Goal: Task Accomplishment & Management: Complete application form

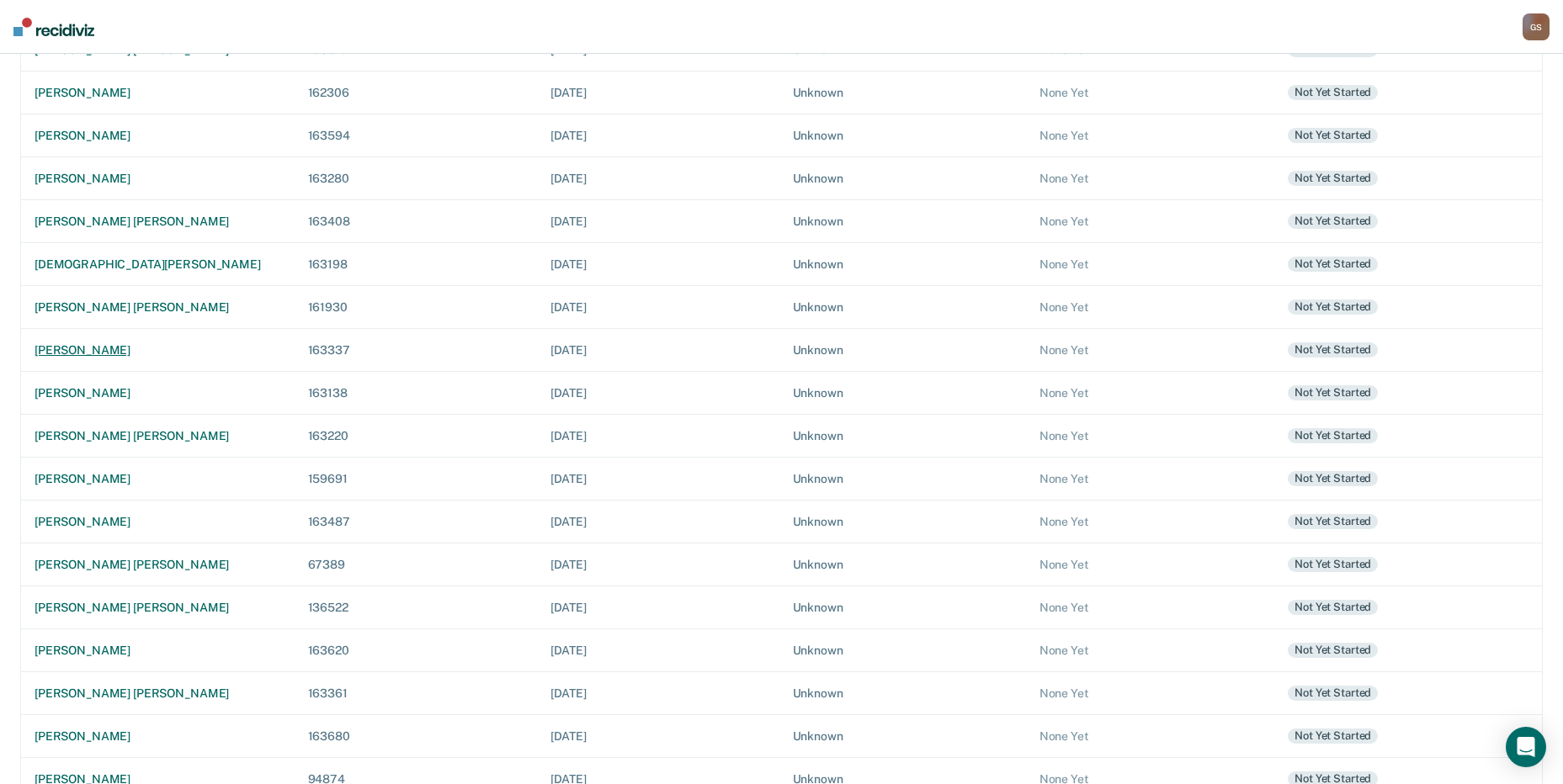
scroll to position [405, 0]
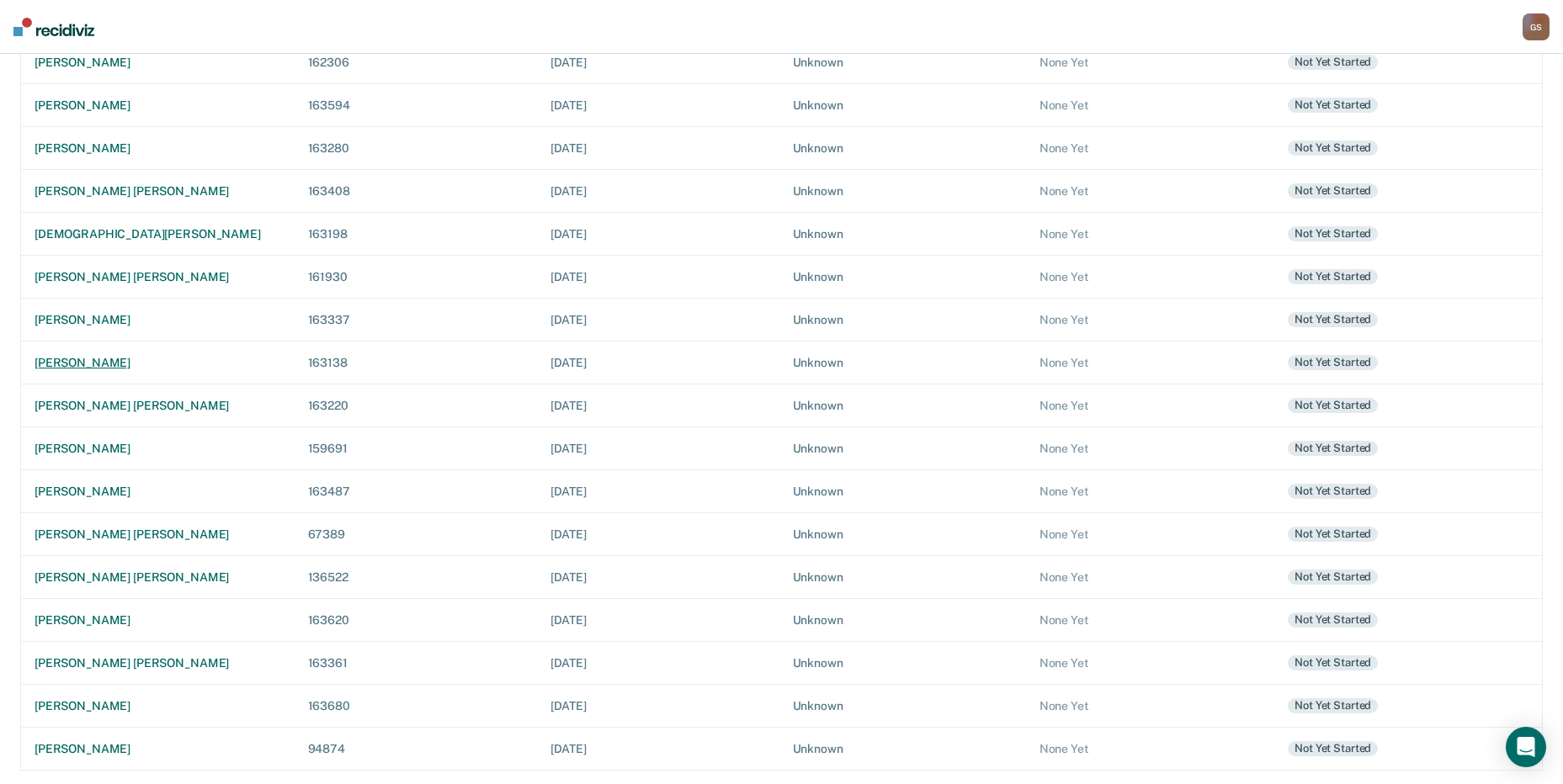
click at [95, 360] on div "[PERSON_NAME]" at bounding box center [158, 363] width 246 height 15
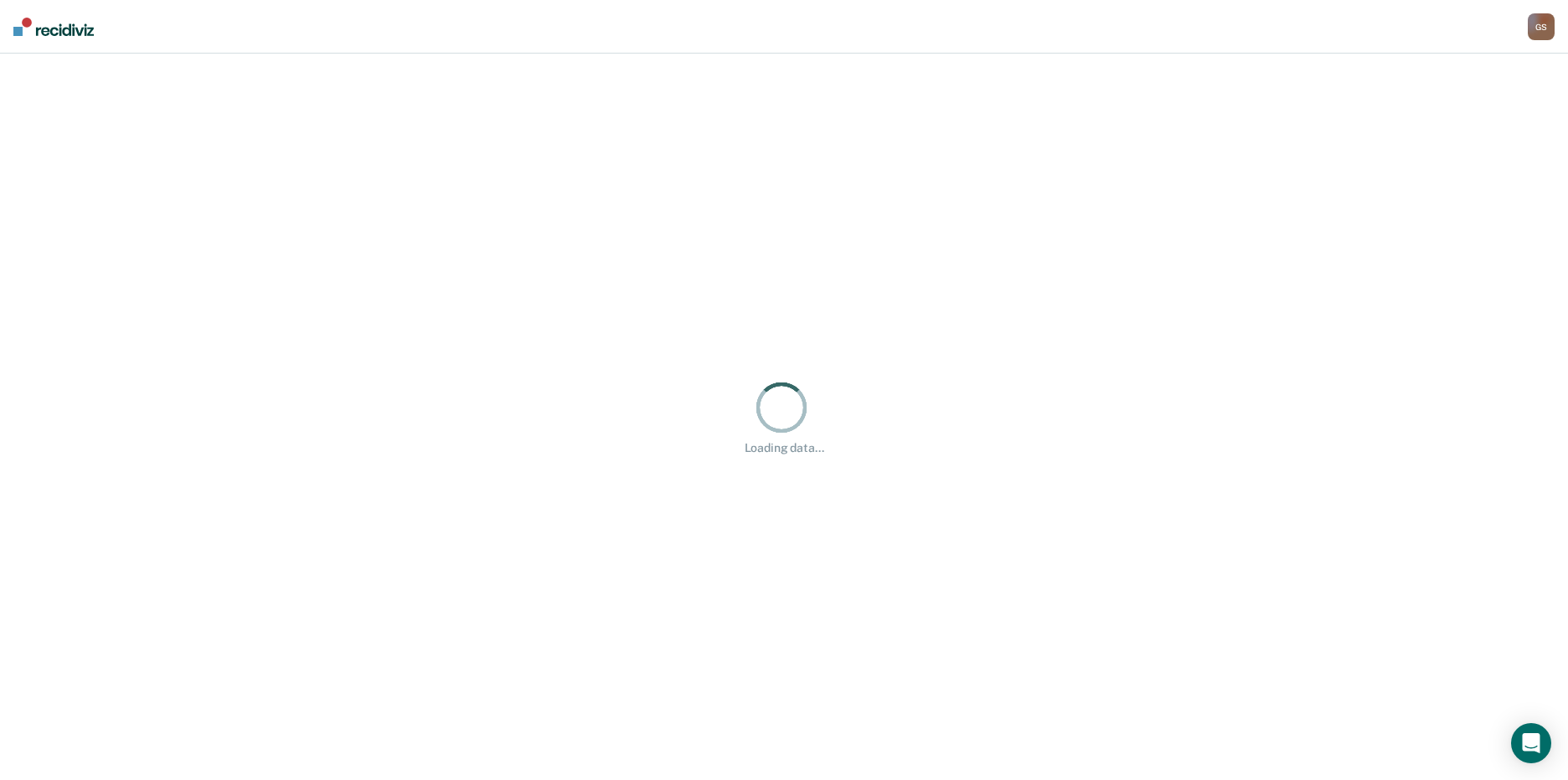
click at [94, 358] on div "Loading data..." at bounding box center [784, 416] width 1568 height 726
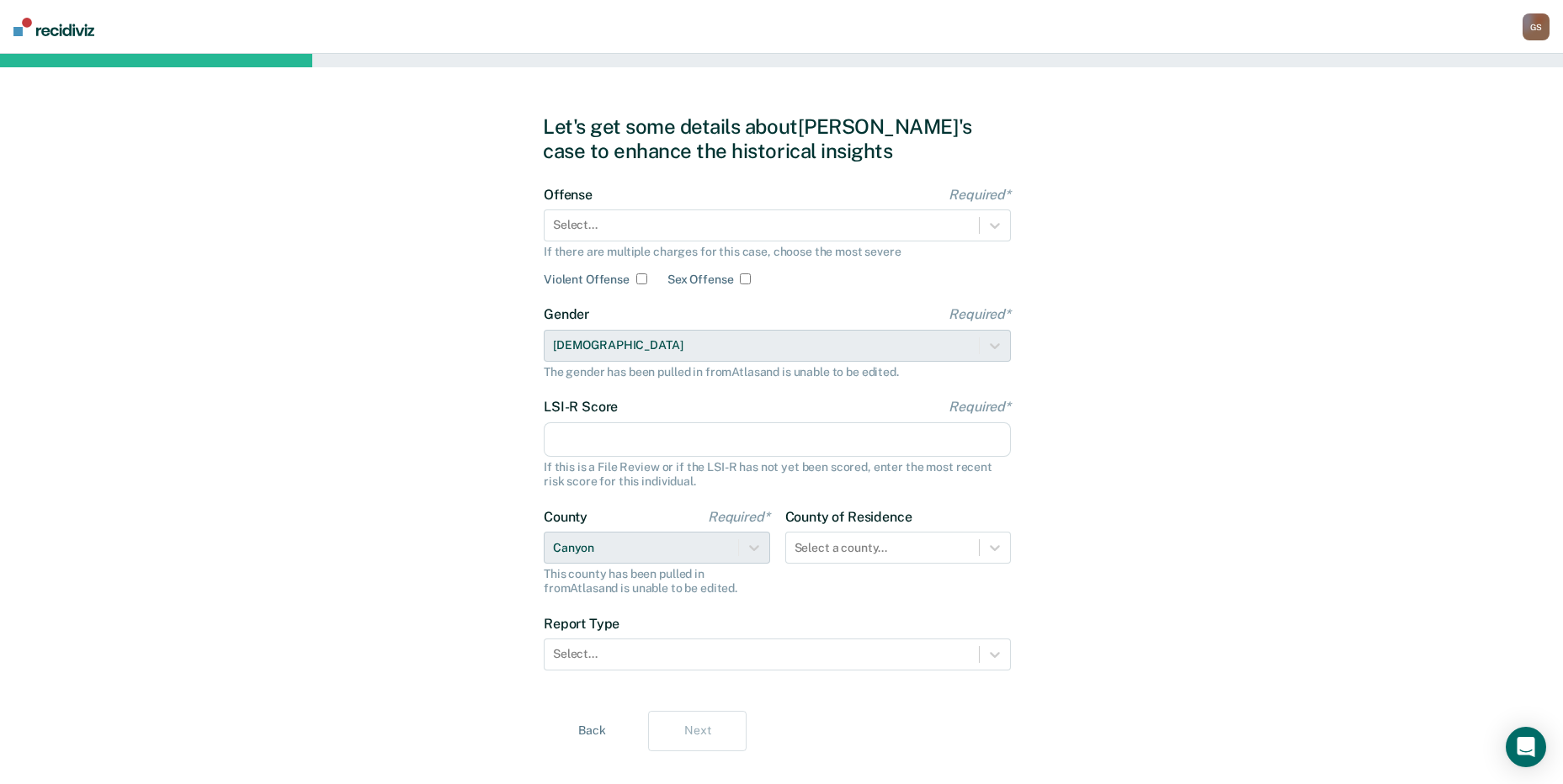
drag, startPoint x: 753, startPoint y: 253, endPoint x: 749, endPoint y: 242, distance: 11.7
click at [752, 253] on div "If there are multiple charges for this case, choose the most severe" at bounding box center [777, 253] width 467 height 15
click at [737, 221] on div at bounding box center [761, 224] width 418 height 17
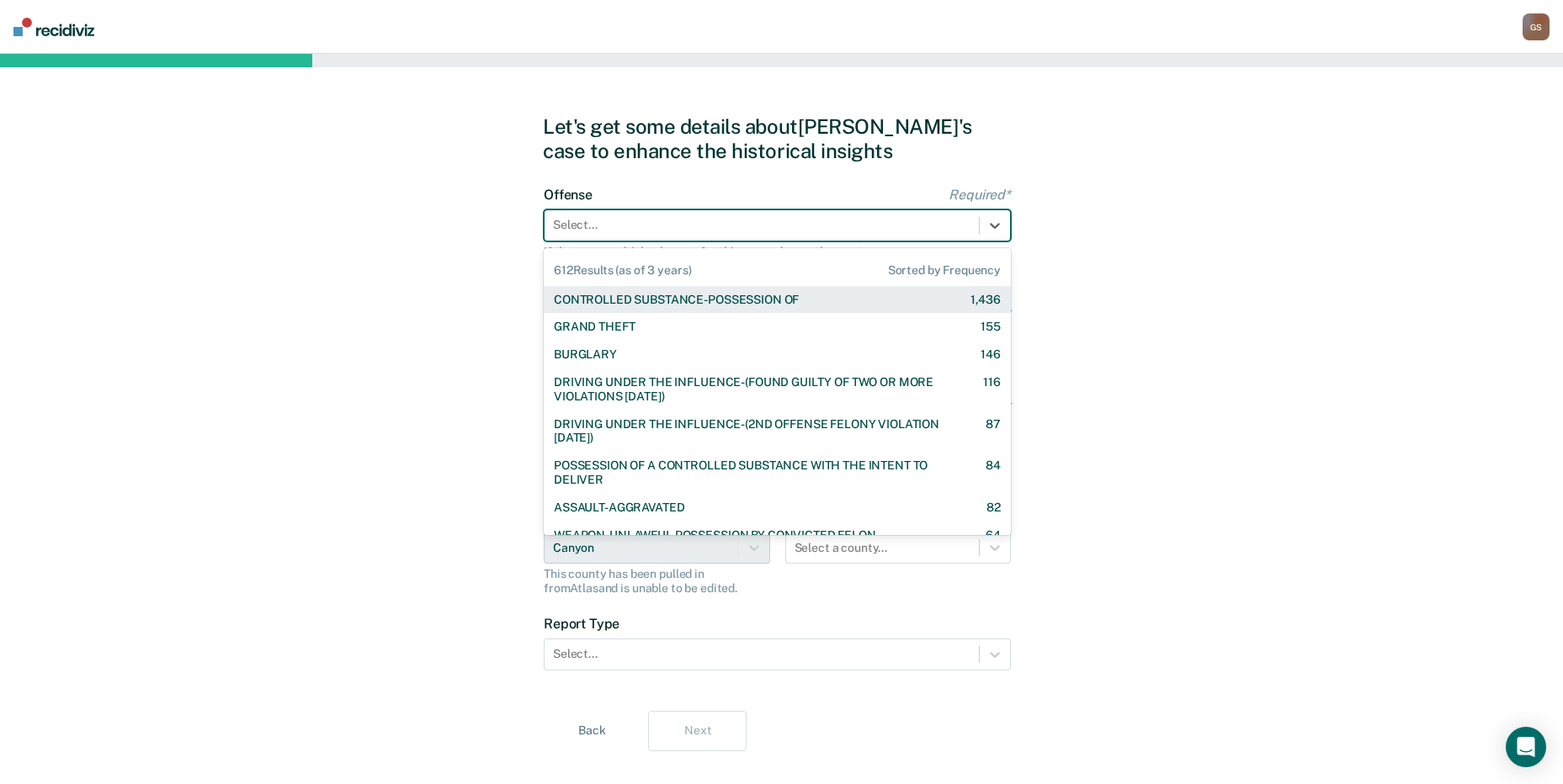
click at [652, 294] on div "CONTROLLED SUBSTANCE-POSSESSION OF" at bounding box center [676, 300] width 245 height 15
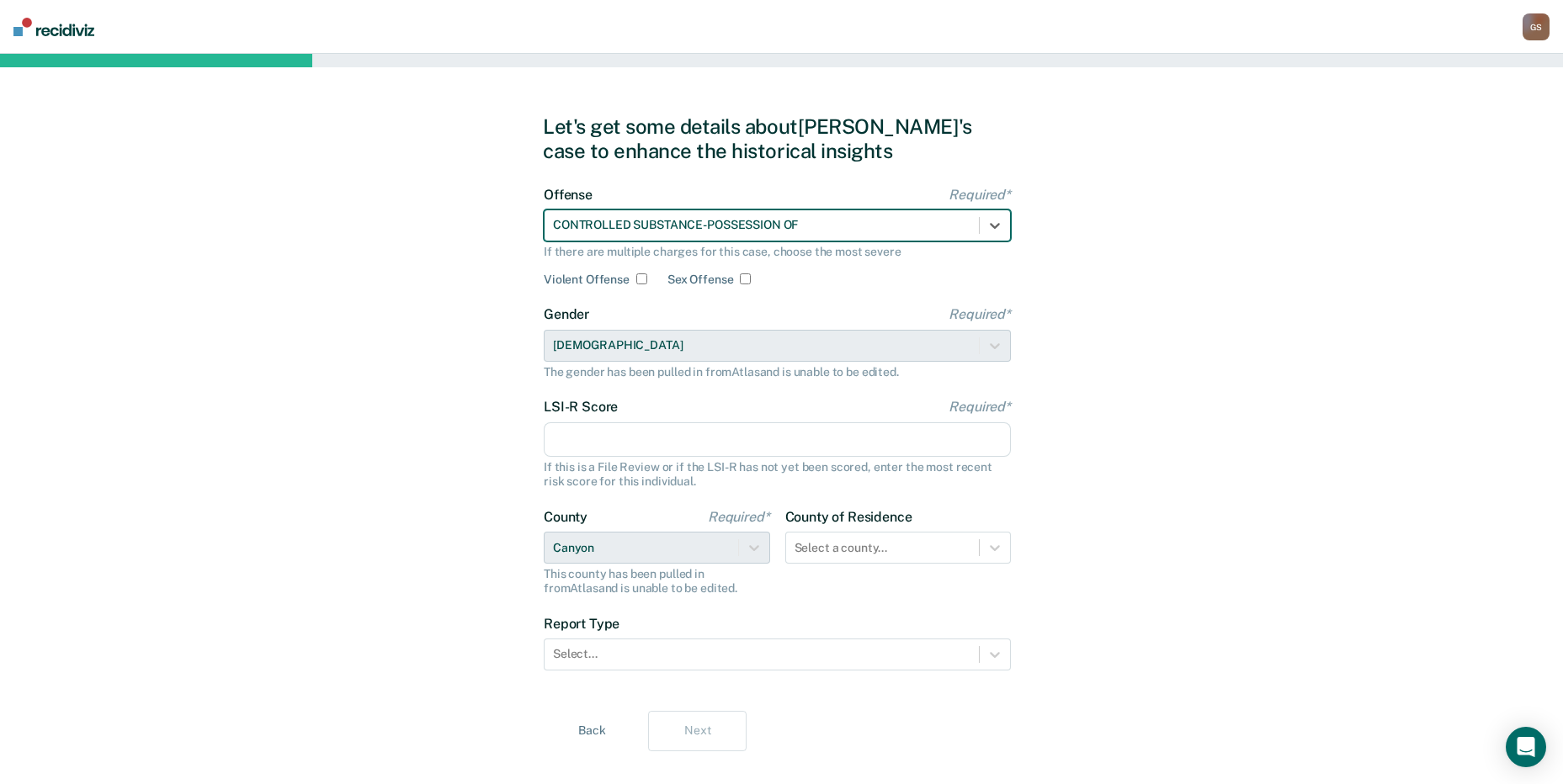
click at [595, 451] on input "LSI-R Score Required*" at bounding box center [777, 439] width 467 height 36
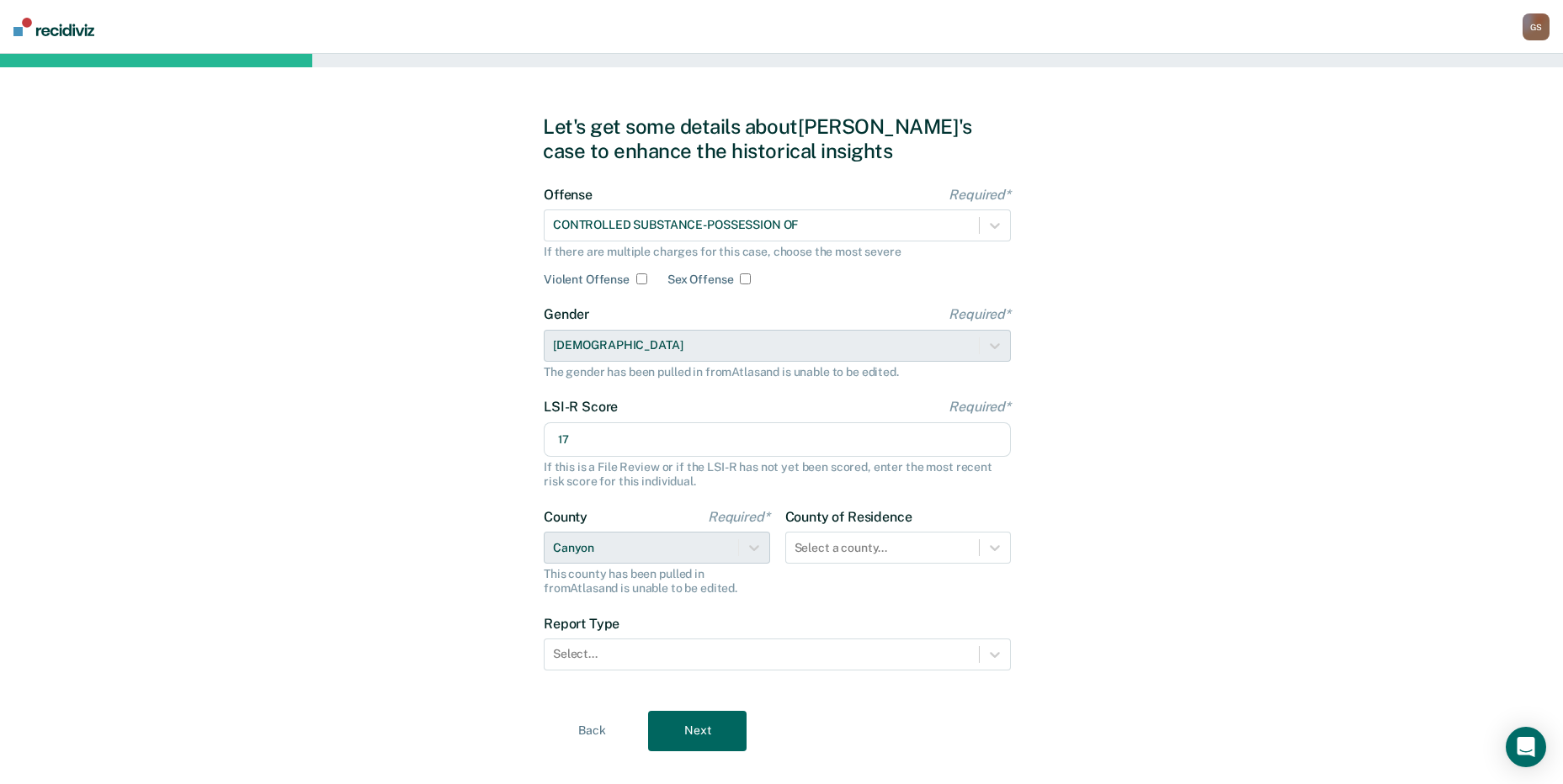
type input "17"
click at [790, 655] on div at bounding box center [761, 654] width 418 height 17
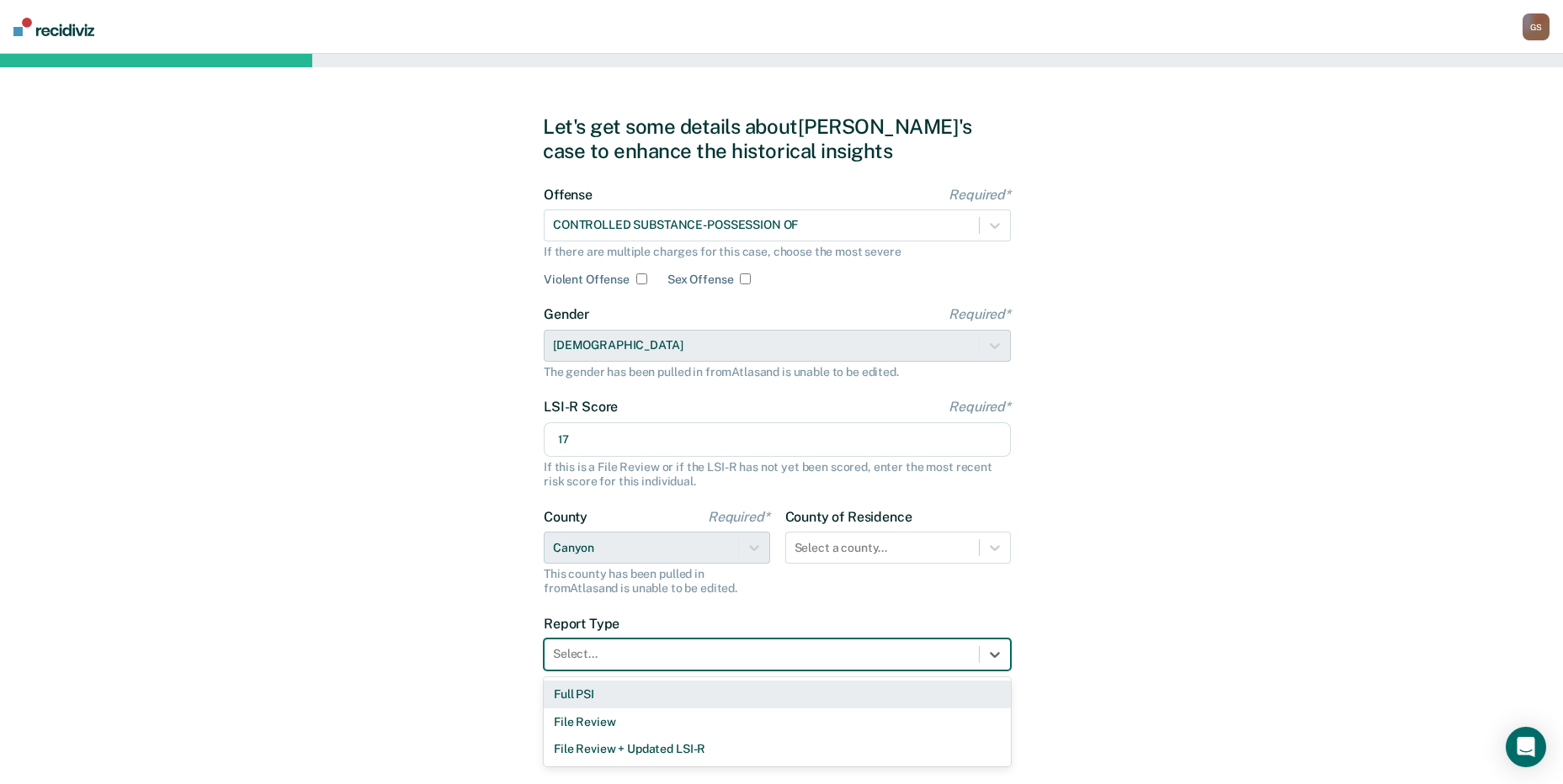
click at [611, 695] on div "Full PSI" at bounding box center [777, 695] width 467 height 27
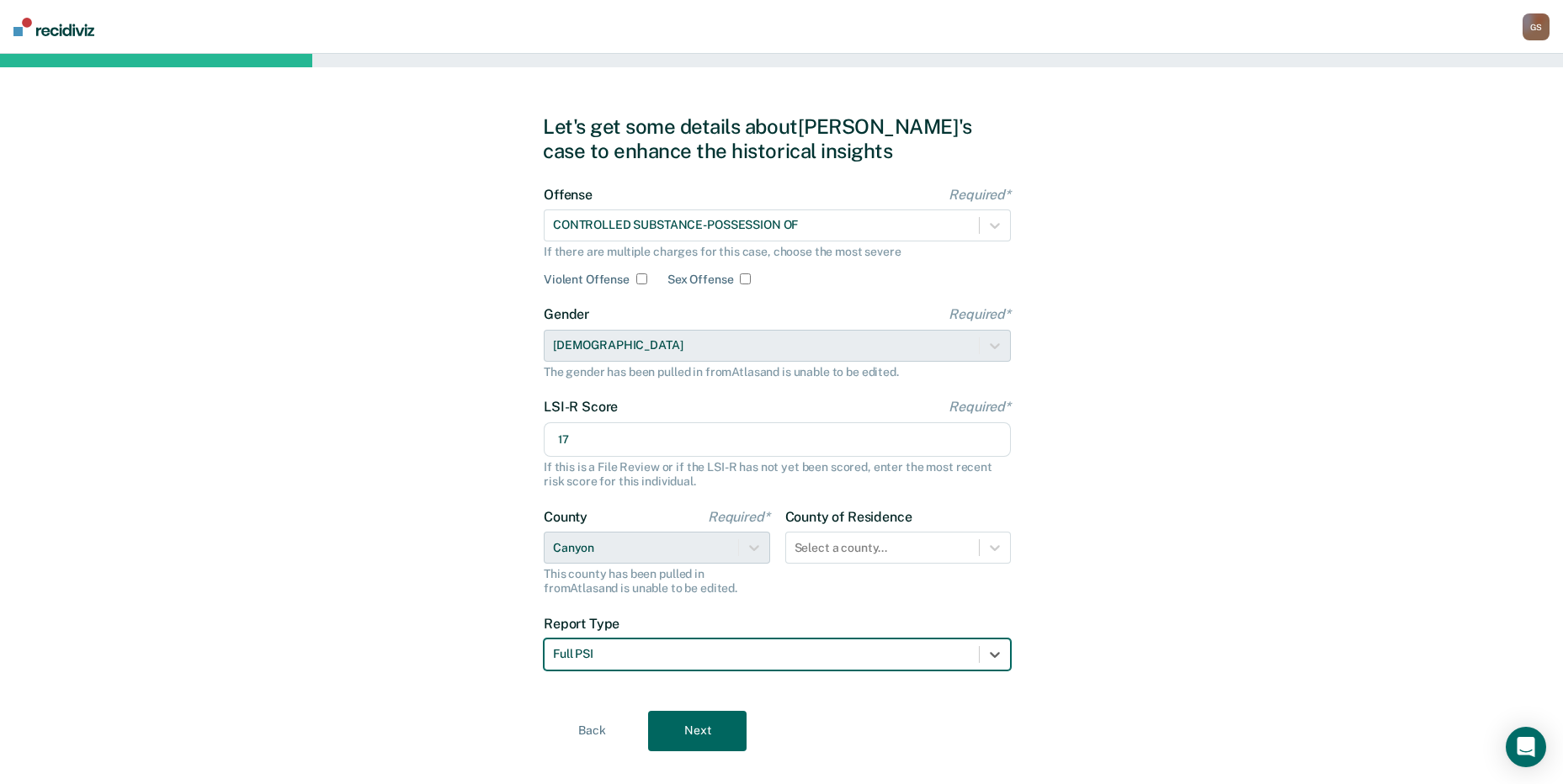
click at [701, 729] on button "Next" at bounding box center [698, 731] width 98 height 40
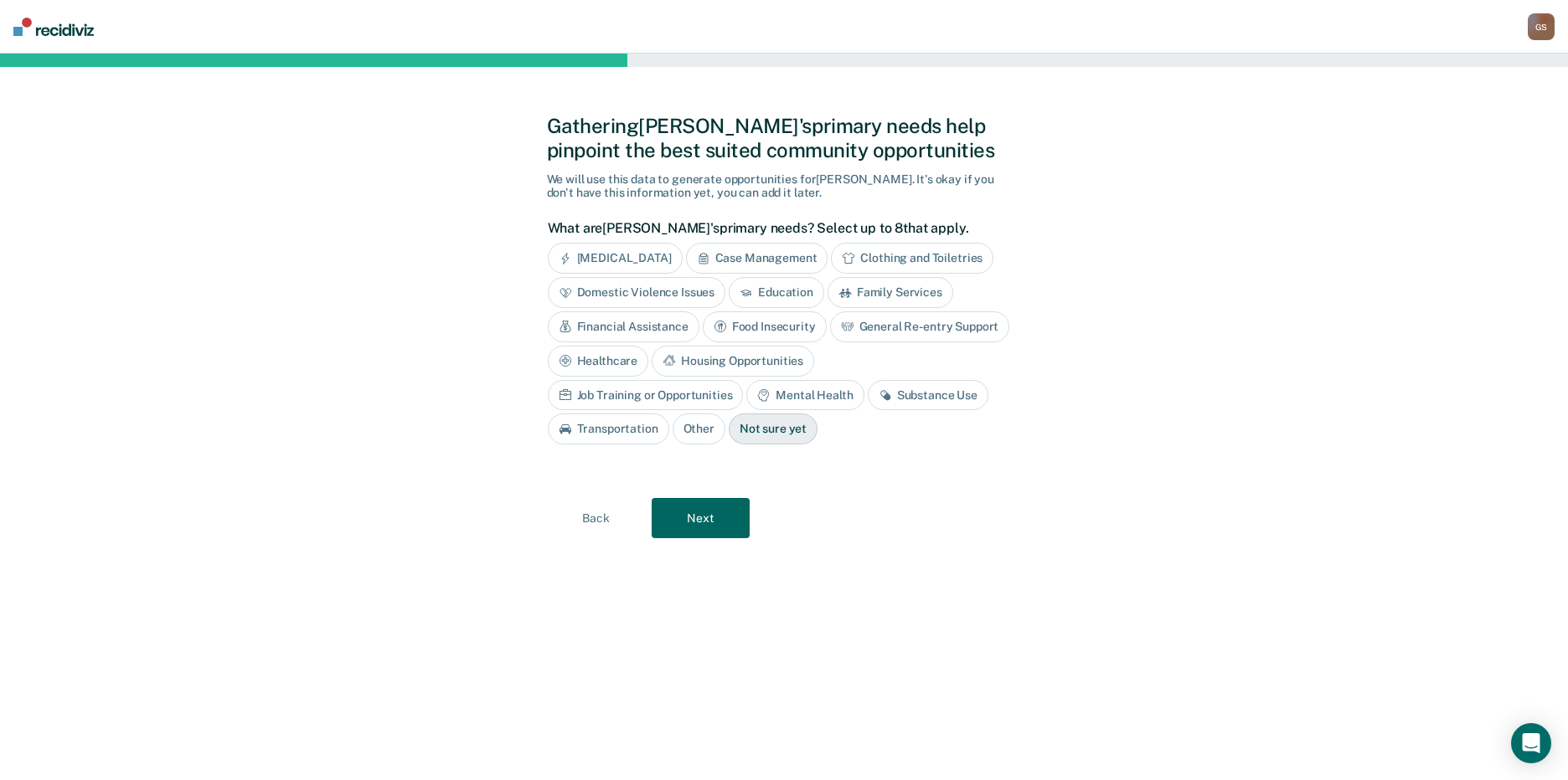
click at [867, 397] on div "Substance Use" at bounding box center [927, 395] width 121 height 31
click at [706, 529] on button "Next" at bounding box center [701, 518] width 98 height 40
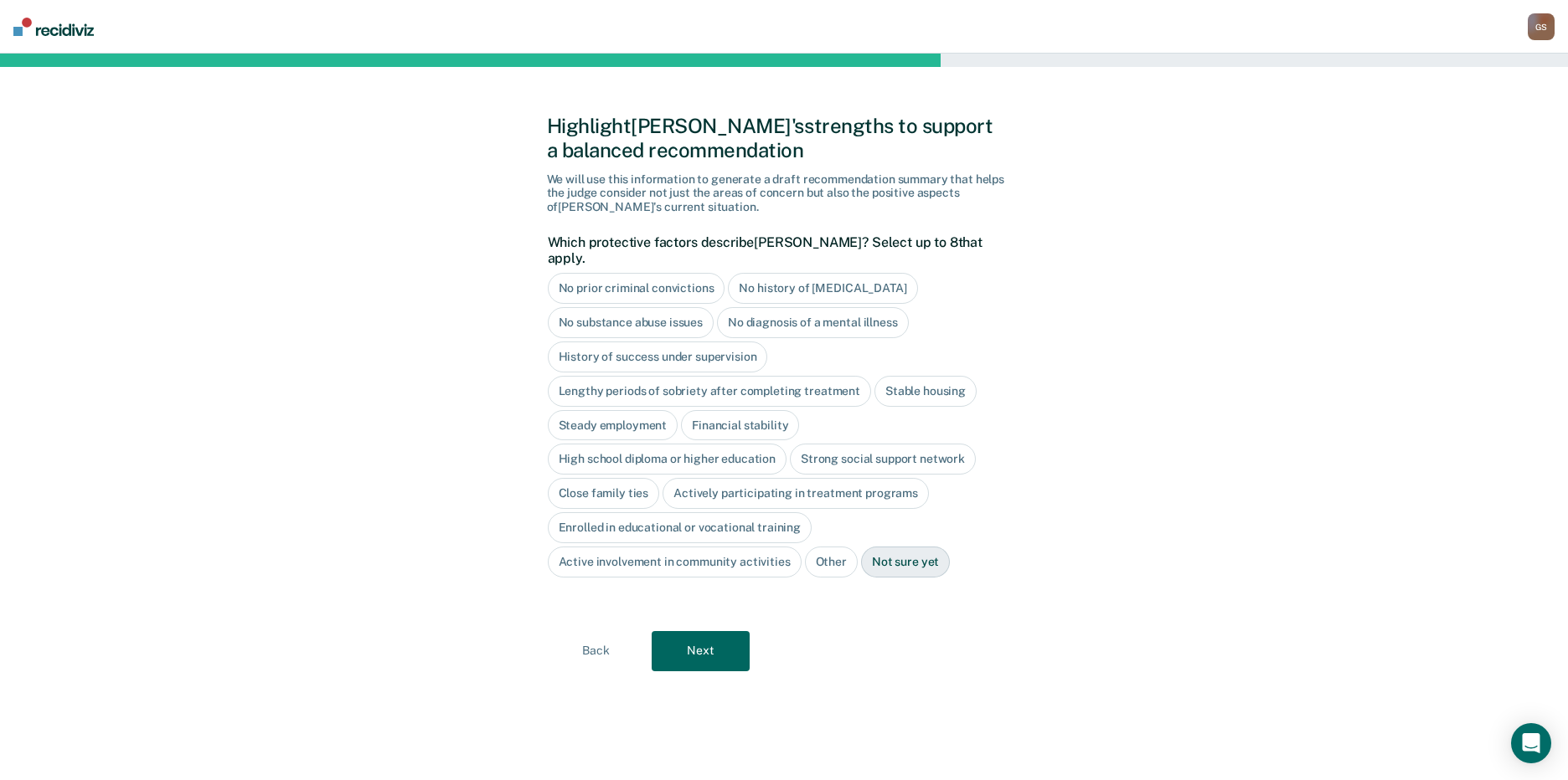
click at [622, 275] on div "No prior criminal convictions" at bounding box center [637, 288] width 178 height 31
click at [622, 275] on div "No prior criminal convictions" at bounding box center [646, 288] width 197 height 31
click at [867, 307] on div "No diagnosis of a mental illness" at bounding box center [812, 323] width 191 height 31
click at [640, 413] on div "Steady employment" at bounding box center [613, 425] width 131 height 31
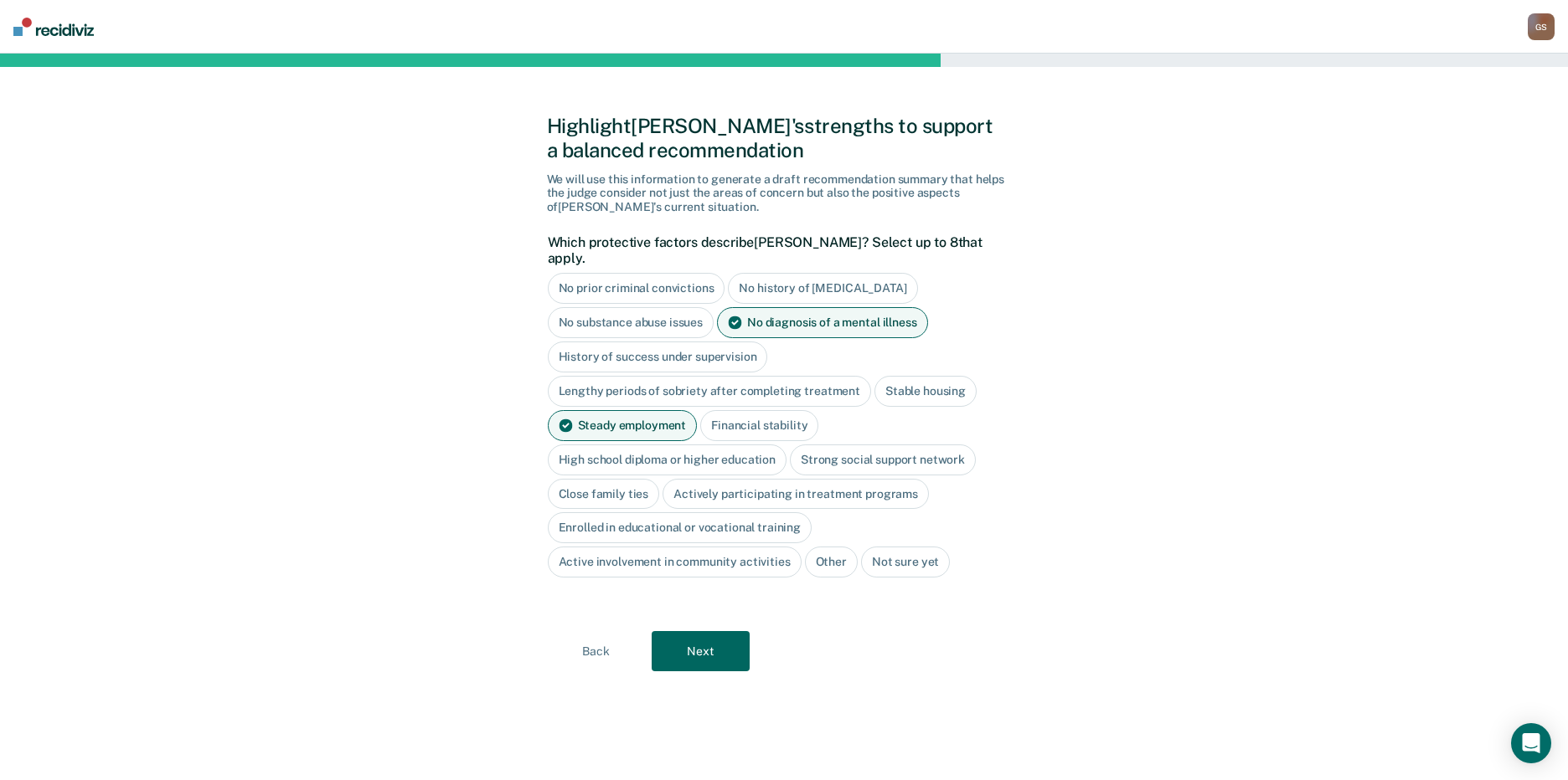
click at [787, 410] on div "Financial stability" at bounding box center [760, 425] width 118 height 31
click at [576, 479] on div "Close family ties" at bounding box center [604, 494] width 113 height 31
click at [681, 655] on button "Next" at bounding box center [701, 651] width 98 height 40
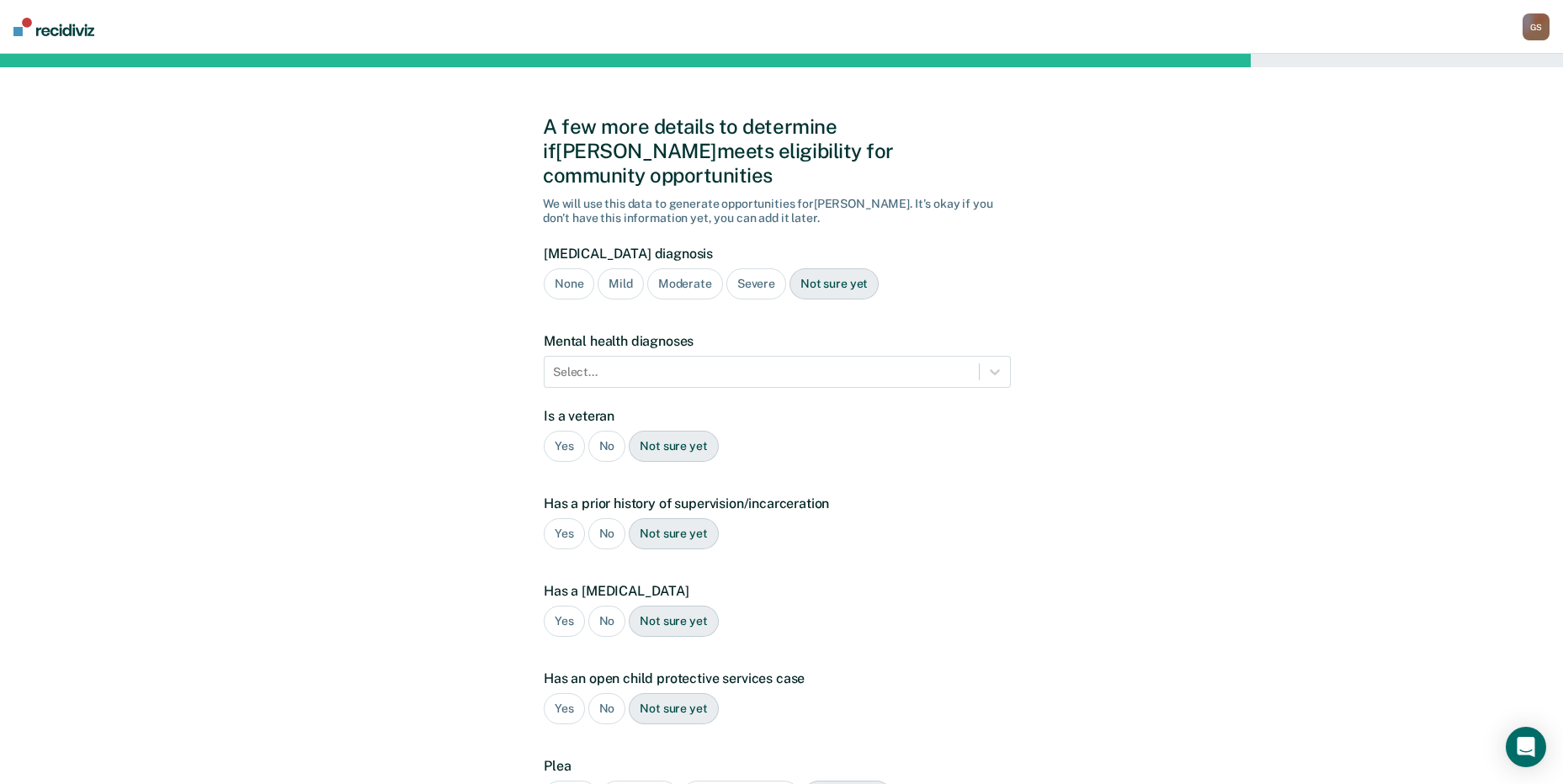
click at [750, 268] on div "Severe" at bounding box center [757, 284] width 60 height 31
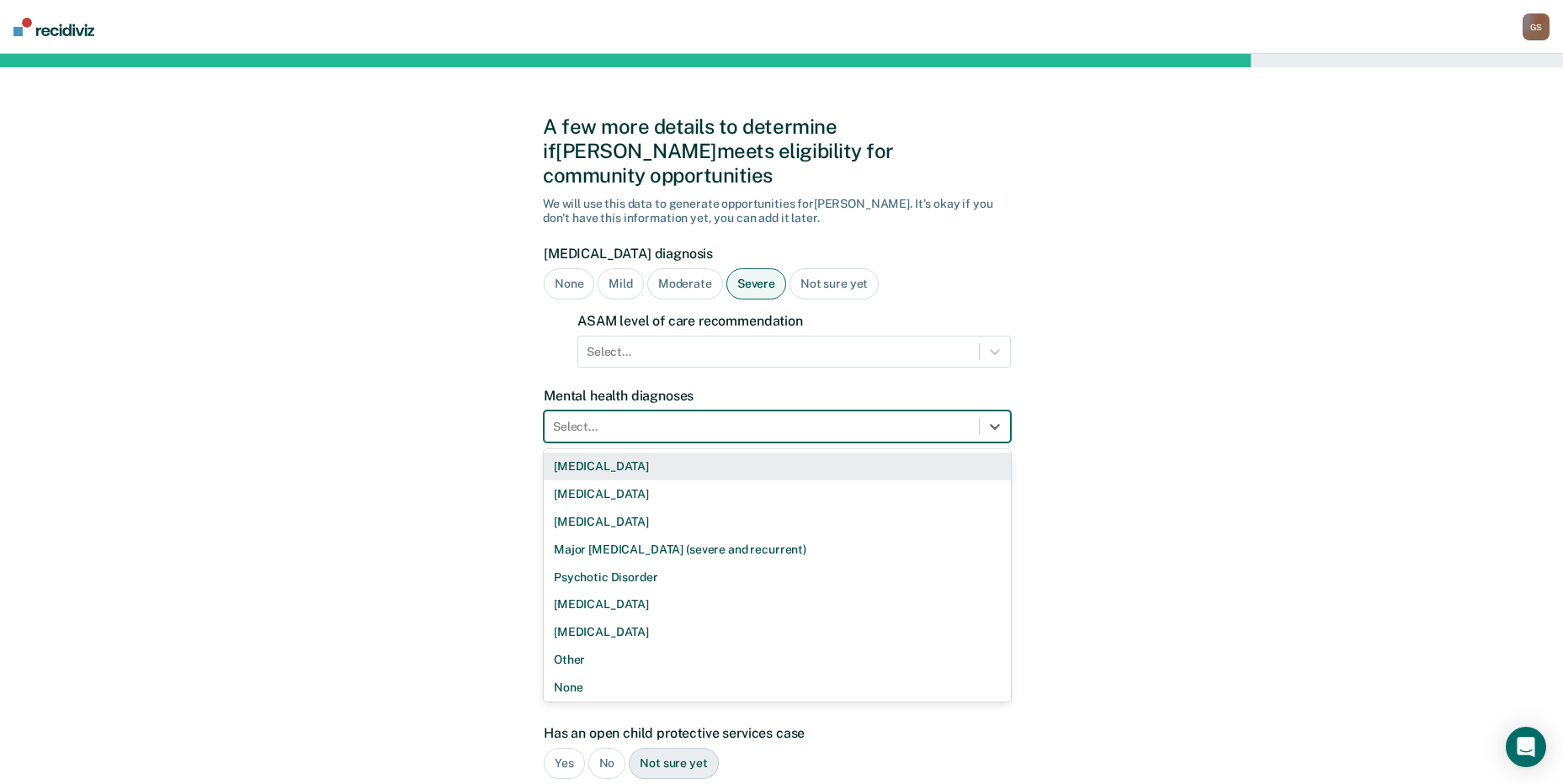
click at [678, 418] on div at bounding box center [761, 427] width 418 height 17
click at [740, 344] on div at bounding box center [778, 352] width 384 height 17
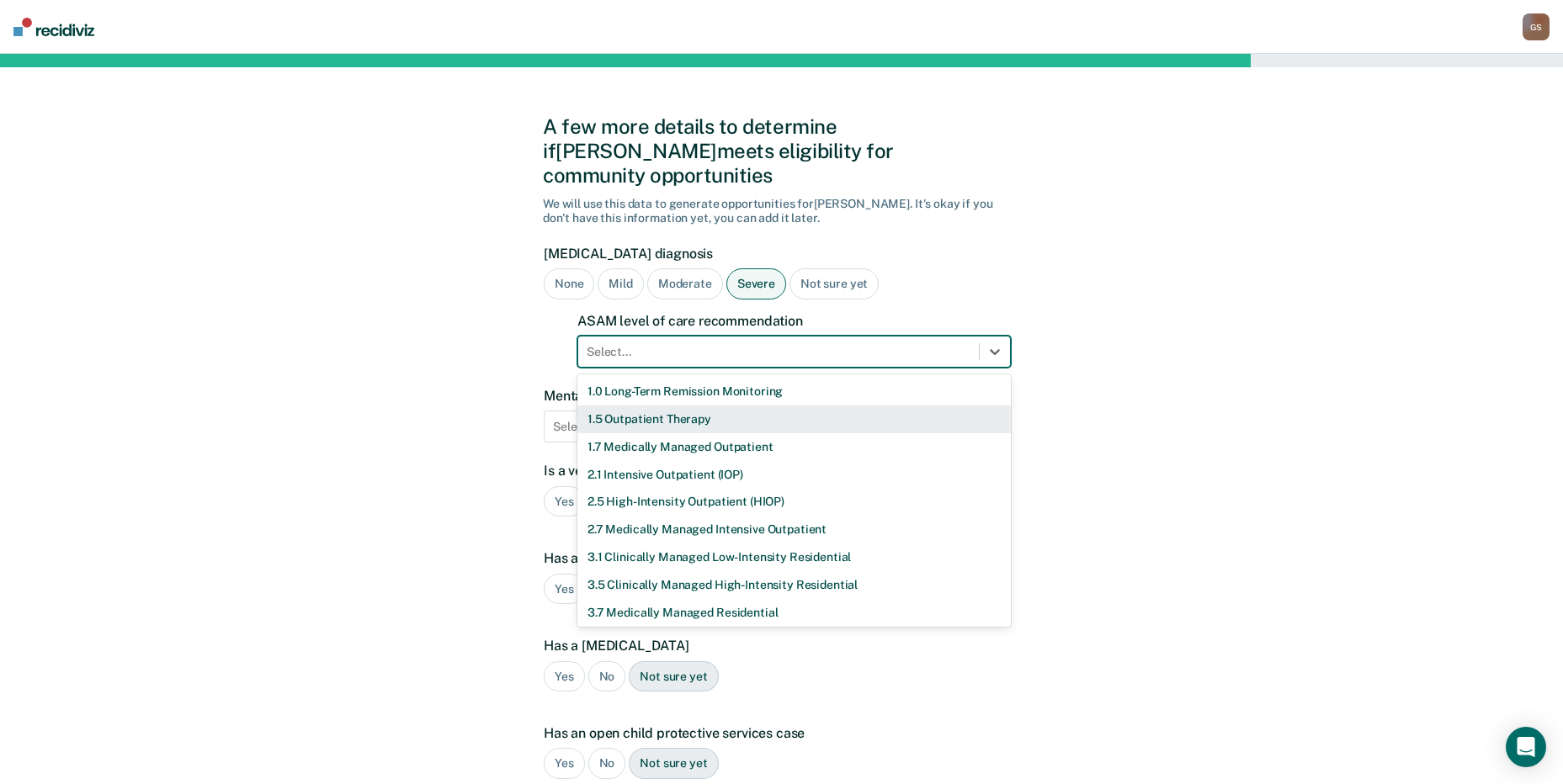
click at [702, 406] on div "1.5 Outpatient Therapy" at bounding box center [793, 419] width 433 height 27
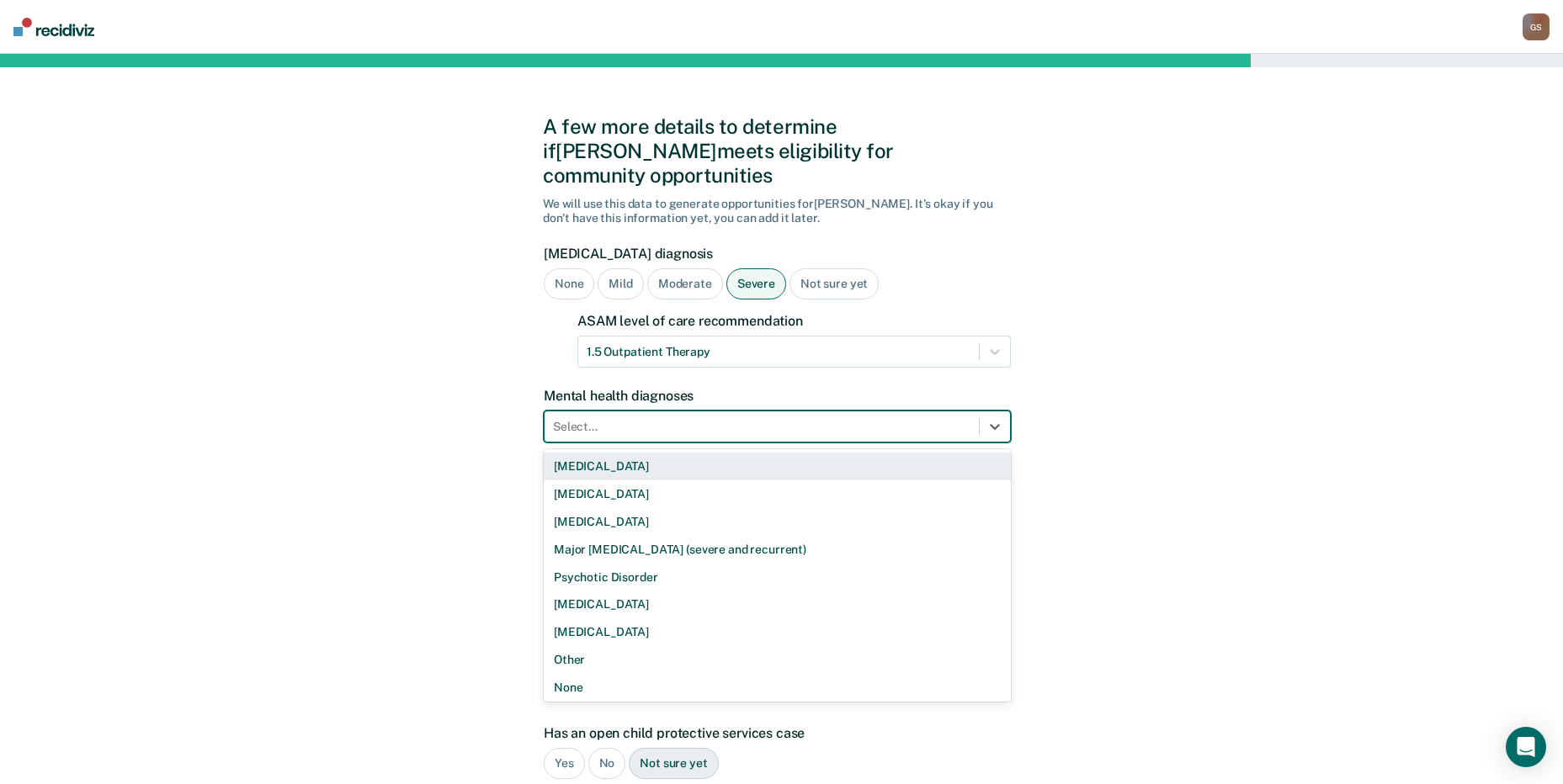
click at [697, 418] on div at bounding box center [761, 427] width 418 height 17
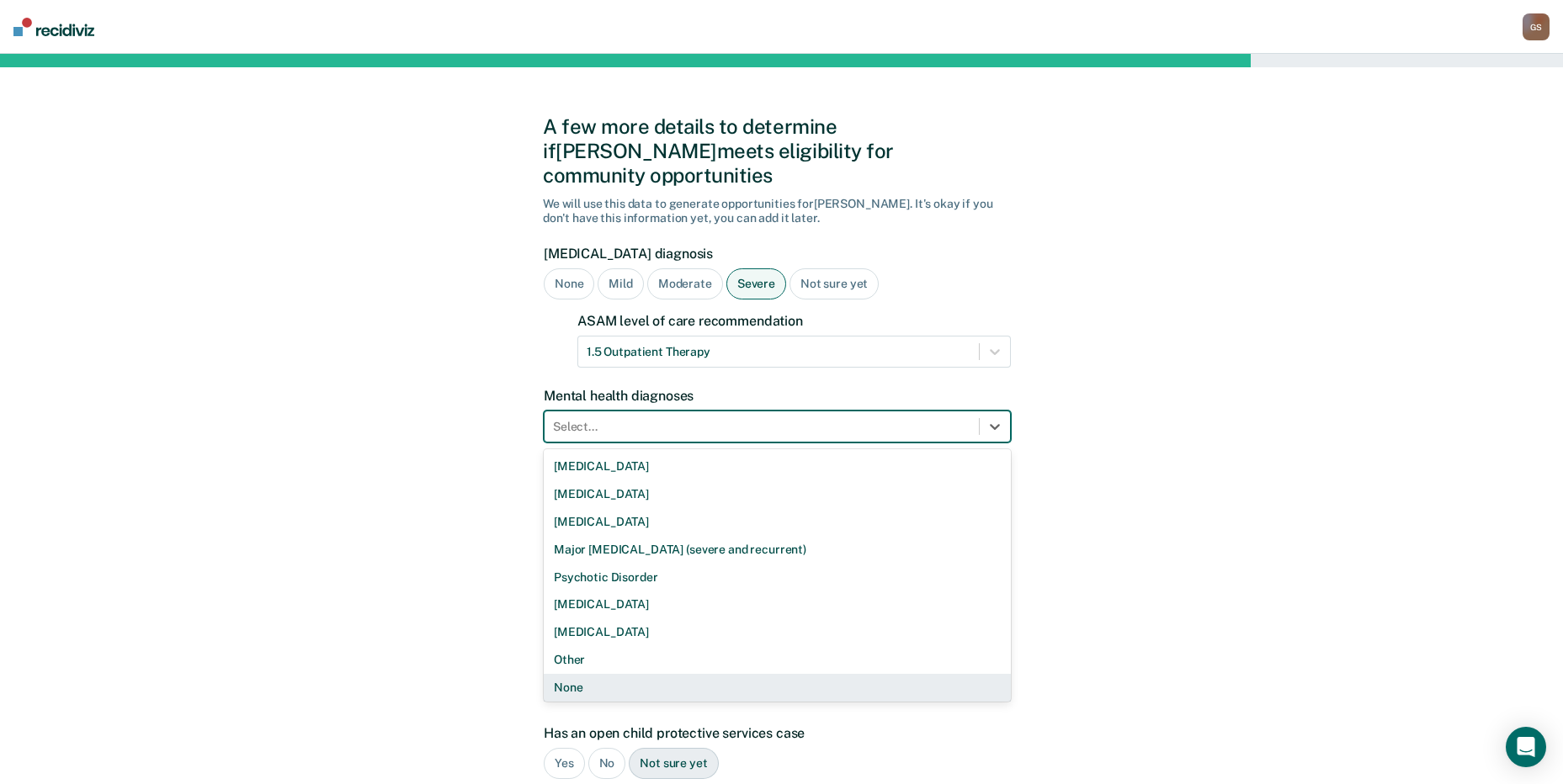
click at [605, 674] on div "None" at bounding box center [777, 687] width 467 height 27
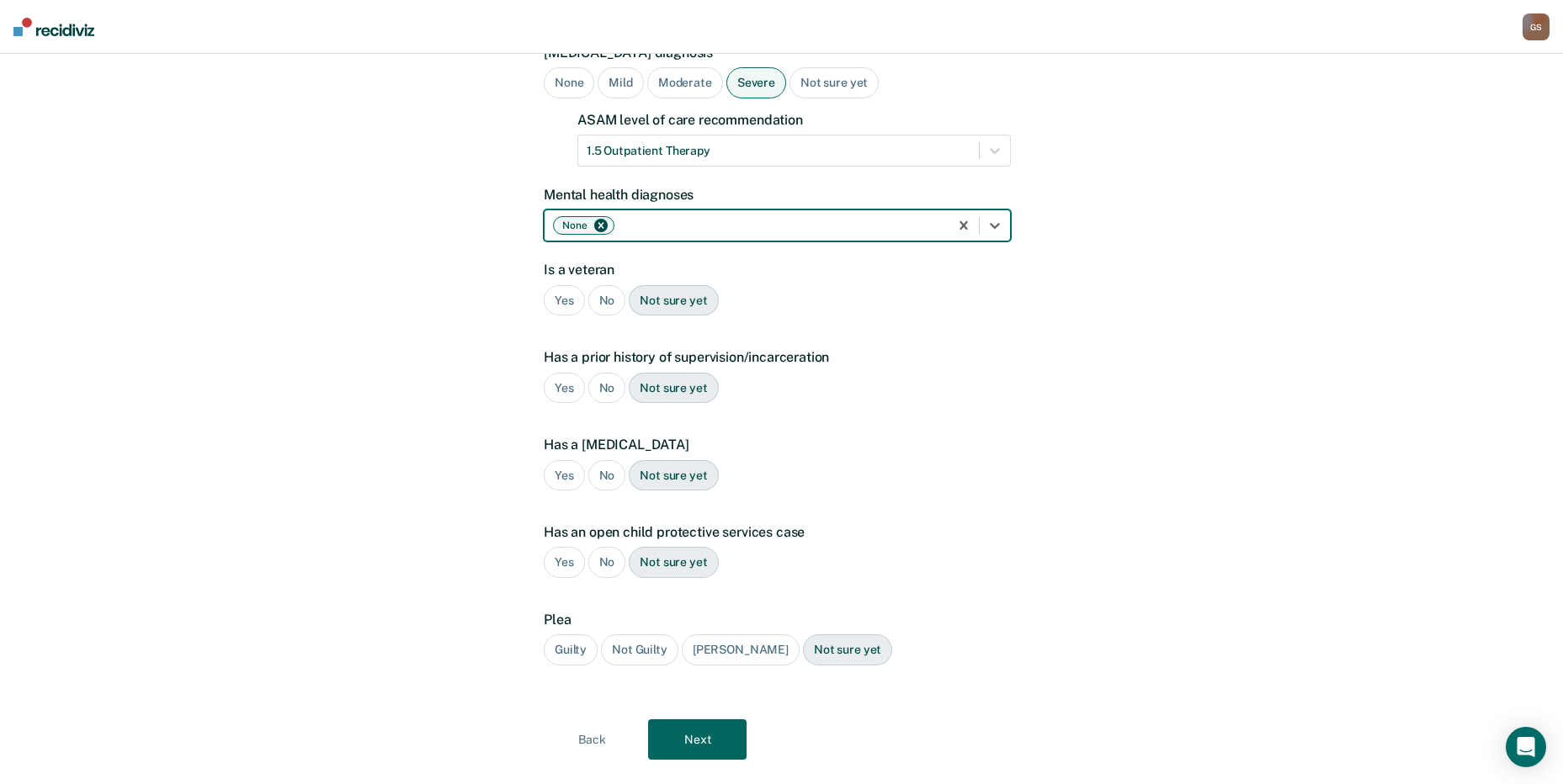
scroll to position [213, 0]
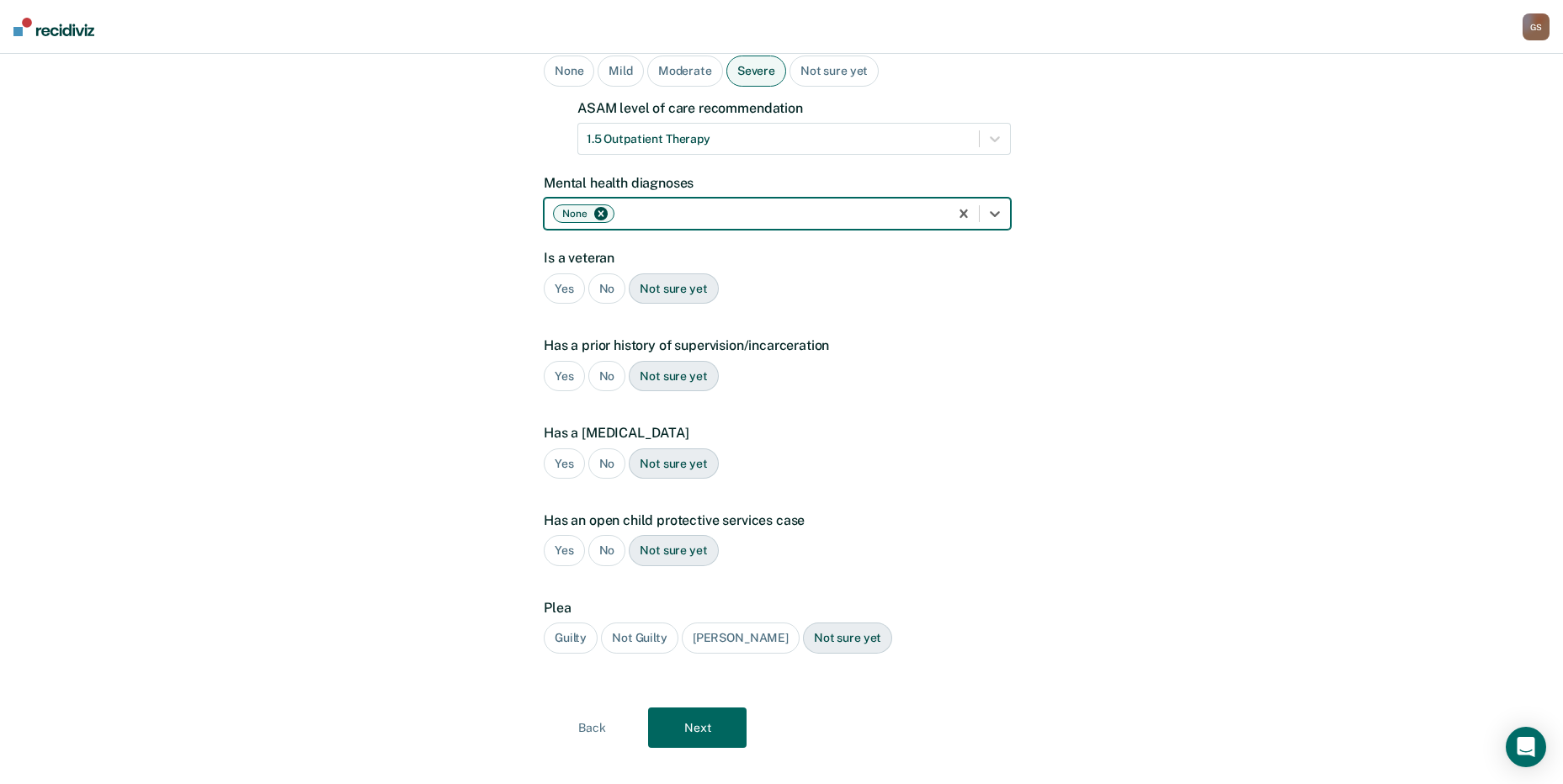
click at [606, 273] on div "No" at bounding box center [607, 289] width 38 height 31
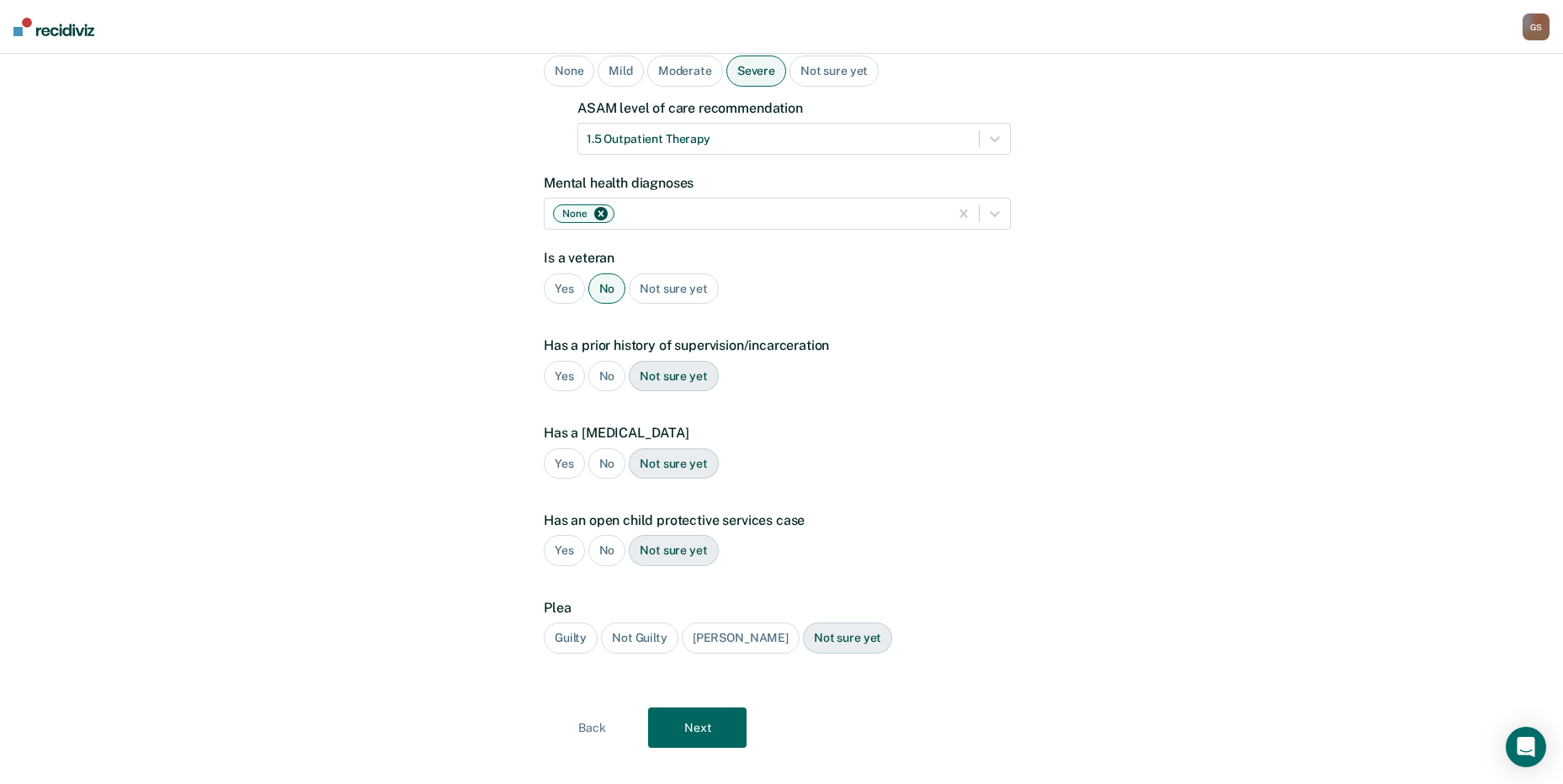
click at [601, 361] on div "No" at bounding box center [607, 377] width 38 height 31
click at [605, 449] on div "No" at bounding box center [607, 464] width 38 height 31
click at [602, 535] on div "No" at bounding box center [607, 551] width 38 height 31
click at [575, 626] on div "Guilty" at bounding box center [570, 638] width 54 height 31
click at [716, 709] on button "Next" at bounding box center [698, 727] width 98 height 40
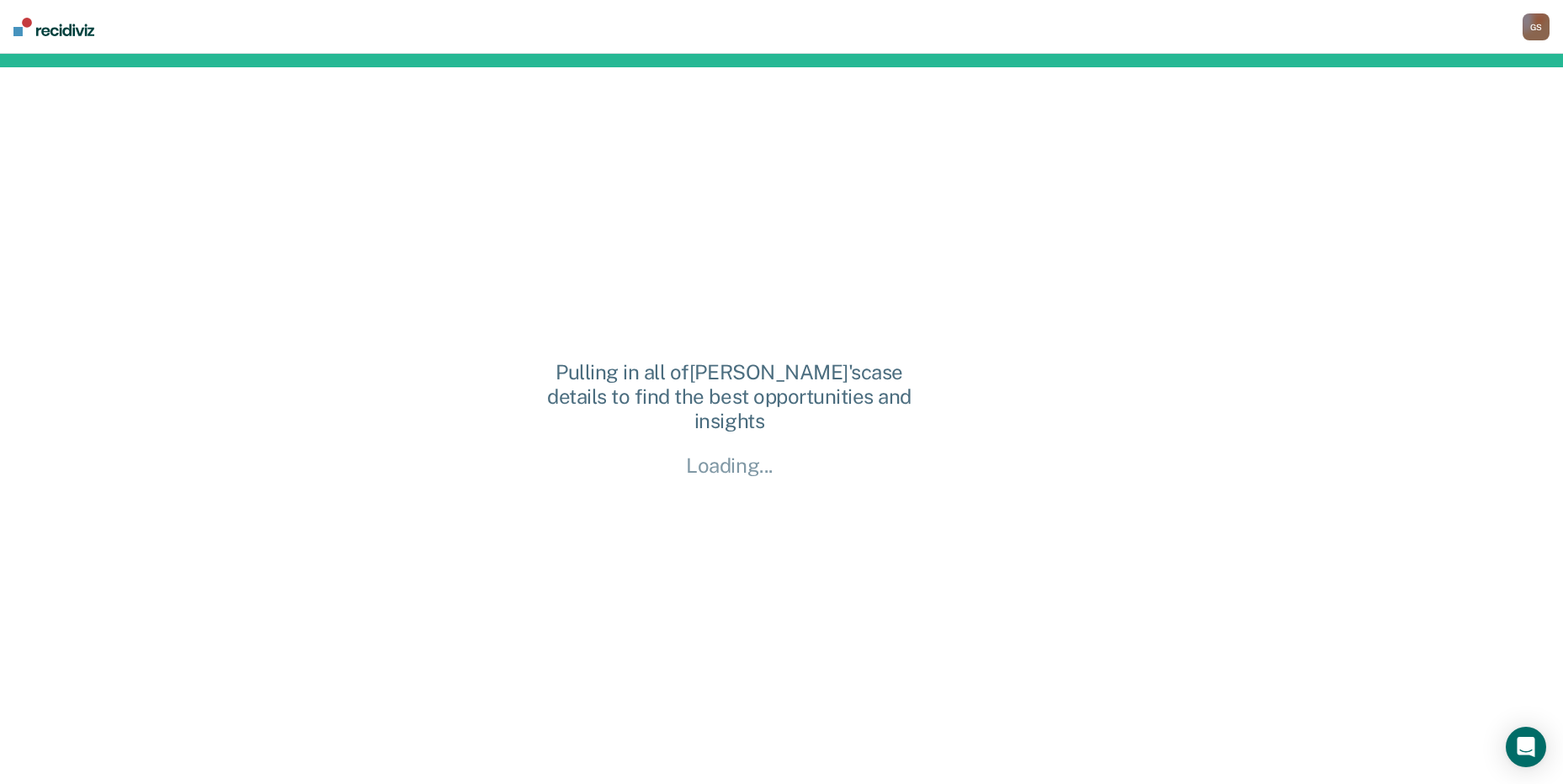
scroll to position [0, 0]
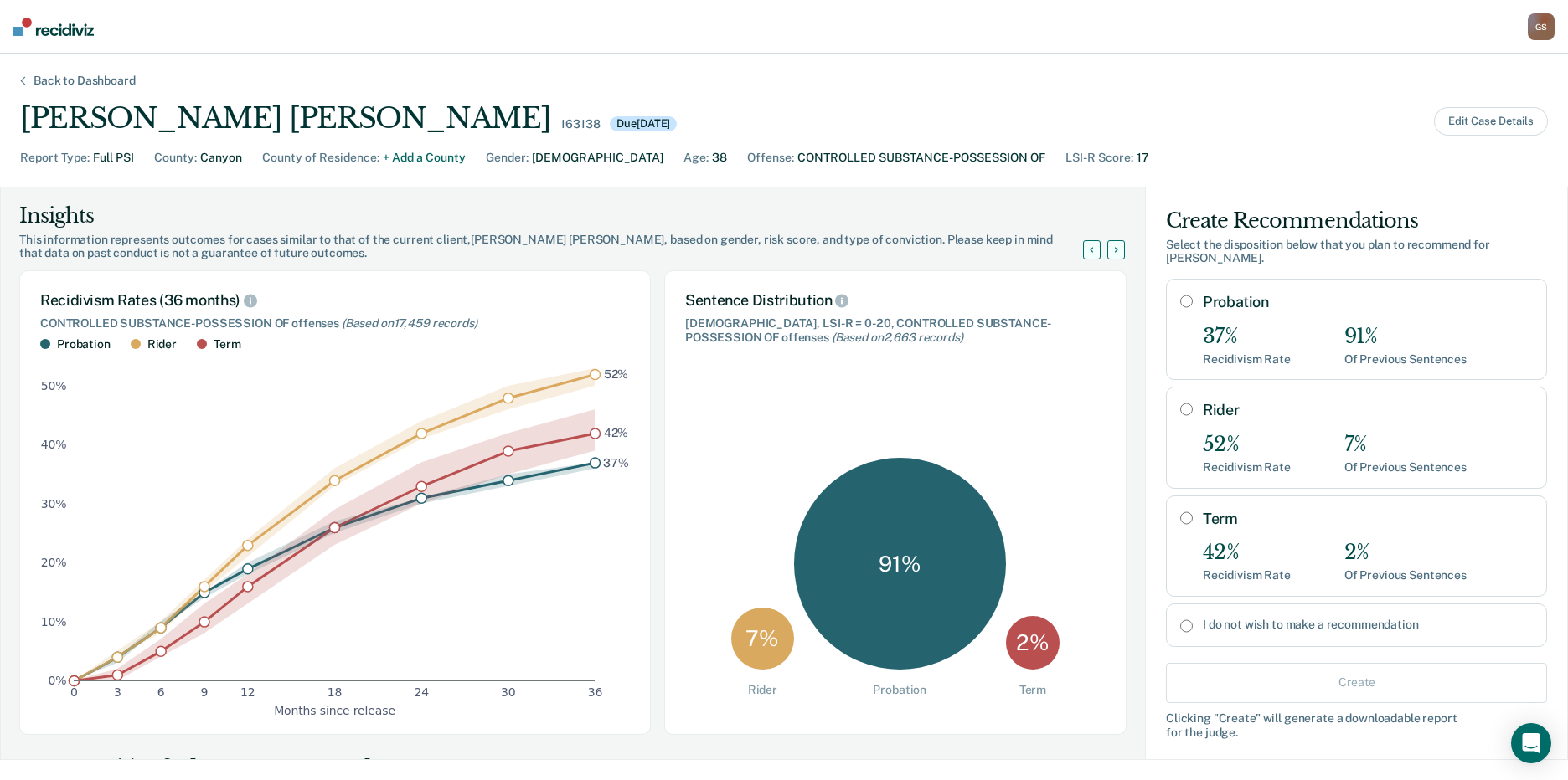
click at [1181, 295] on input "Probation" at bounding box center [1187, 301] width 13 height 14
radio input "true"
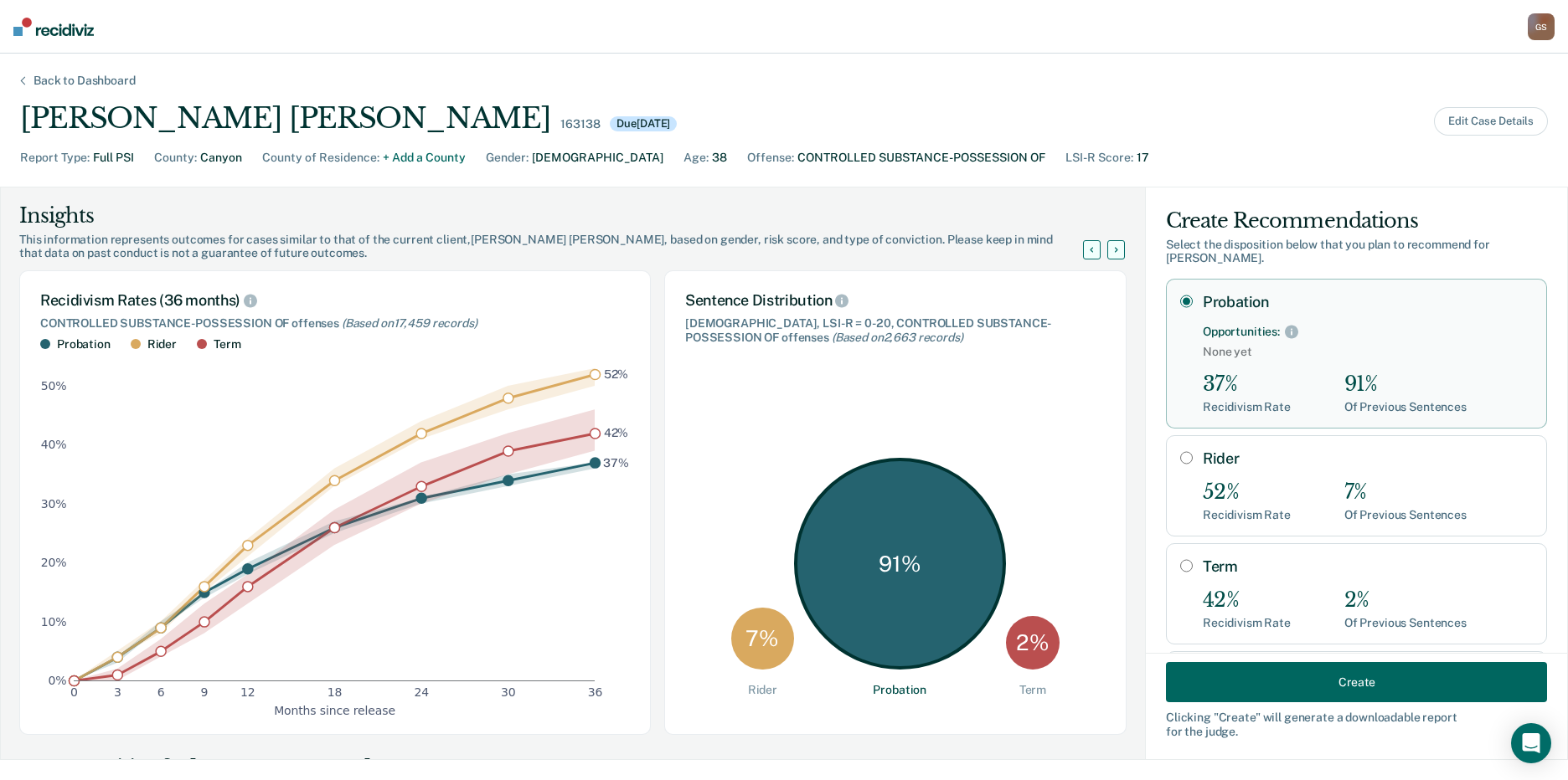
click at [1332, 678] on button "Create" at bounding box center [1357, 682] width 381 height 40
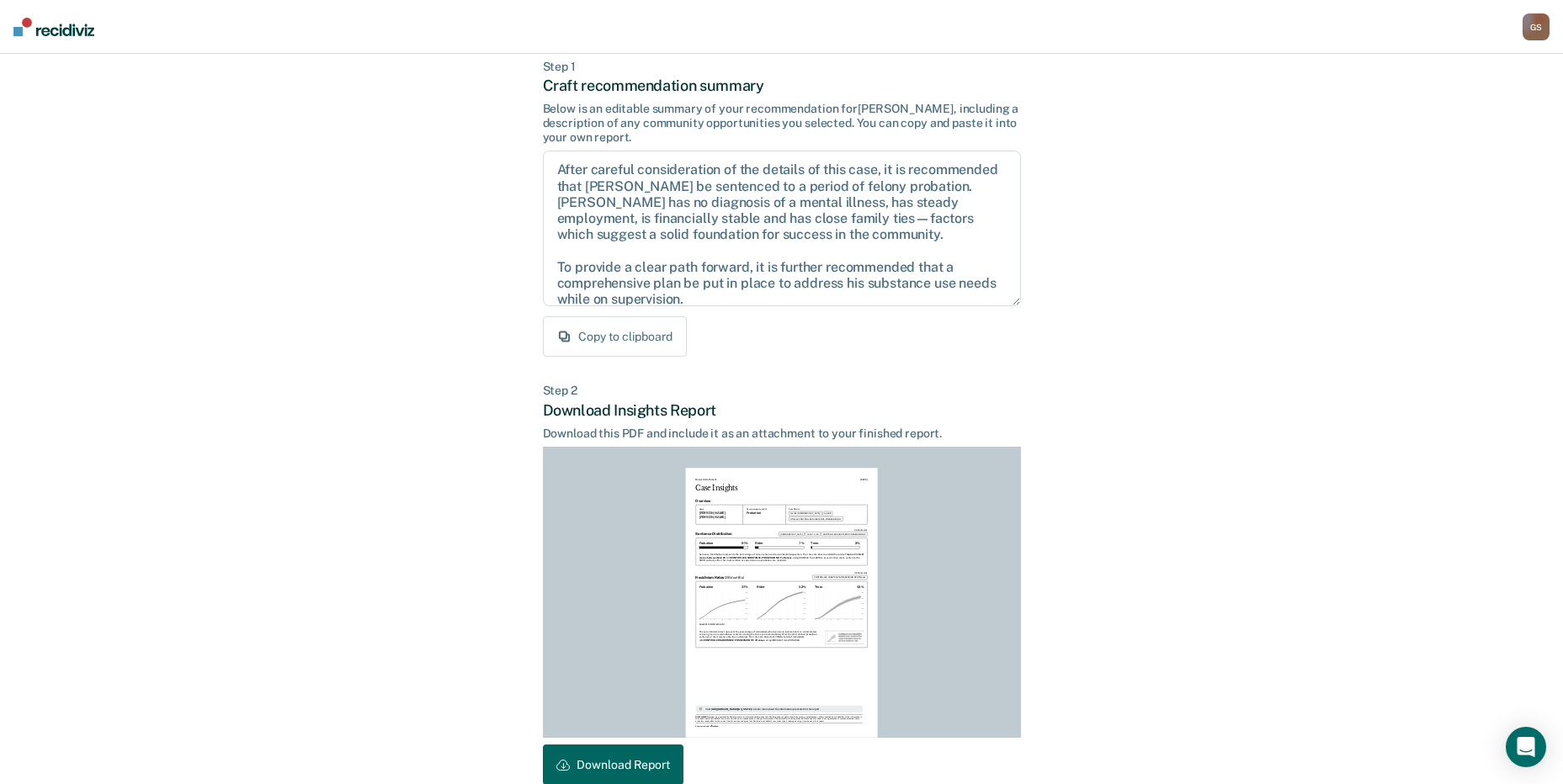
scroll to position [175, 0]
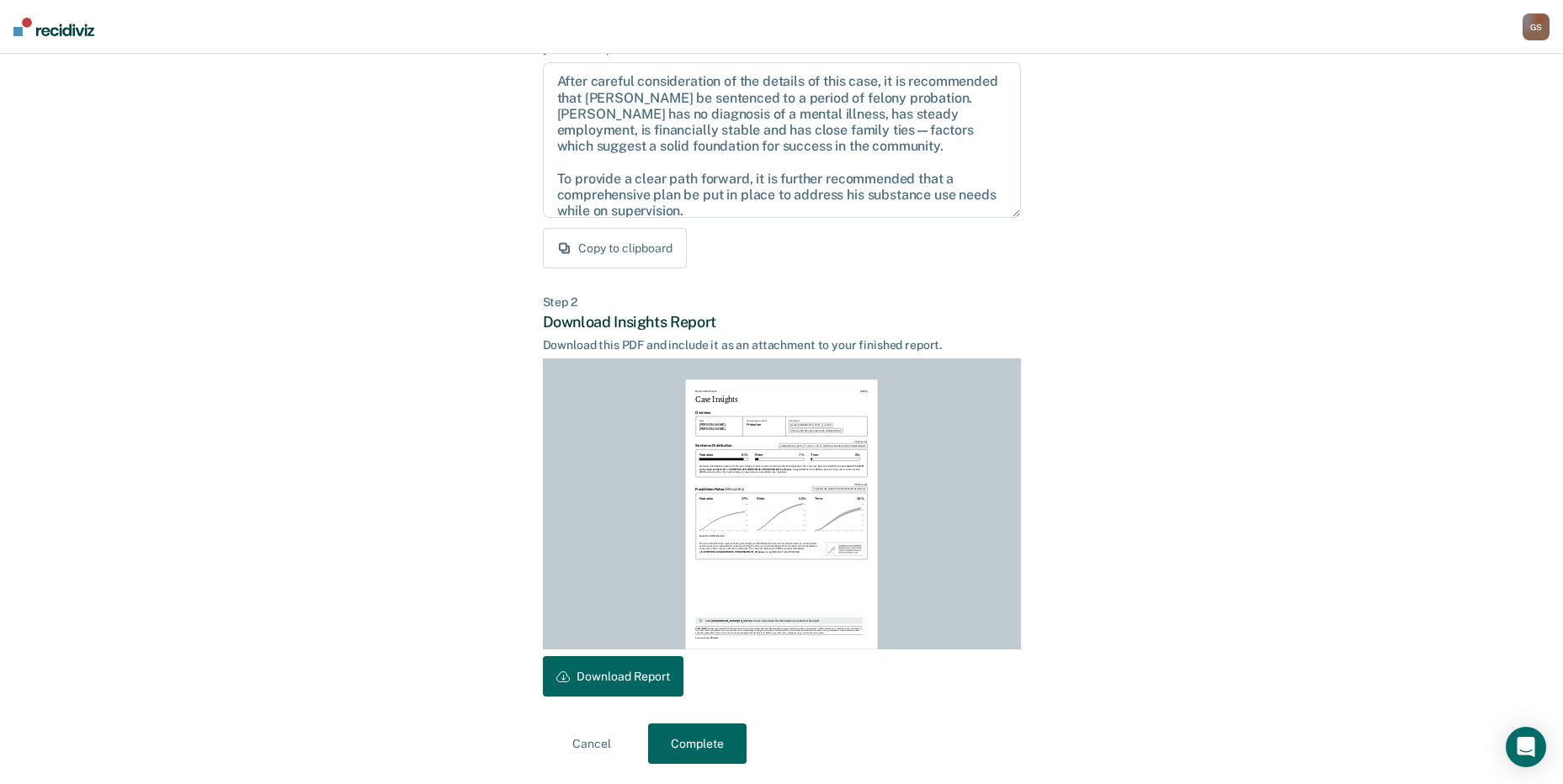
click at [616, 676] on button "Download Report" at bounding box center [613, 676] width 140 height 40
click at [695, 741] on button "Complete" at bounding box center [698, 744] width 98 height 40
click at [704, 743] on button "Complete" at bounding box center [698, 744] width 98 height 40
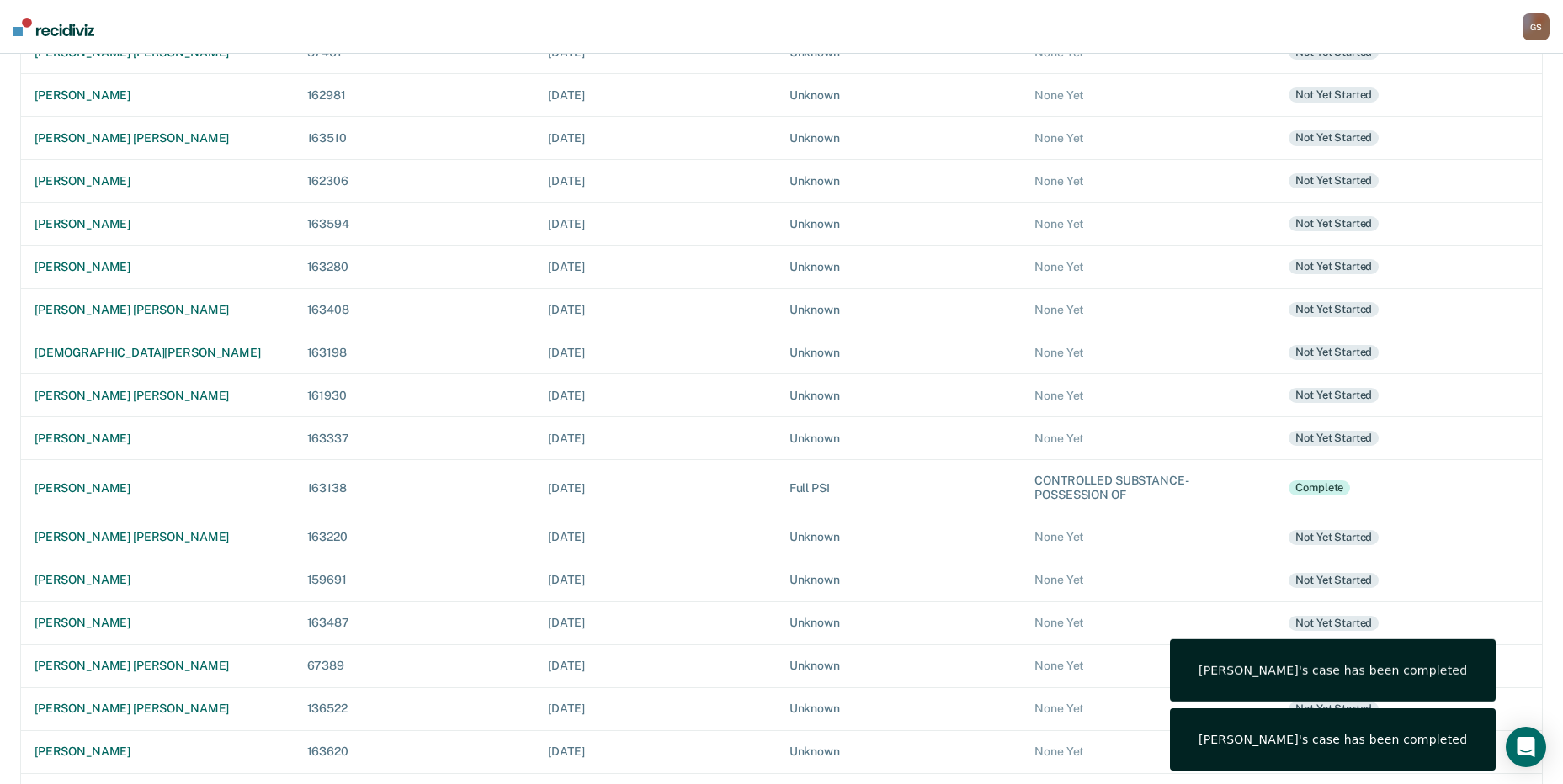
scroll to position [336, 0]
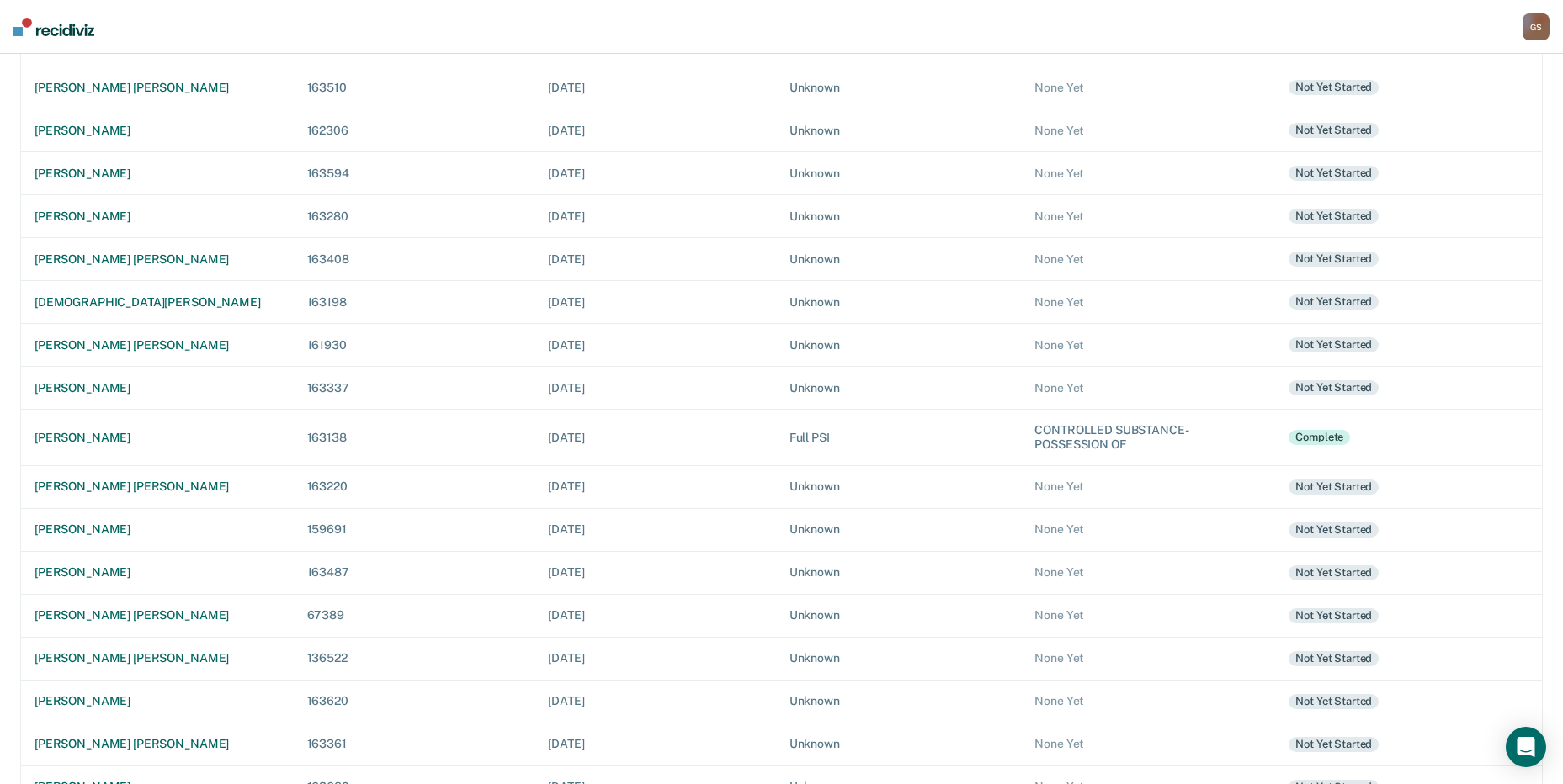
click at [277, 47] on nav "Garcia, Sylvia G S Profile Go to PSI Case Dashboard Log Out" at bounding box center [782, 26] width 1563 height 54
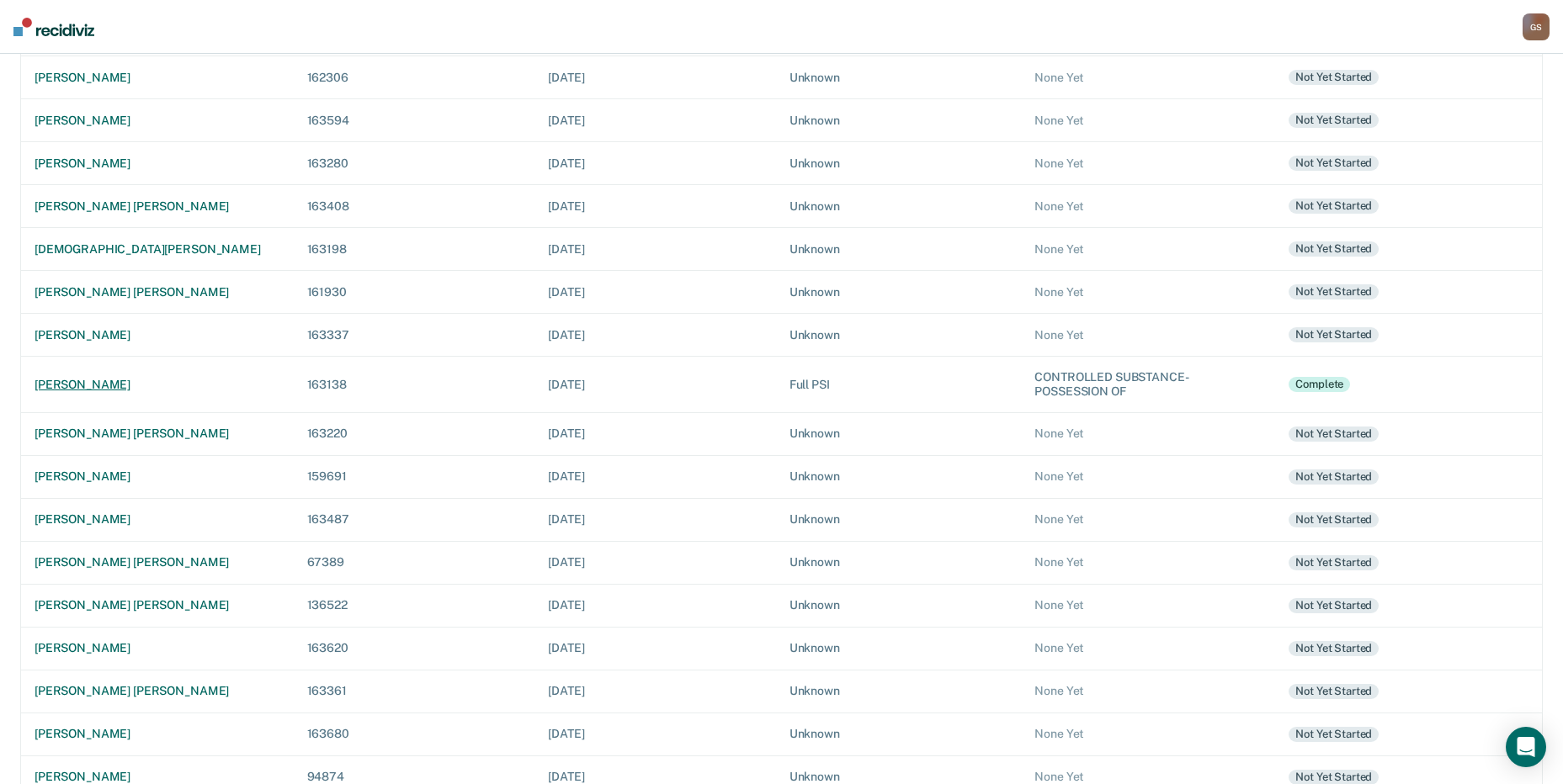
scroll to position [418, 0]
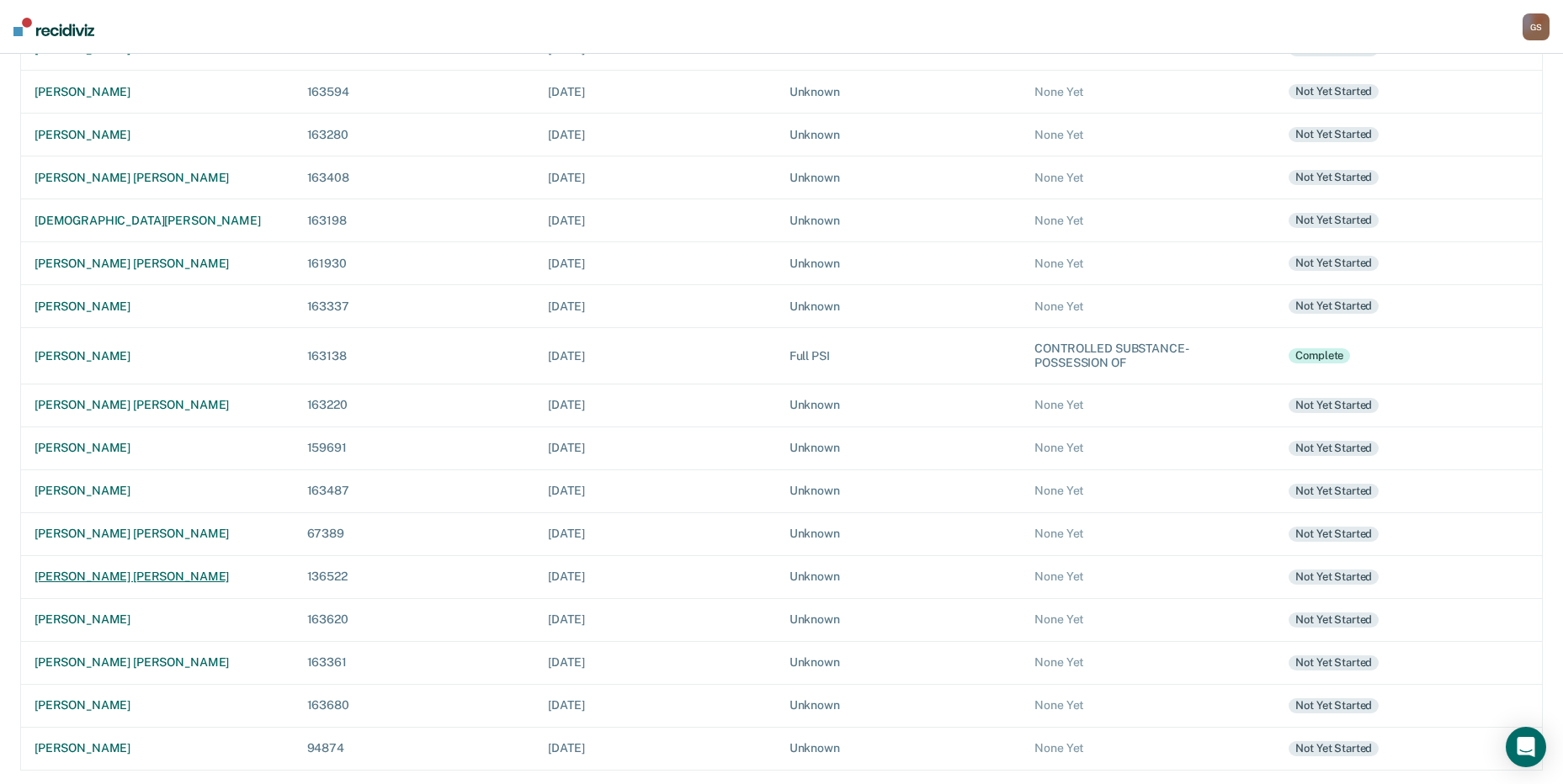
click at [136, 571] on div "[PERSON_NAME] [PERSON_NAME]" at bounding box center [158, 577] width 246 height 15
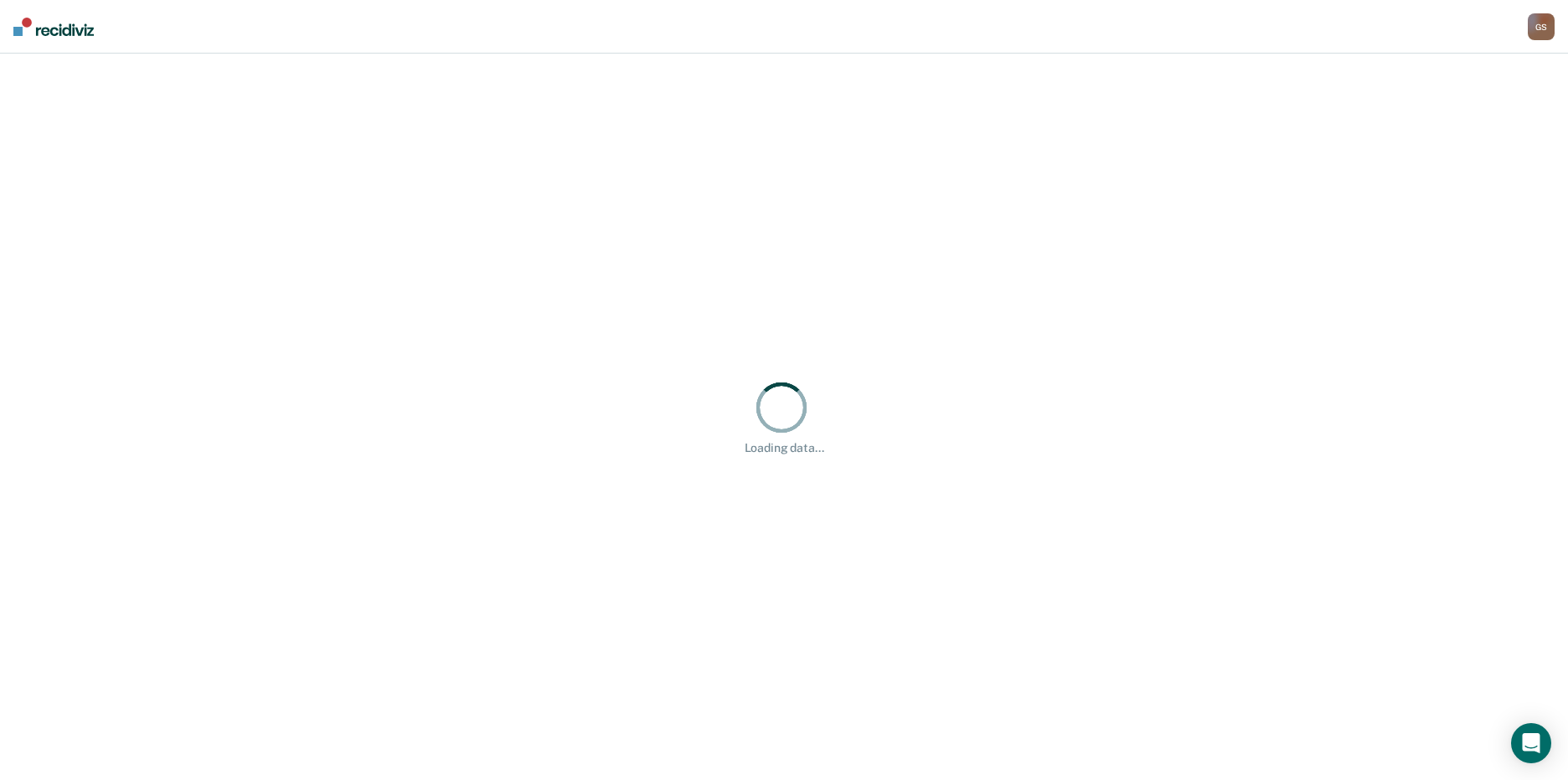
click at [137, 564] on div "Loading data..." at bounding box center [784, 416] width 1568 height 726
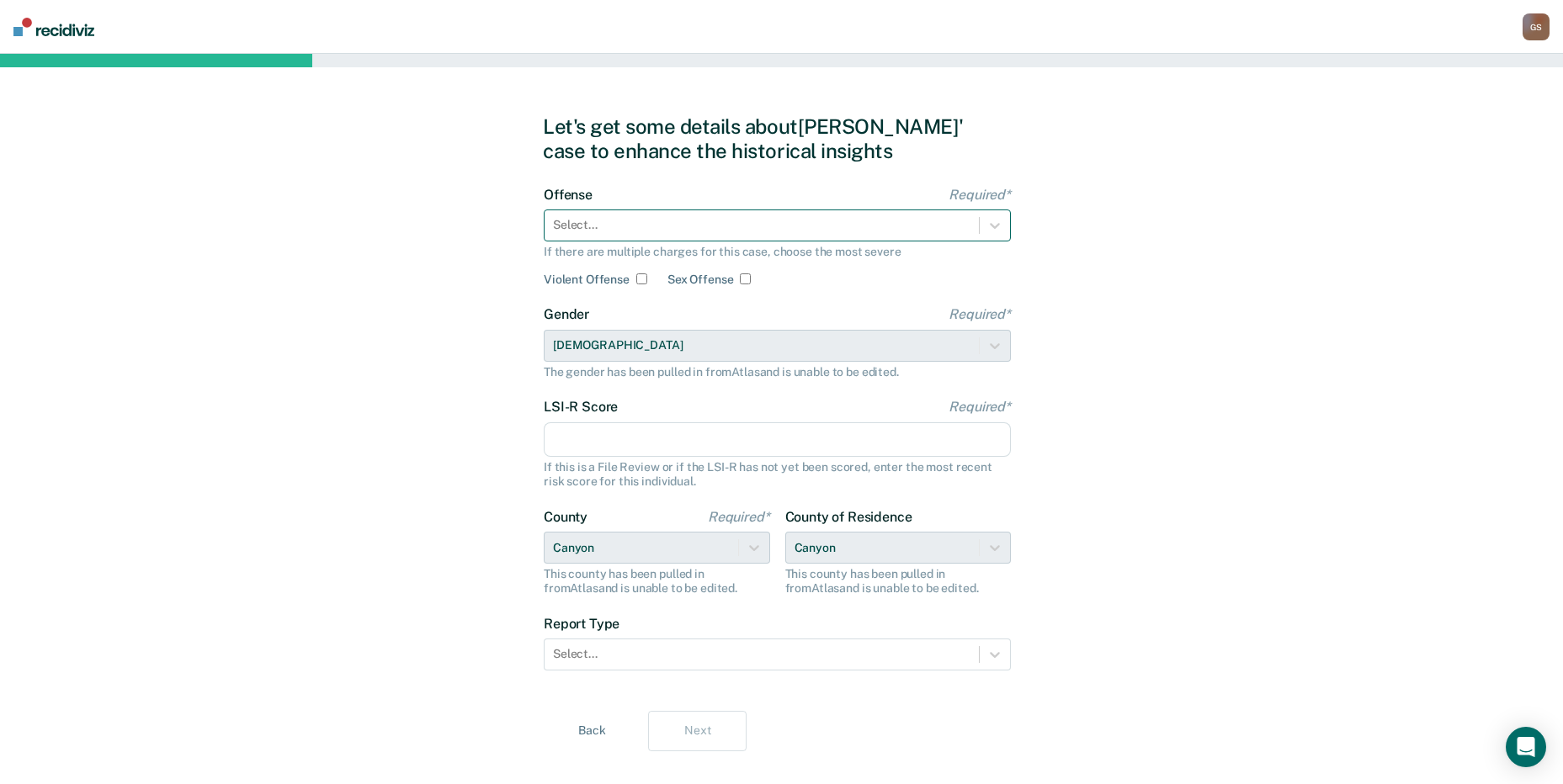
click at [621, 224] on div at bounding box center [761, 224] width 418 height 17
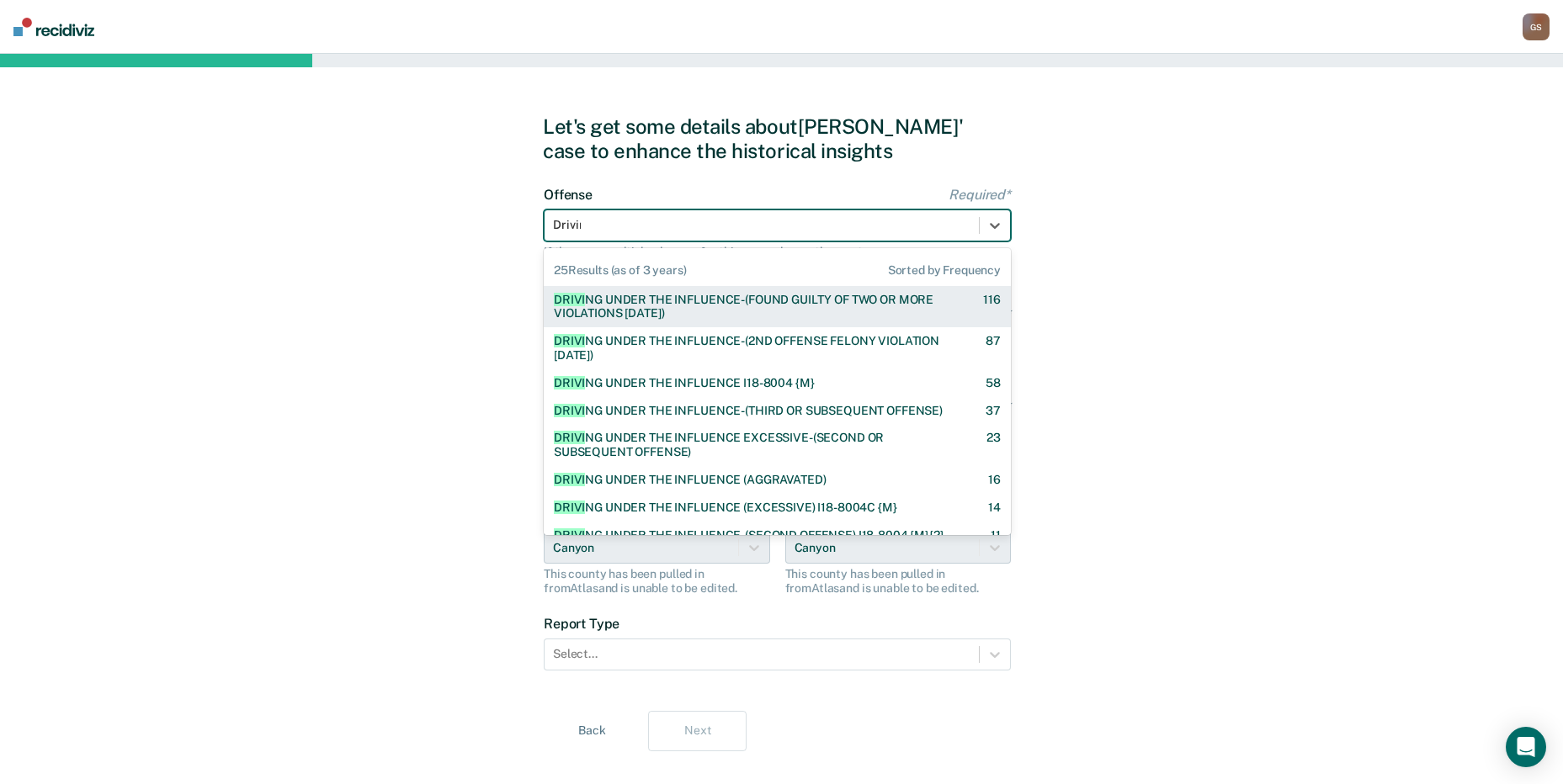
type input "Driving"
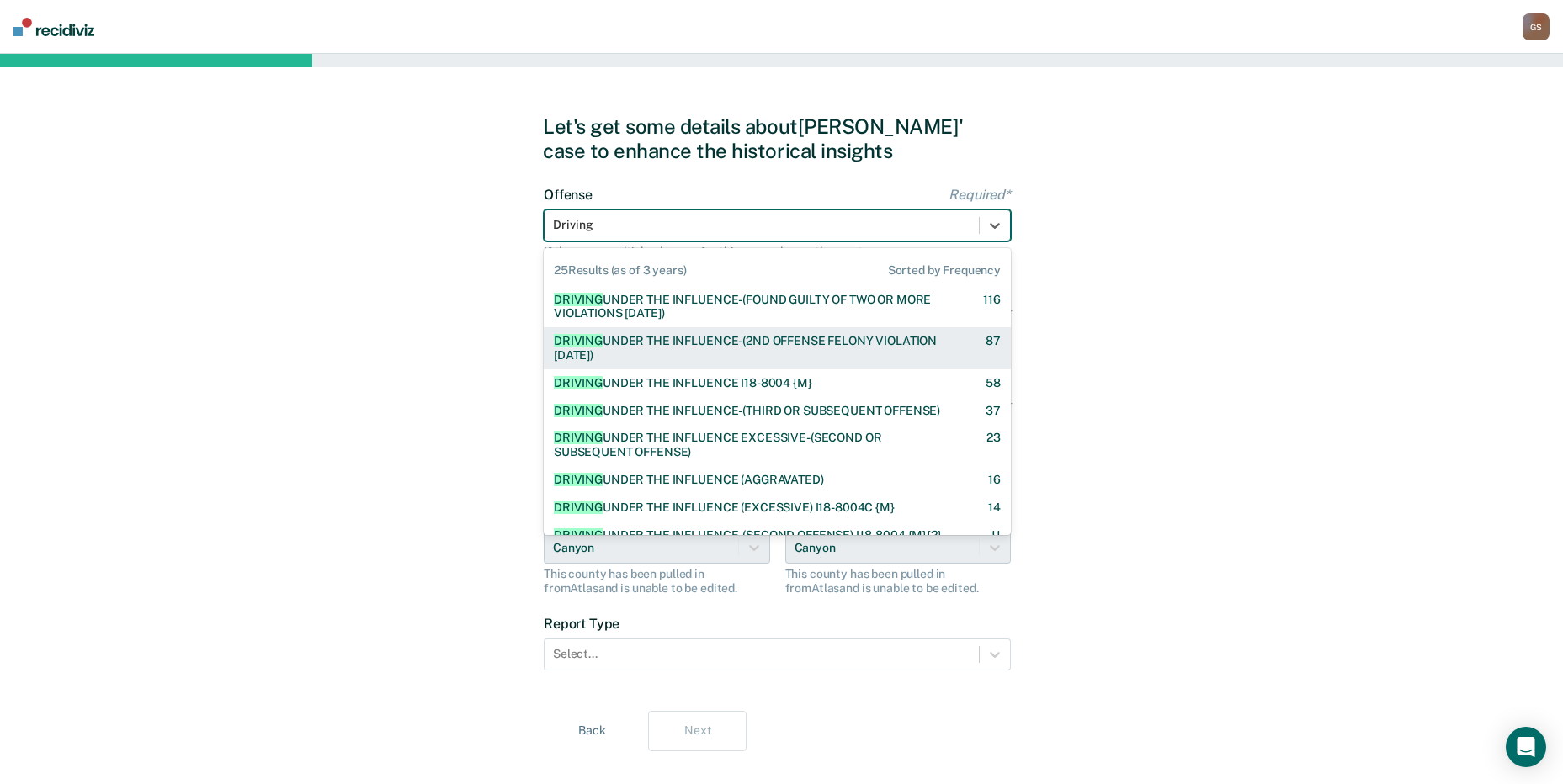
click at [813, 345] on div "DRIVING UNDER THE INFLUENCE-(2ND OFFENSE FELONY VIOLATION WITHIN 15 YEARS)" at bounding box center [754, 347] width 402 height 28
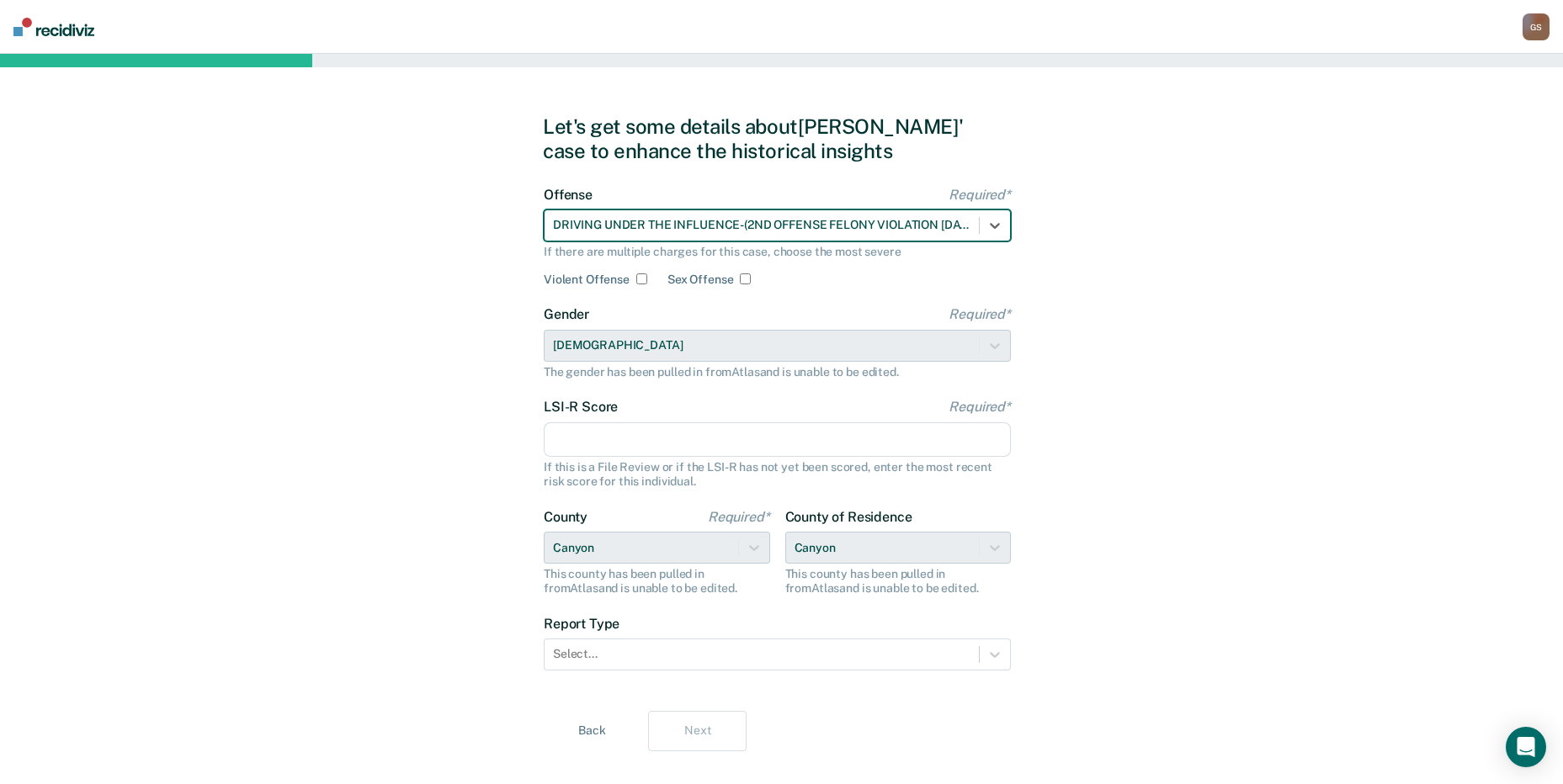
click at [816, 224] on div at bounding box center [761, 224] width 418 height 17
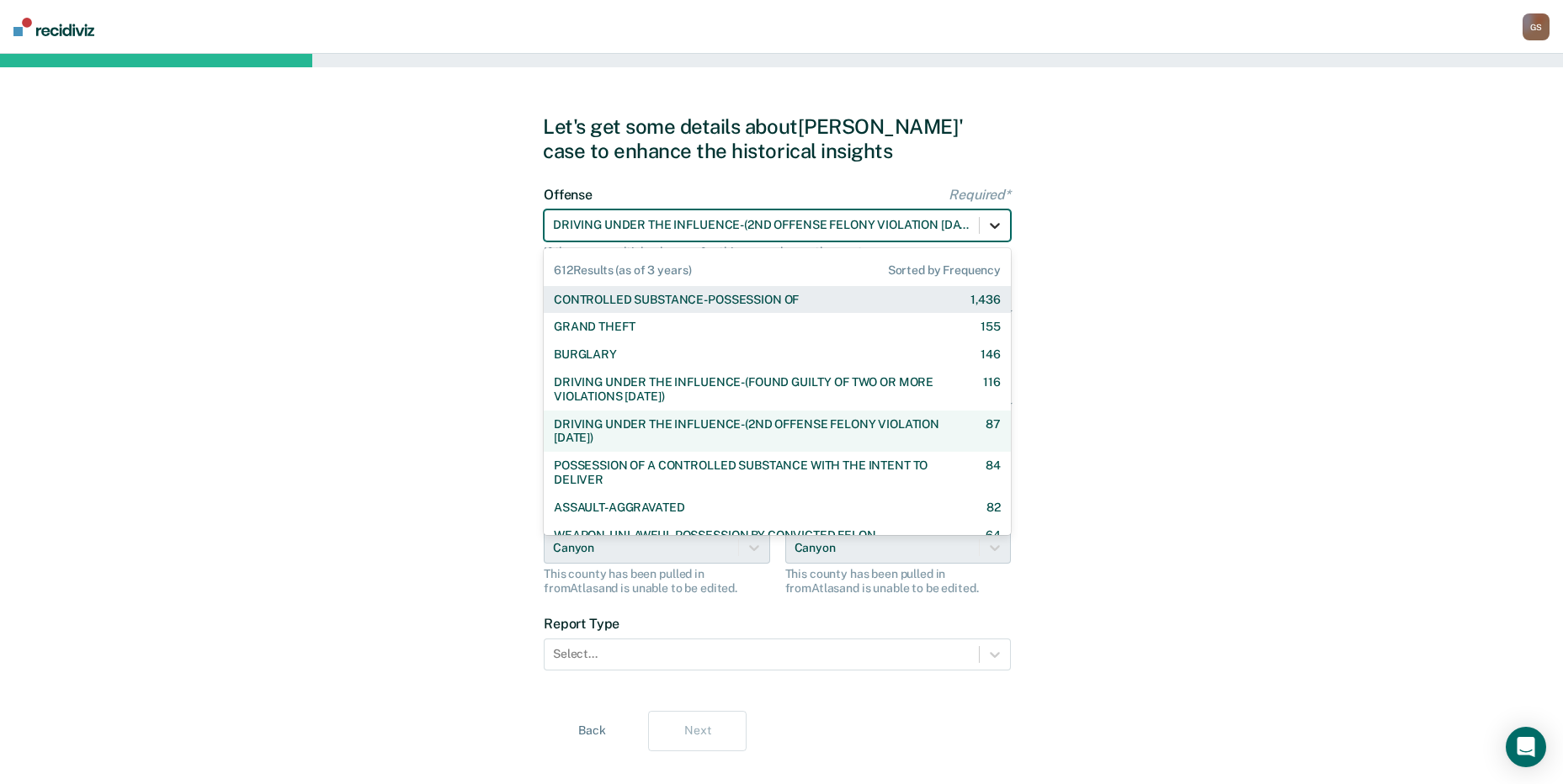
click at [1000, 225] on icon at bounding box center [995, 225] width 16 height 16
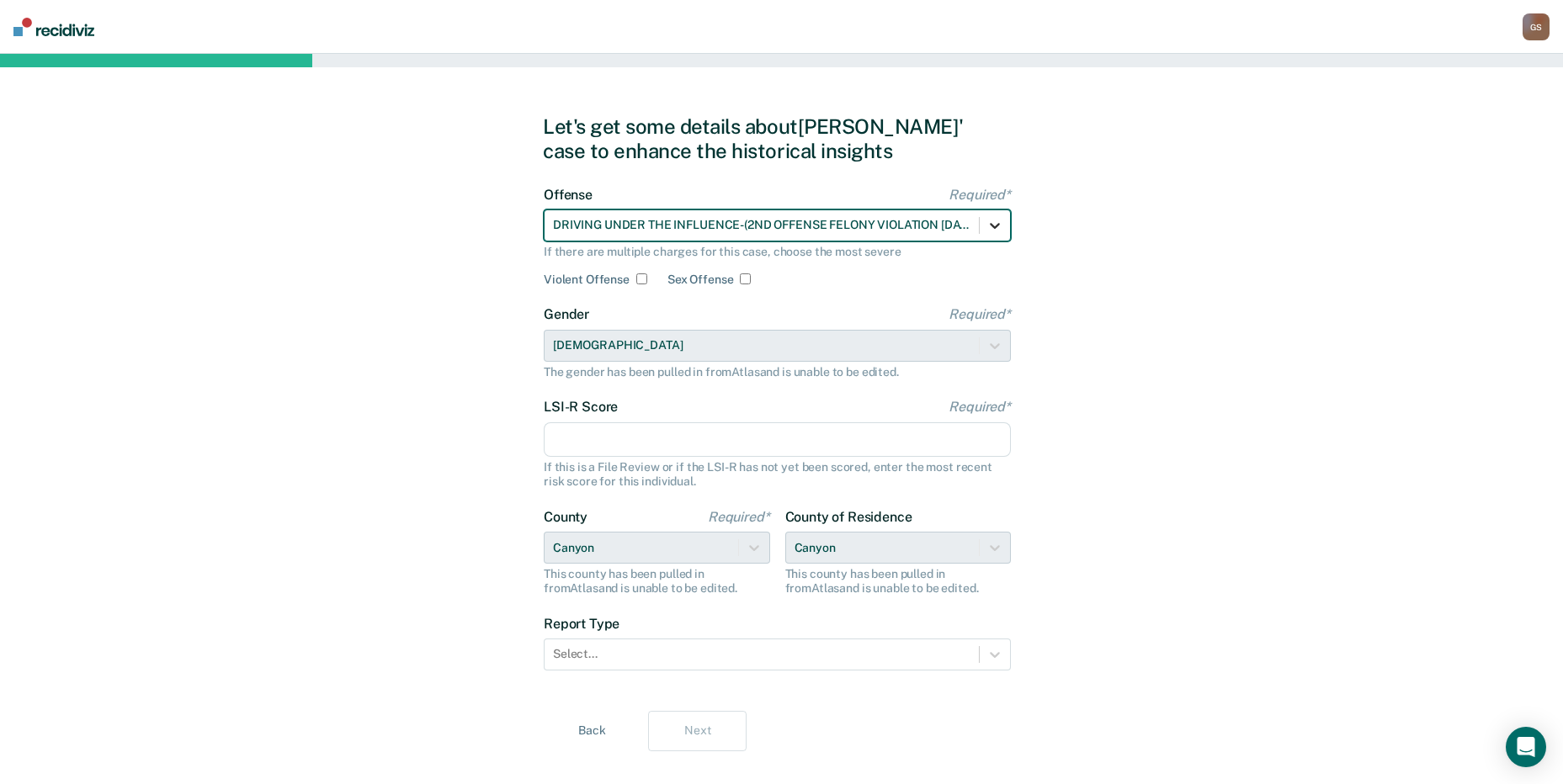
click at [995, 232] on icon at bounding box center [995, 225] width 16 height 16
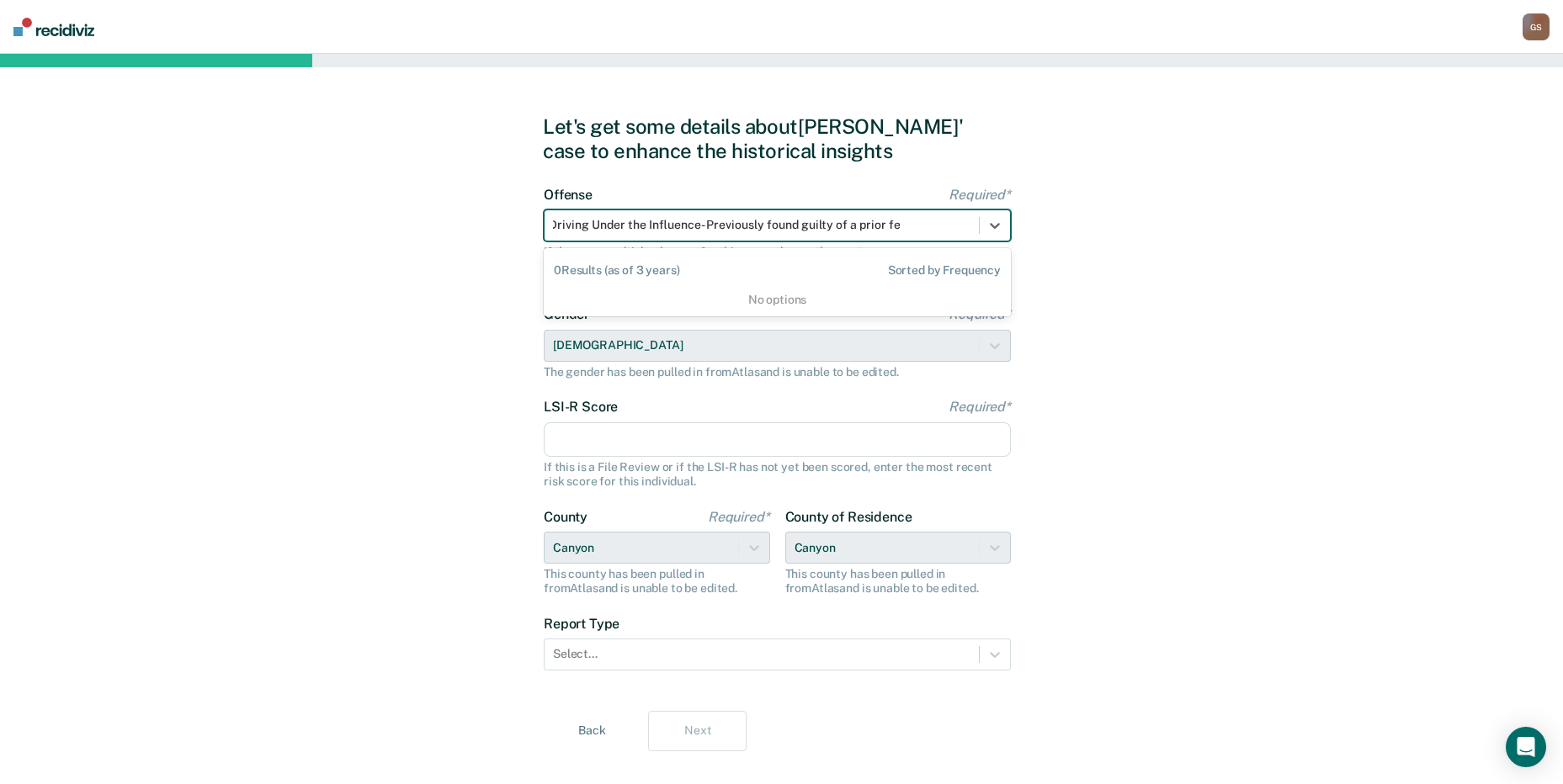
scroll to position [0, 5]
type input "Driving Under the Influence- Previously found guilty of a prior felony"
click at [1003, 205] on div "Offense Required* option DRIVING UNDER THE INFLUENCE-(2ND OFFENSE FELONY VIOLAT…" at bounding box center [777, 237] width 467 height 100
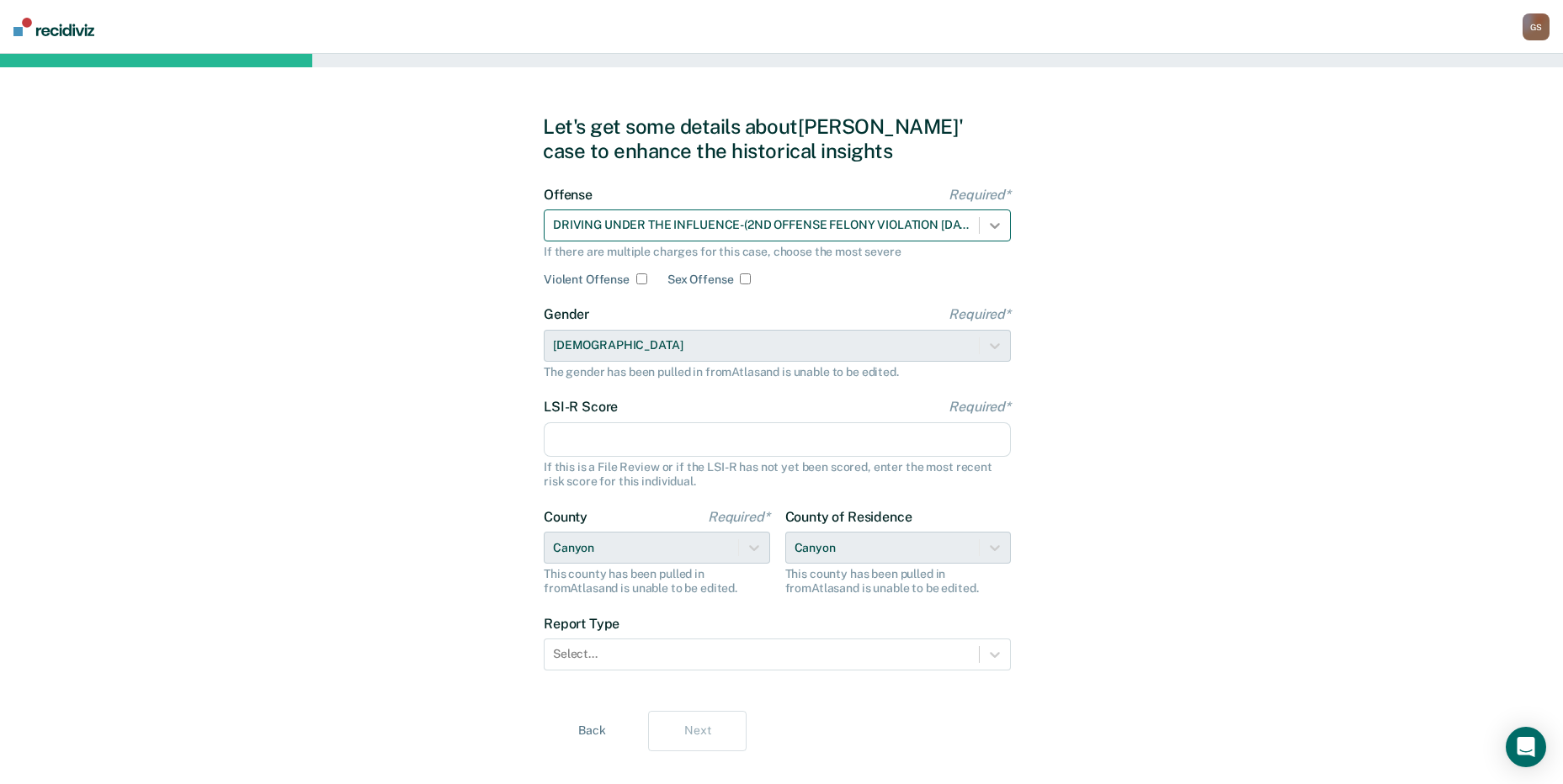
click at [987, 222] on icon at bounding box center [995, 225] width 16 height 16
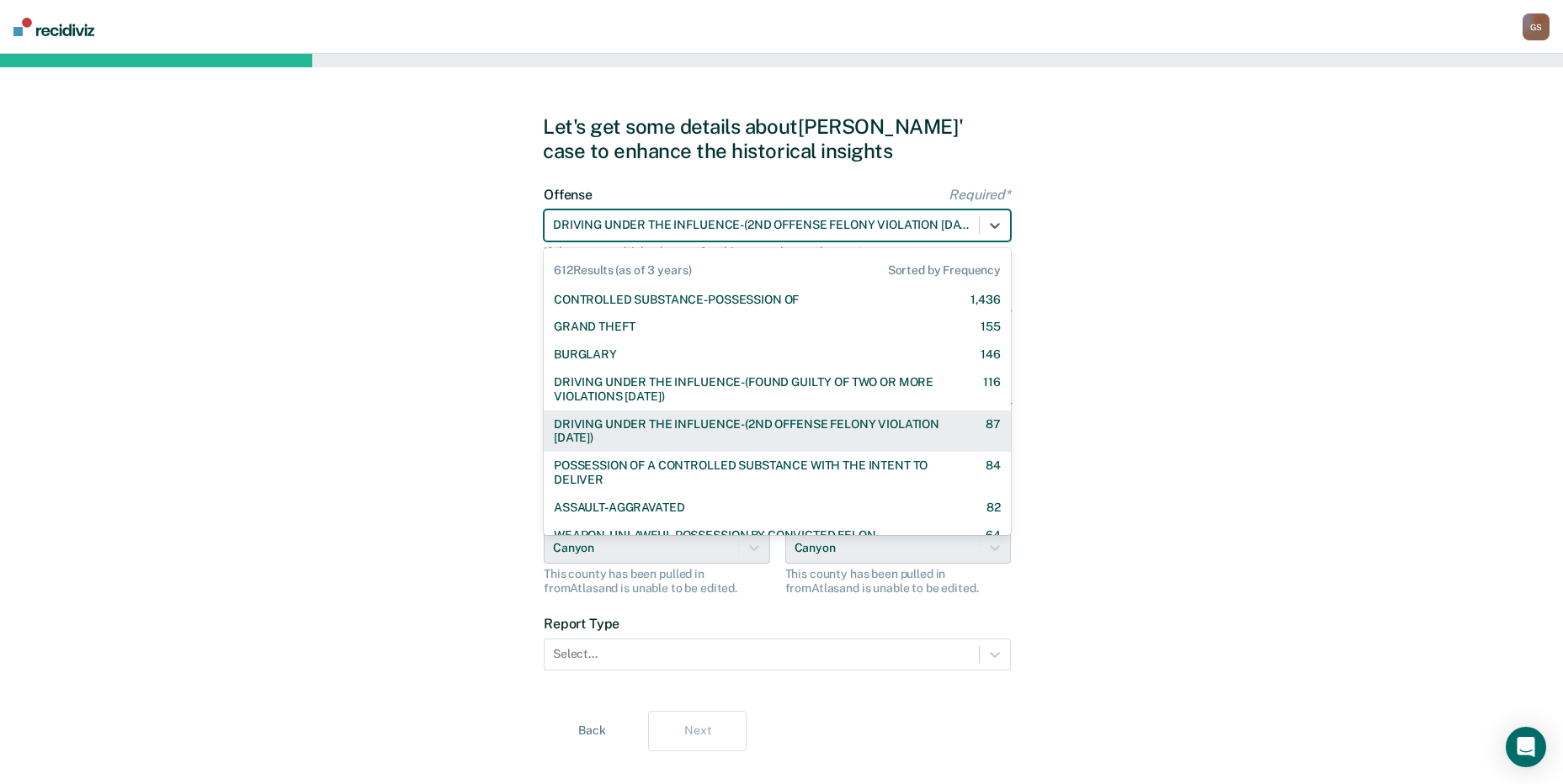
click at [917, 425] on div "DRIVING UNDER THE INFLUENCE-(2ND OFFENSE FELONY VIOLATION [DATE])" at bounding box center [754, 431] width 402 height 28
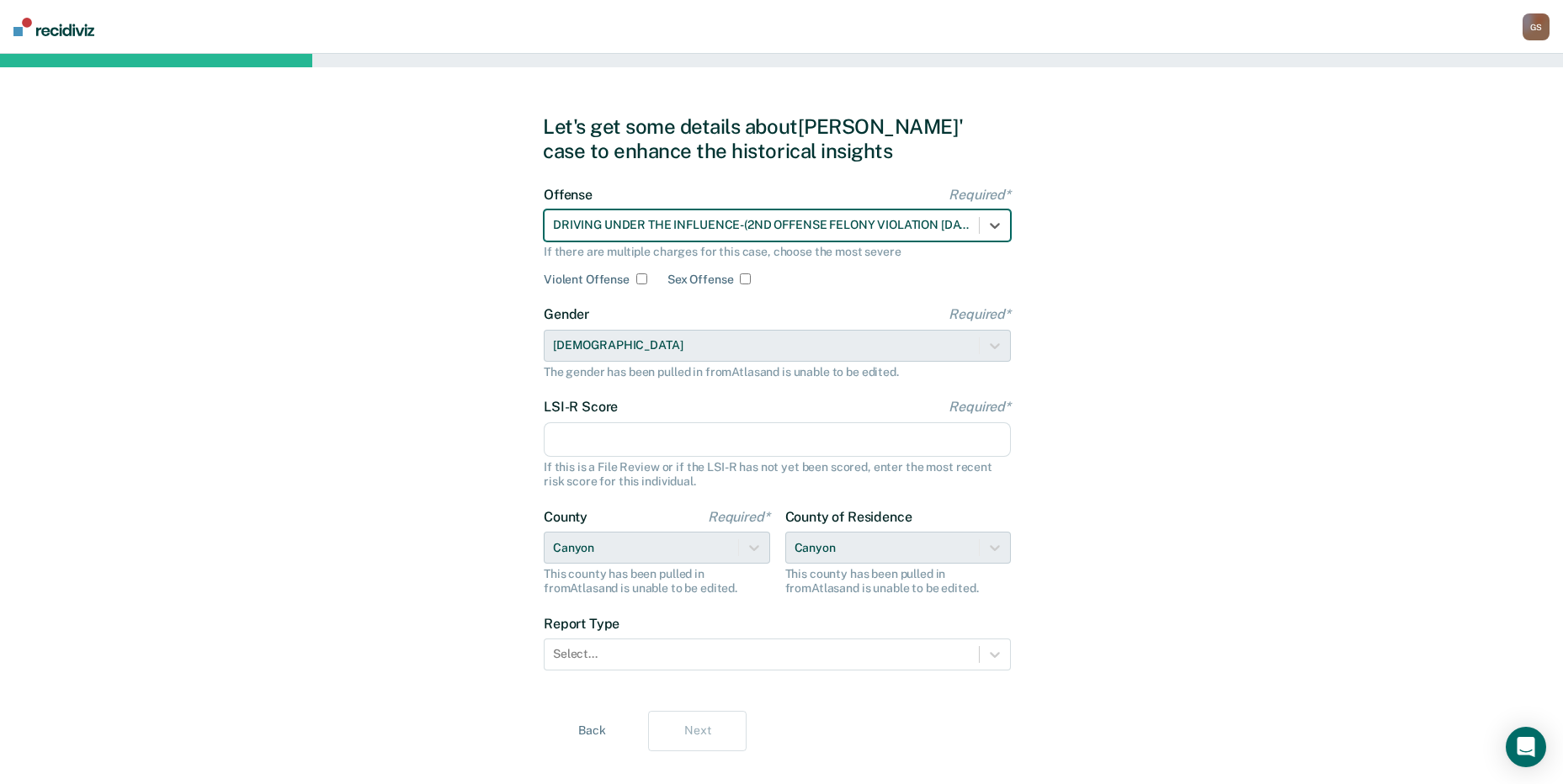
click at [648, 438] on input "LSI-R Score Required*" at bounding box center [777, 439] width 467 height 36
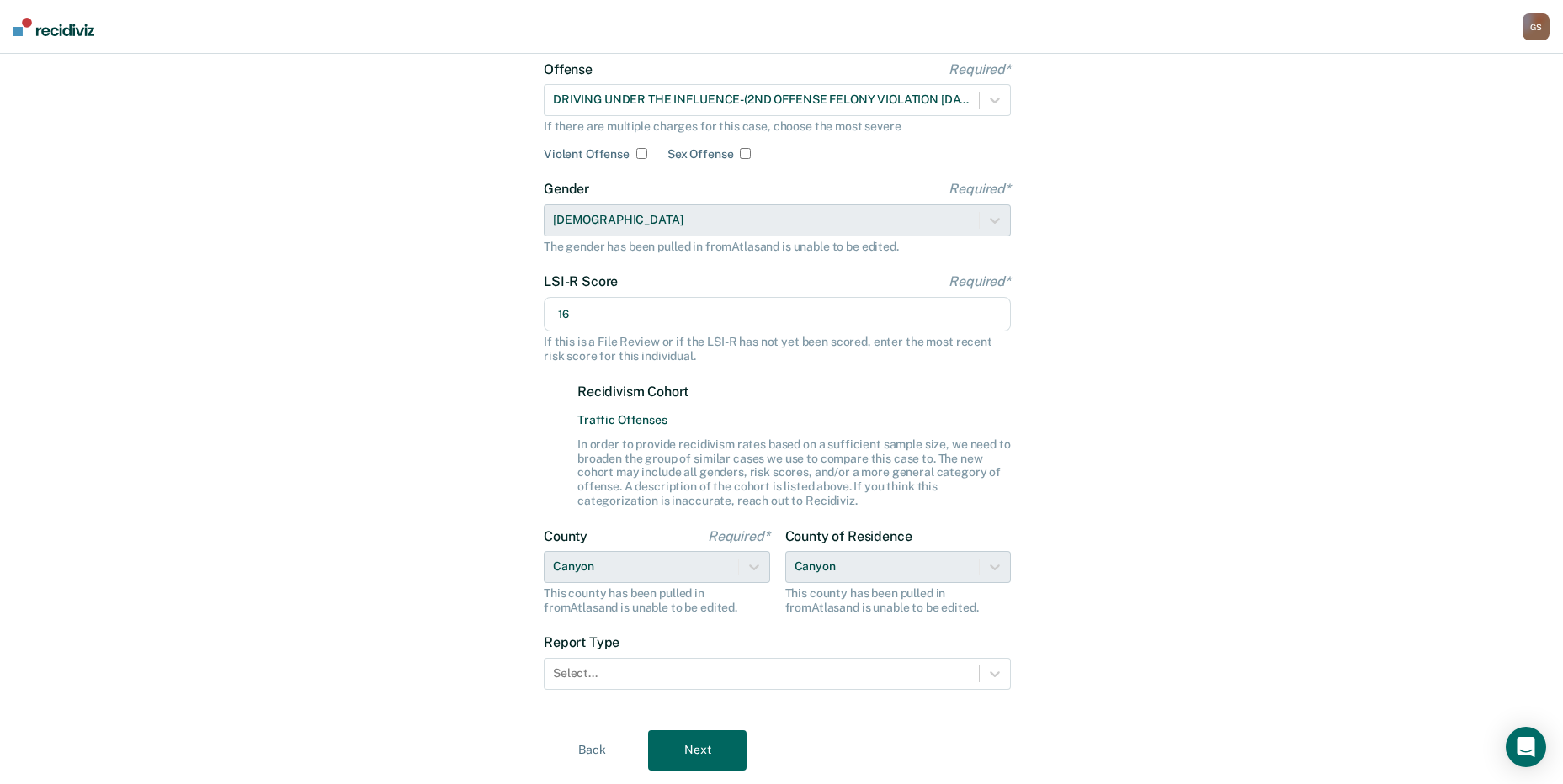
scroll to position [172, 0]
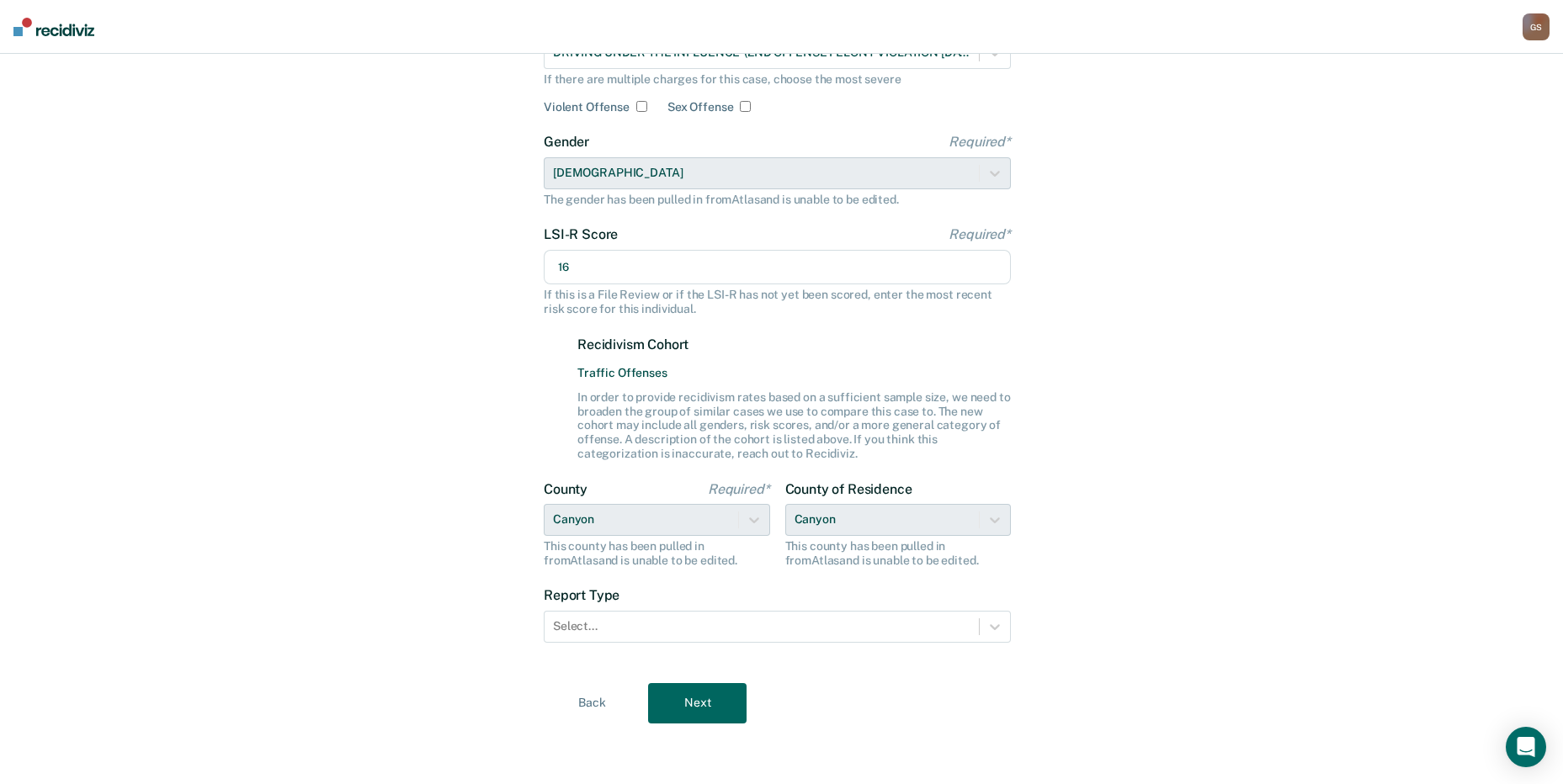
type input "16"
click at [583, 652] on form "Offense Required* DRIVING UNDER THE INFLUENCE-(2ND OFFENSE FELONY VIOLATION WIT…" at bounding box center [777, 339] width 467 height 649
click at [608, 621] on div at bounding box center [761, 625] width 418 height 17
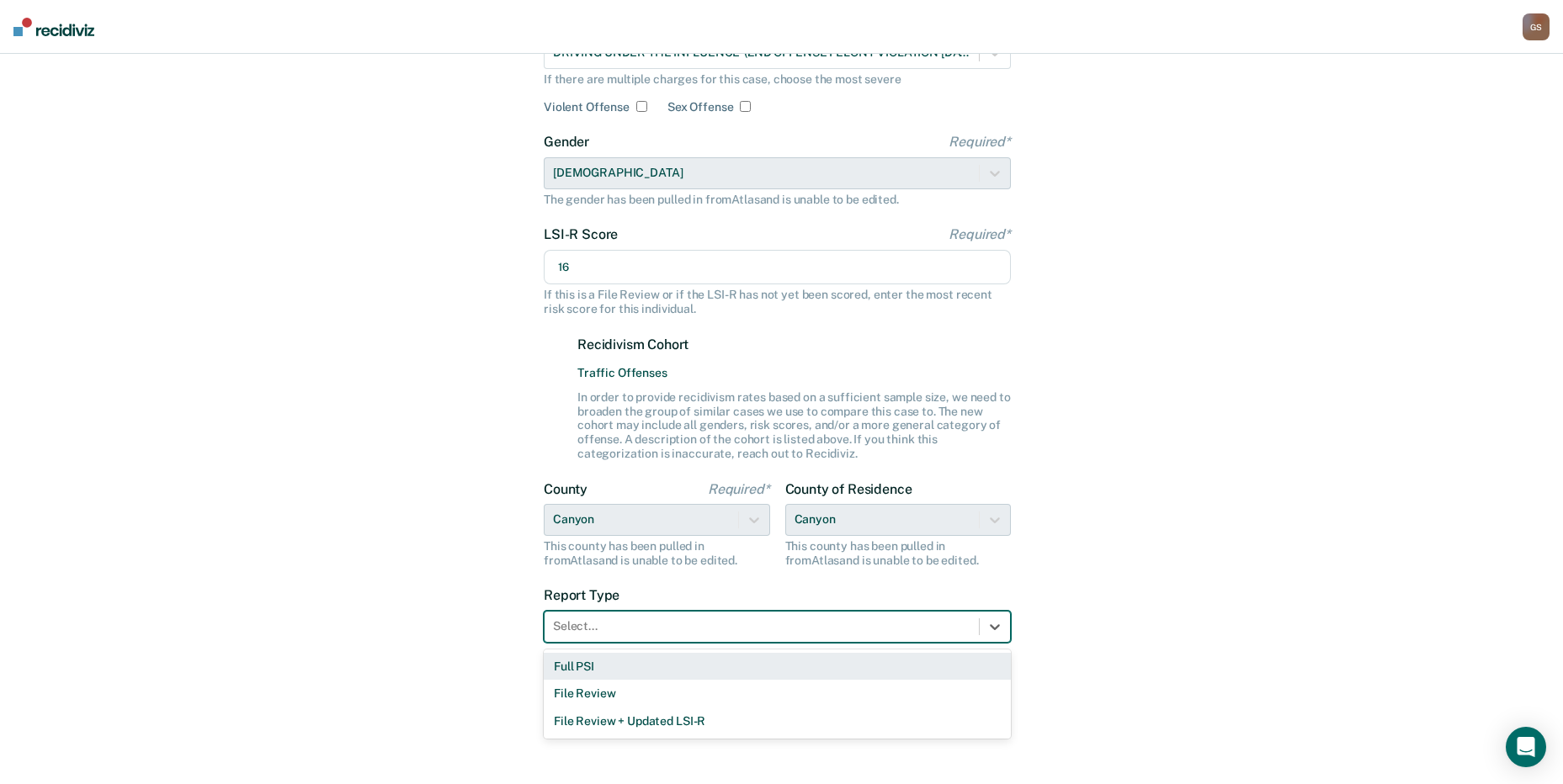
click at [616, 672] on div "Full PSI" at bounding box center [777, 666] width 467 height 27
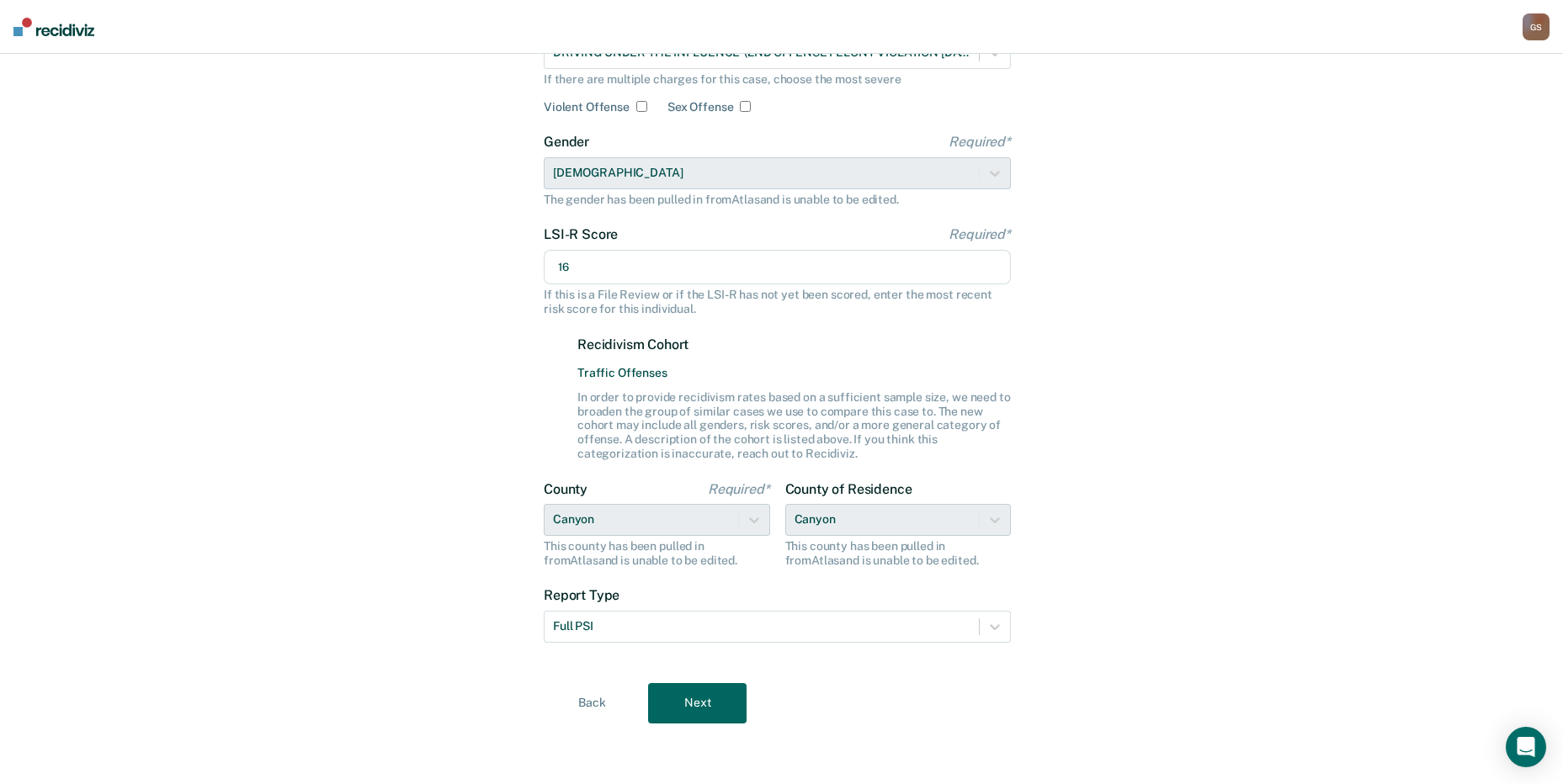
click at [675, 696] on button "Next" at bounding box center [698, 703] width 98 height 40
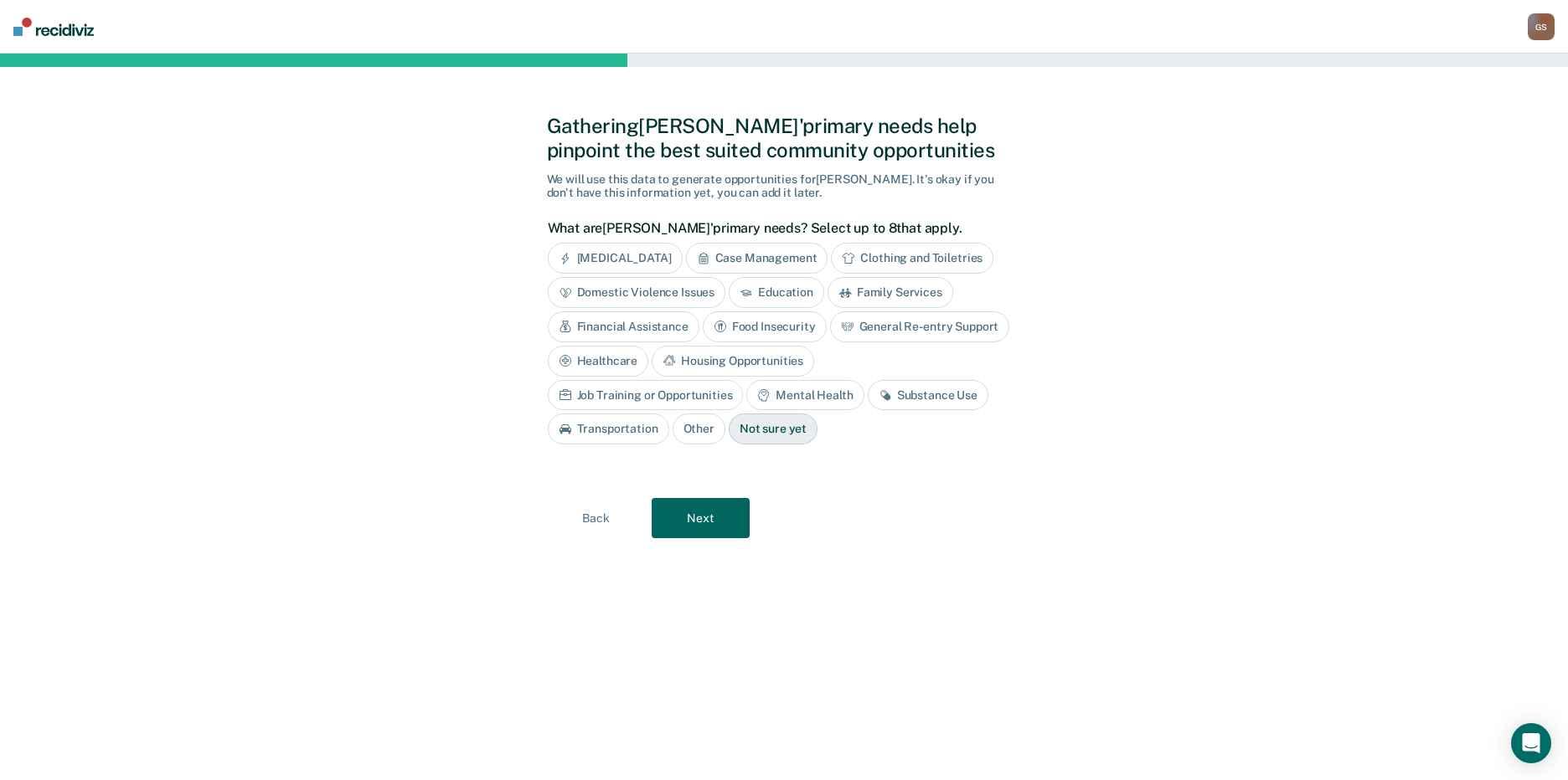
click at [867, 401] on div "Substance Use" at bounding box center [927, 395] width 121 height 31
click at [671, 519] on button "Next" at bounding box center [701, 518] width 98 height 40
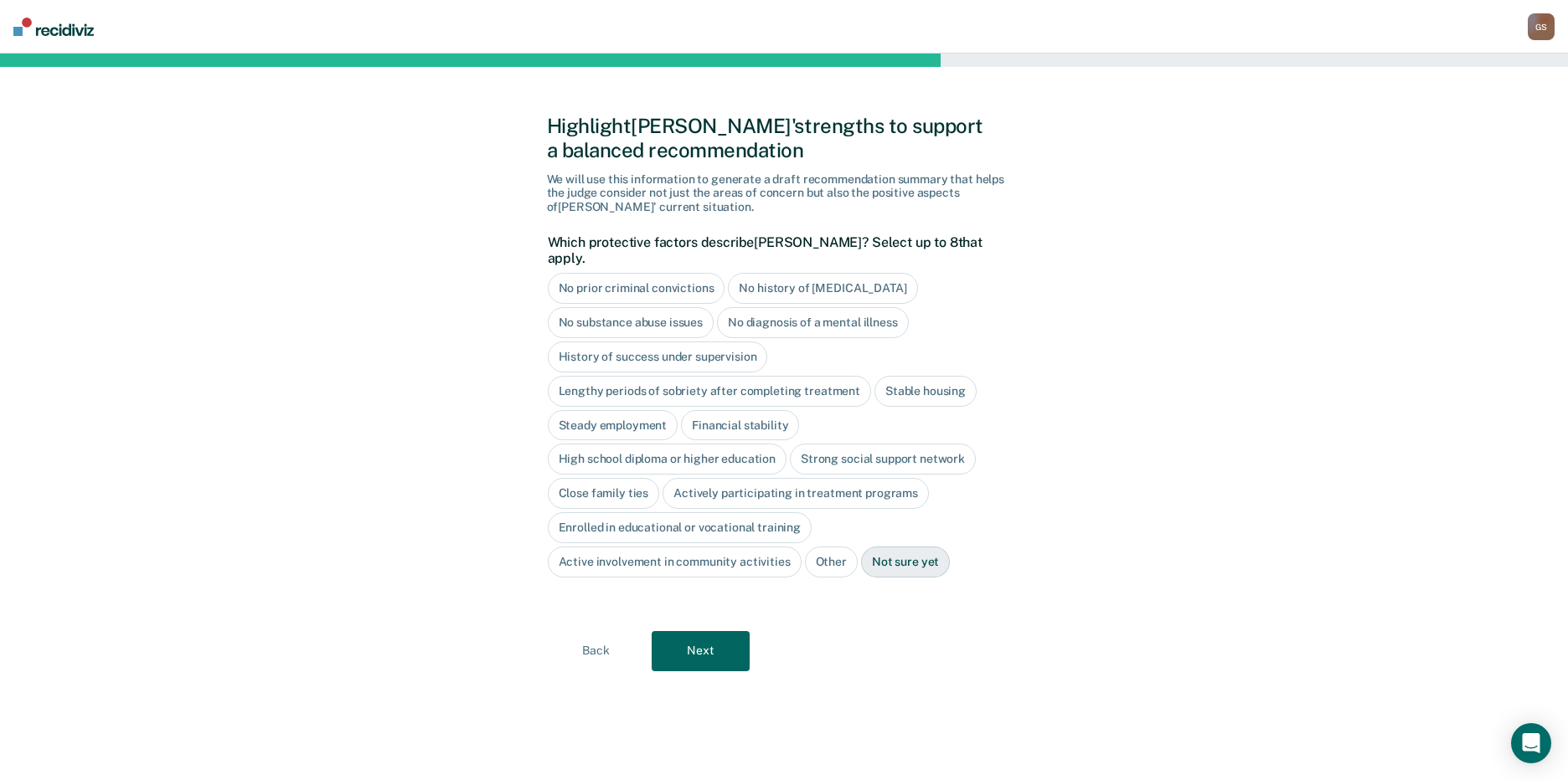
click at [594, 647] on button "Back" at bounding box center [596, 651] width 98 height 40
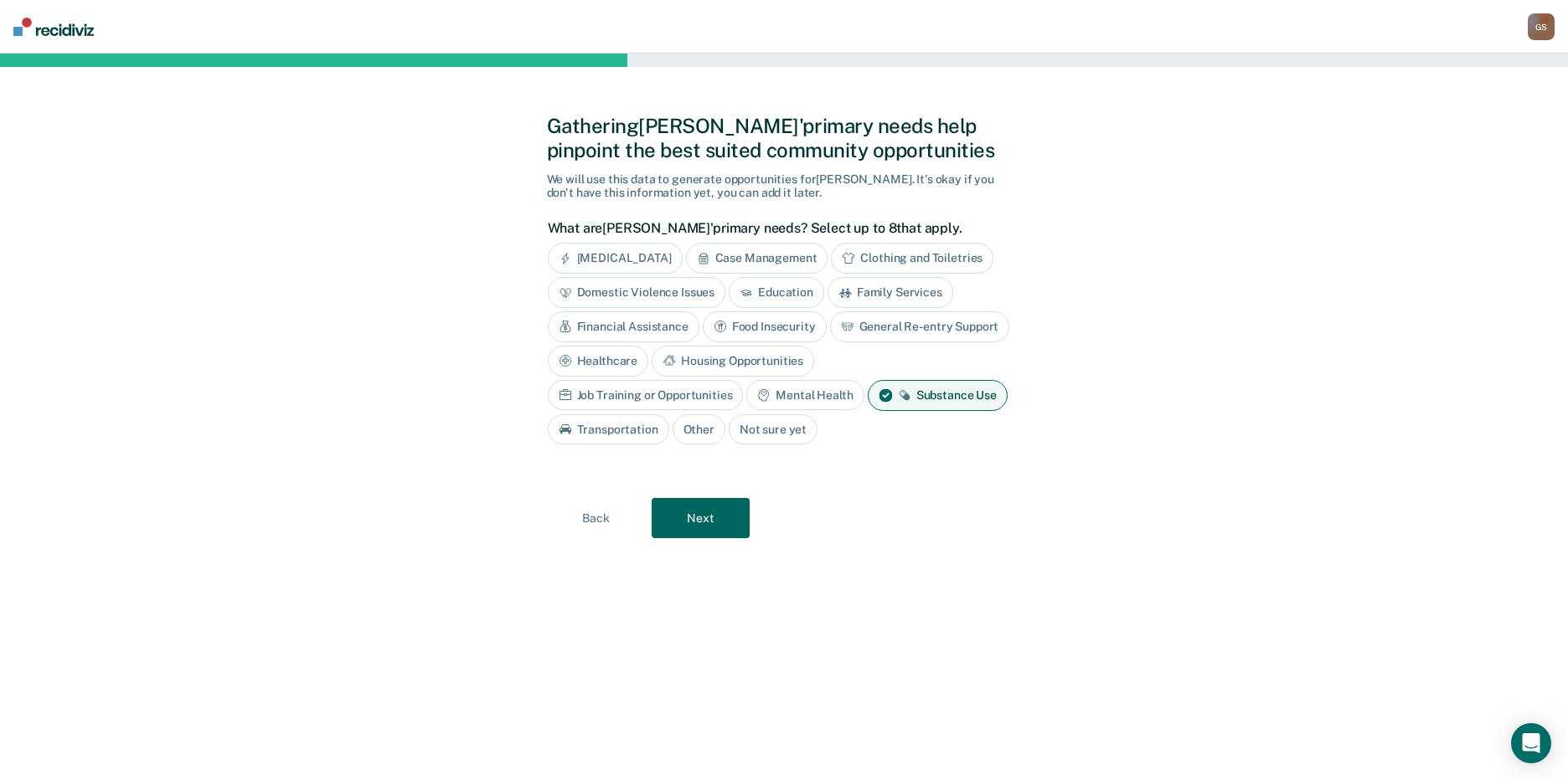
click at [867, 396] on div "Substance Use" at bounding box center [937, 395] width 140 height 31
click at [725, 414] on div "Other" at bounding box center [699, 429] width 53 height 31
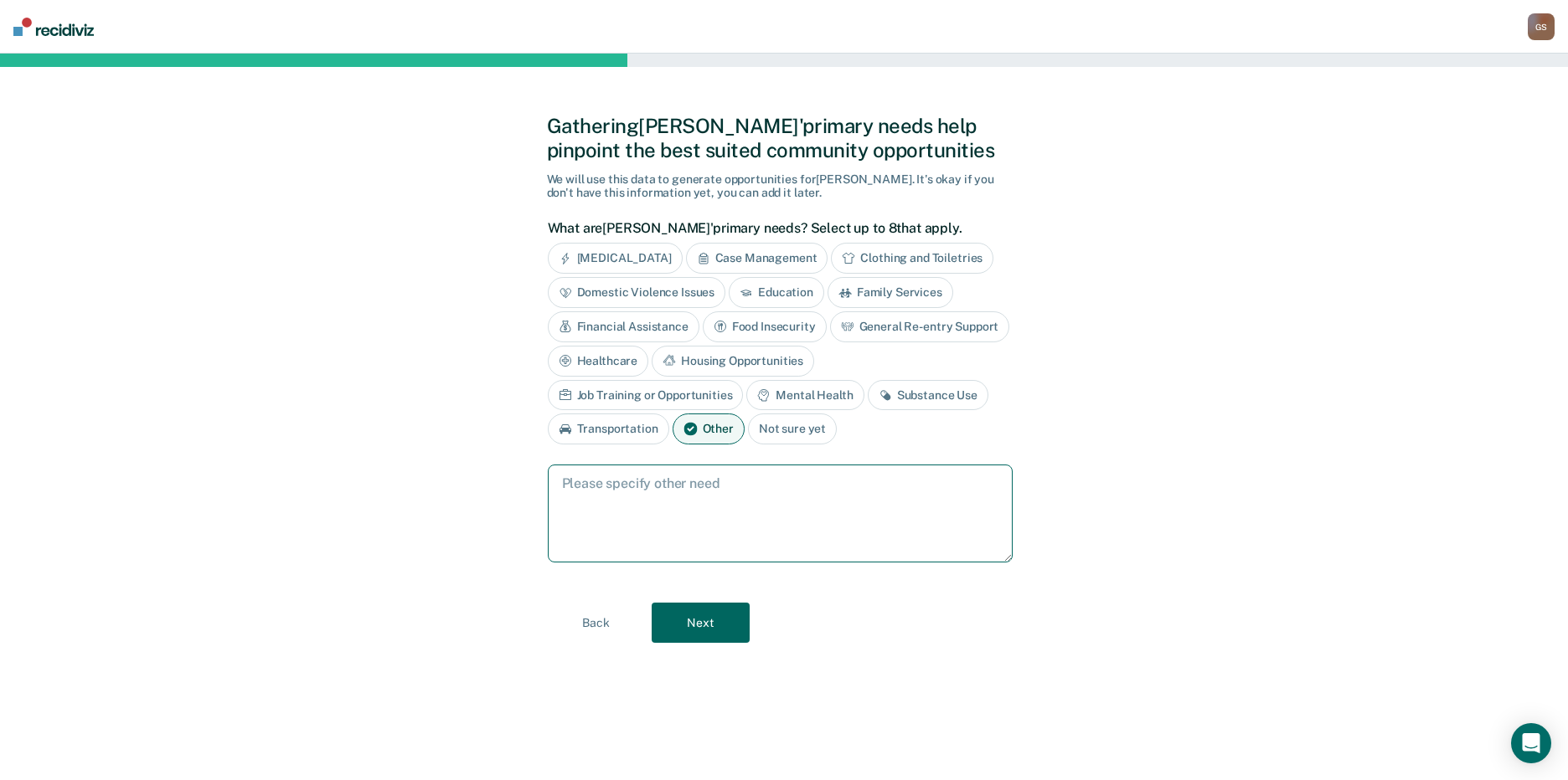
click at [802, 518] on textarea at bounding box center [780, 513] width 465 height 98
click at [807, 519] on textarea at bounding box center [780, 513] width 465 height 98
type textarea "Alcohol use treatment"
click at [716, 615] on button "Next" at bounding box center [701, 623] width 98 height 40
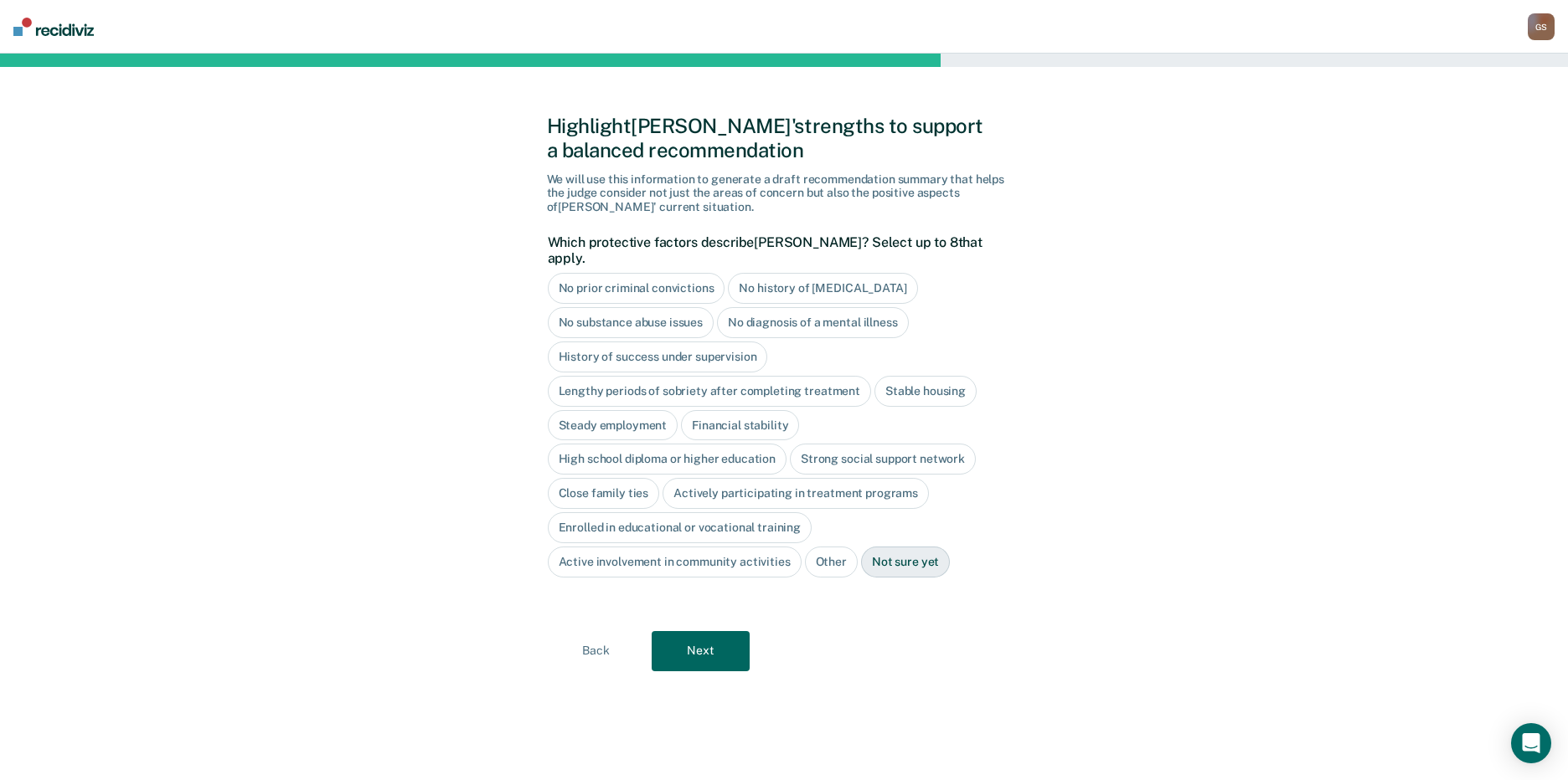
click at [1237, 322] on div "Highlight Luis' strengths to support a balanced recommendation We will use this…" at bounding box center [784, 416] width 1568 height 726
click at [722, 410] on div "Financial stability" at bounding box center [740, 425] width 118 height 31
click at [598, 410] on div "Steady employment" at bounding box center [613, 425] width 131 height 31
click at [817, 410] on div "Financial stability" at bounding box center [769, 425] width 137 height 31
click at [921, 375] on div "Stable housing" at bounding box center [926, 391] width 103 height 31
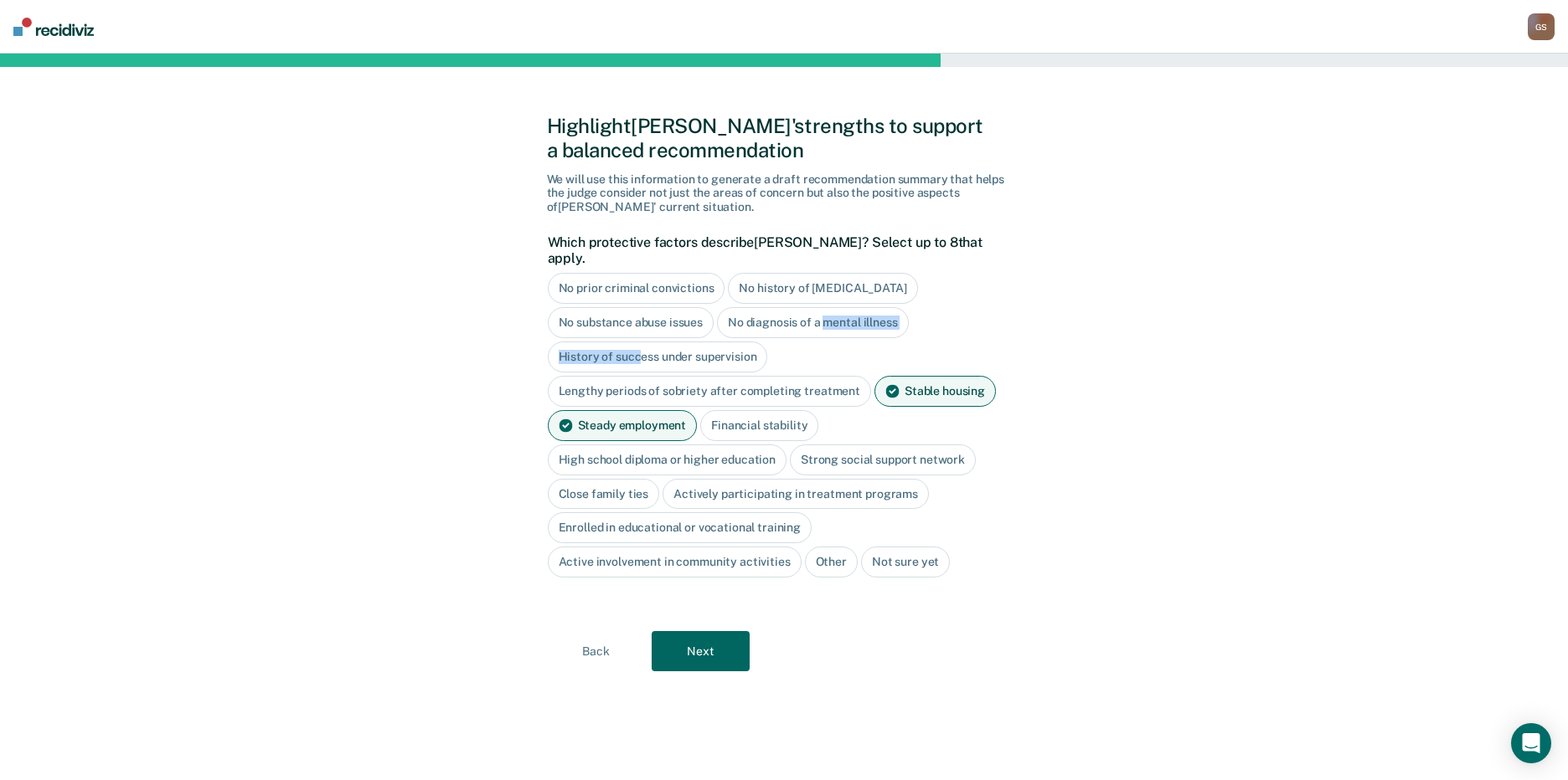
drag, startPoint x: 641, startPoint y: 346, endPoint x: 825, endPoint y: 325, distance: 185.2
click at [825, 325] on div "No prior criminal convictions No history of [MEDICAL_DATA] No substance abuse i…" at bounding box center [780, 425] width 465 height 305
drag, startPoint x: 825, startPoint y: 325, endPoint x: 805, endPoint y: 344, distance: 27.6
click at [805, 344] on div "No prior criminal convictions No history of [MEDICAL_DATA] No substance abuse i…" at bounding box center [780, 425] width 465 height 305
click at [688, 307] on div "No substance abuse issues" at bounding box center [632, 323] width 167 height 31
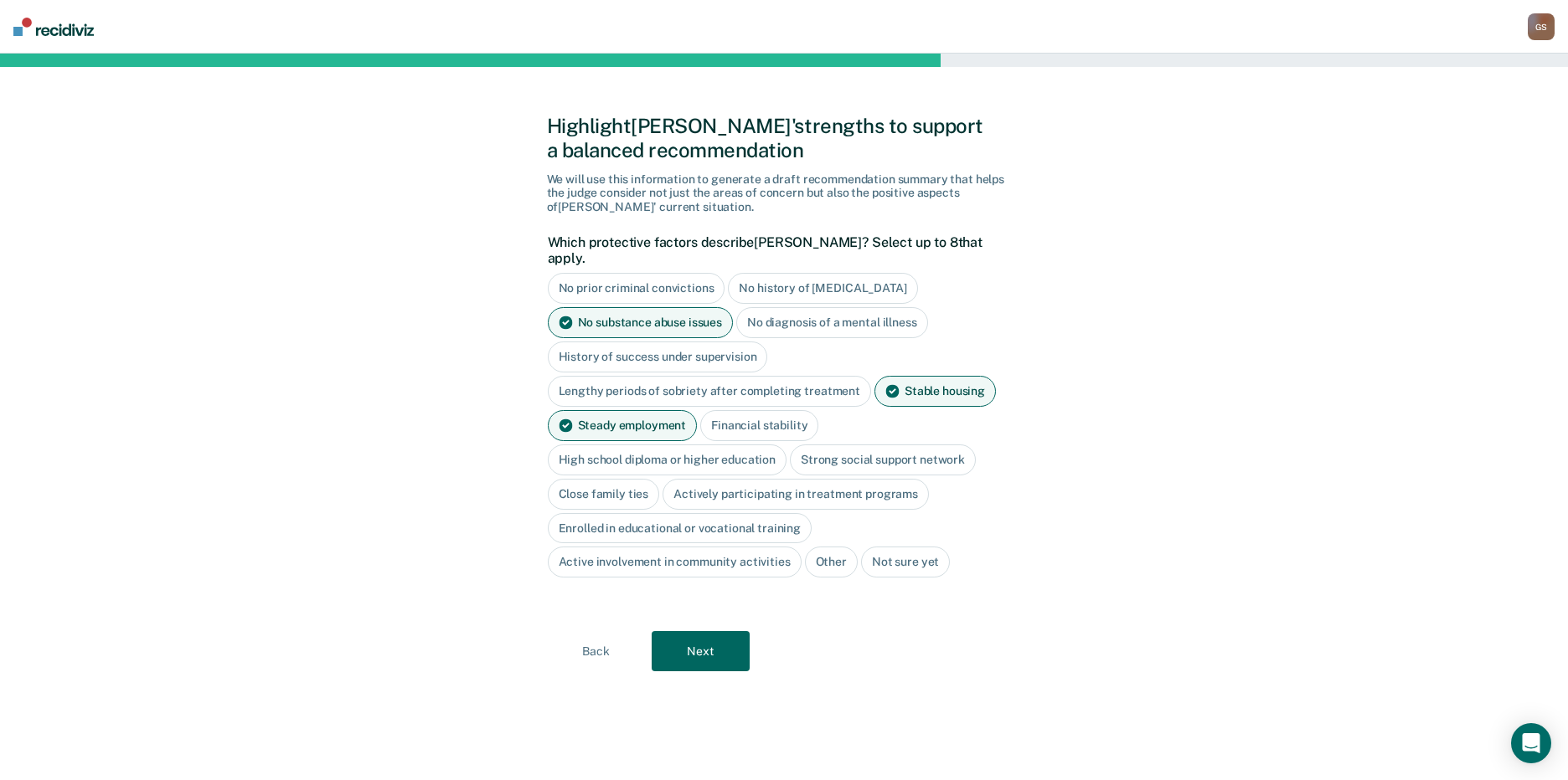
click at [861, 317] on div "No diagnosis of a mental illness" at bounding box center [831, 323] width 191 height 31
click at [761, 444] on div "High school diploma or higher education" at bounding box center [668, 460] width 240 height 31
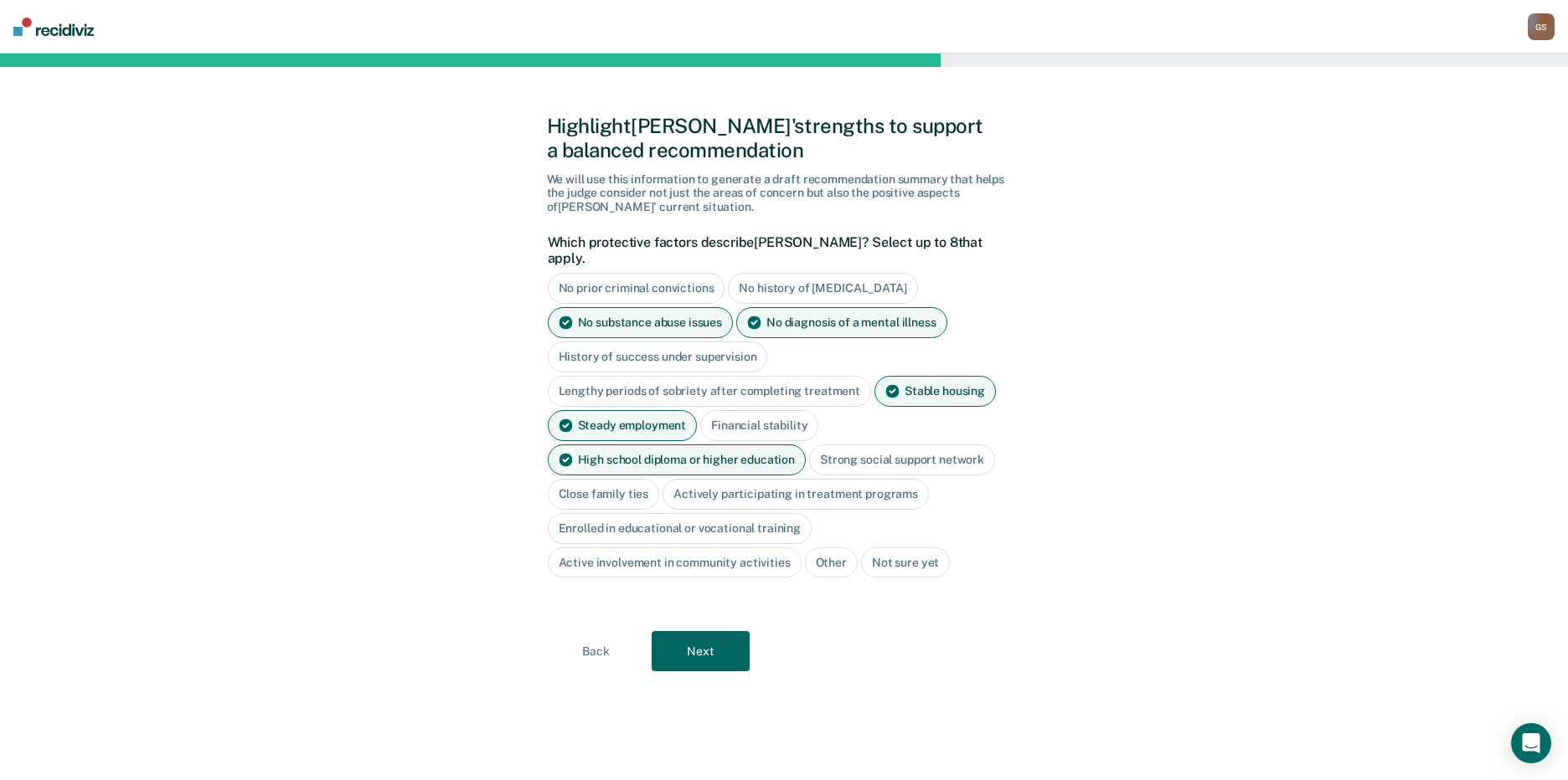
click at [619, 479] on div "Close family ties" at bounding box center [604, 494] width 113 height 31
click at [732, 635] on button "Next" at bounding box center [701, 652] width 98 height 40
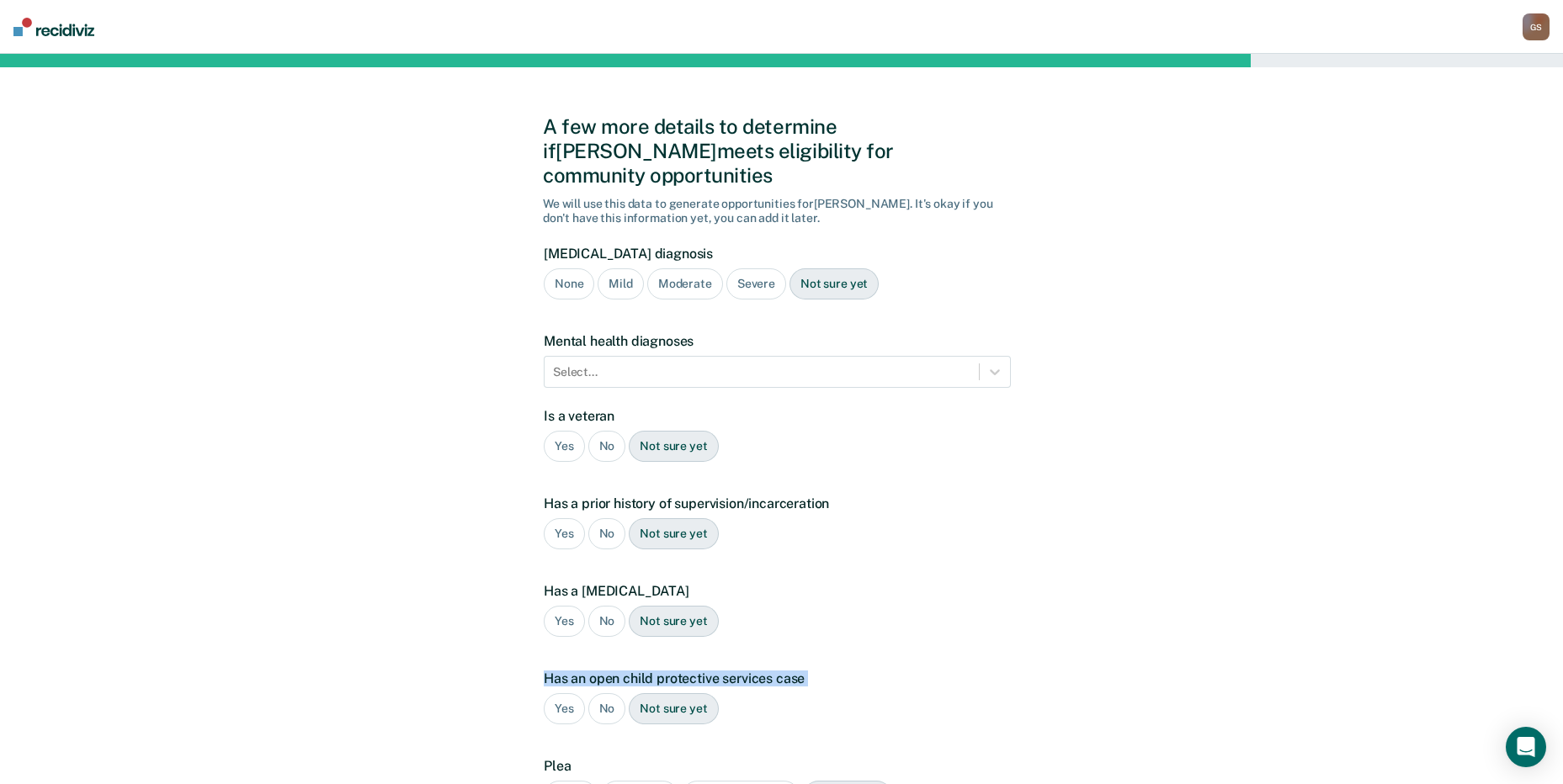
click at [736, 638] on form "Substance use disorder diagnosis None Mild Moderate Severe Not sure yet Mental …" at bounding box center [777, 546] width 467 height 600
click at [1226, 486] on div "A few more details to determine if Luis meets eligibility for community opportu…" at bounding box center [782, 510] width 1563 height 913
click at [609, 268] on div "Mild" at bounding box center [620, 284] width 46 height 31
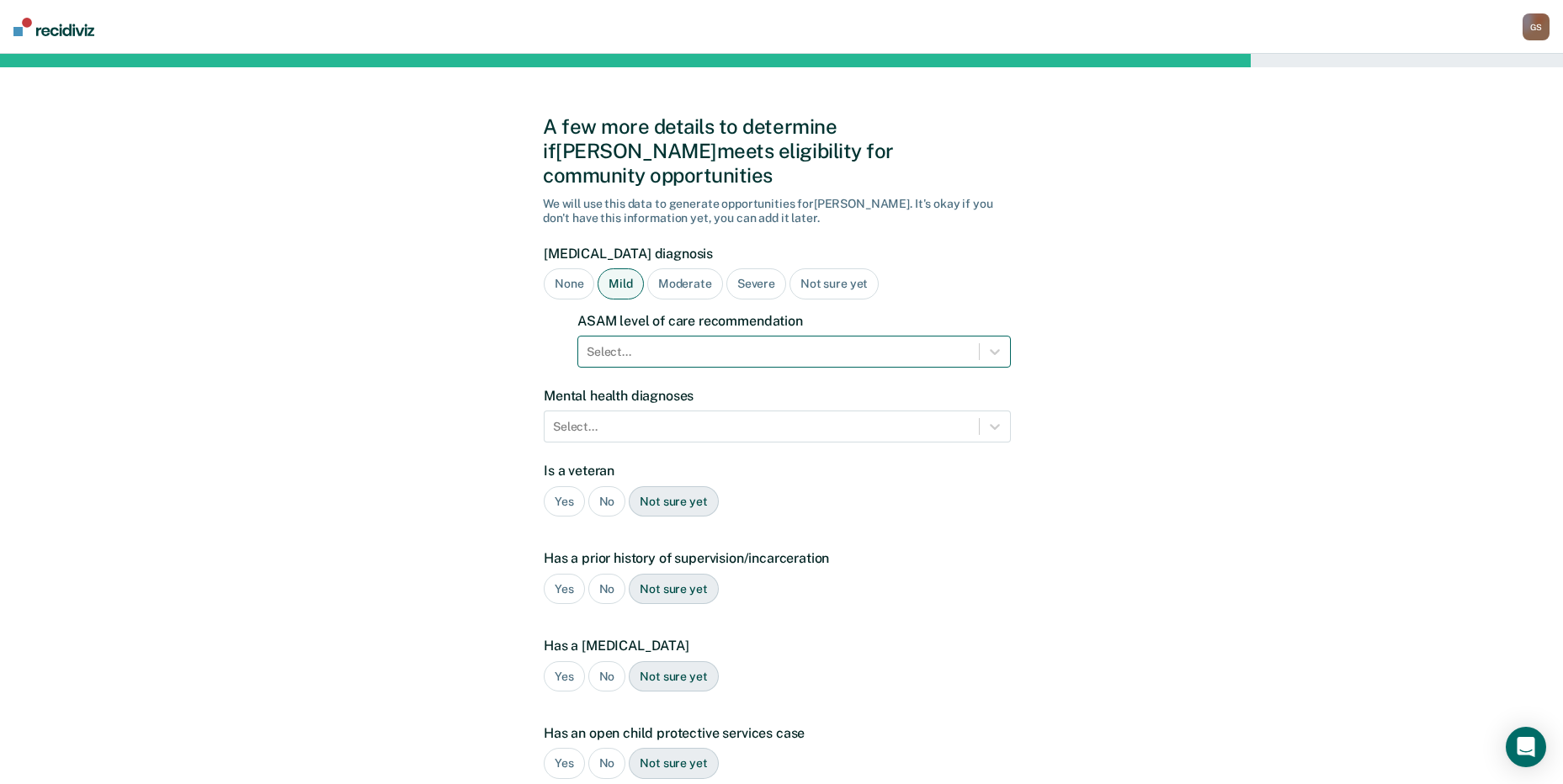
click at [659, 344] on div at bounding box center [778, 352] width 384 height 17
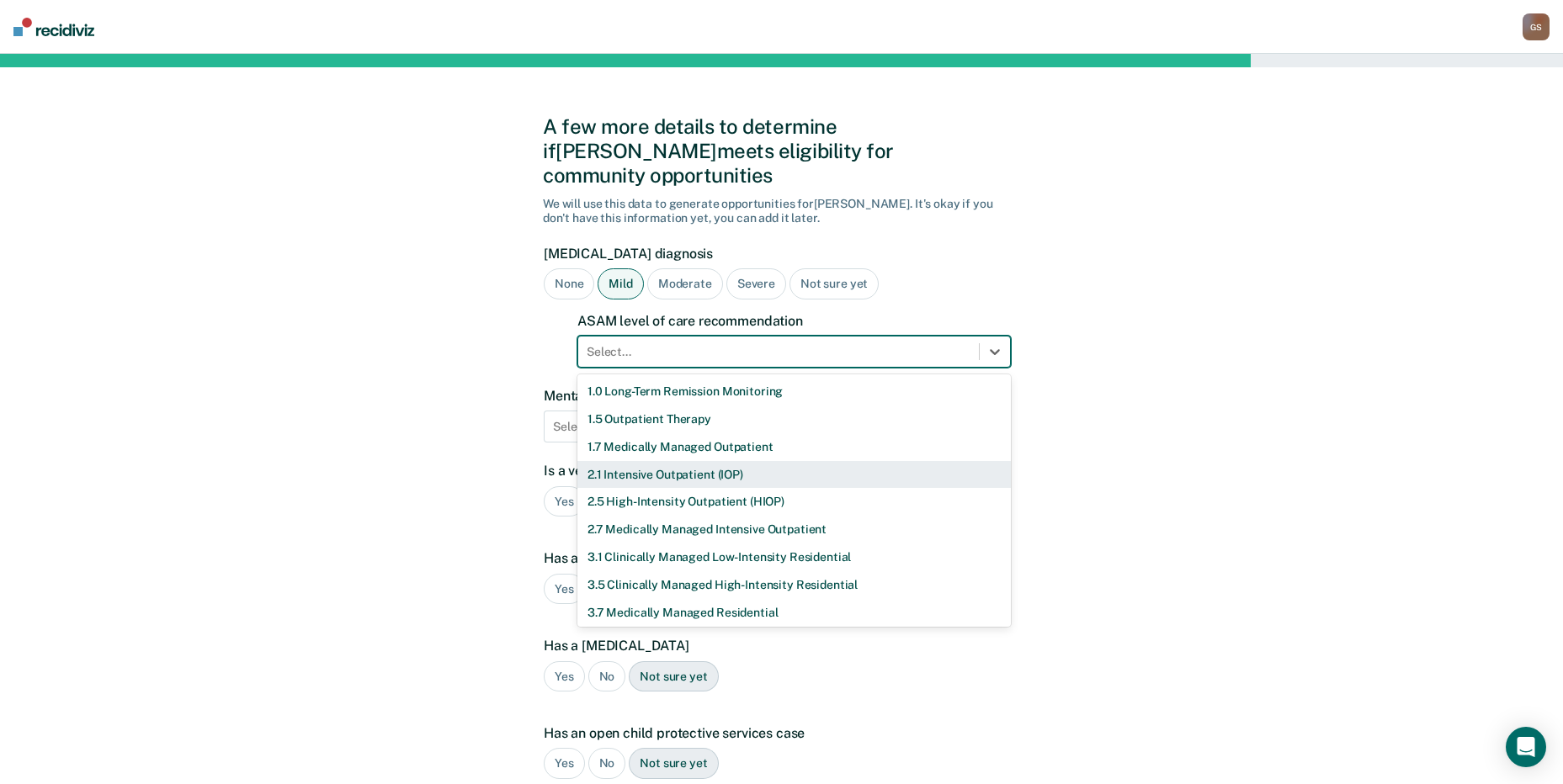
click at [671, 461] on div "2.1 Intensive Outpatient (IOP)" at bounding box center [793, 475] width 433 height 27
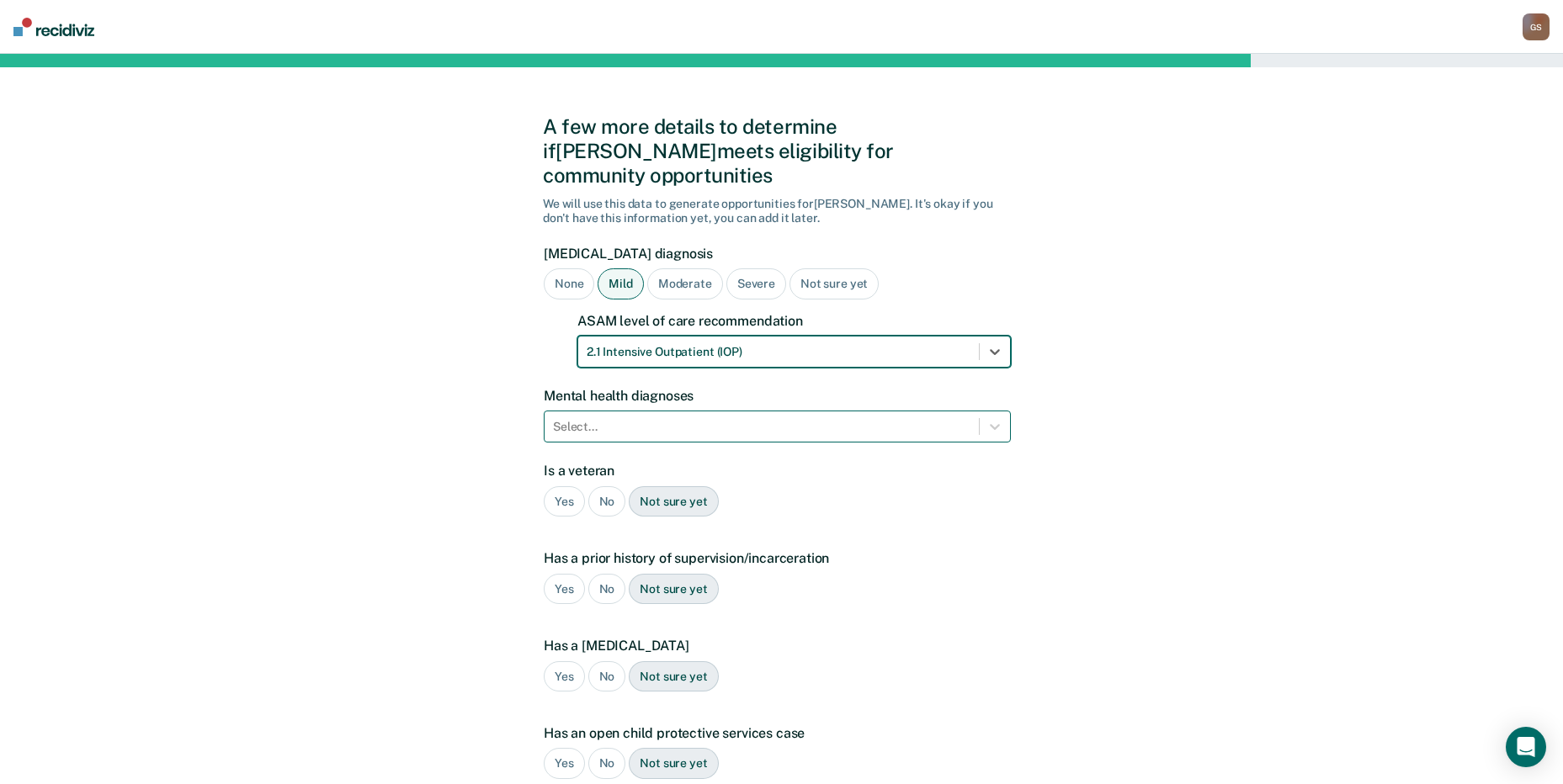
click at [759, 418] on div at bounding box center [761, 427] width 418 height 17
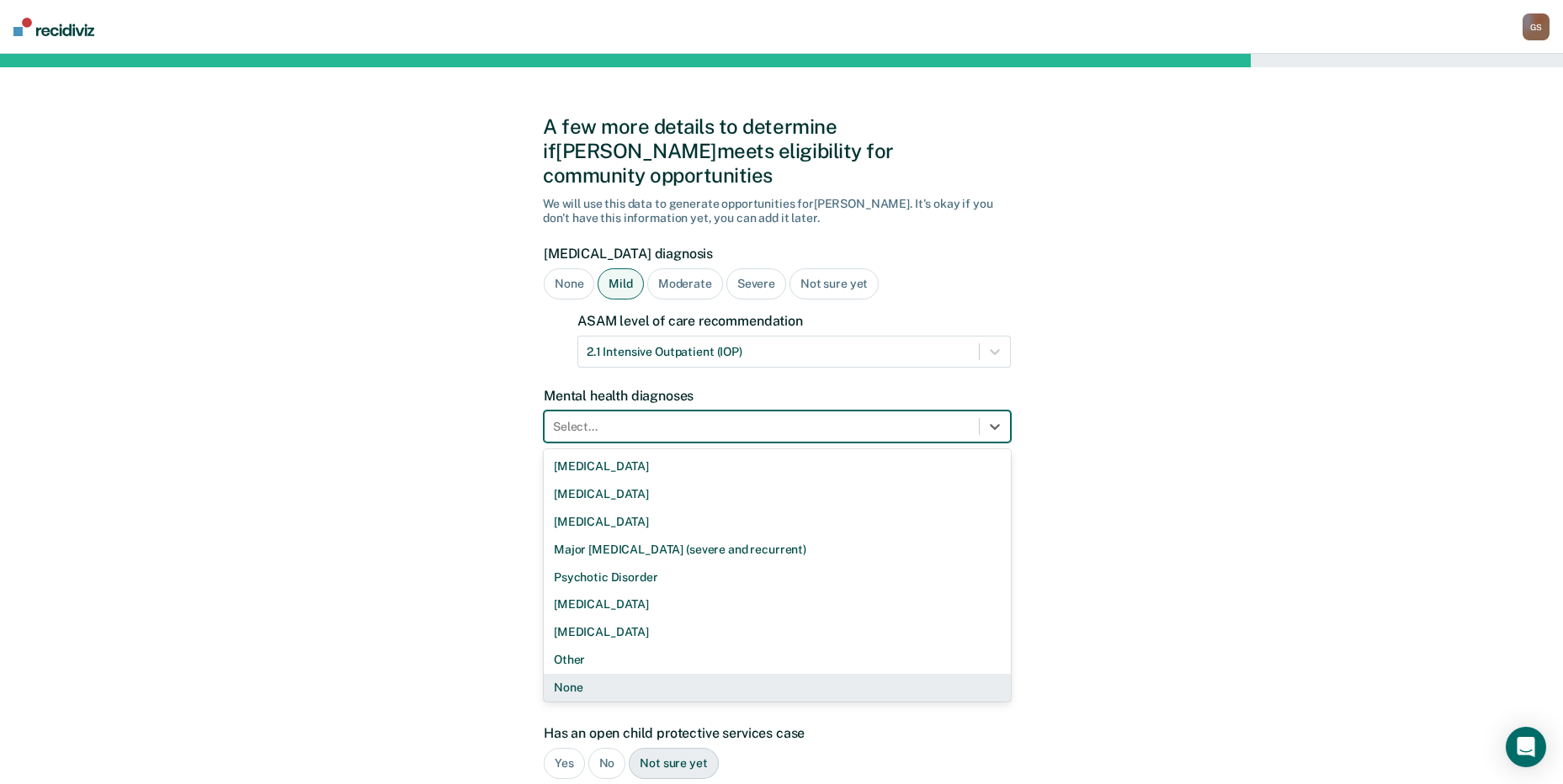
click at [624, 674] on div "None" at bounding box center [777, 687] width 467 height 27
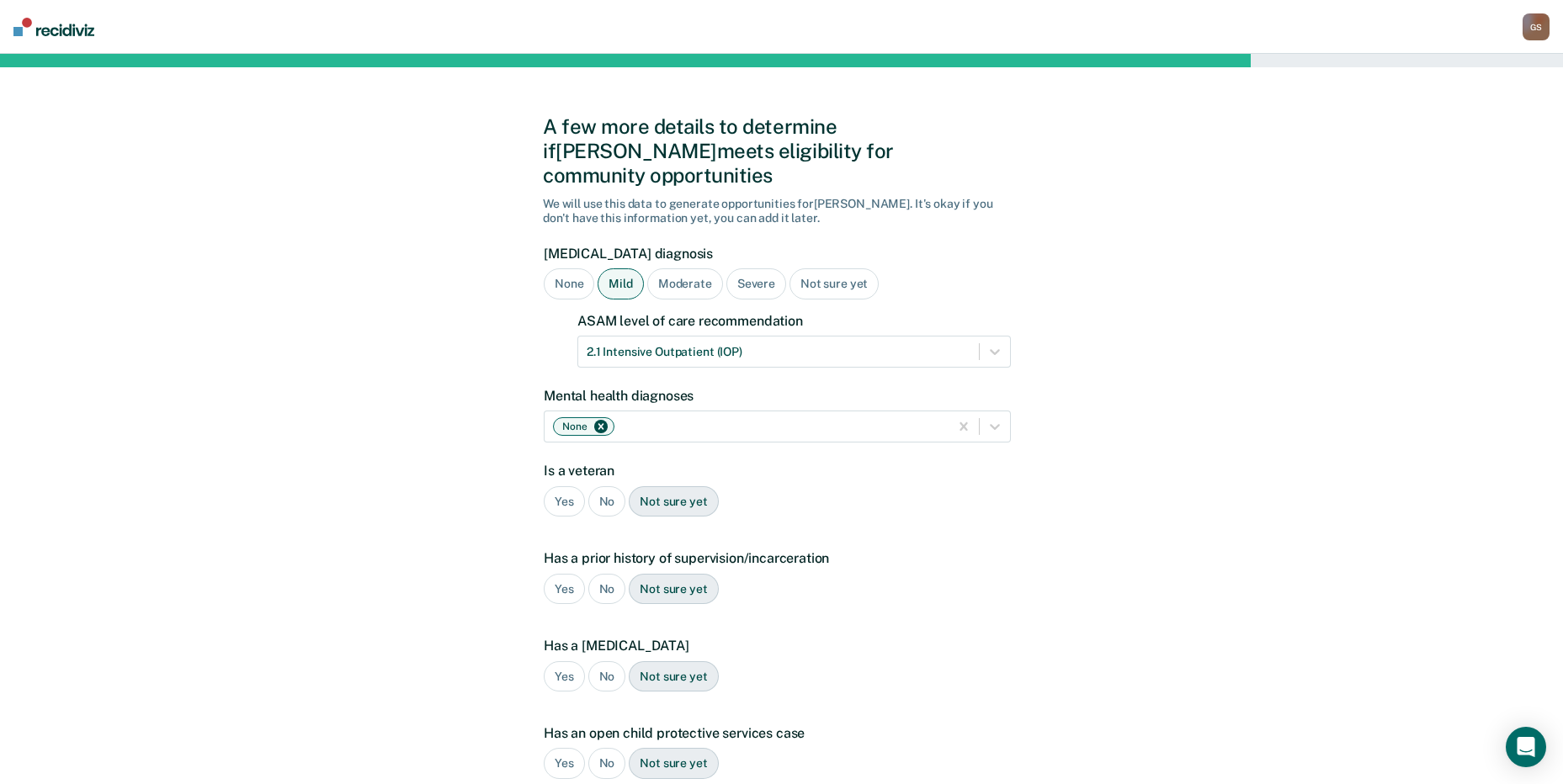
click at [595, 486] on div "No" at bounding box center [607, 501] width 38 height 31
click at [555, 575] on div "Yes" at bounding box center [564, 589] width 41 height 31
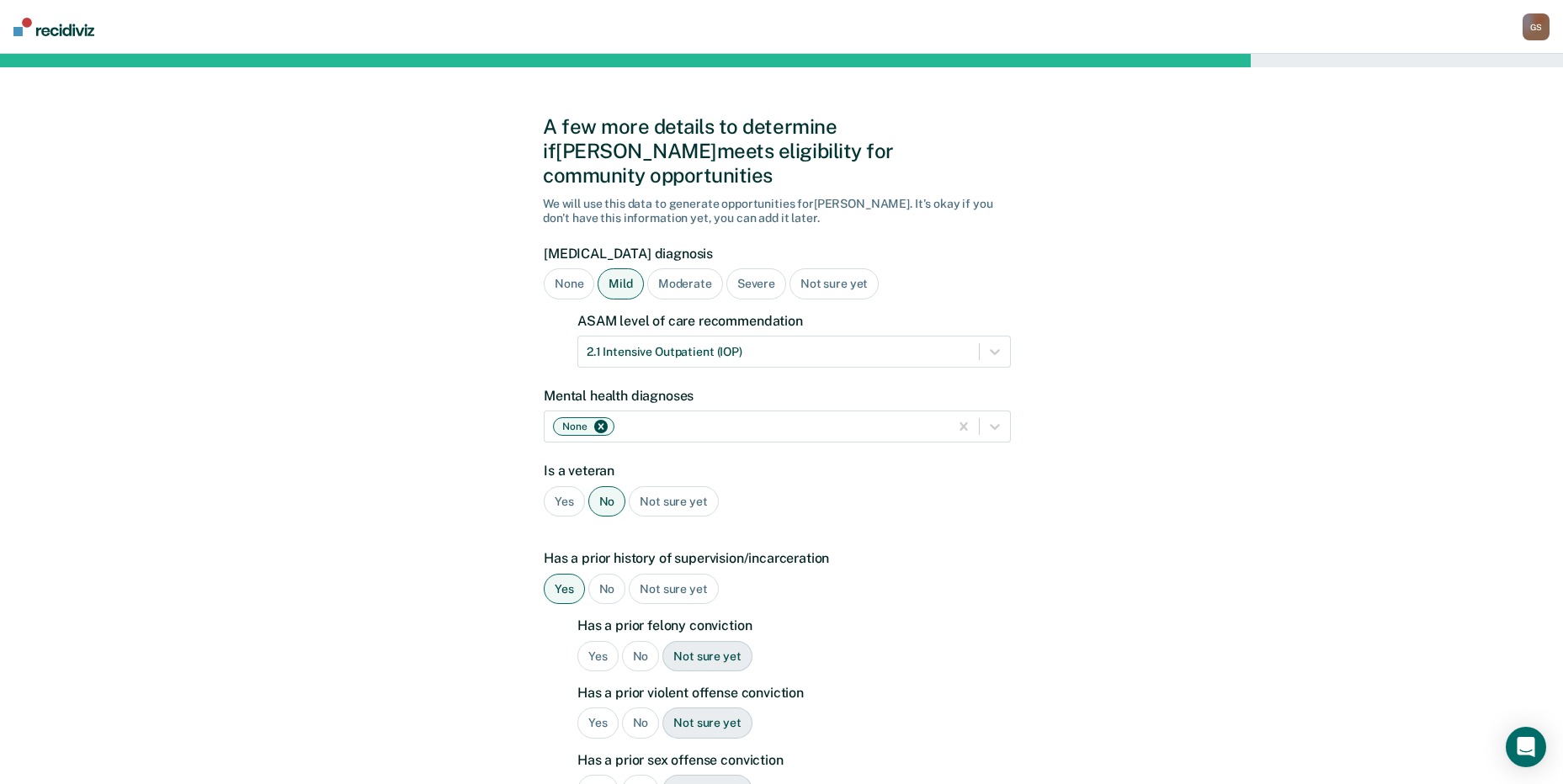
click at [639, 644] on div "No" at bounding box center [641, 656] width 38 height 31
click at [604, 641] on div "Yes" at bounding box center [597, 656] width 41 height 31
drag, startPoint x: 604, startPoint y: 625, endPoint x: 604, endPoint y: 634, distance: 9.0
click at [604, 641] on div "Yes" at bounding box center [597, 656] width 41 height 31
click at [639, 707] on div "No" at bounding box center [641, 723] width 38 height 31
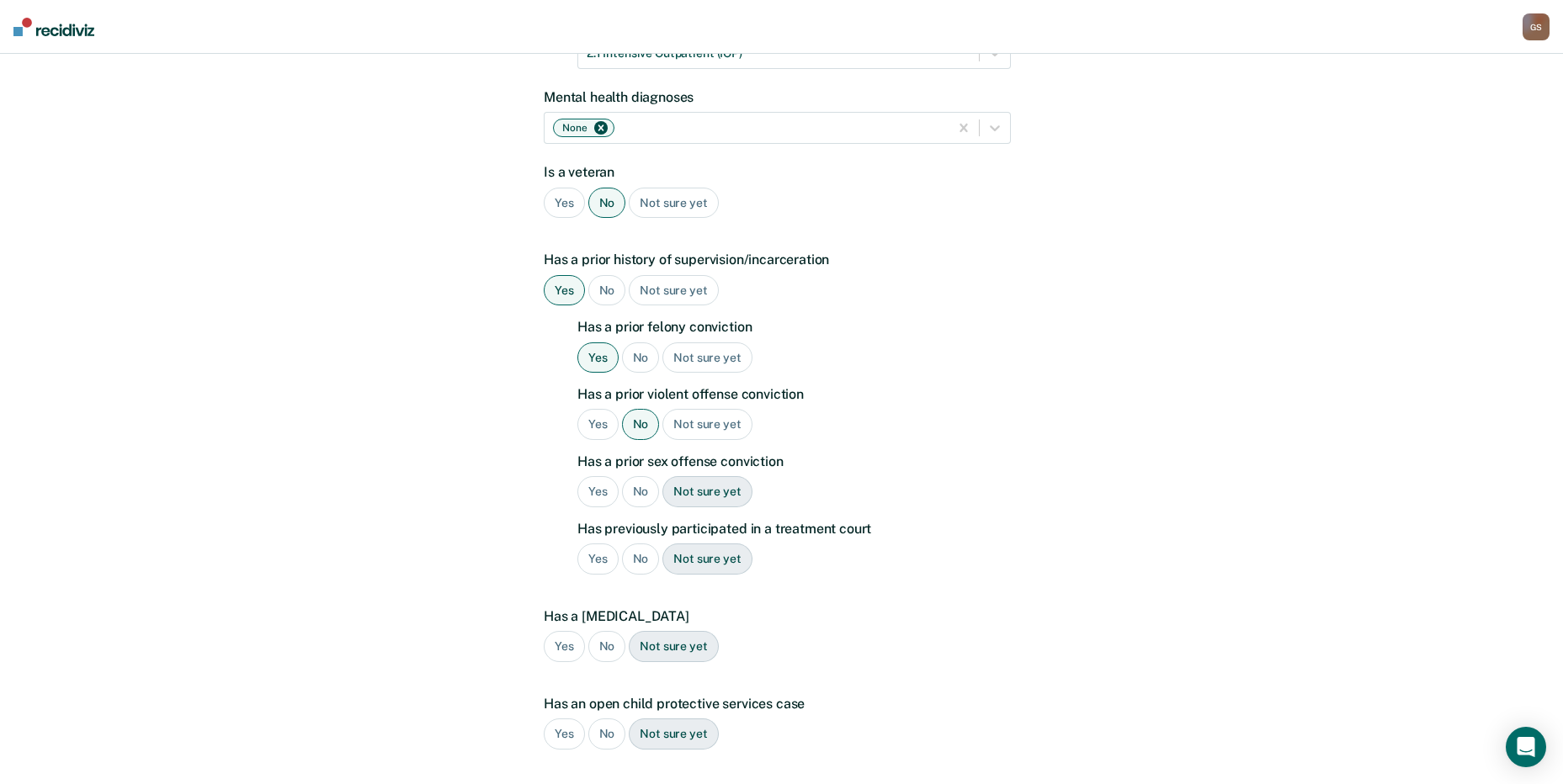
scroll to position [336, 0]
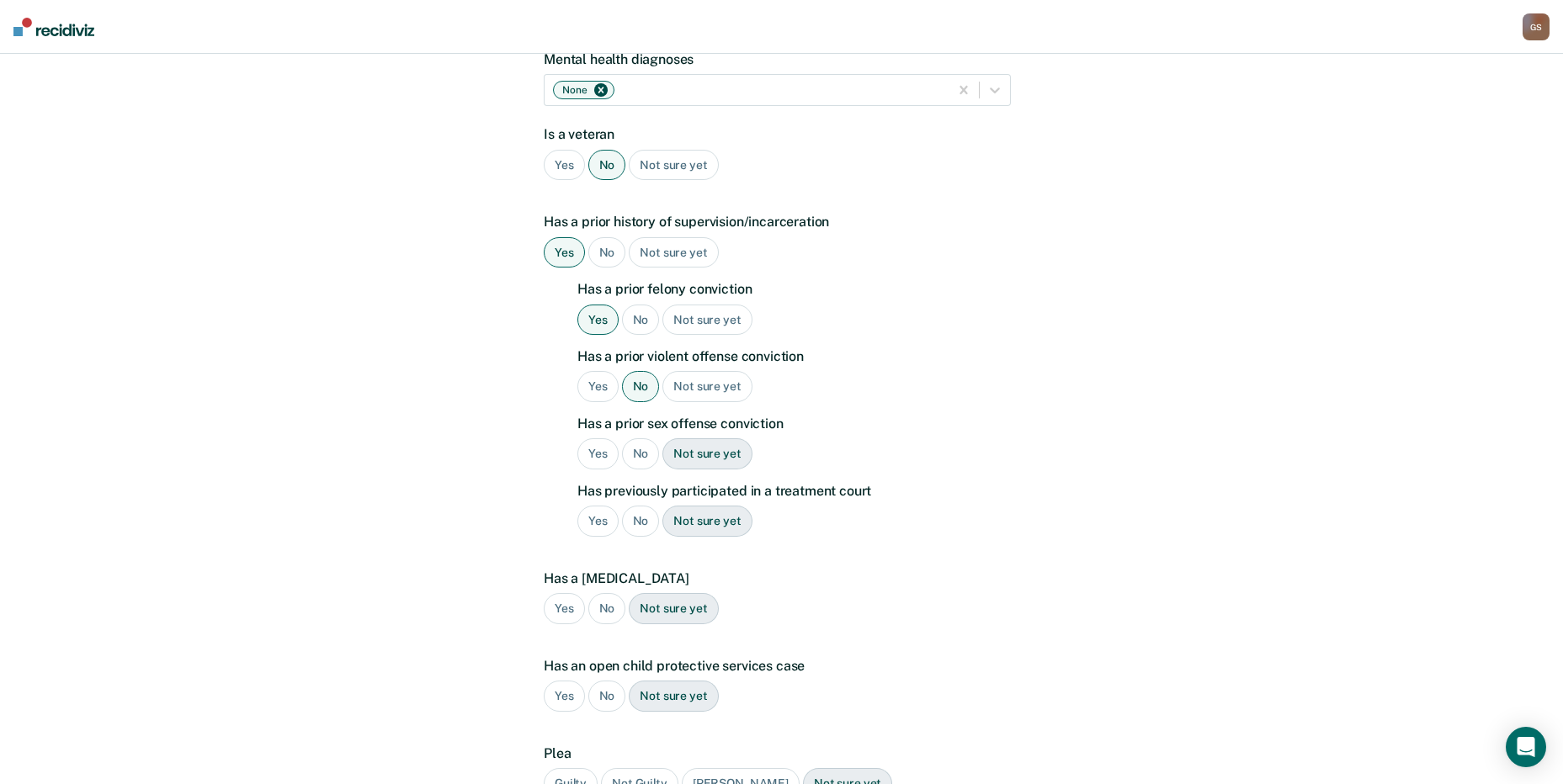
click at [627, 438] on div "No" at bounding box center [641, 454] width 38 height 31
click at [628, 506] on div "No" at bounding box center [641, 521] width 38 height 31
click at [617, 593] on div "No" at bounding box center [607, 609] width 38 height 31
click at [609, 681] on div "No" at bounding box center [607, 696] width 38 height 31
click at [576, 769] on div "Guilty" at bounding box center [570, 784] width 54 height 31
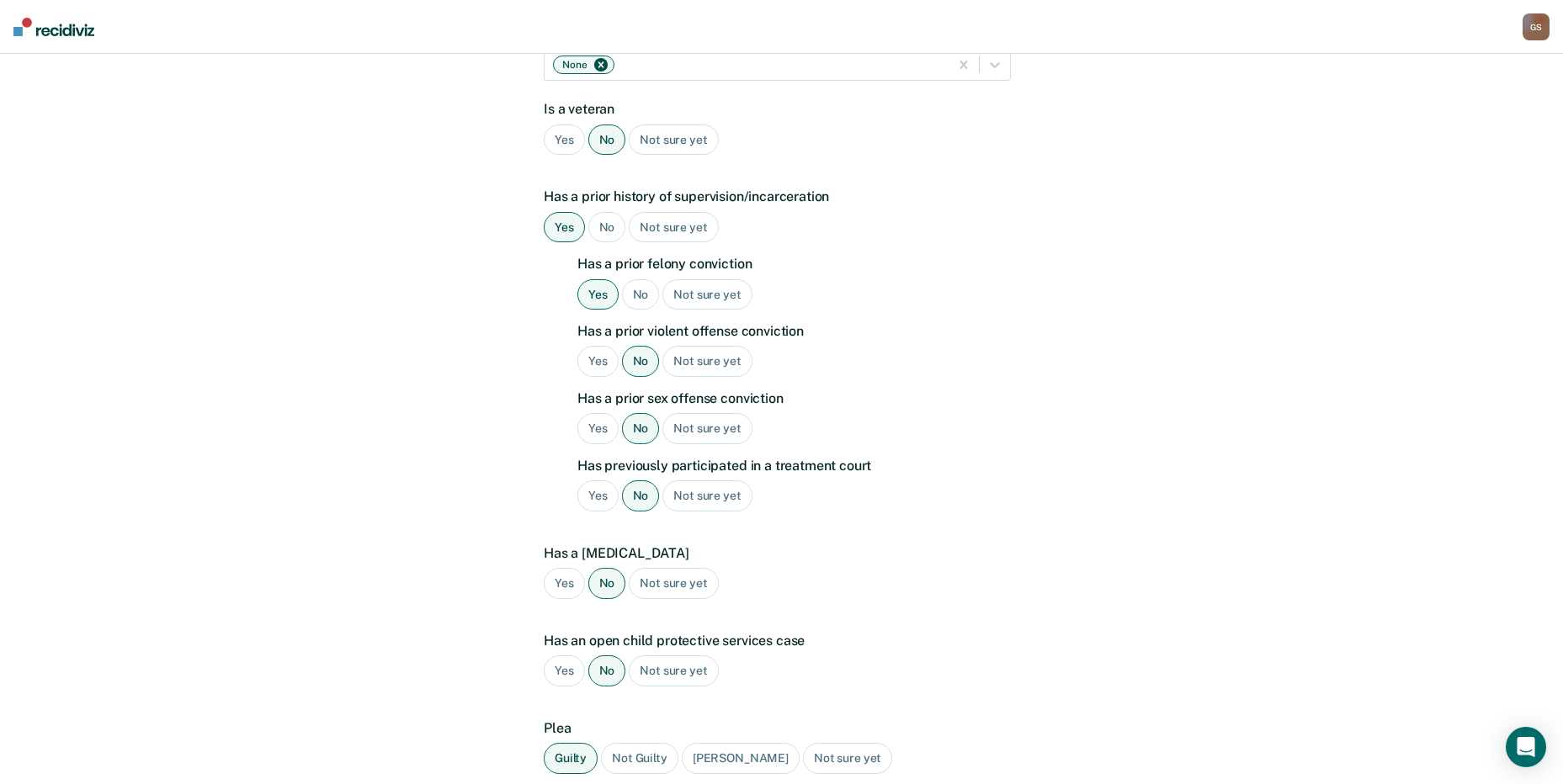
scroll to position [482, 0]
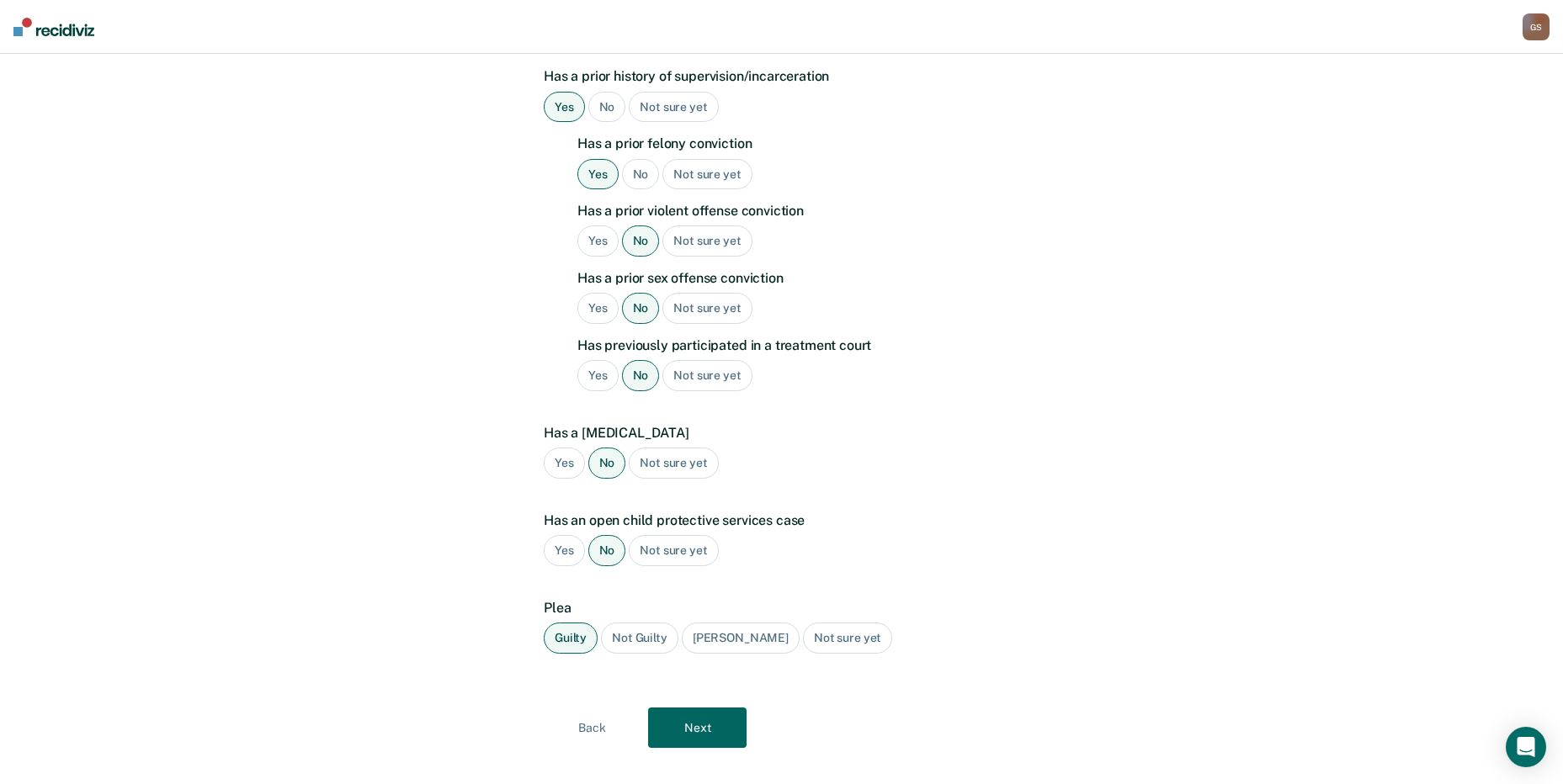
click at [688, 707] on button "Next" at bounding box center [698, 727] width 98 height 40
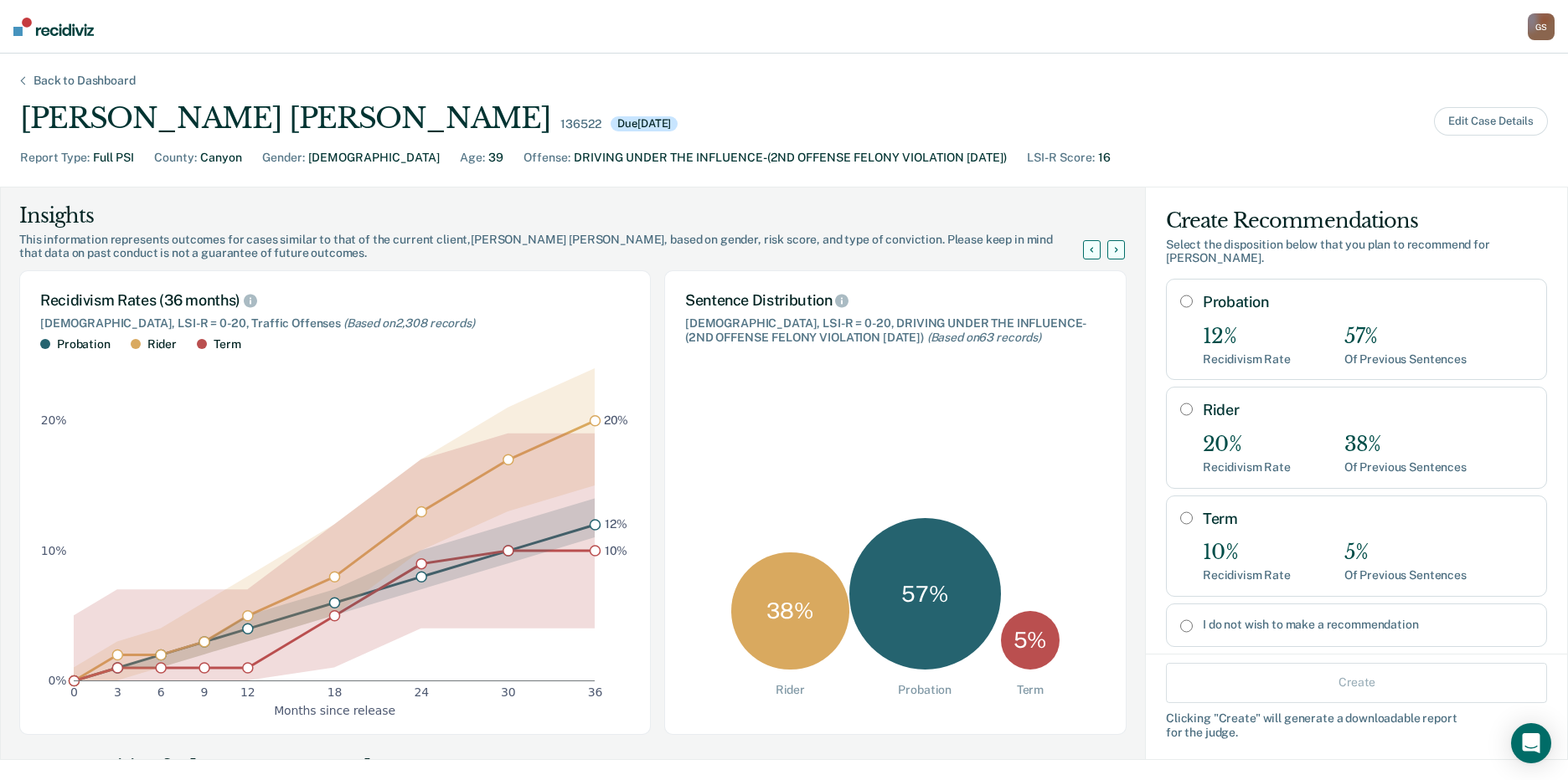
click at [1225, 416] on div "Rider 20% Recidivism Rate 38% Of Previous Sentences" at bounding box center [1367, 437] width 330 height 73
radio input "true"
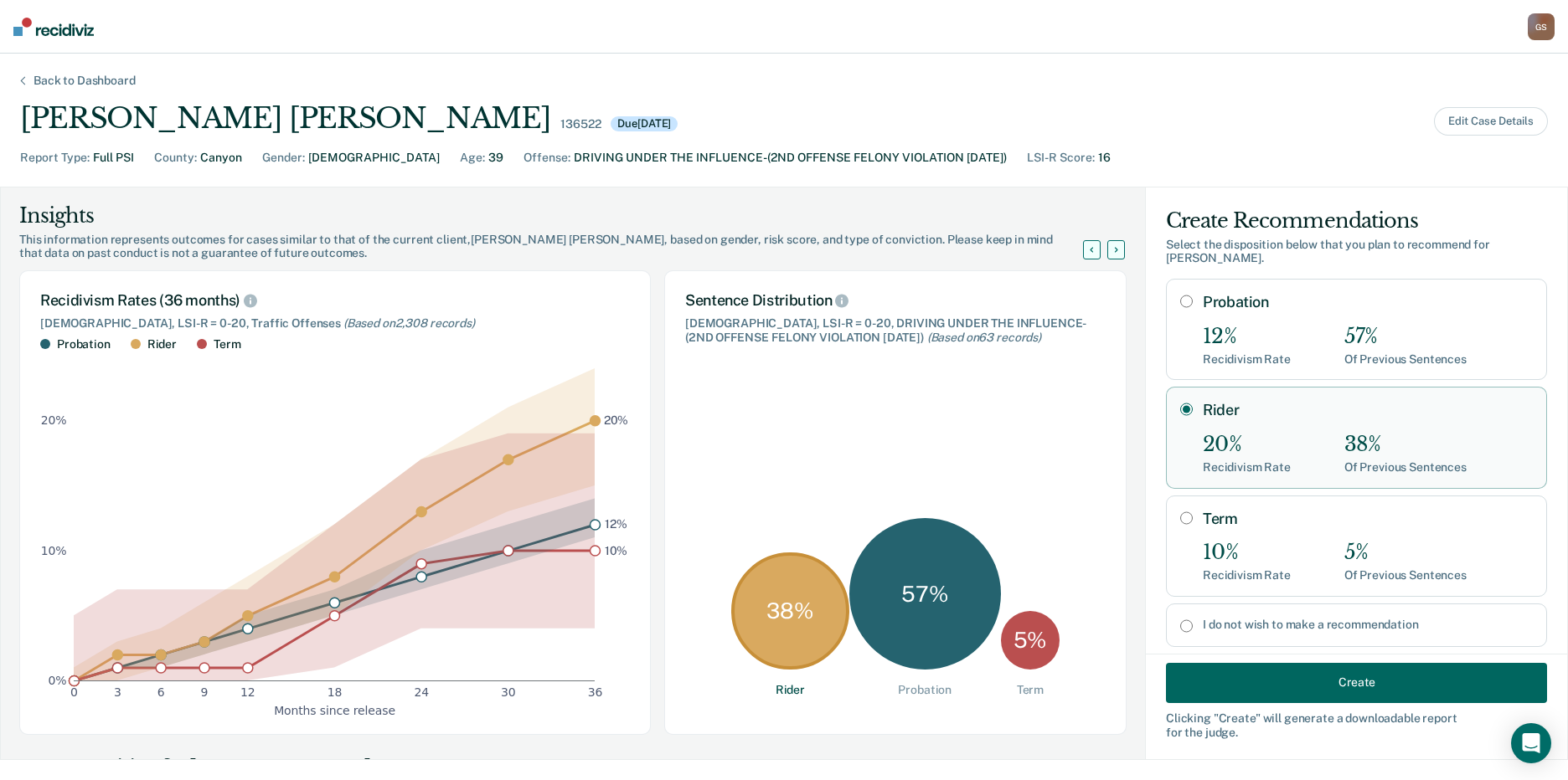
click at [1240, 680] on button "Create" at bounding box center [1357, 682] width 381 height 40
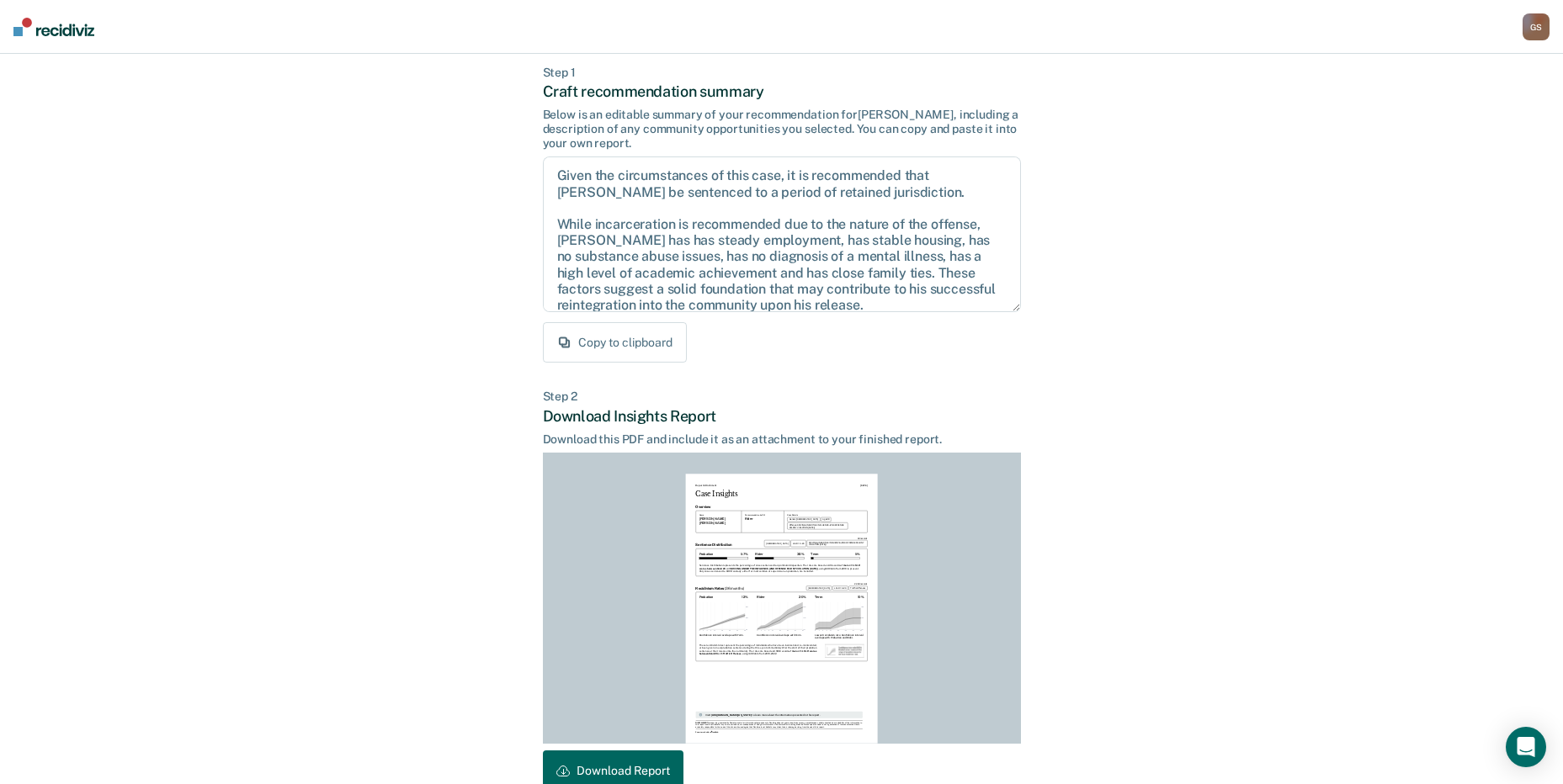
scroll to position [175, 0]
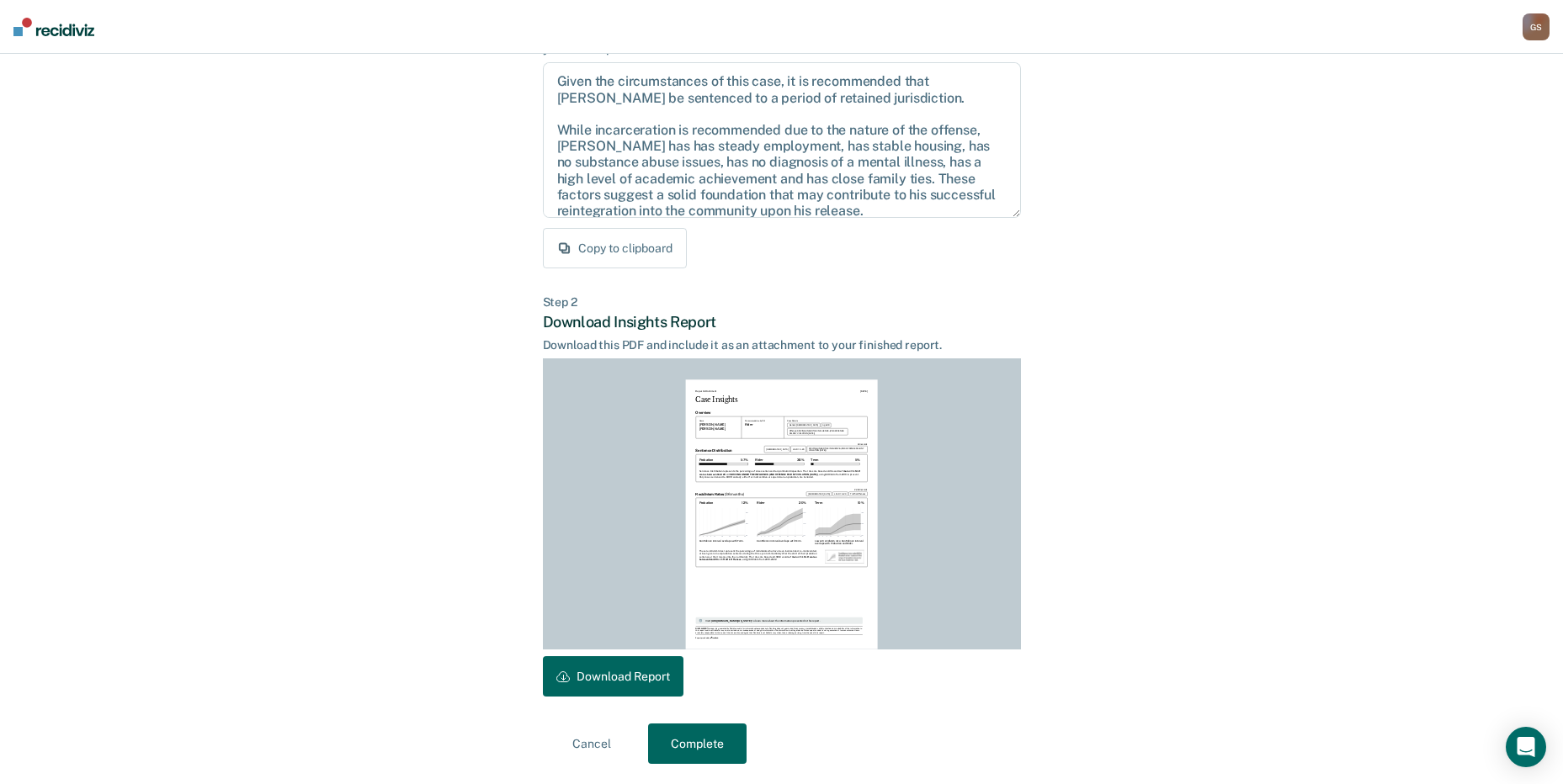
click at [621, 685] on button "Download Report" at bounding box center [613, 676] width 140 height 40
click at [683, 738] on button "Complete" at bounding box center [698, 744] width 98 height 40
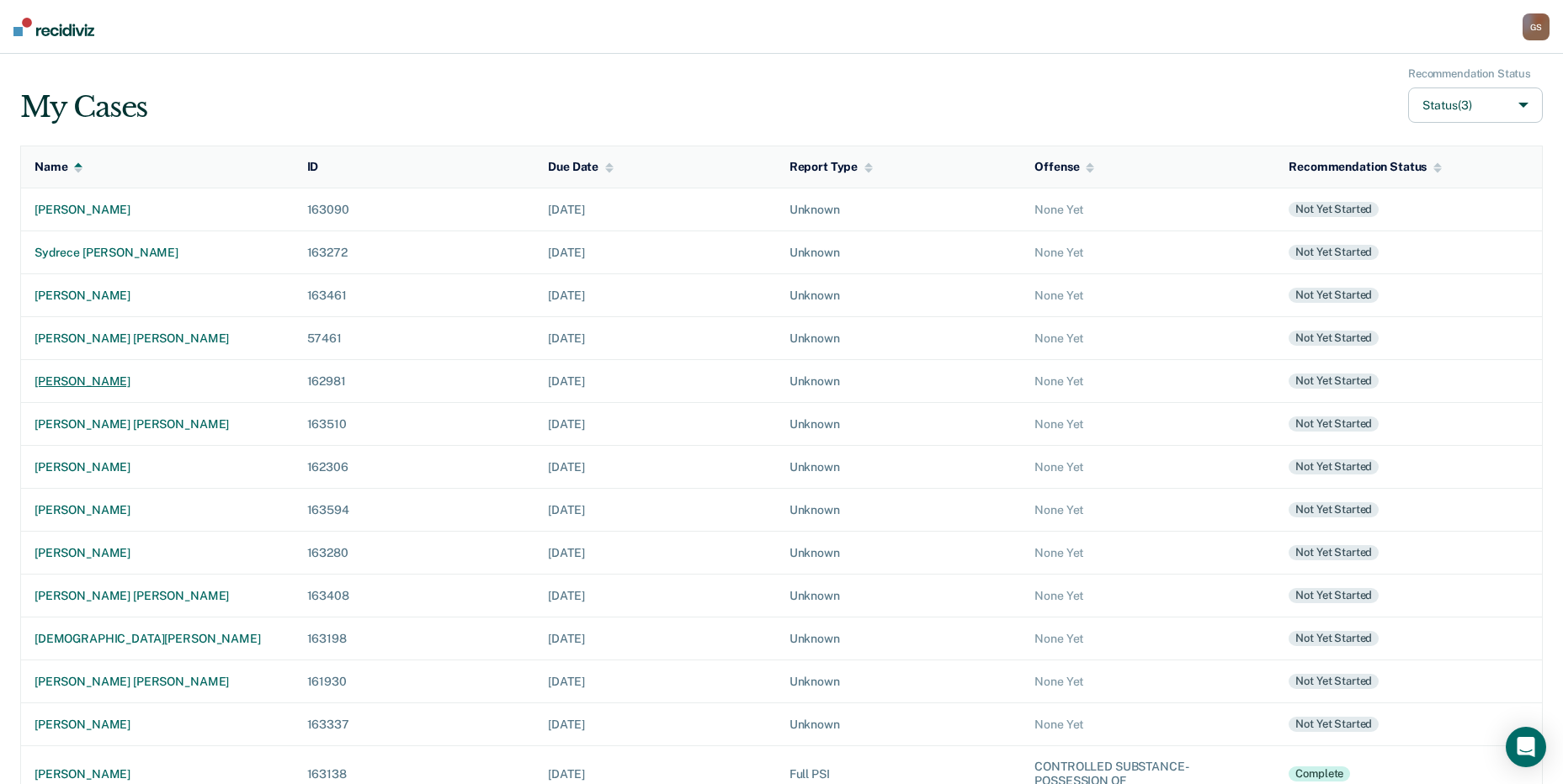
click at [67, 375] on div "[PERSON_NAME]" at bounding box center [158, 382] width 246 height 15
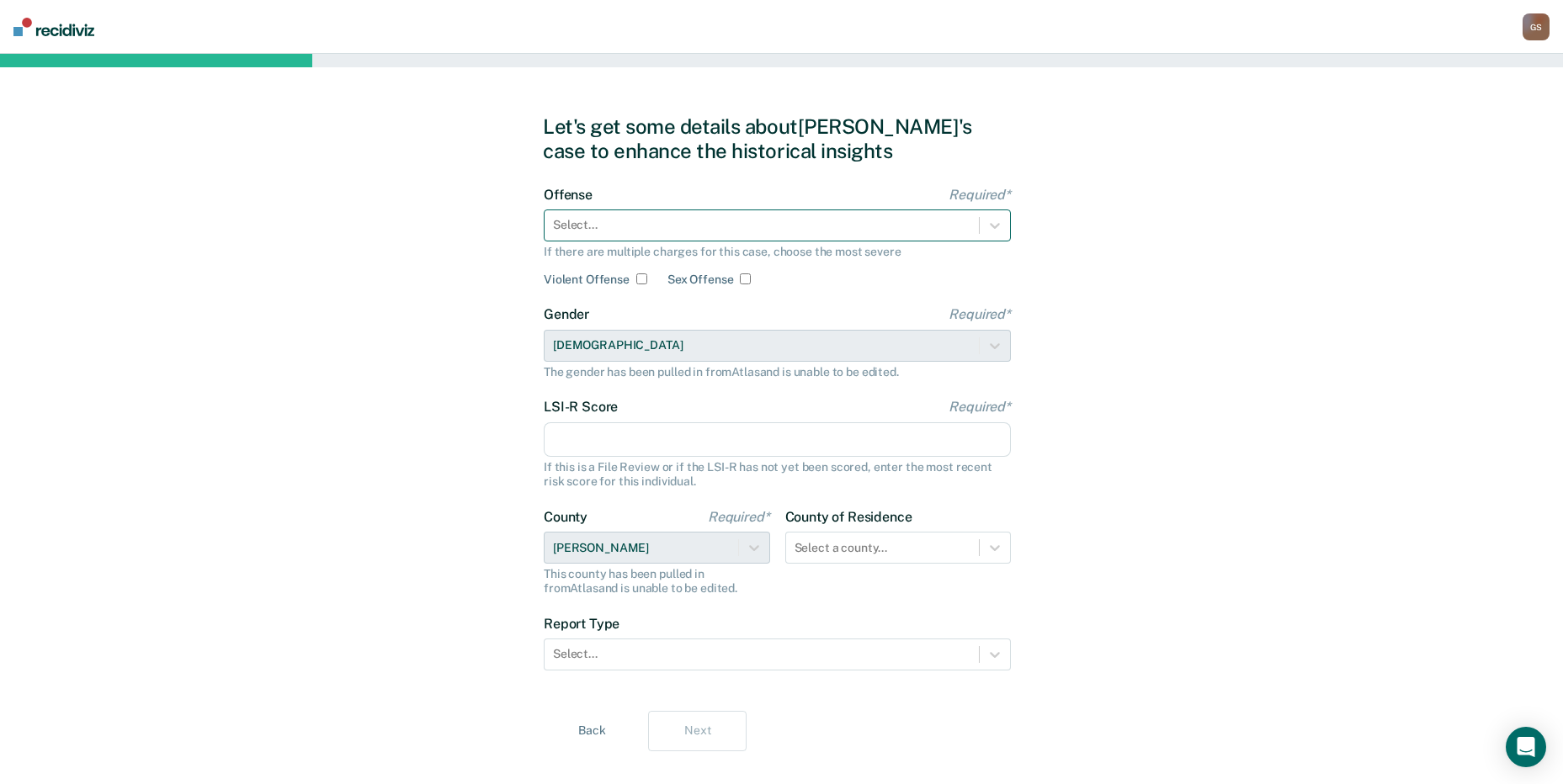
click at [616, 231] on div at bounding box center [761, 224] width 418 height 17
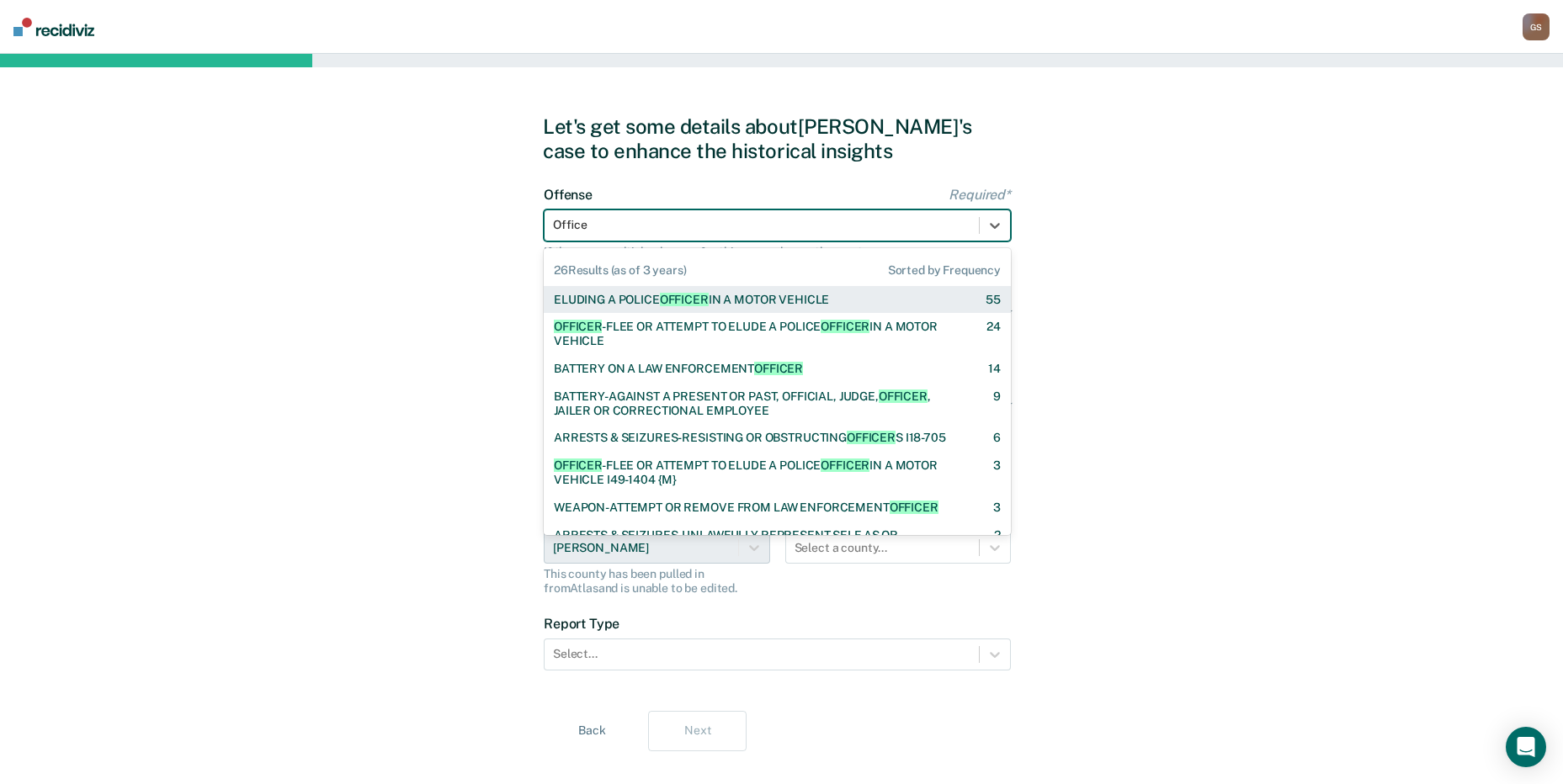
type input "Officer"
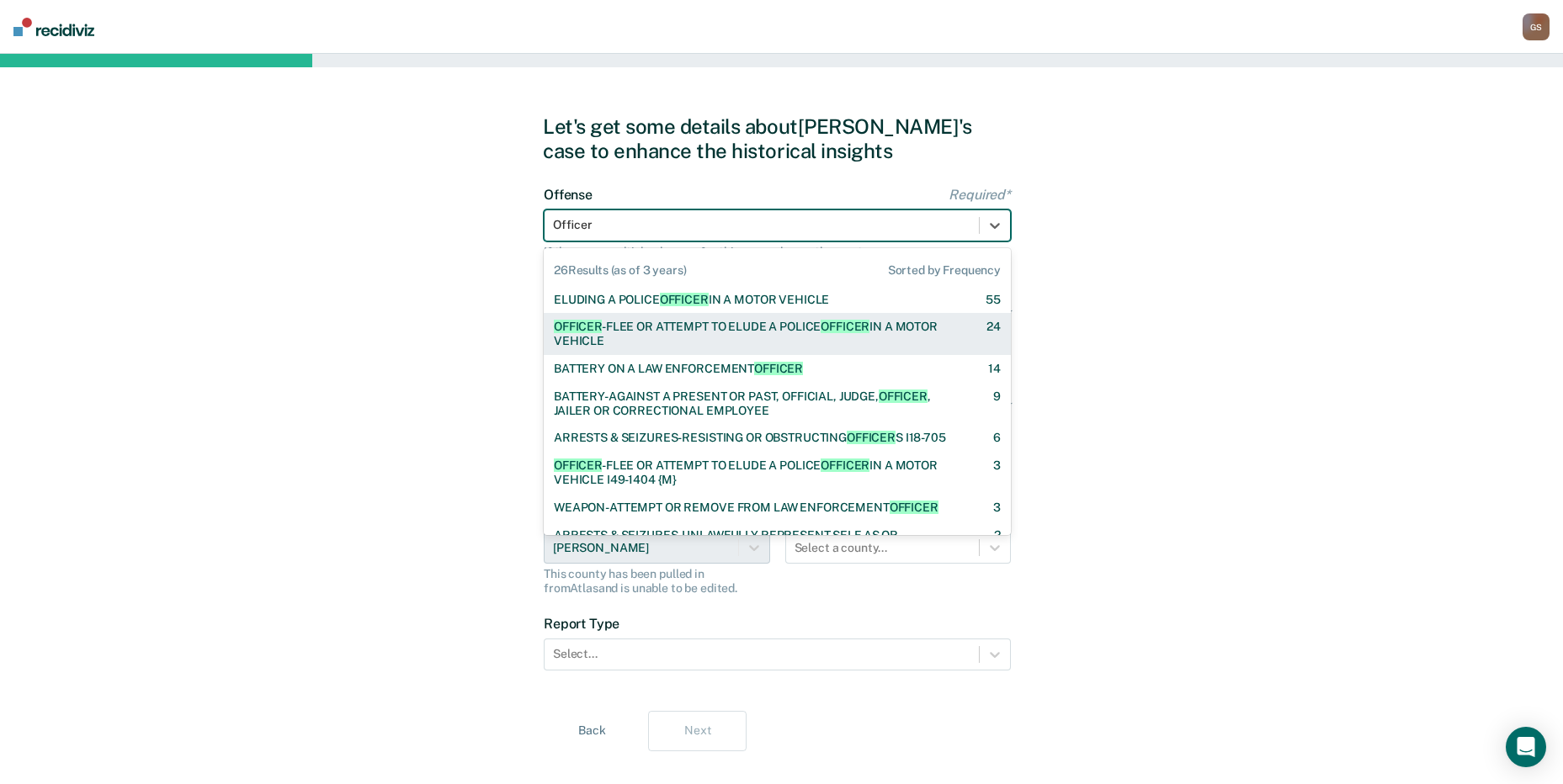
click at [702, 341] on div "OFFICER -FLEE OR ATTEMPT TO ELUDE A POLICE OFFICER IN A MOTOR VEHICLE" at bounding box center [755, 334] width 403 height 28
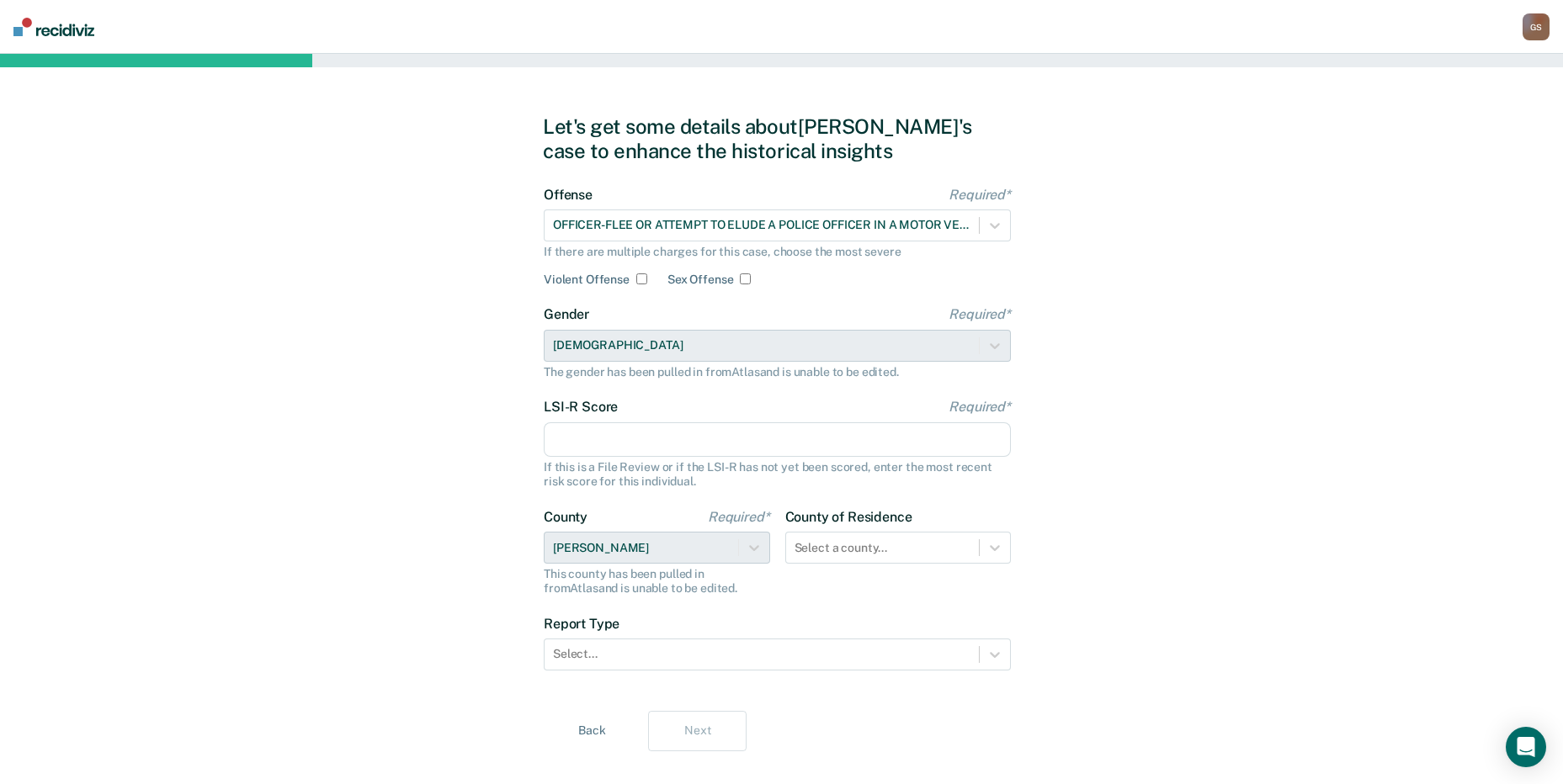
drag, startPoint x: 663, startPoint y: 431, endPoint x: 676, endPoint y: 446, distance: 19.8
click at [663, 431] on input "LSI-R Score Required*" at bounding box center [777, 439] width 467 height 36
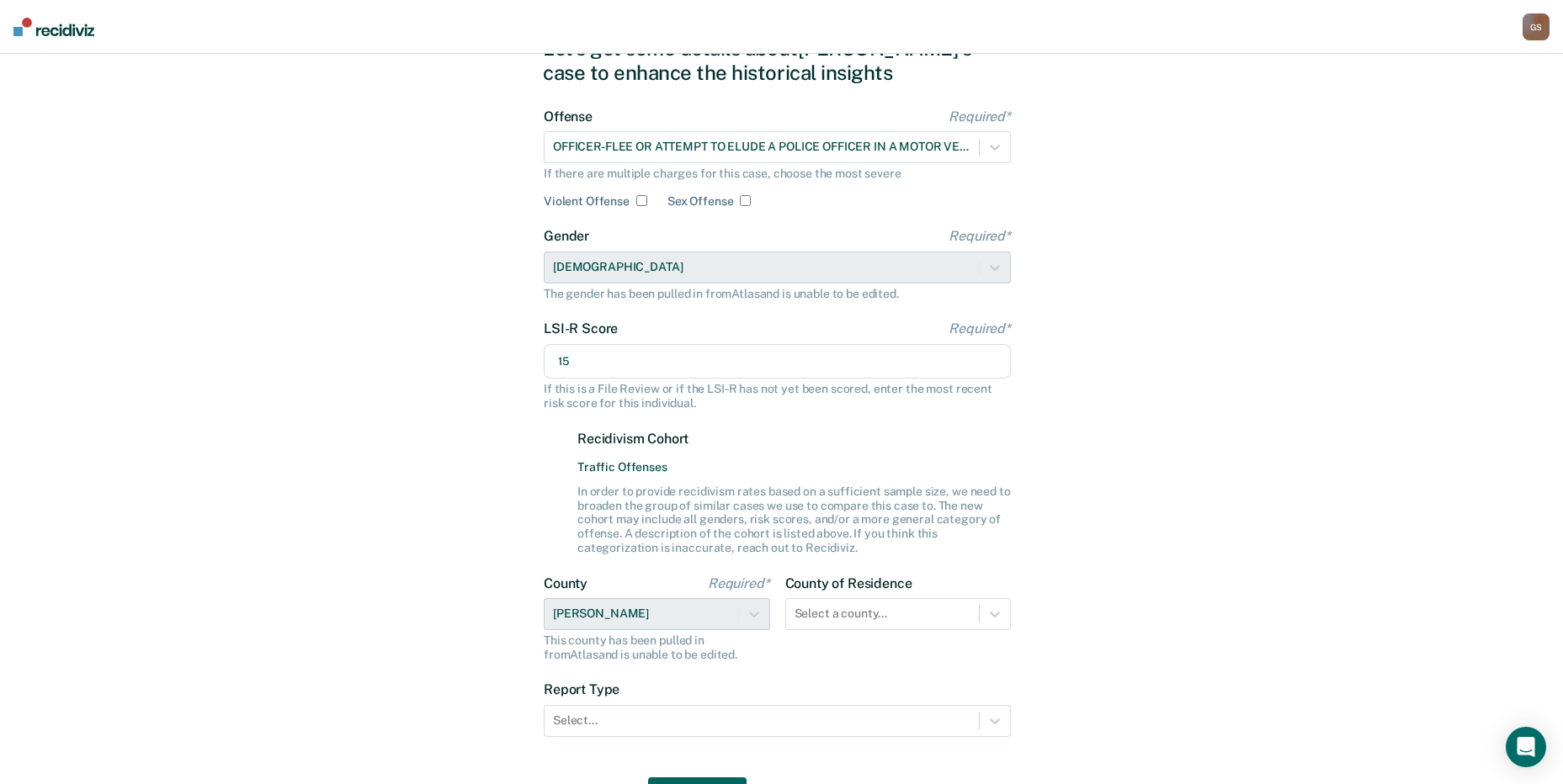
scroll to position [172, 0]
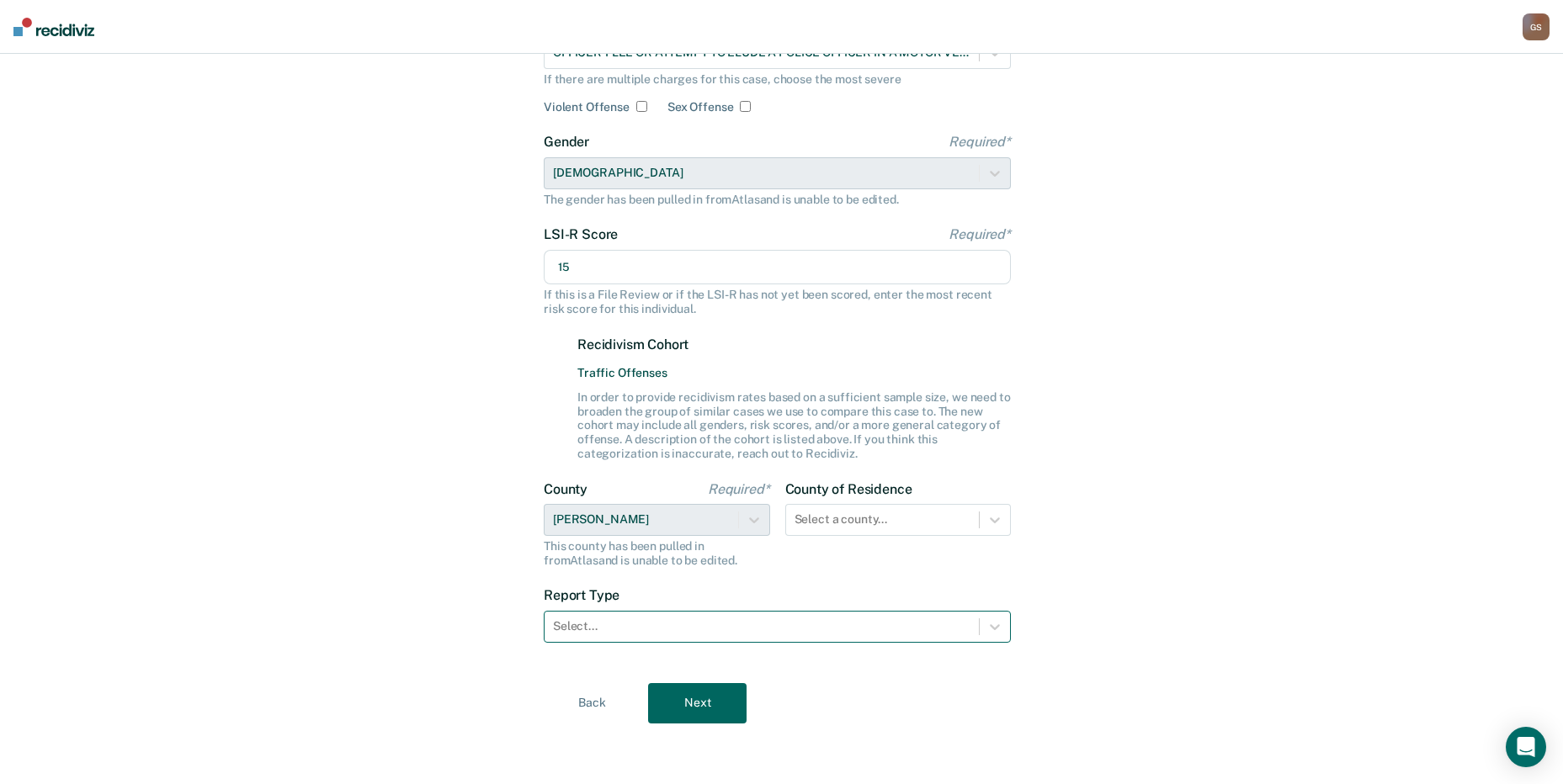
type input "15"
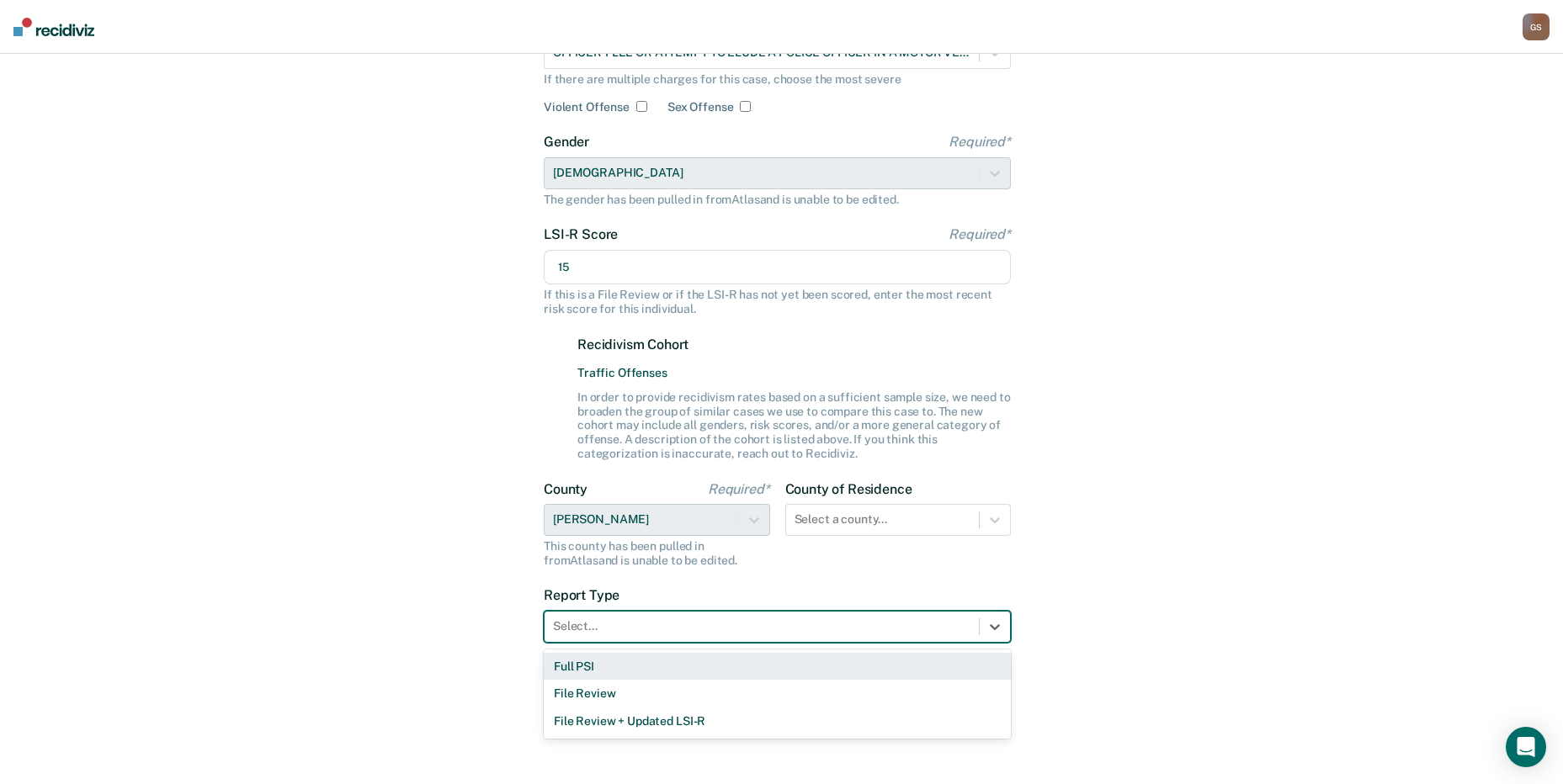
click at [648, 634] on div at bounding box center [761, 625] width 418 height 17
click at [683, 676] on div "Full PSI" at bounding box center [777, 666] width 467 height 27
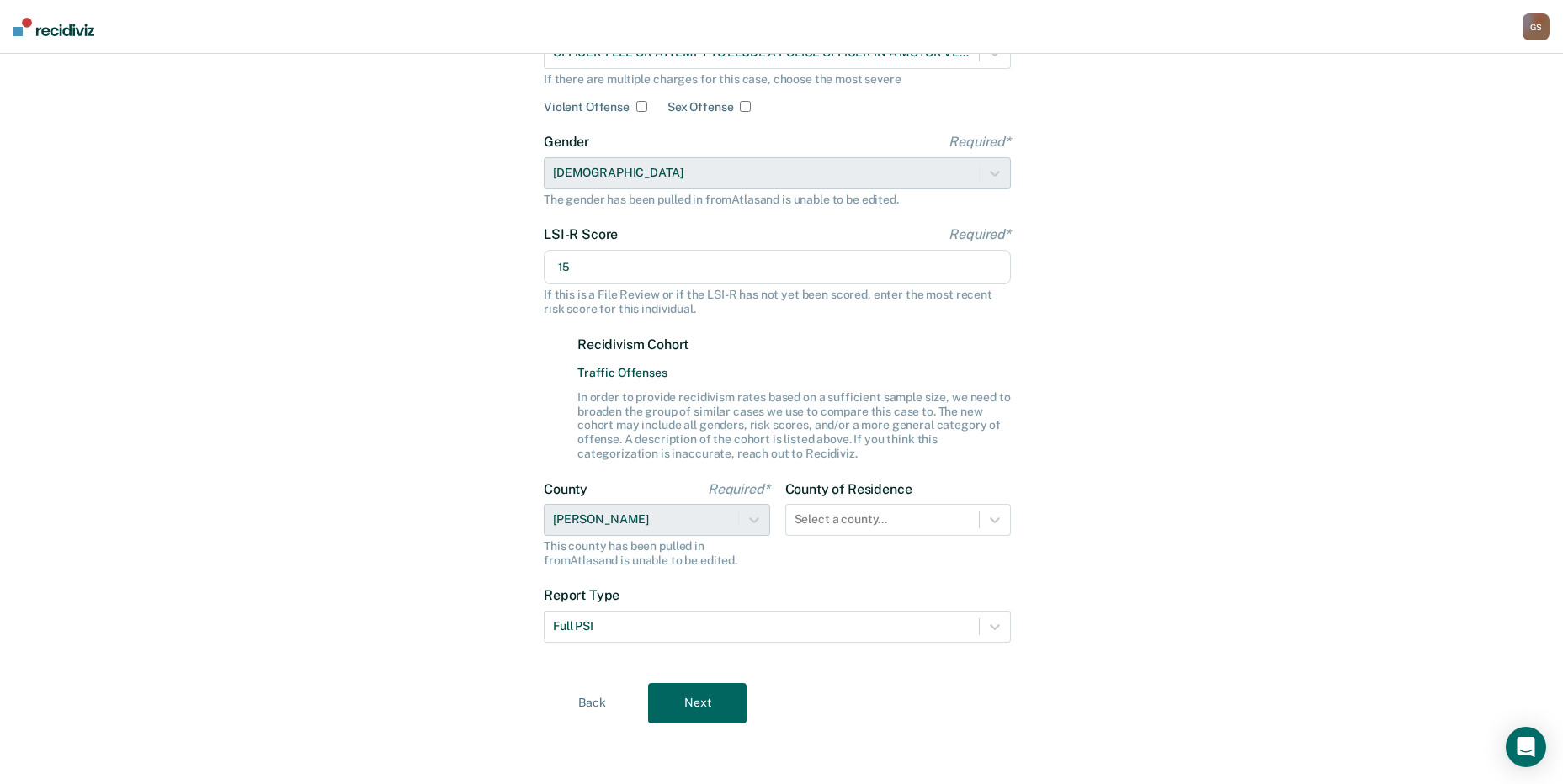
click at [688, 701] on button "Next" at bounding box center [698, 703] width 98 height 40
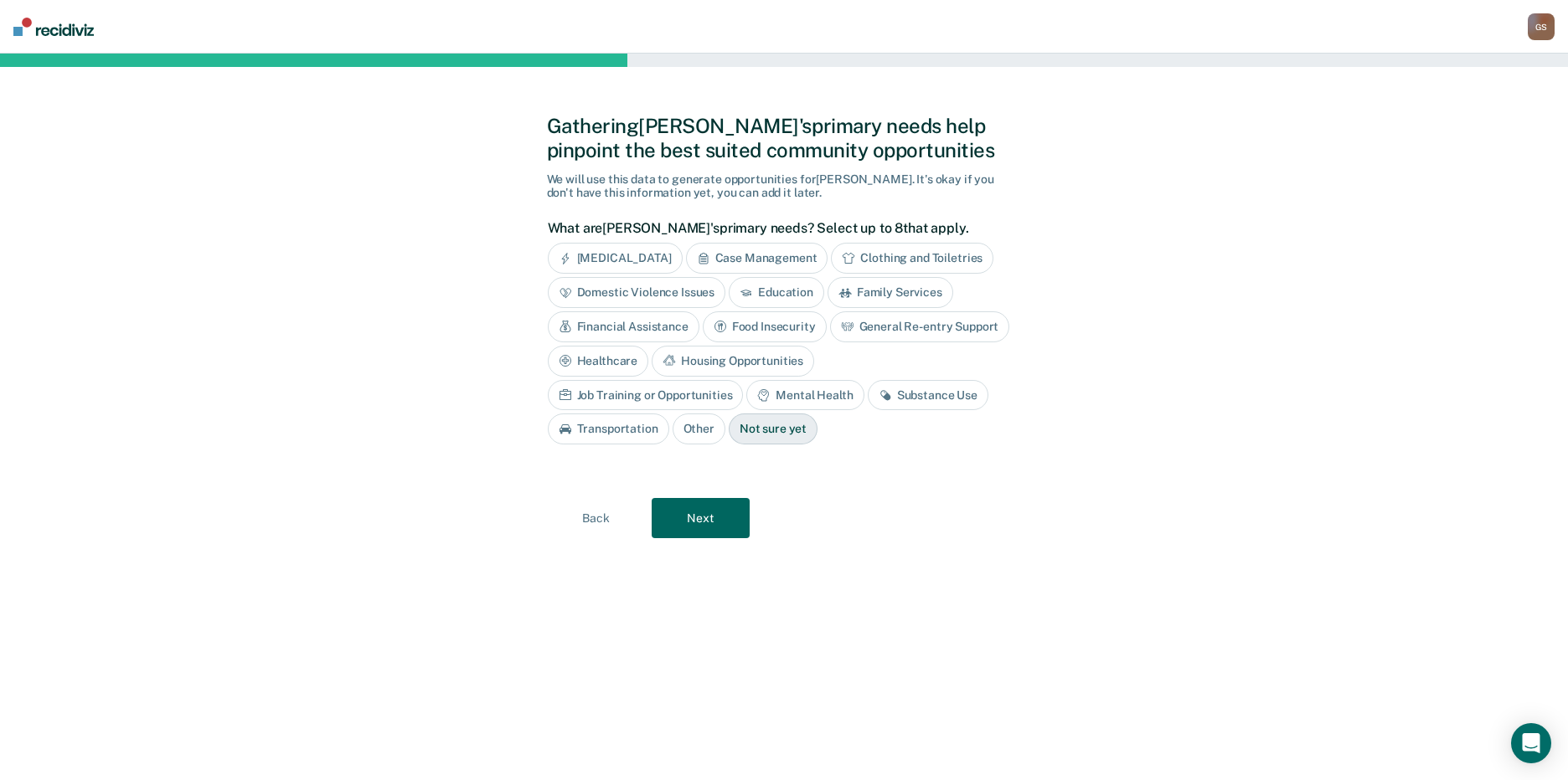
click at [577, 249] on div "[MEDICAL_DATA]" at bounding box center [615, 258] width 135 height 31
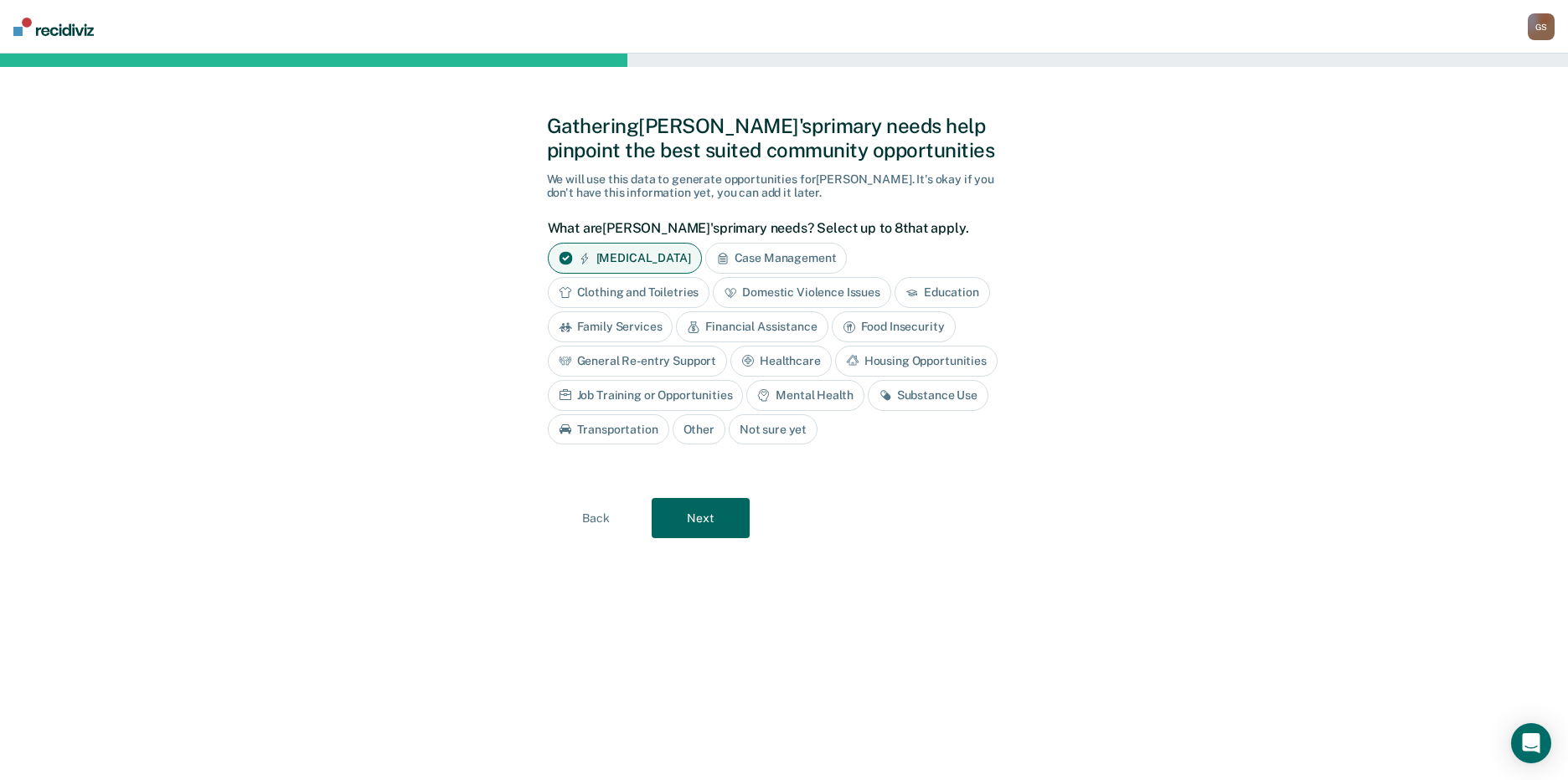
click at [795, 289] on div "Domestic Violence Issues" at bounding box center [801, 293] width 179 height 31
click at [948, 404] on div "Substance Use" at bounding box center [927, 395] width 121 height 31
click at [694, 531] on button "Next" at bounding box center [701, 519] width 98 height 40
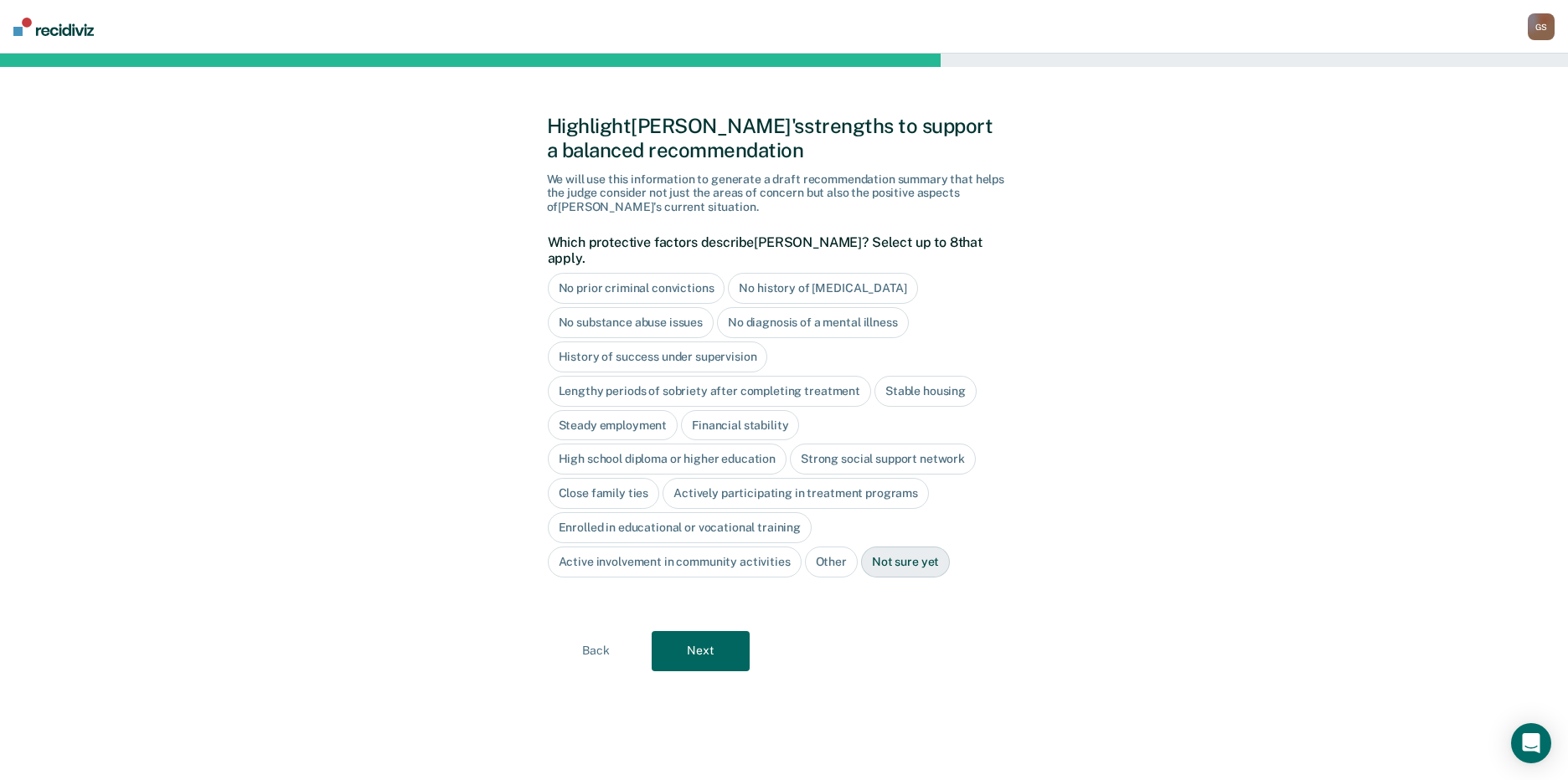
click at [908, 375] on div "Stable housing" at bounding box center [926, 391] width 103 height 31
click at [650, 410] on div "Steady employment" at bounding box center [613, 425] width 131 height 31
click at [663, 444] on div "High school diploma or higher education" at bounding box center [668, 460] width 240 height 31
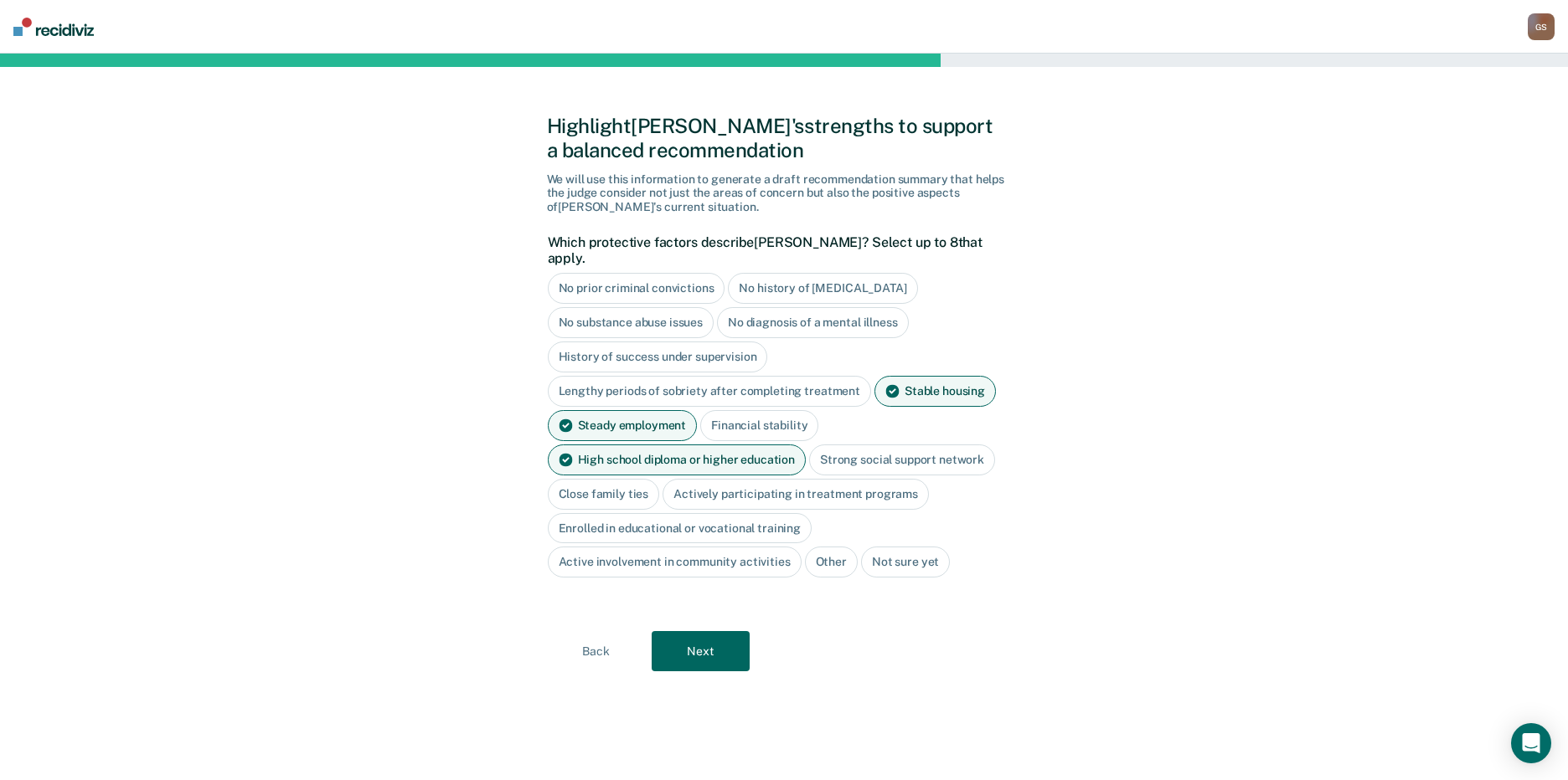
click at [690, 639] on button "Next" at bounding box center [701, 651] width 98 height 40
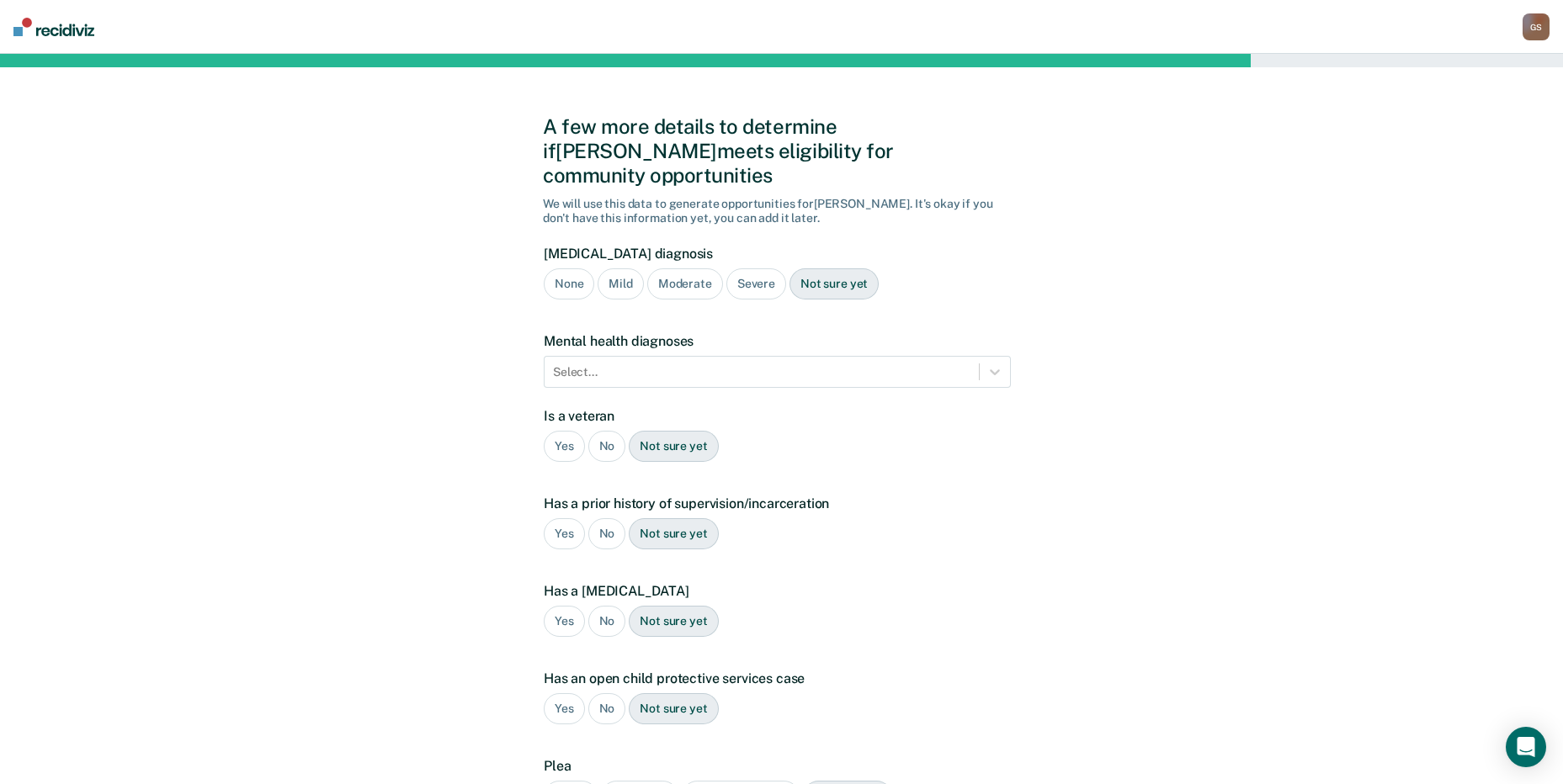
click at [851, 268] on div "Not sure yet" at bounding box center [834, 284] width 89 height 31
click at [805, 364] on div at bounding box center [761, 372] width 418 height 17
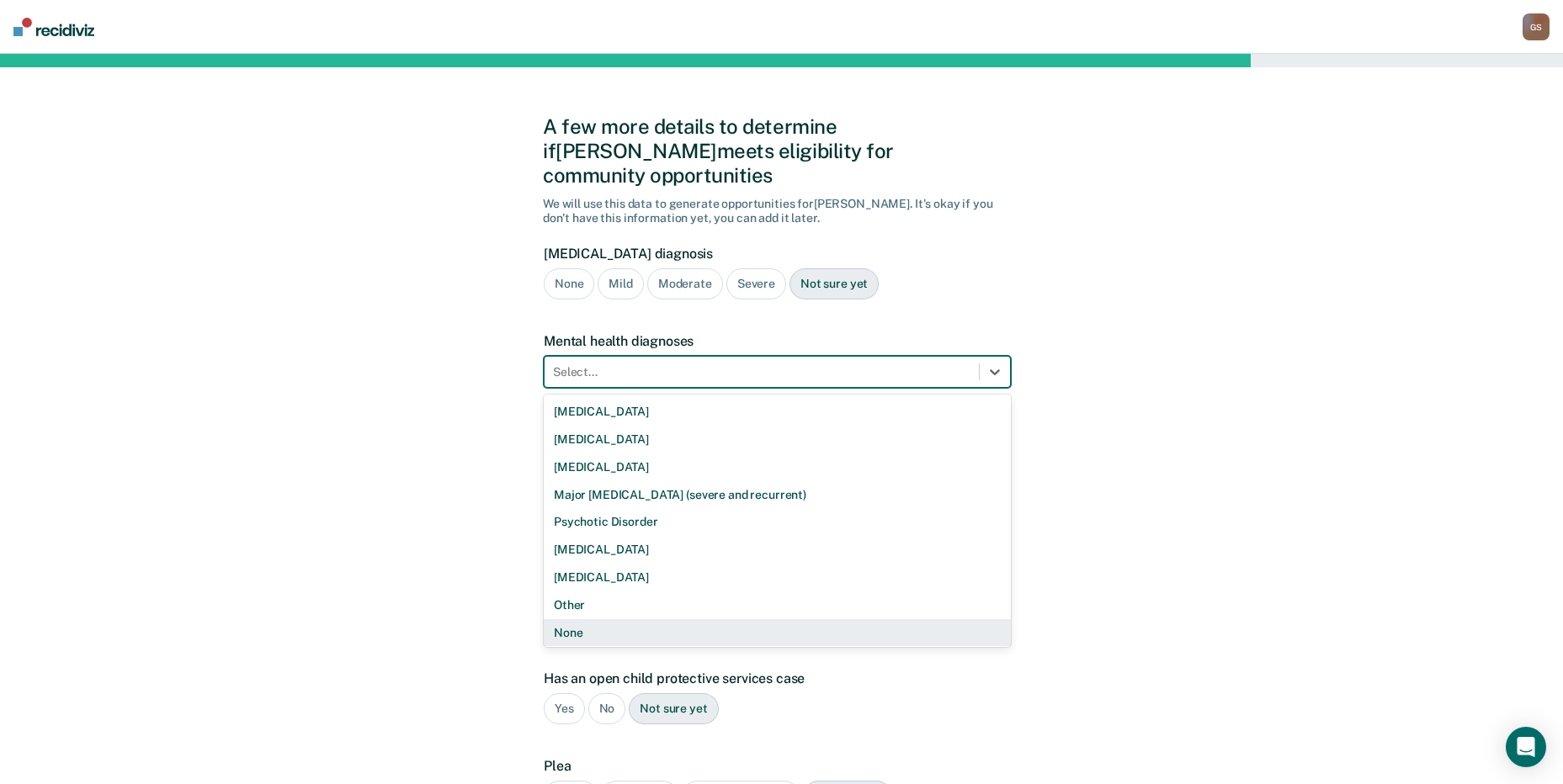
click at [590, 619] on div "None" at bounding box center [777, 633] width 467 height 27
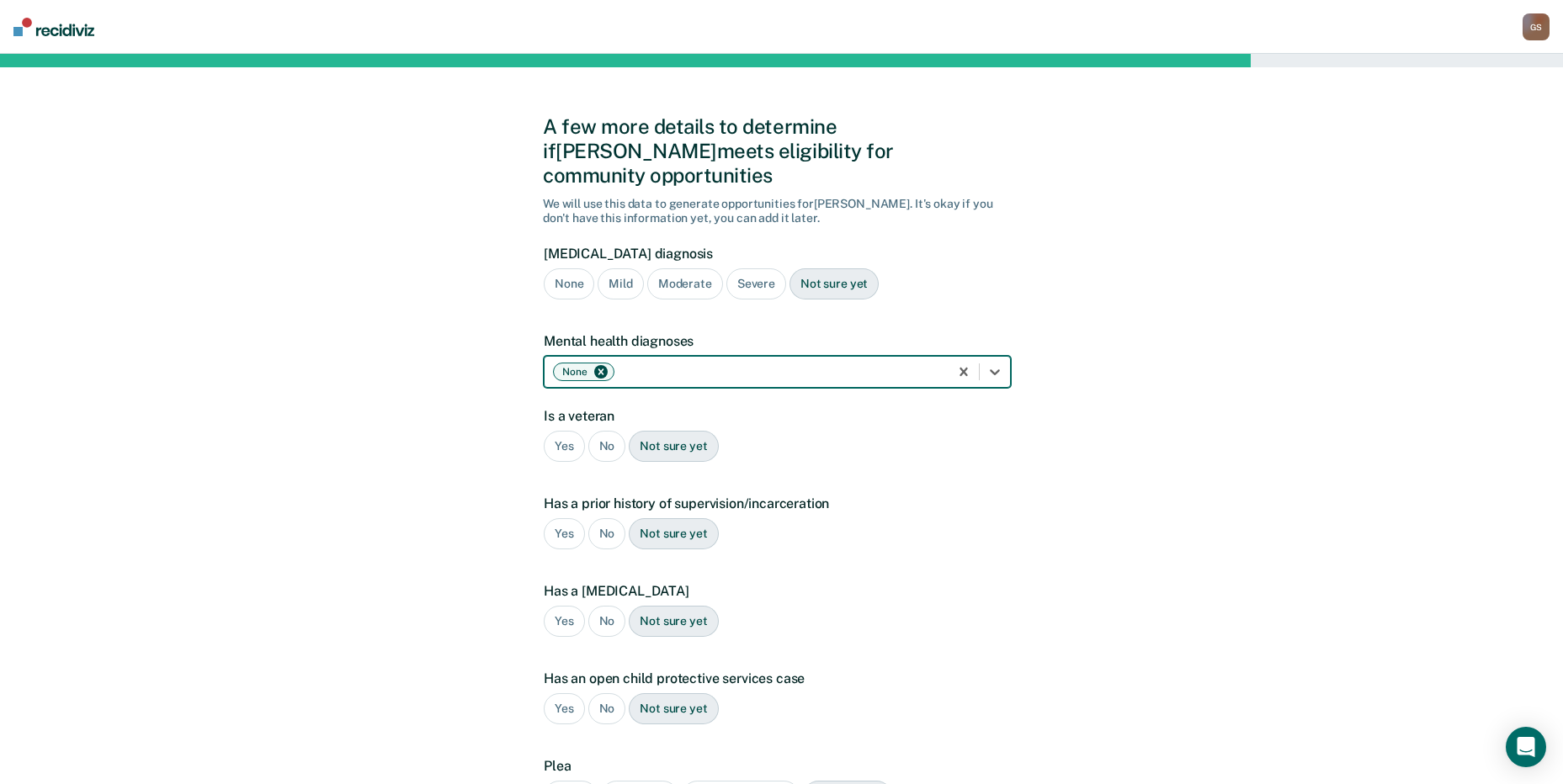
click at [603, 431] on div "No" at bounding box center [607, 447] width 38 height 31
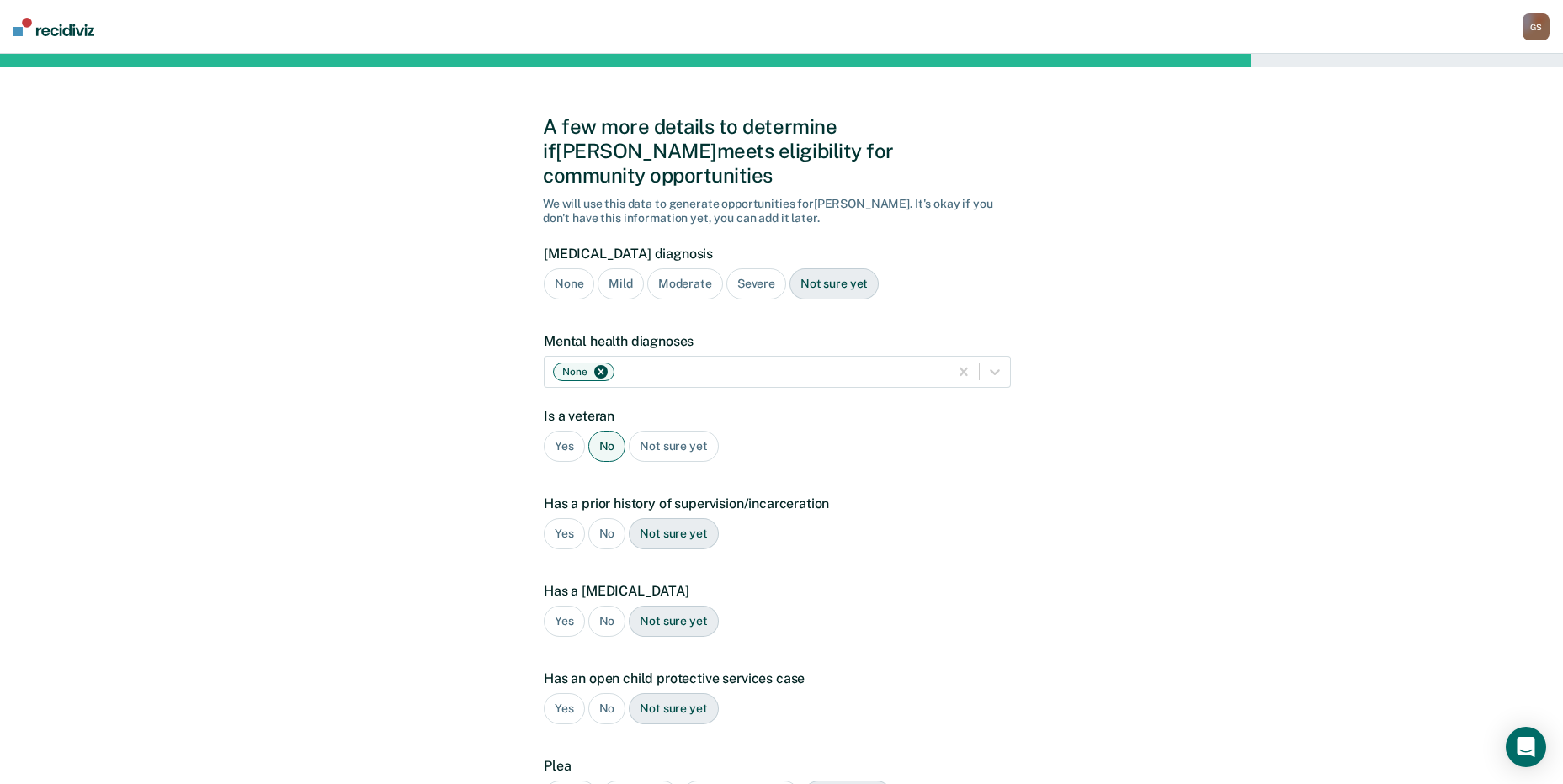
click at [606, 519] on div "No" at bounding box center [607, 534] width 38 height 31
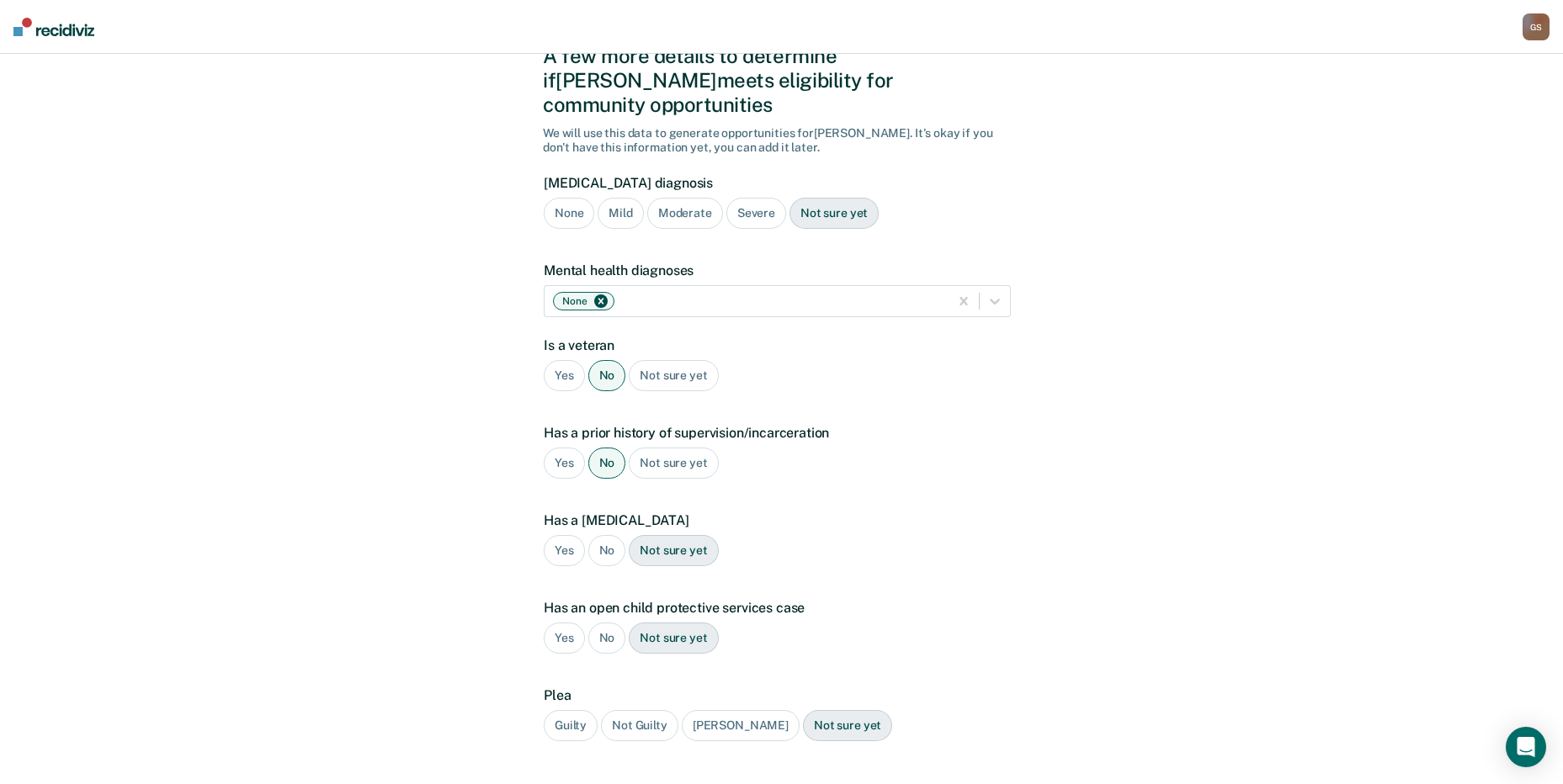
scroll to position [159, 0]
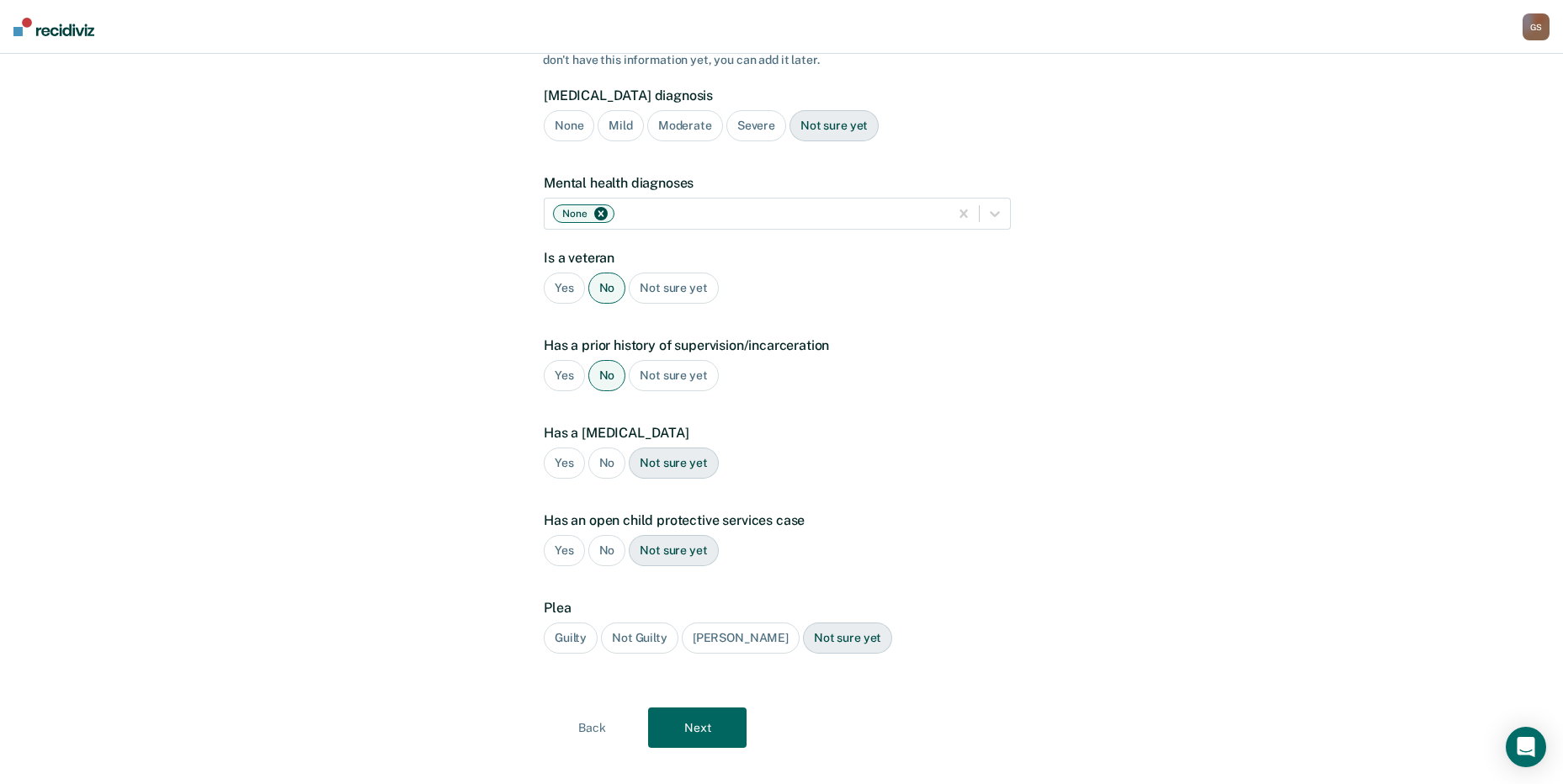
click at [564, 364] on div "Yes" at bounding box center [564, 376] width 41 height 31
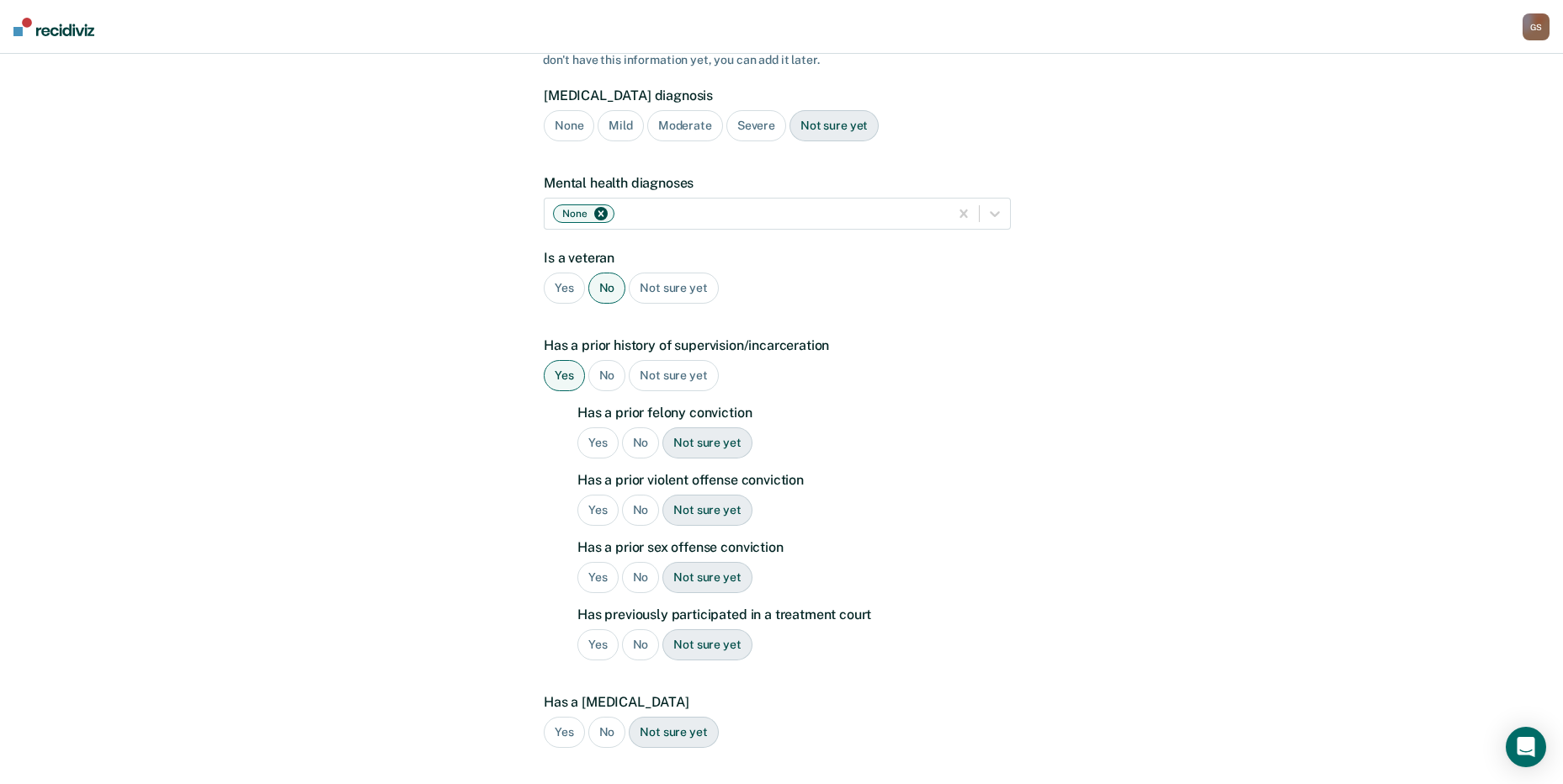
click at [644, 428] on div "No" at bounding box center [641, 443] width 38 height 31
click at [632, 495] on div "No" at bounding box center [641, 511] width 38 height 31
click at [633, 562] on div "No" at bounding box center [641, 578] width 38 height 31
click at [638, 629] on div "No" at bounding box center [641, 645] width 38 height 31
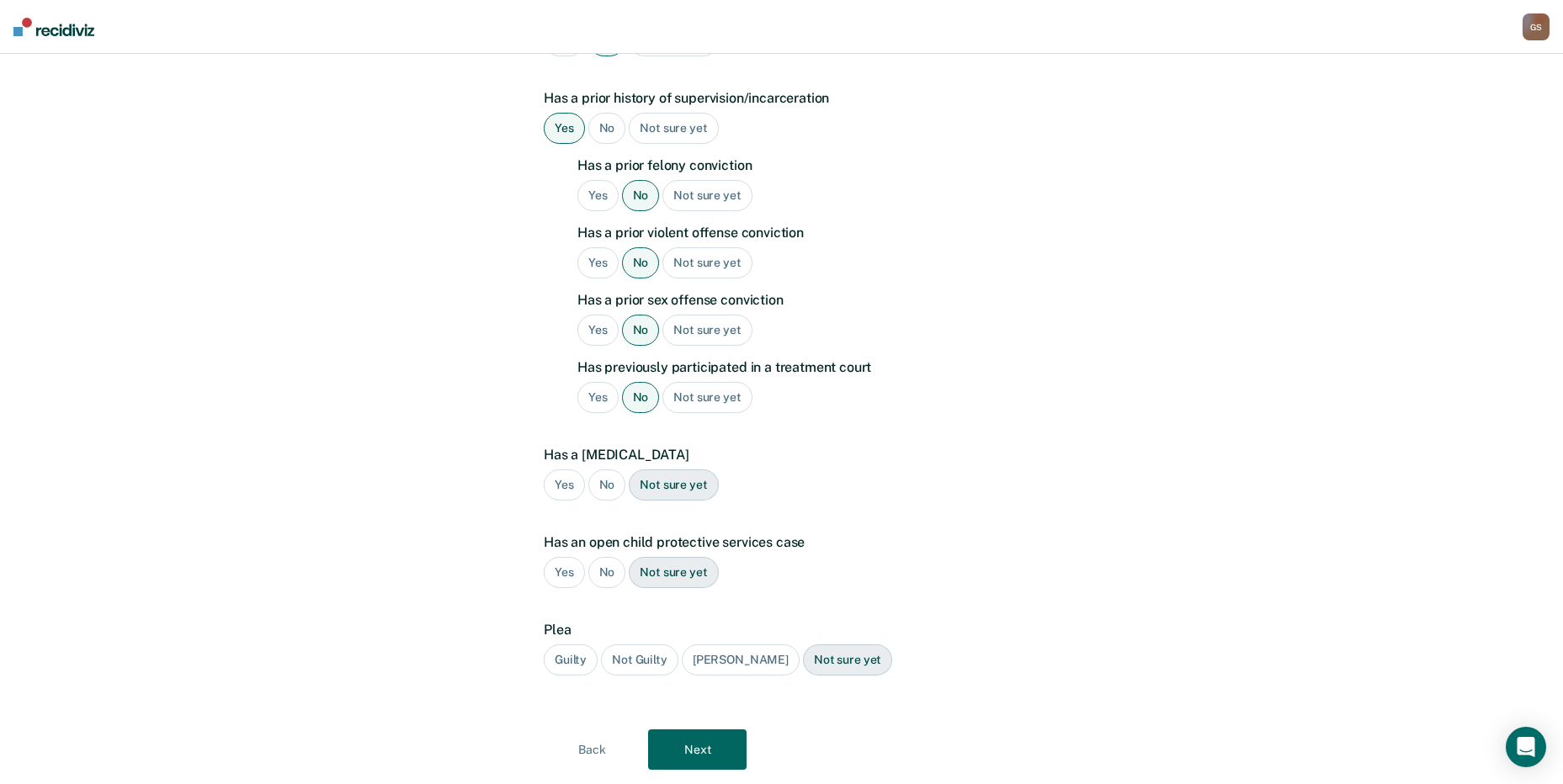
scroll to position [428, 0]
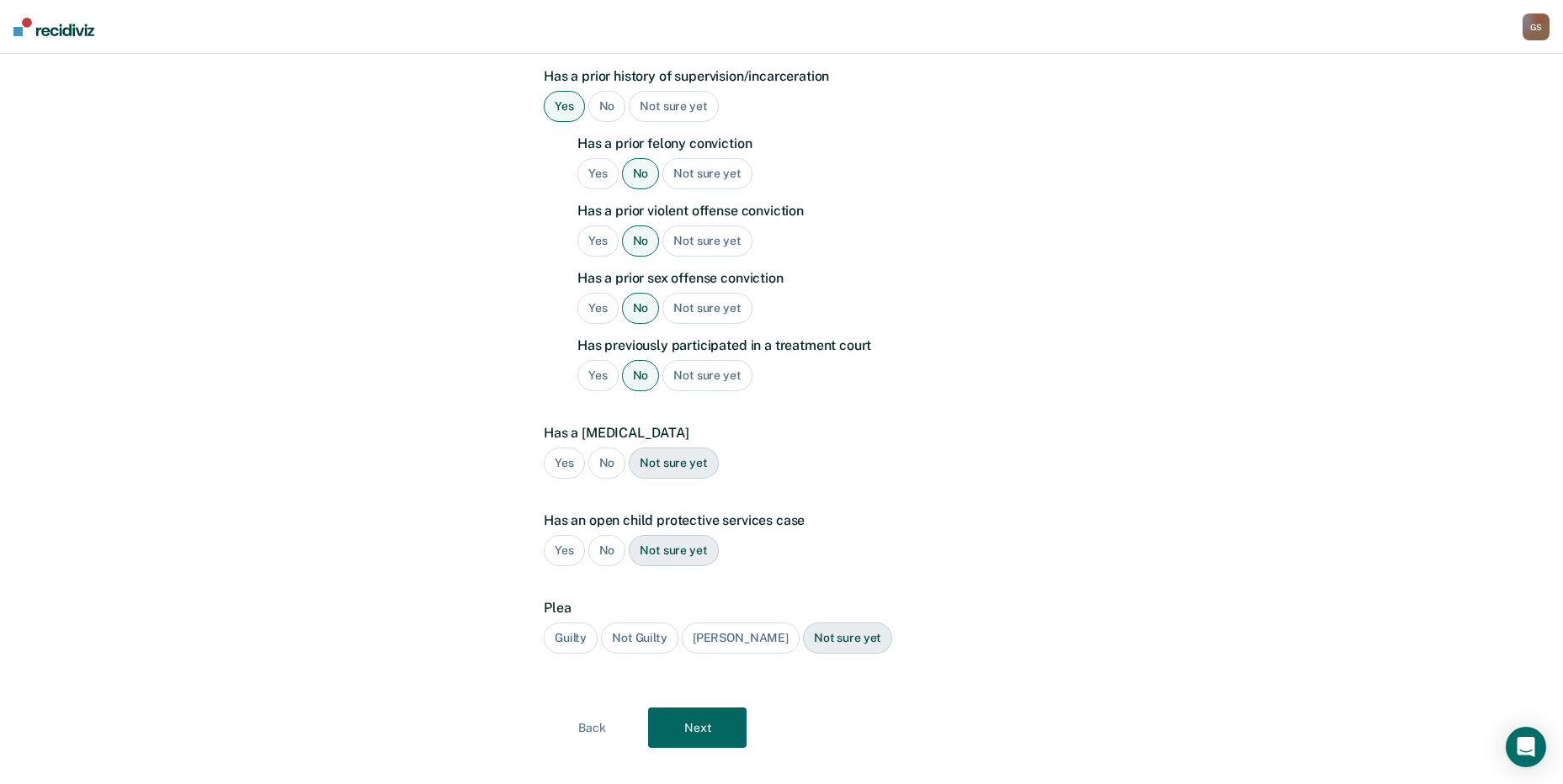
click at [606, 448] on div "No" at bounding box center [607, 463] width 38 height 31
click at [606, 537] on div "No" at bounding box center [607, 551] width 38 height 31
click at [571, 623] on div "Guilty" at bounding box center [570, 638] width 54 height 31
click at [684, 707] on button "Next" at bounding box center [698, 727] width 98 height 40
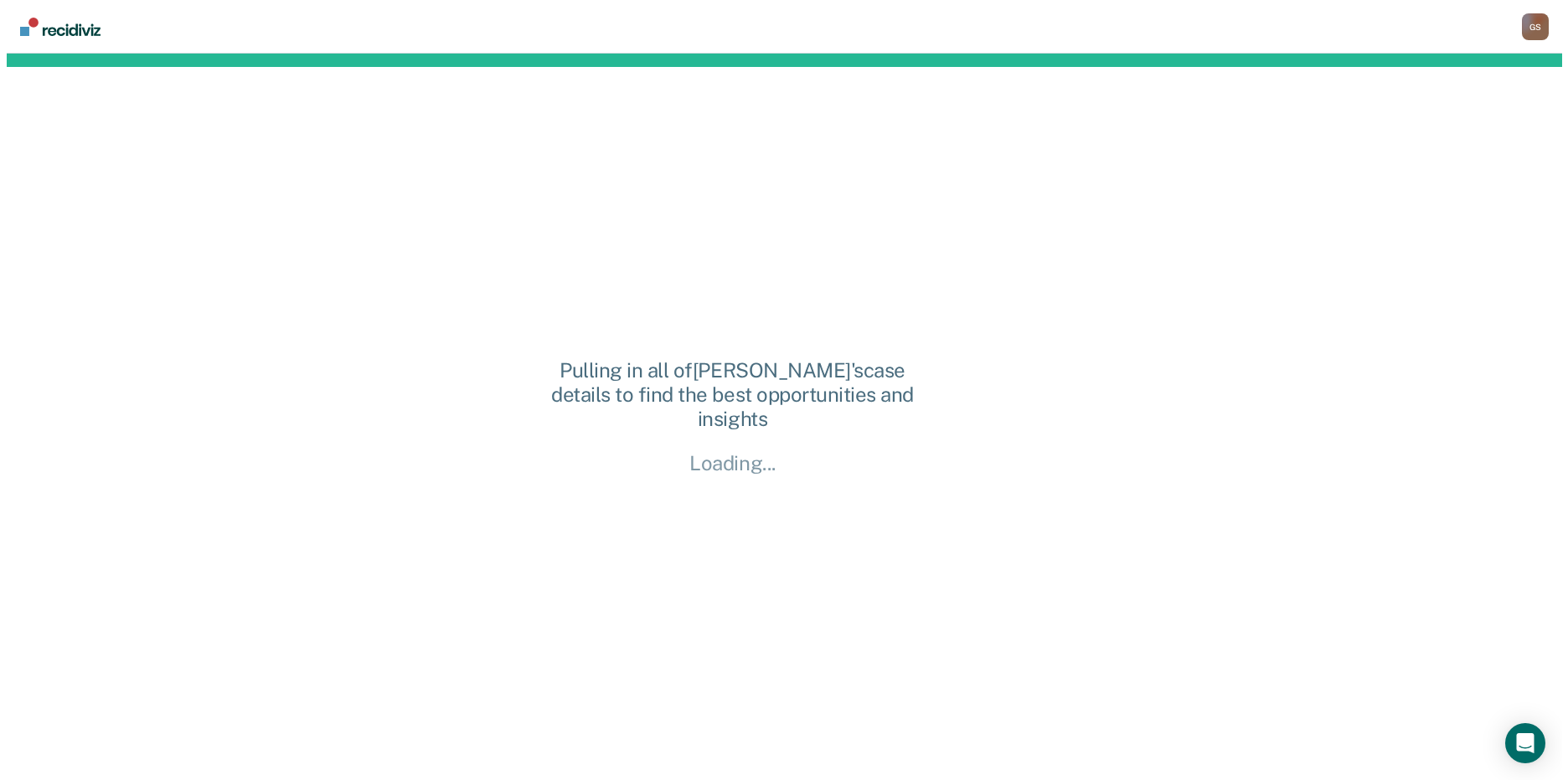
scroll to position [0, 0]
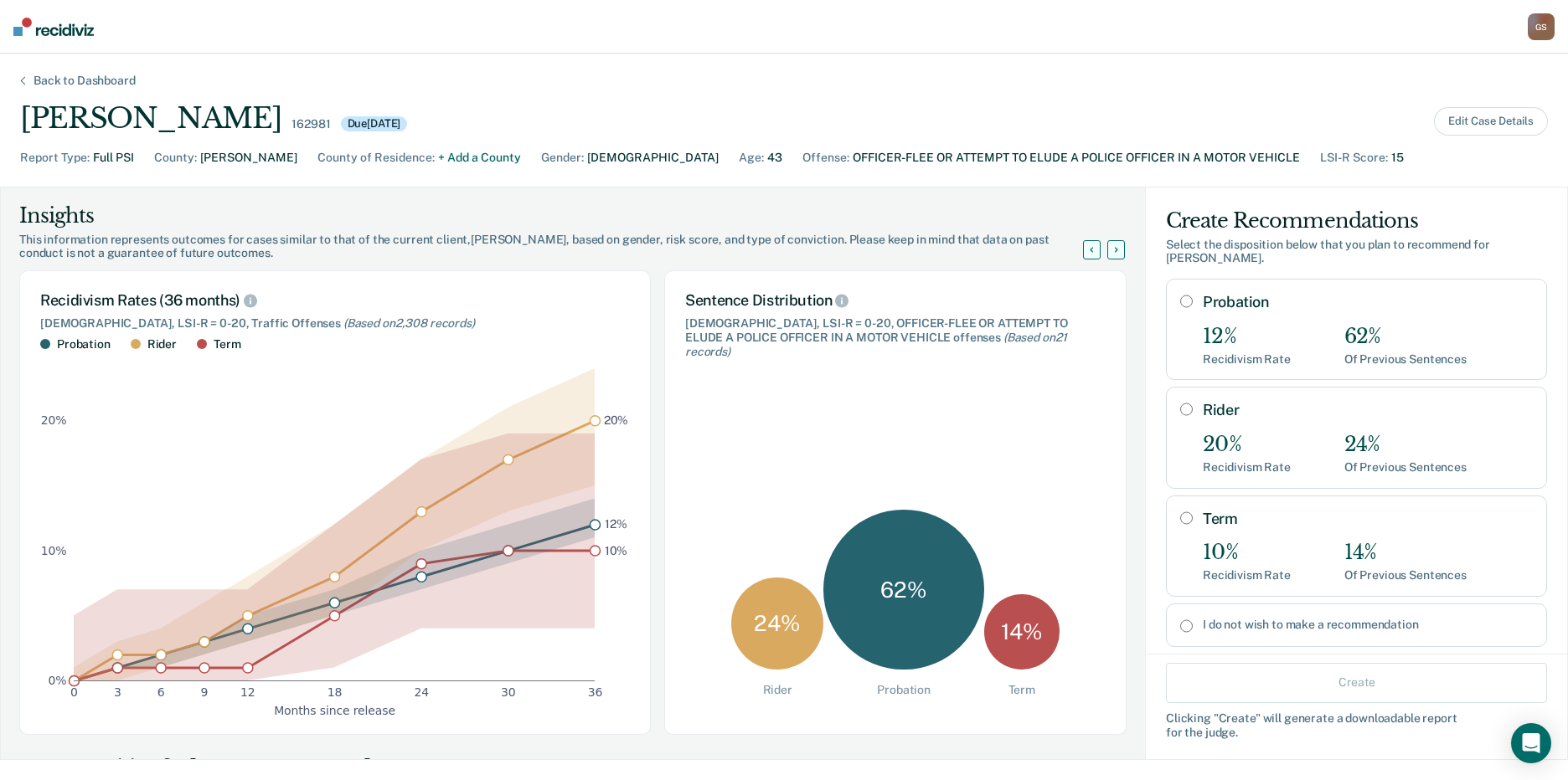
click at [1166, 401] on div "Rider 20% Recidivism Rate 24% Of Previous Sentences" at bounding box center [1357, 437] width 381 height 102
radio input "true"
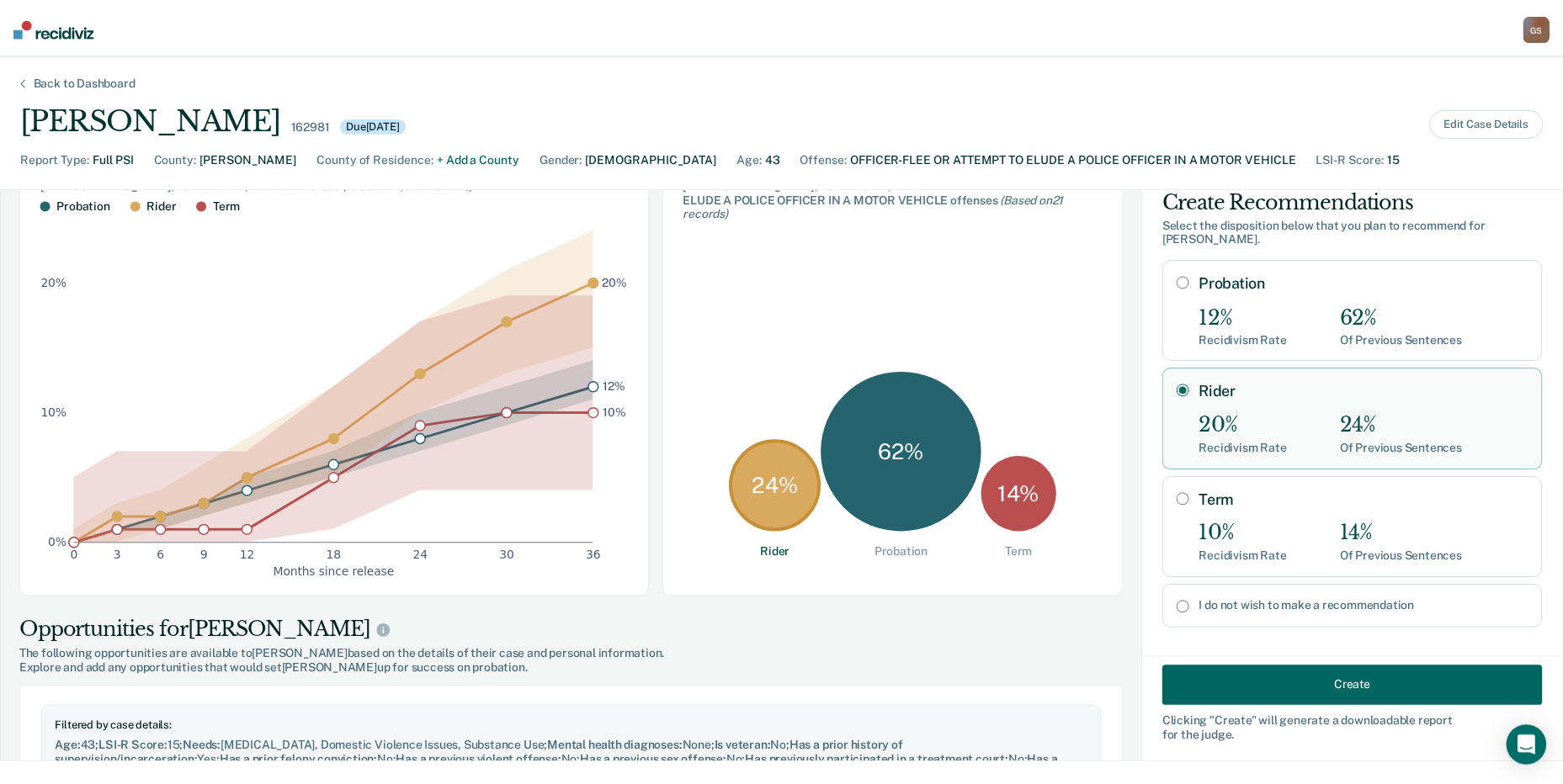
scroll to position [505, 0]
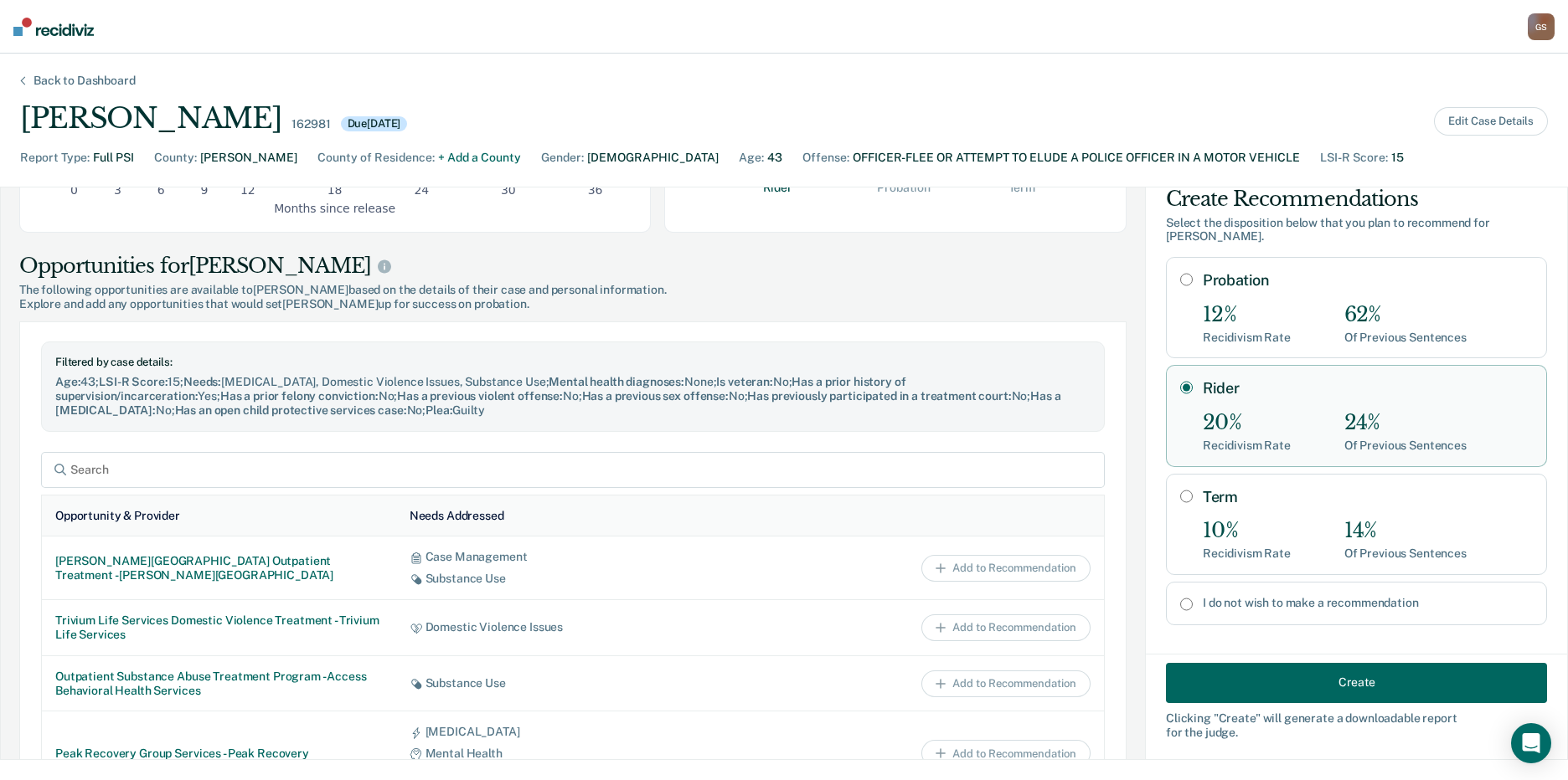
click at [1322, 687] on button "Create" at bounding box center [1357, 682] width 381 height 40
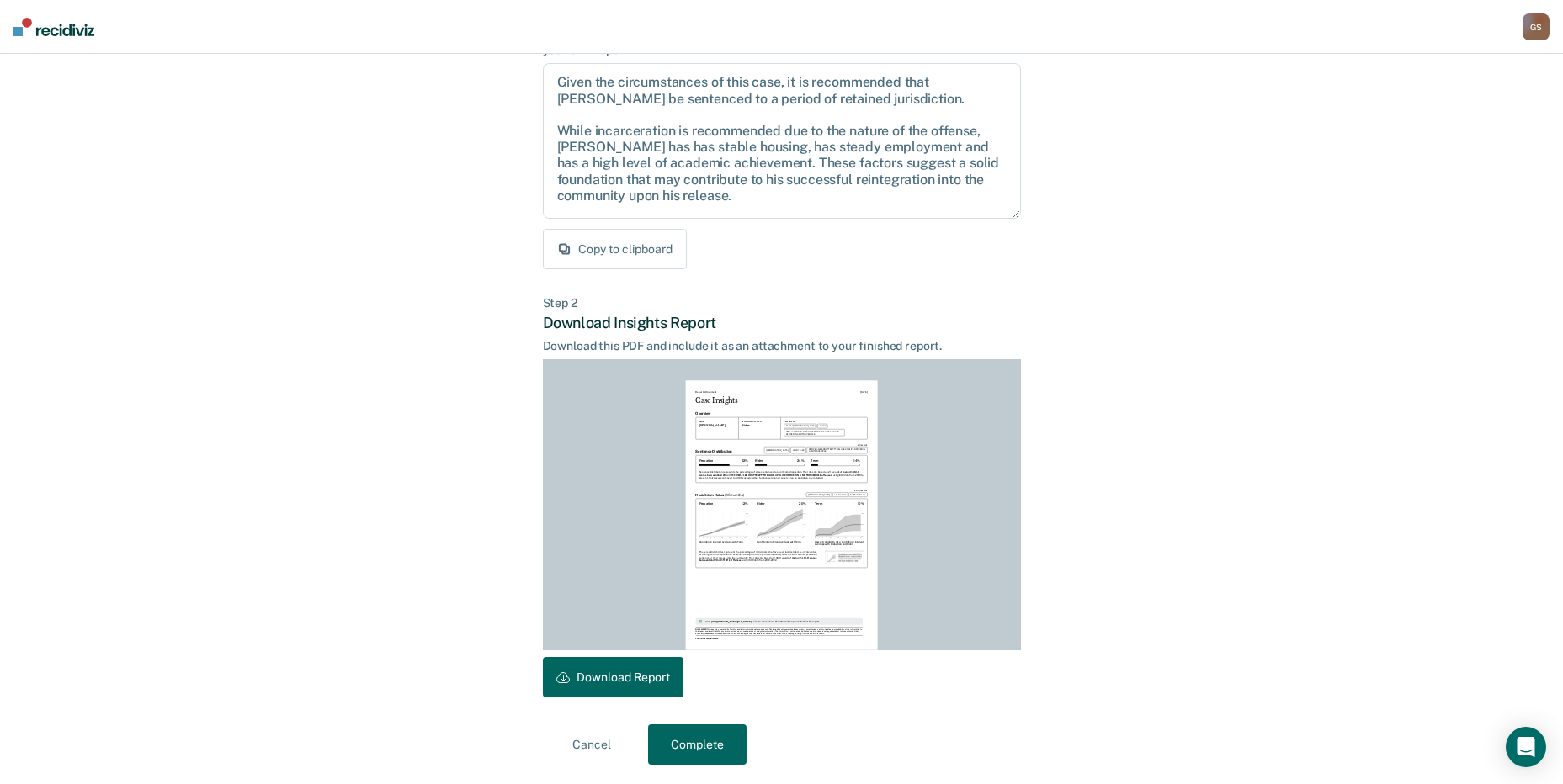
scroll to position [175, 0]
click at [601, 687] on button "Download Report" at bounding box center [613, 676] width 140 height 40
click at [614, 670] on button "Downloaded" at bounding box center [599, 676] width 113 height 40
click at [721, 745] on button "Complete" at bounding box center [698, 744] width 98 height 40
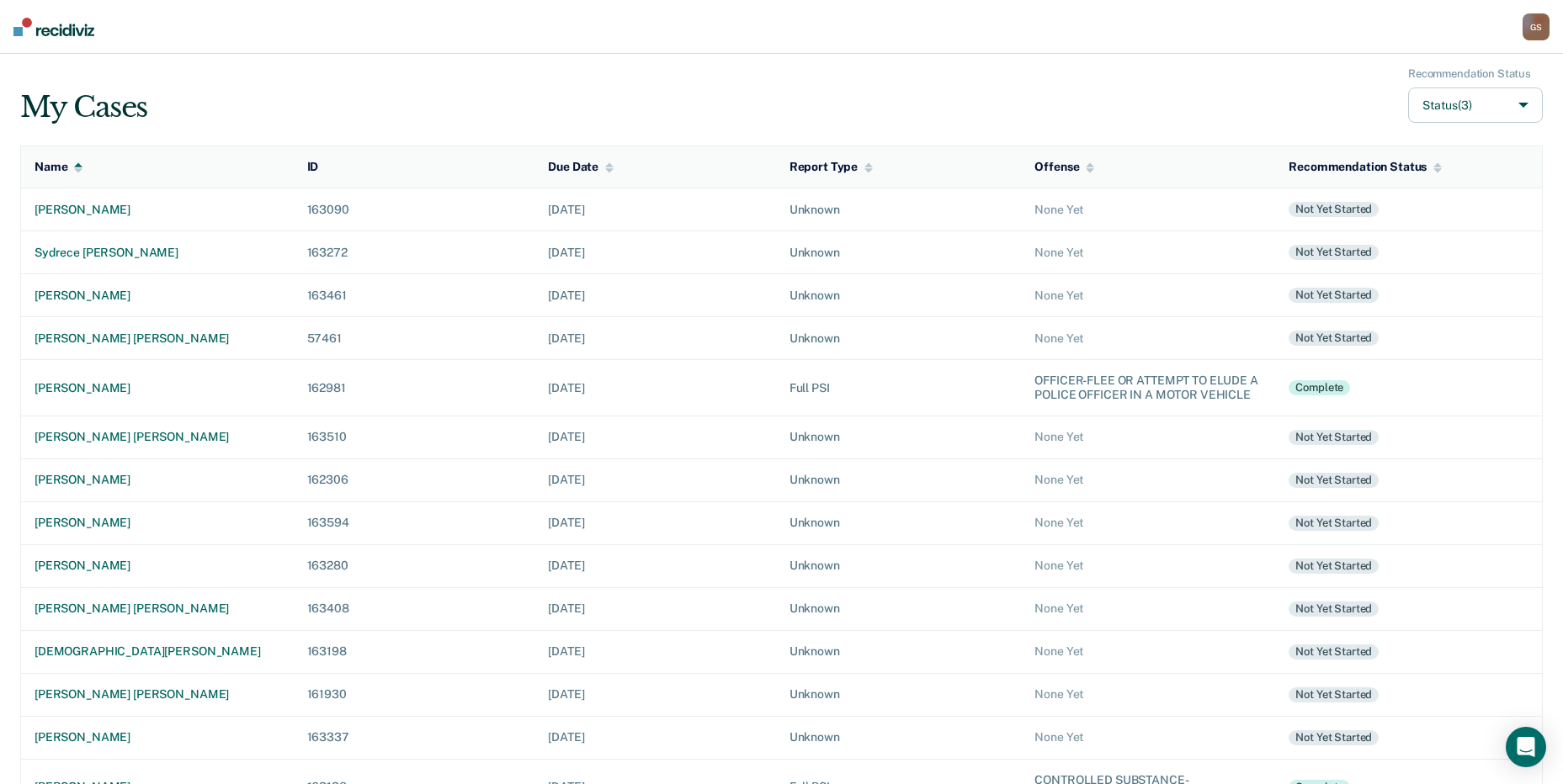
click at [1153, 198] on td "None Yet" at bounding box center [1148, 210] width 254 height 43
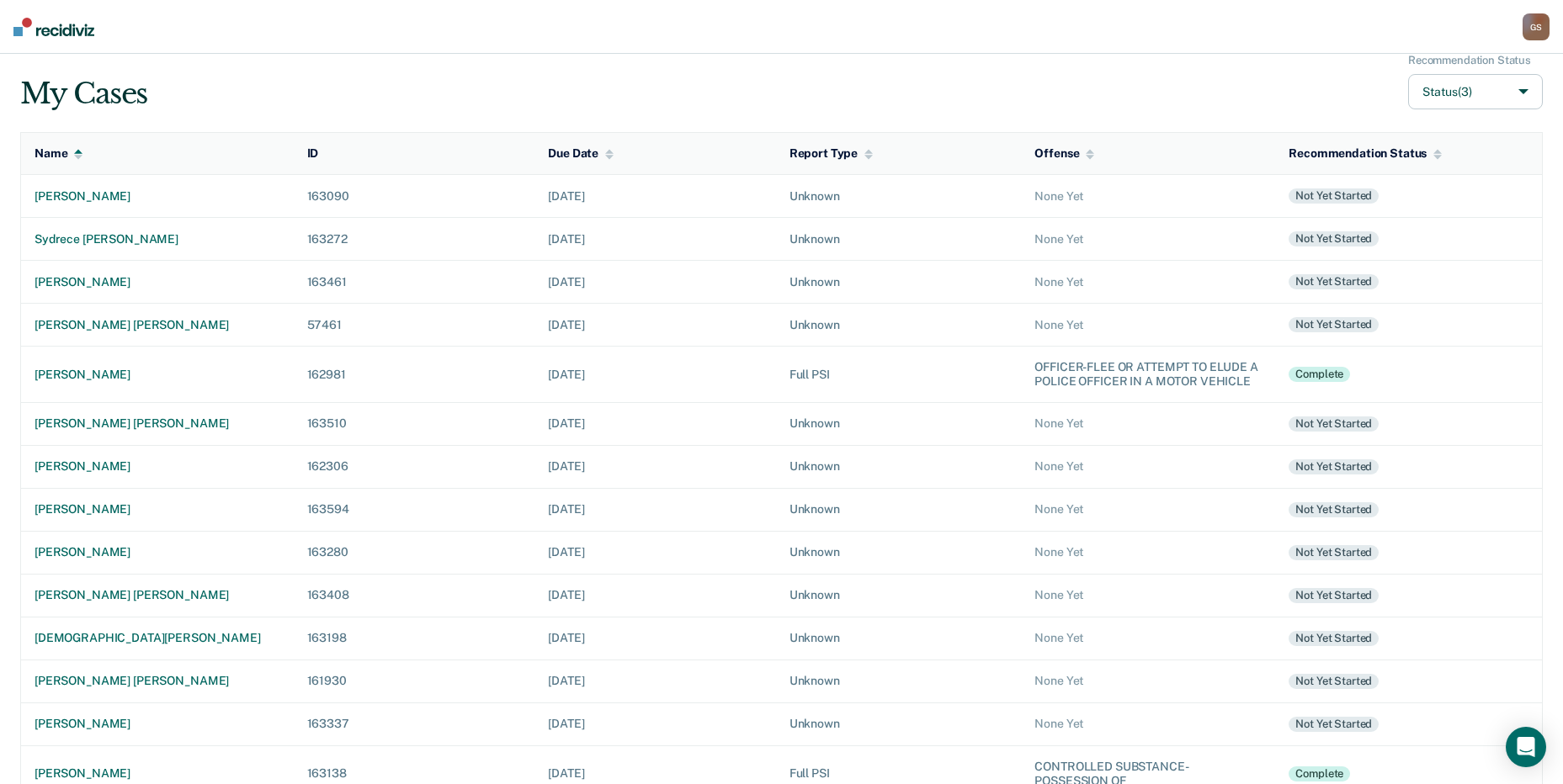
scroll to position [421, 0]
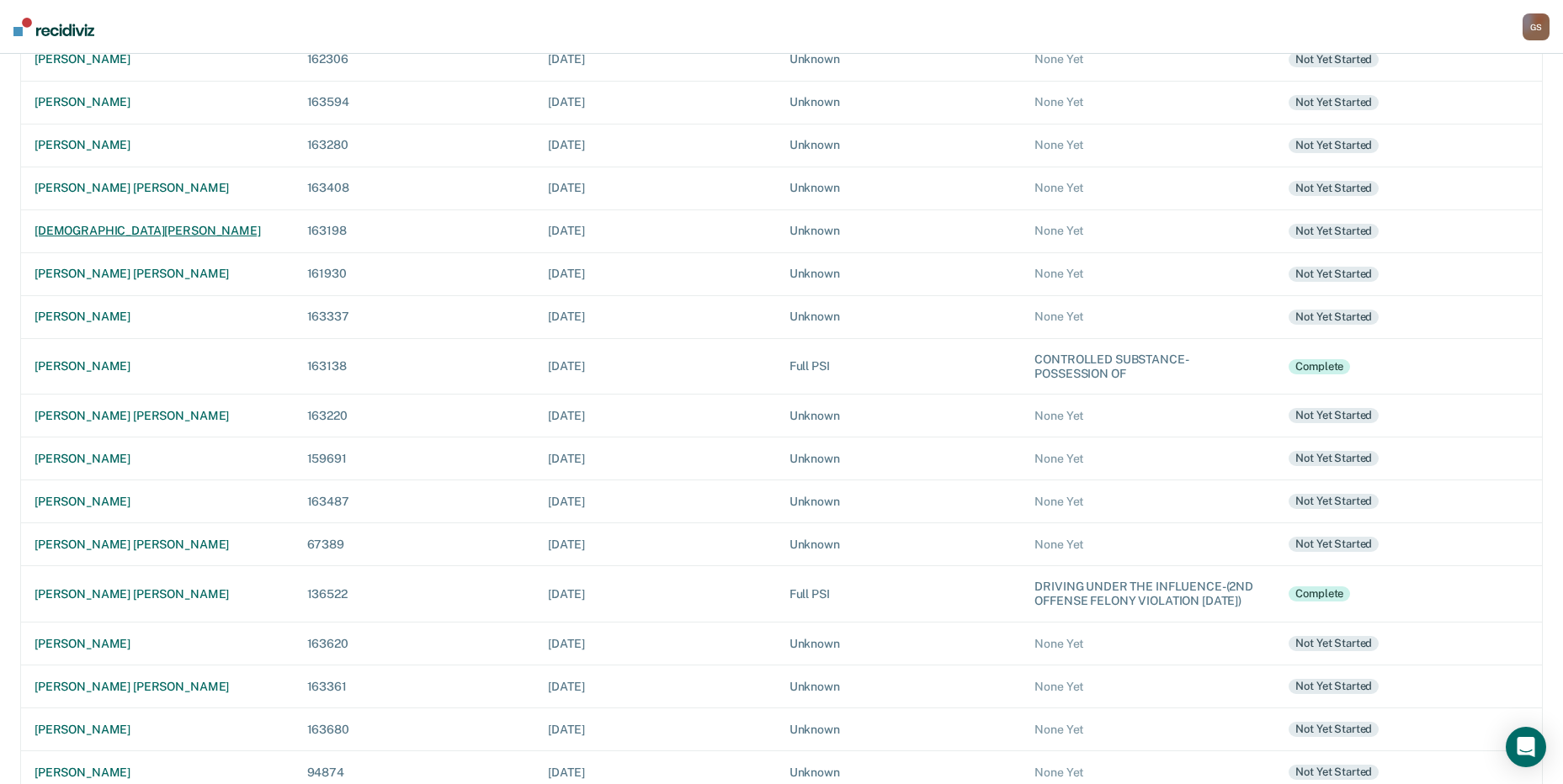
click at [118, 235] on div "[DEMOGRAPHIC_DATA][PERSON_NAME]" at bounding box center [158, 232] width 246 height 15
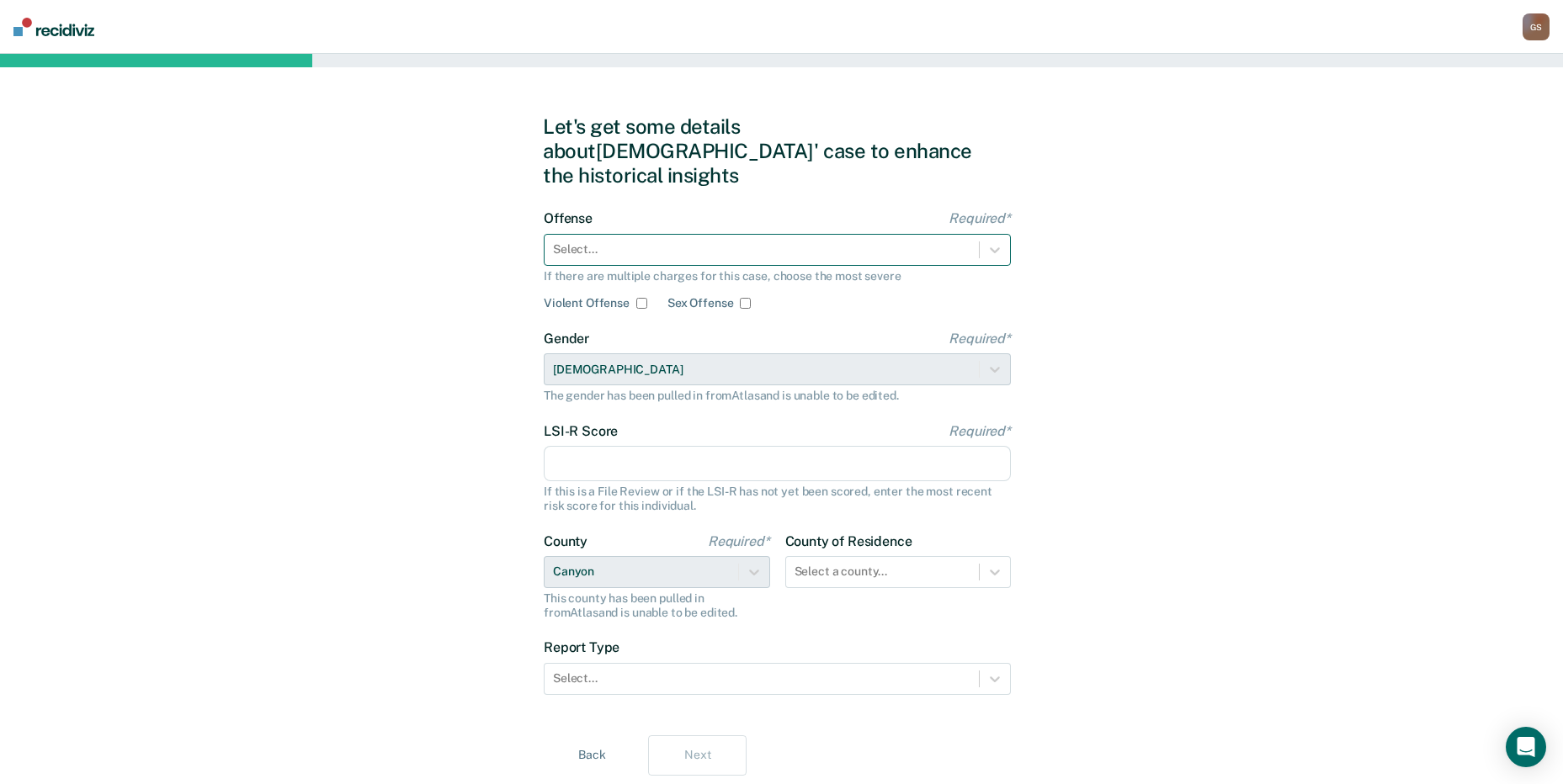
click at [653, 237] on div "Select..." at bounding box center [761, 249] width 434 height 25
click at [690, 241] on div at bounding box center [761, 249] width 418 height 17
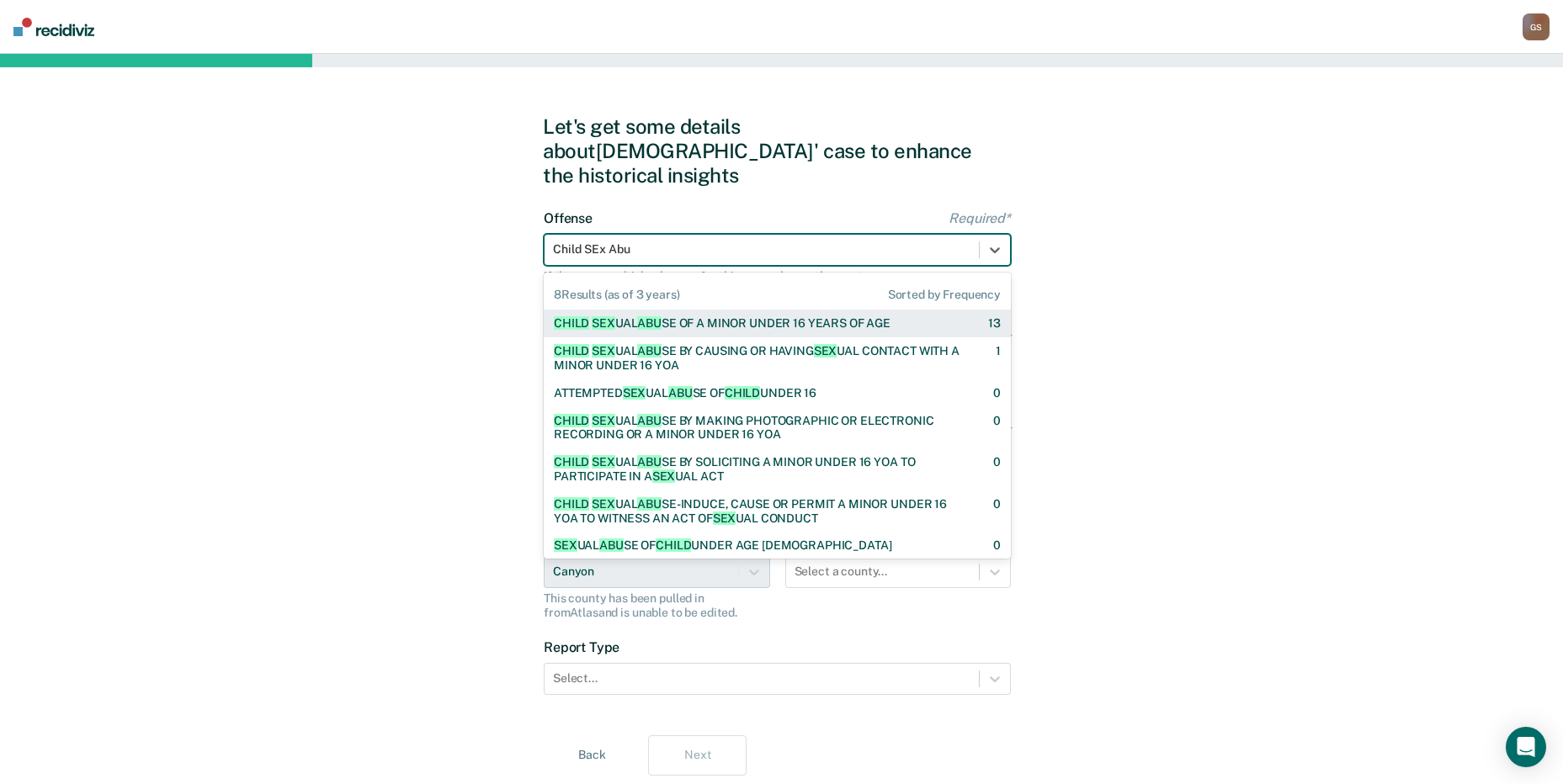
type input "Child SEx Abuse"
click at [661, 316] on span "ABUSE" at bounding box center [657, 323] width 38 height 14
checkbox input "true"
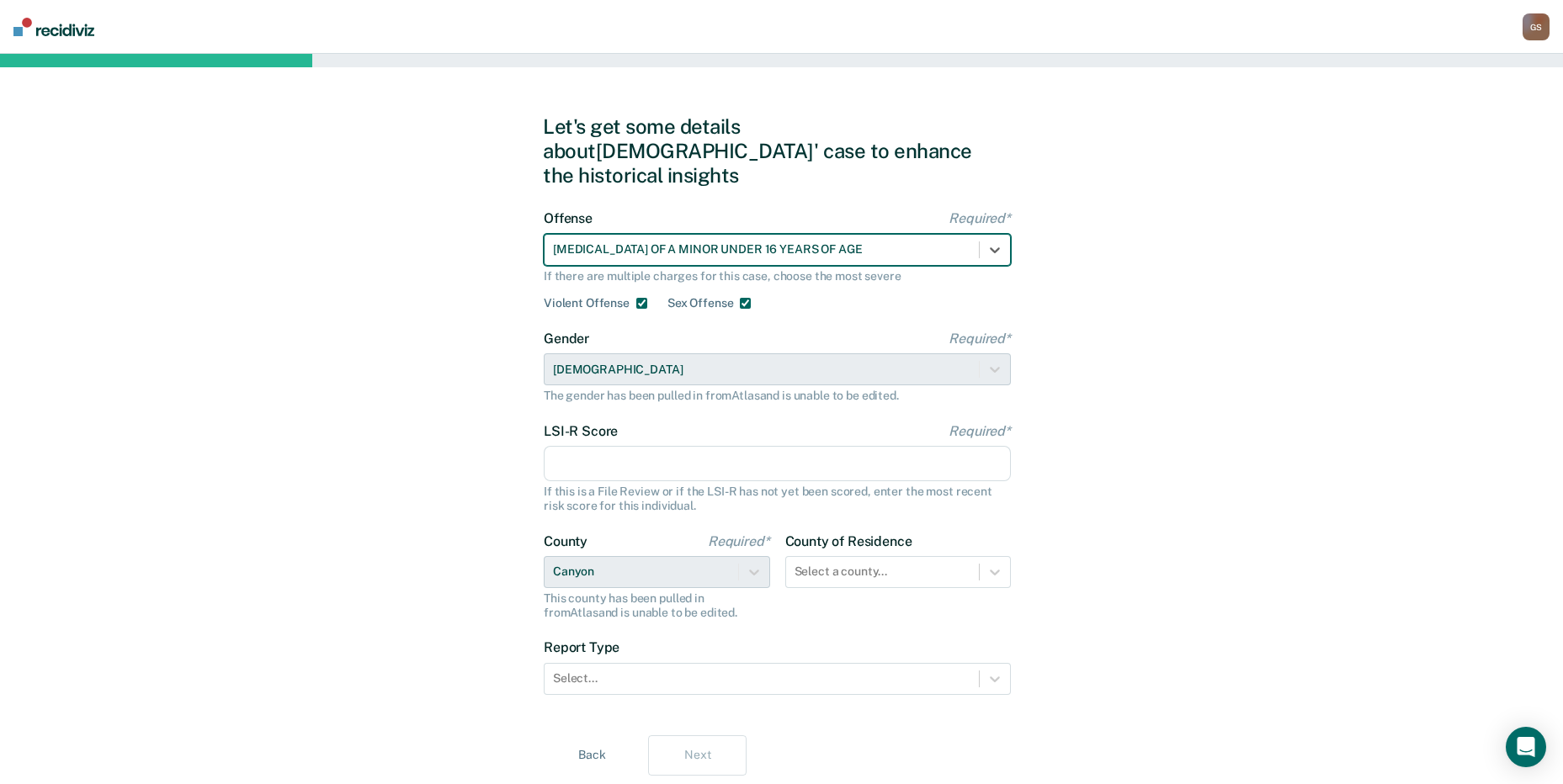
click at [617, 423] on div "LSI-R Score Required* If this is a File Review or if the LSI-R has not yet been…" at bounding box center [777, 468] width 467 height 89
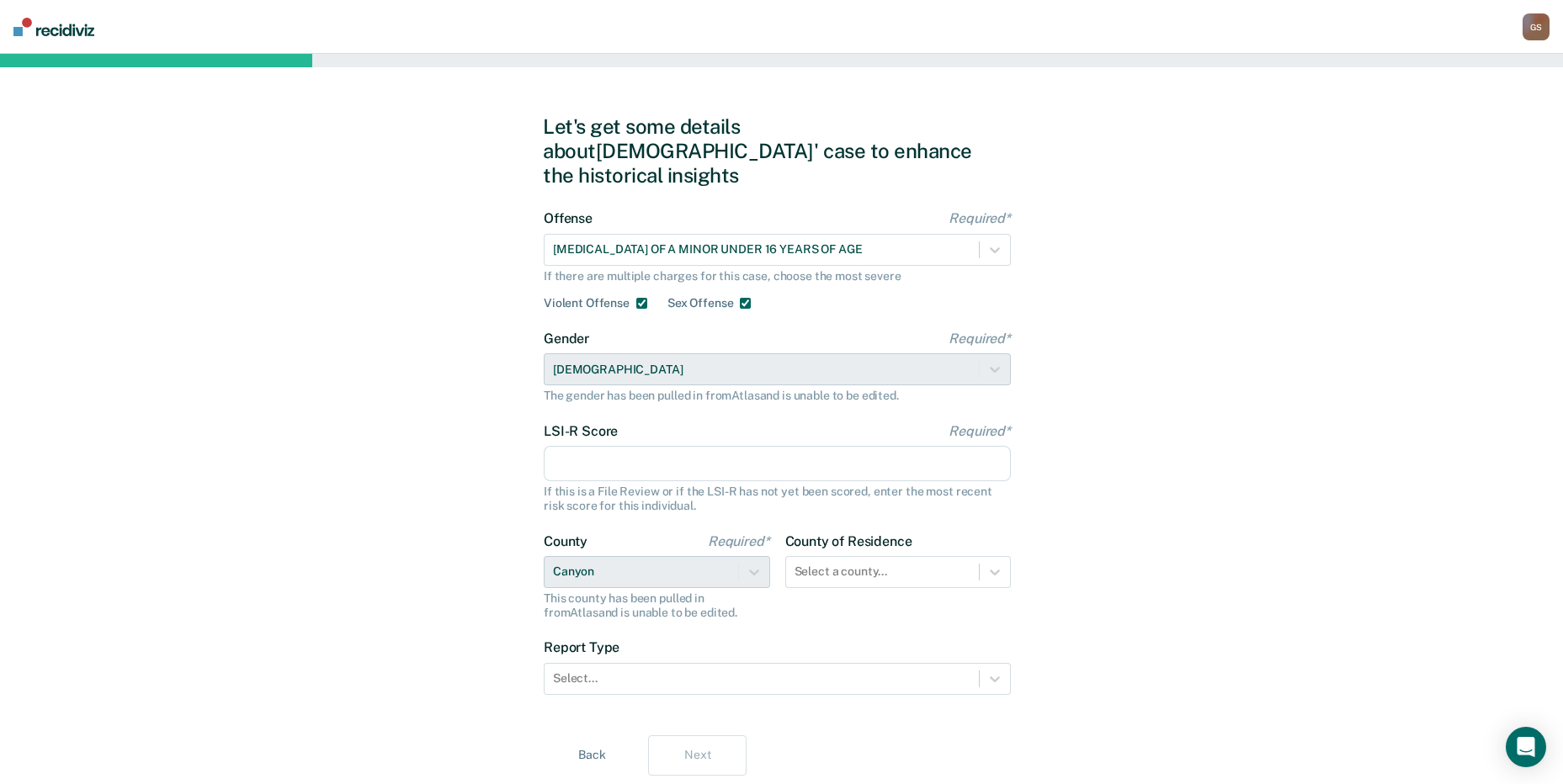
click at [654, 449] on input "LSI-R Score Required*" at bounding box center [777, 463] width 467 height 36
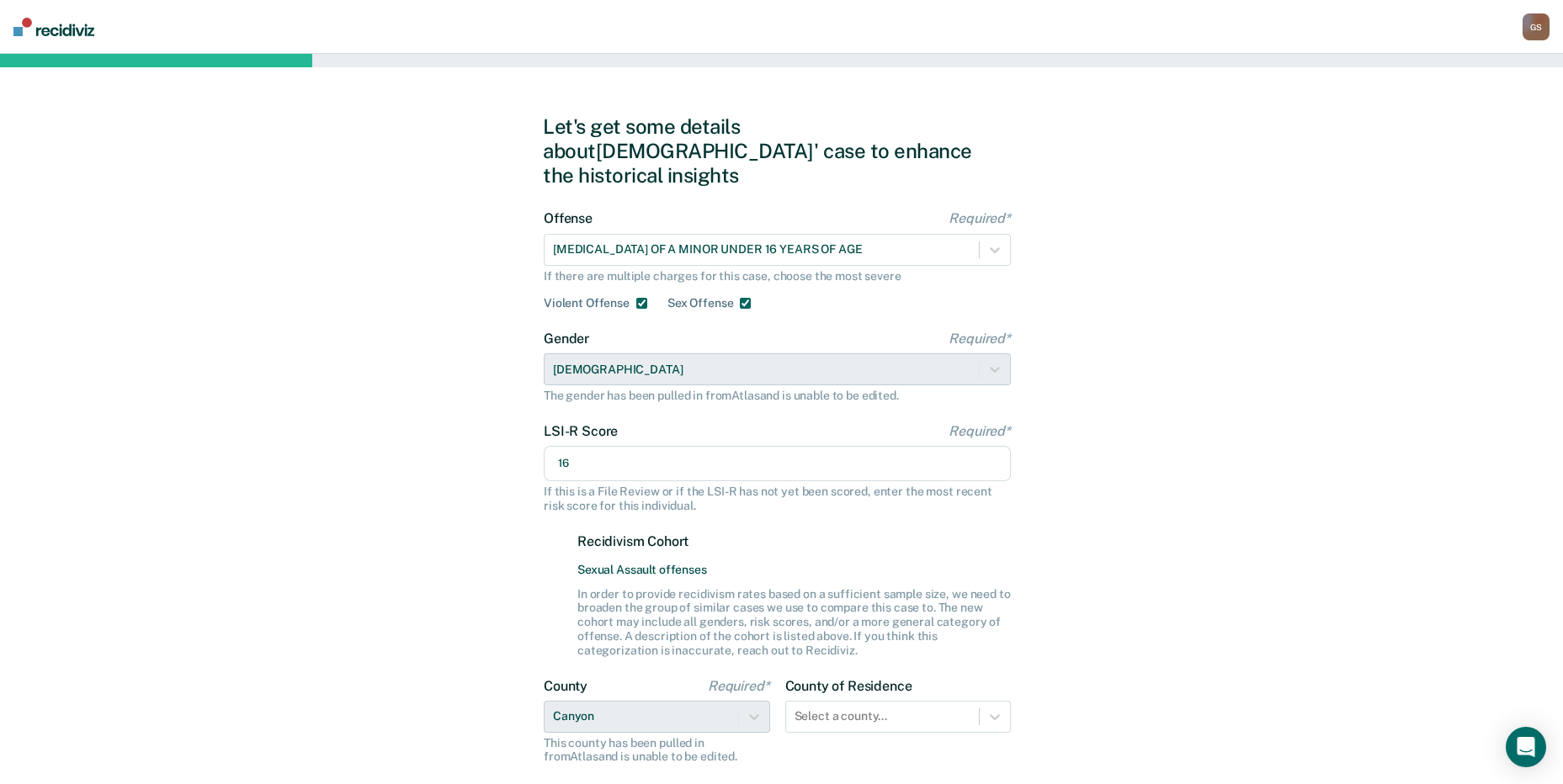
type input "16"
click at [1160, 584] on div "Let's get some details about [PERSON_NAME]' case to enhance the historical insi…" at bounding box center [782, 517] width 1563 height 926
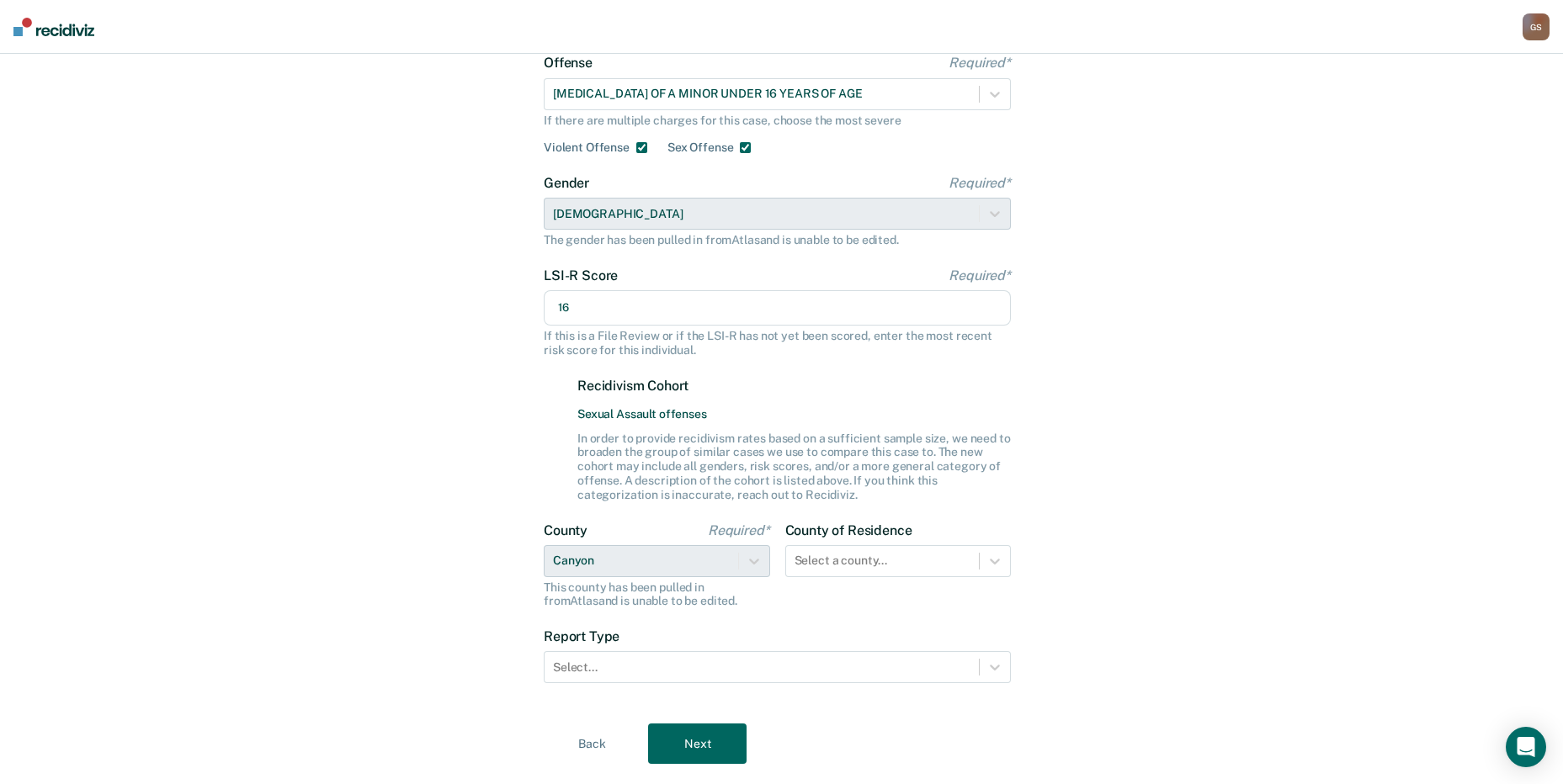
scroll to position [172, 0]
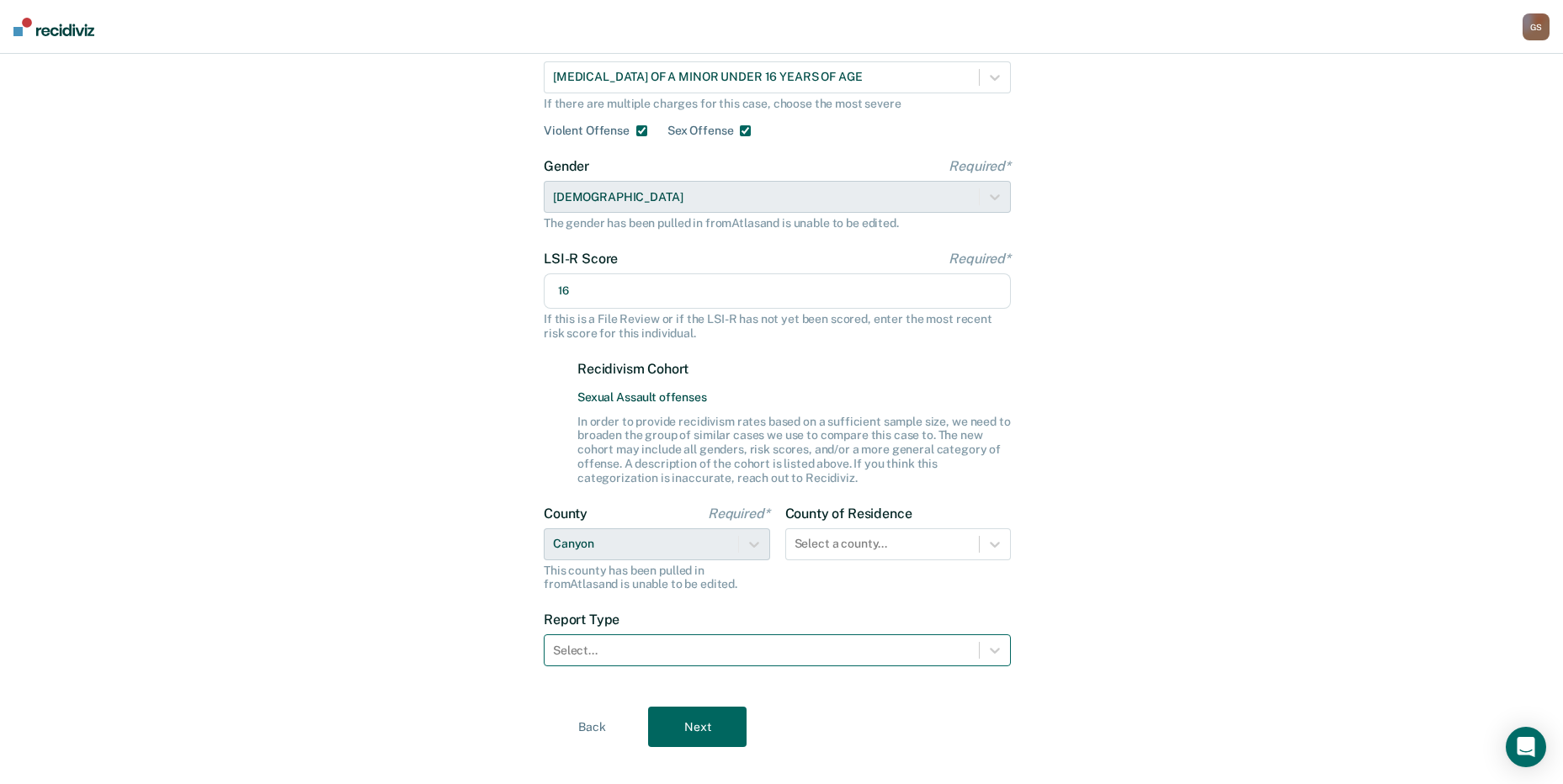
click at [627, 642] on div at bounding box center [761, 650] width 418 height 17
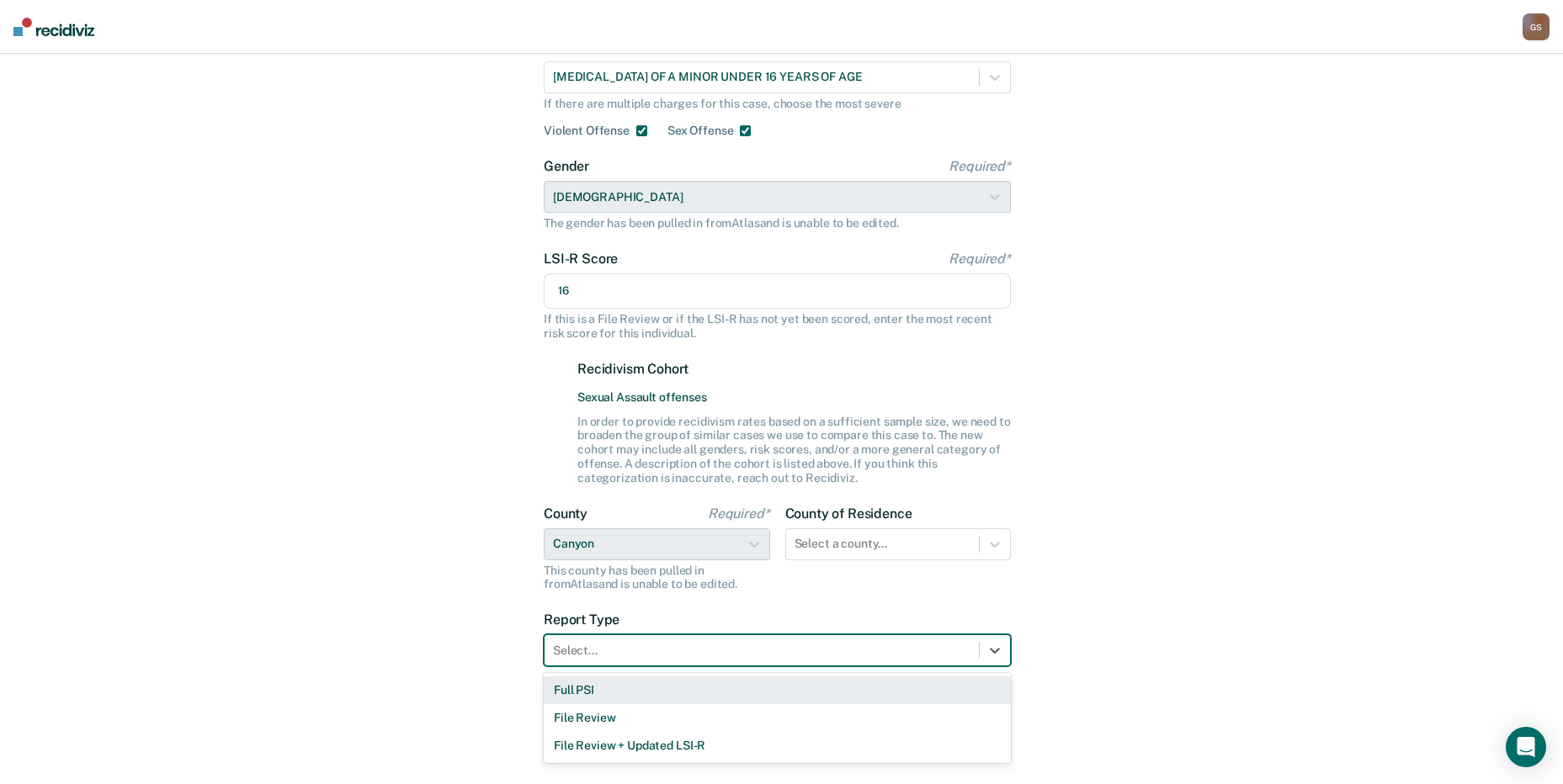
click at [651, 642] on div "Select..." at bounding box center [777, 650] width 467 height 32
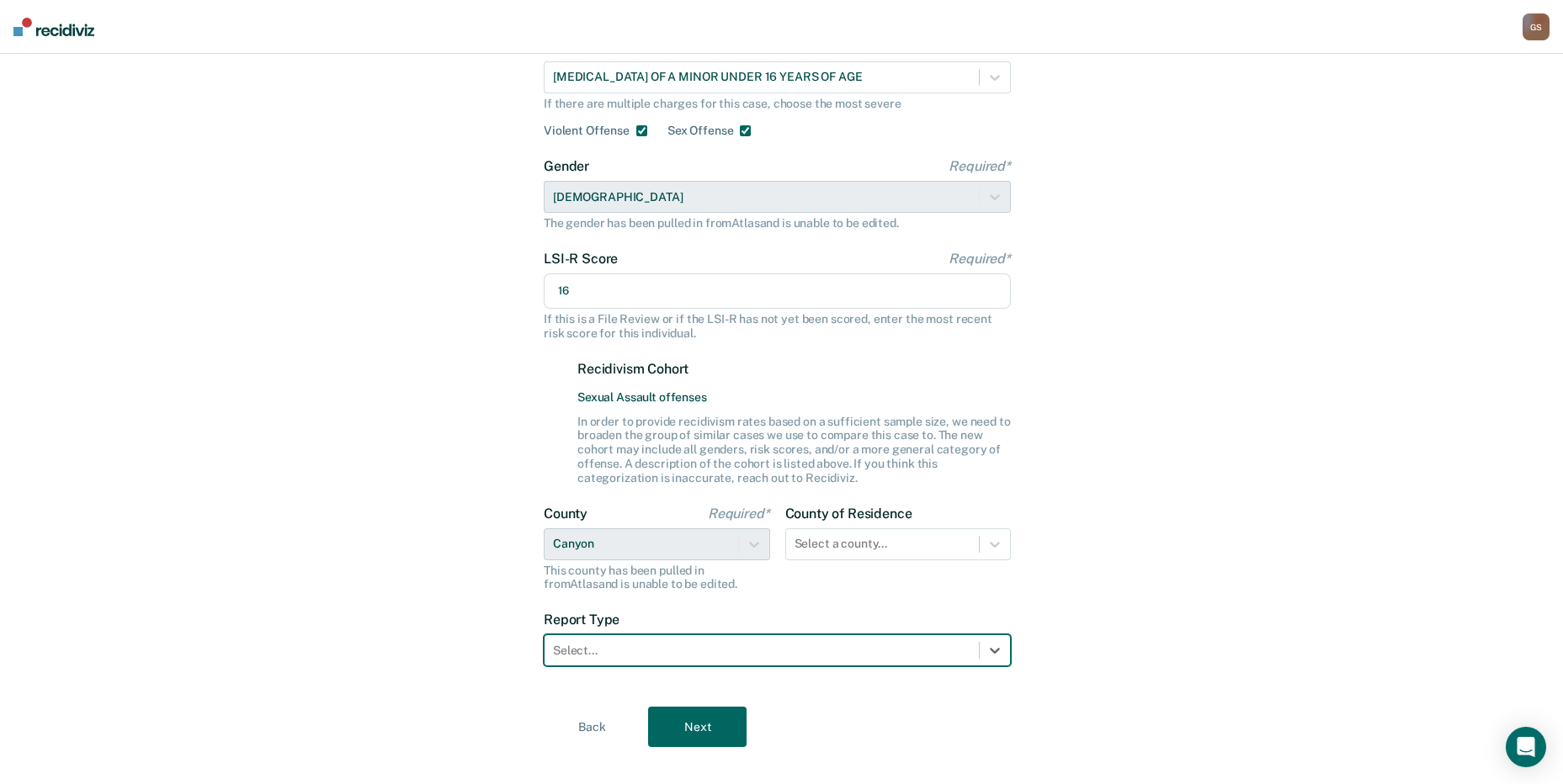
click at [655, 639] on div "Select..." at bounding box center [761, 651] width 434 height 25
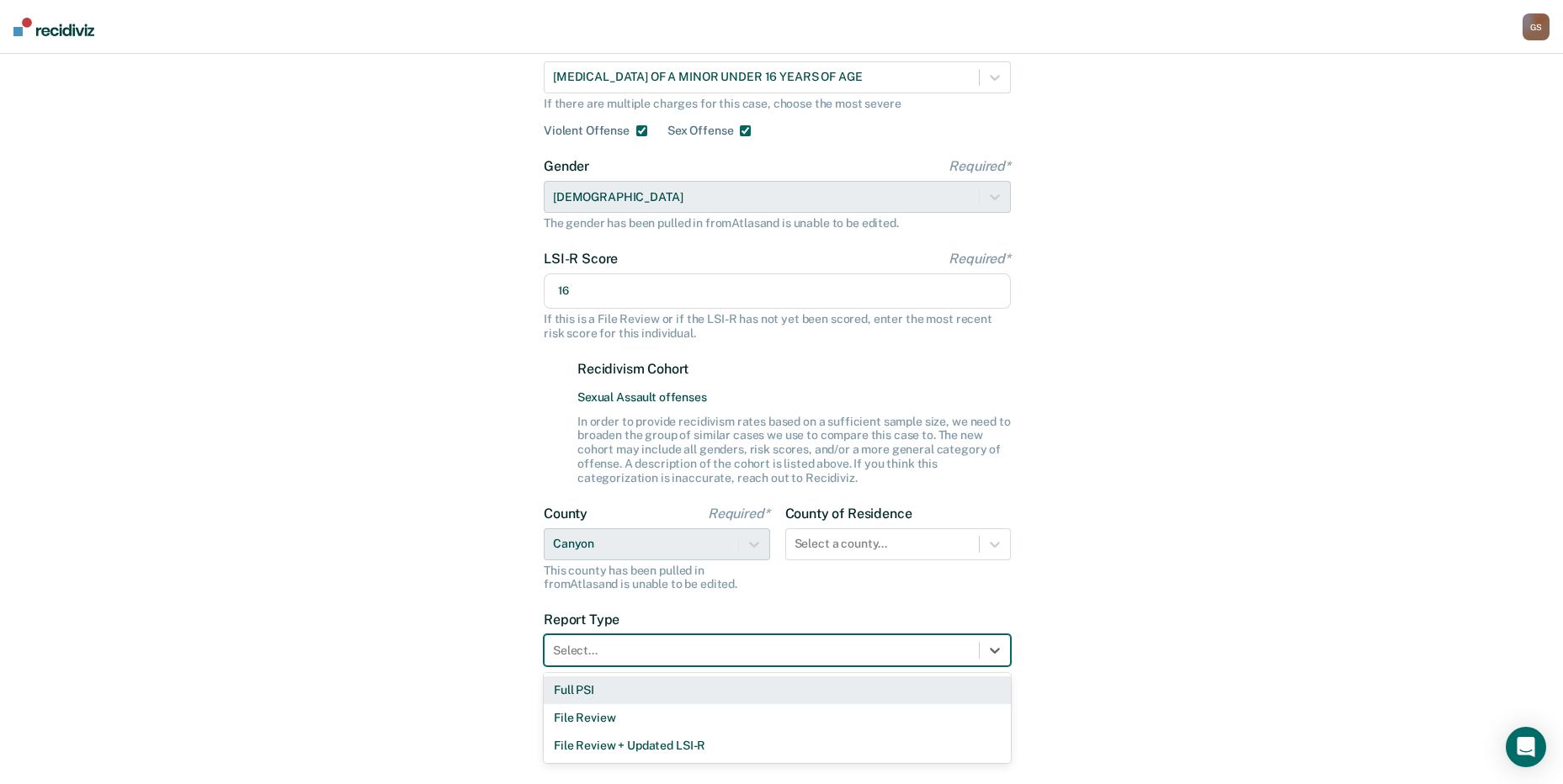
click at [648, 676] on div "Full PSI" at bounding box center [777, 690] width 467 height 27
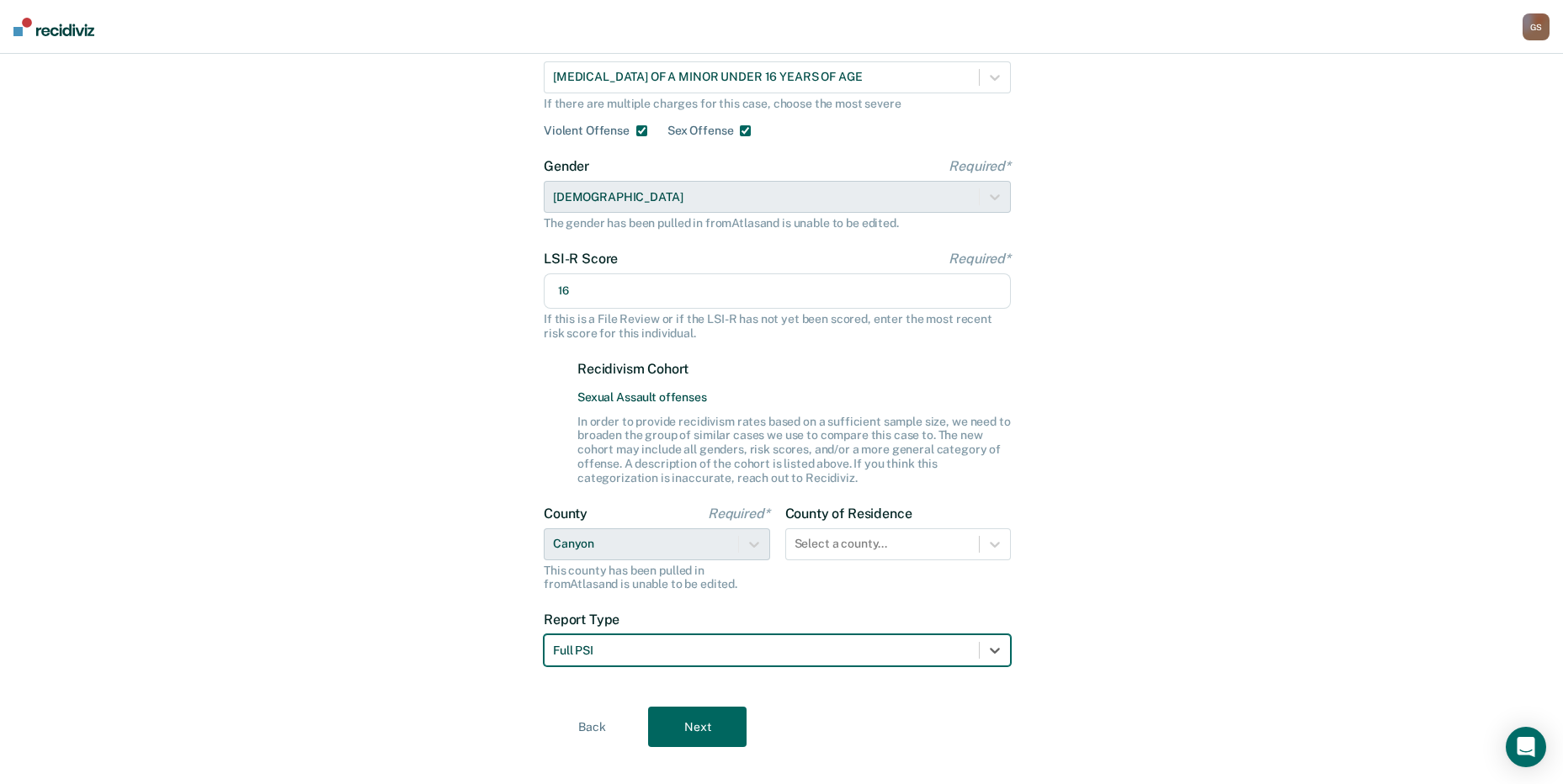
click at [693, 707] on button "Next" at bounding box center [698, 727] width 98 height 40
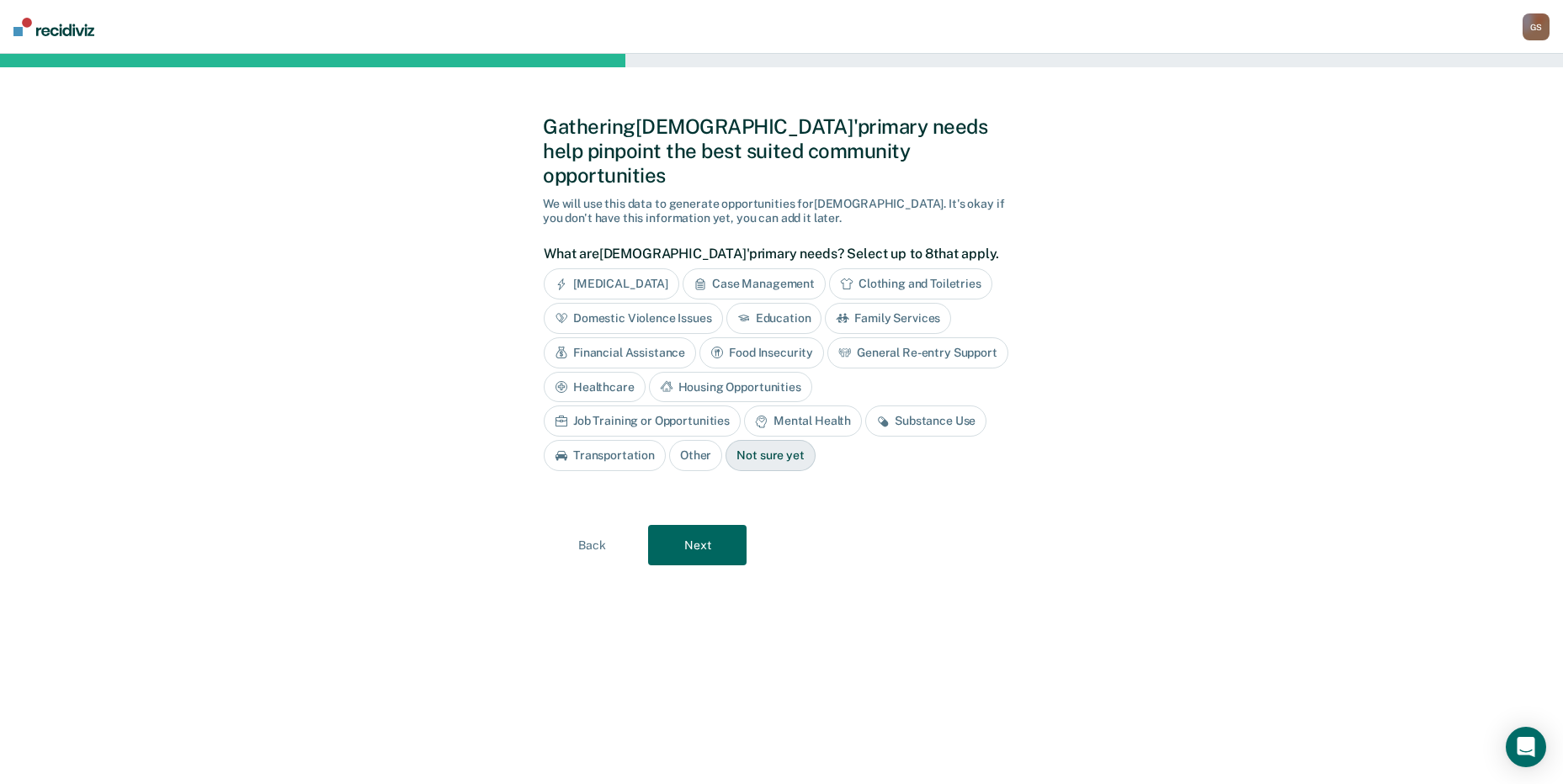
scroll to position [0, 0]
click at [637, 268] on div "[MEDICAL_DATA]" at bounding box center [618, 284] width 136 height 31
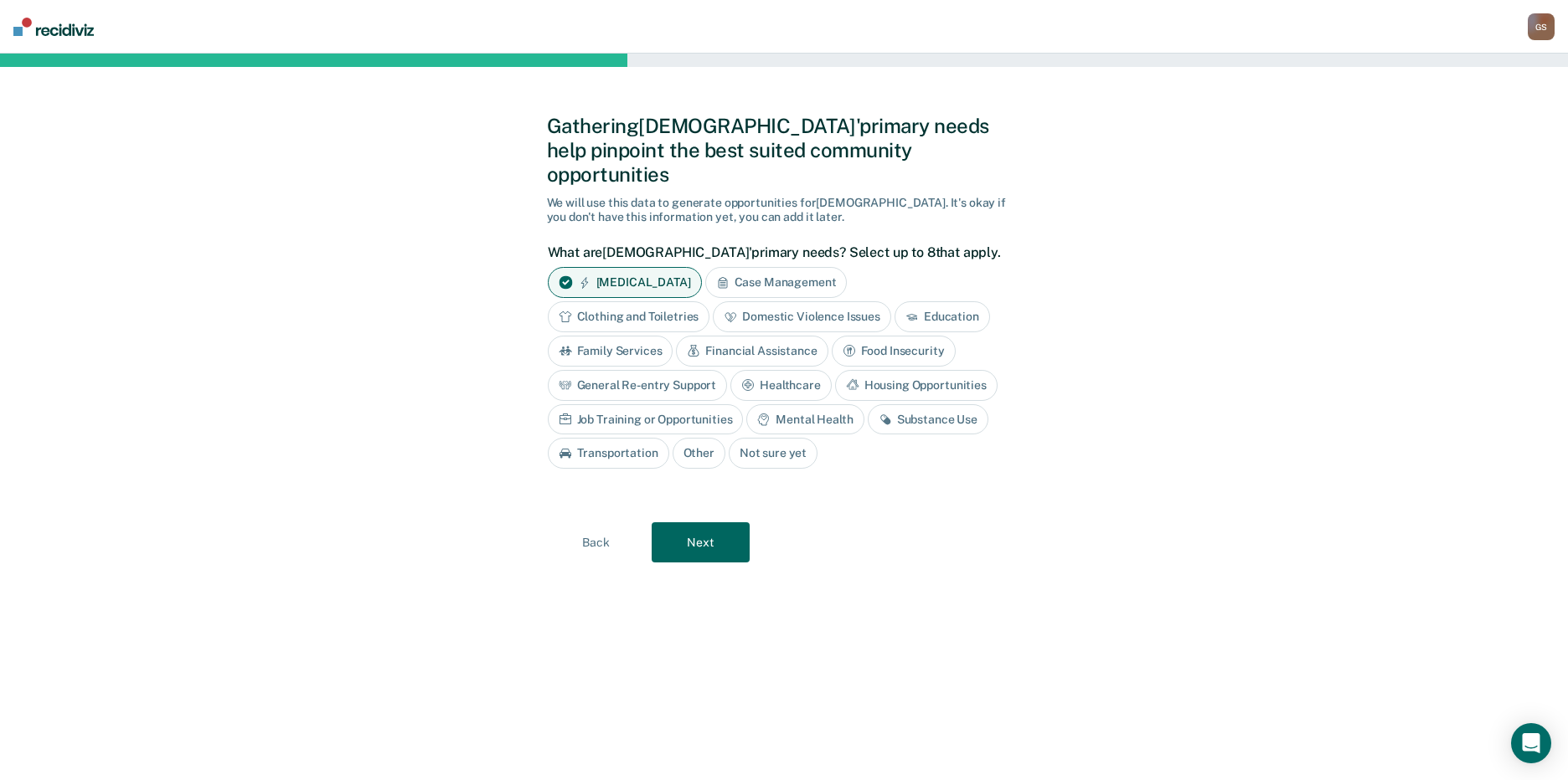
click at [641, 267] on div "[MEDICAL_DATA]" at bounding box center [625, 282] width 154 height 31
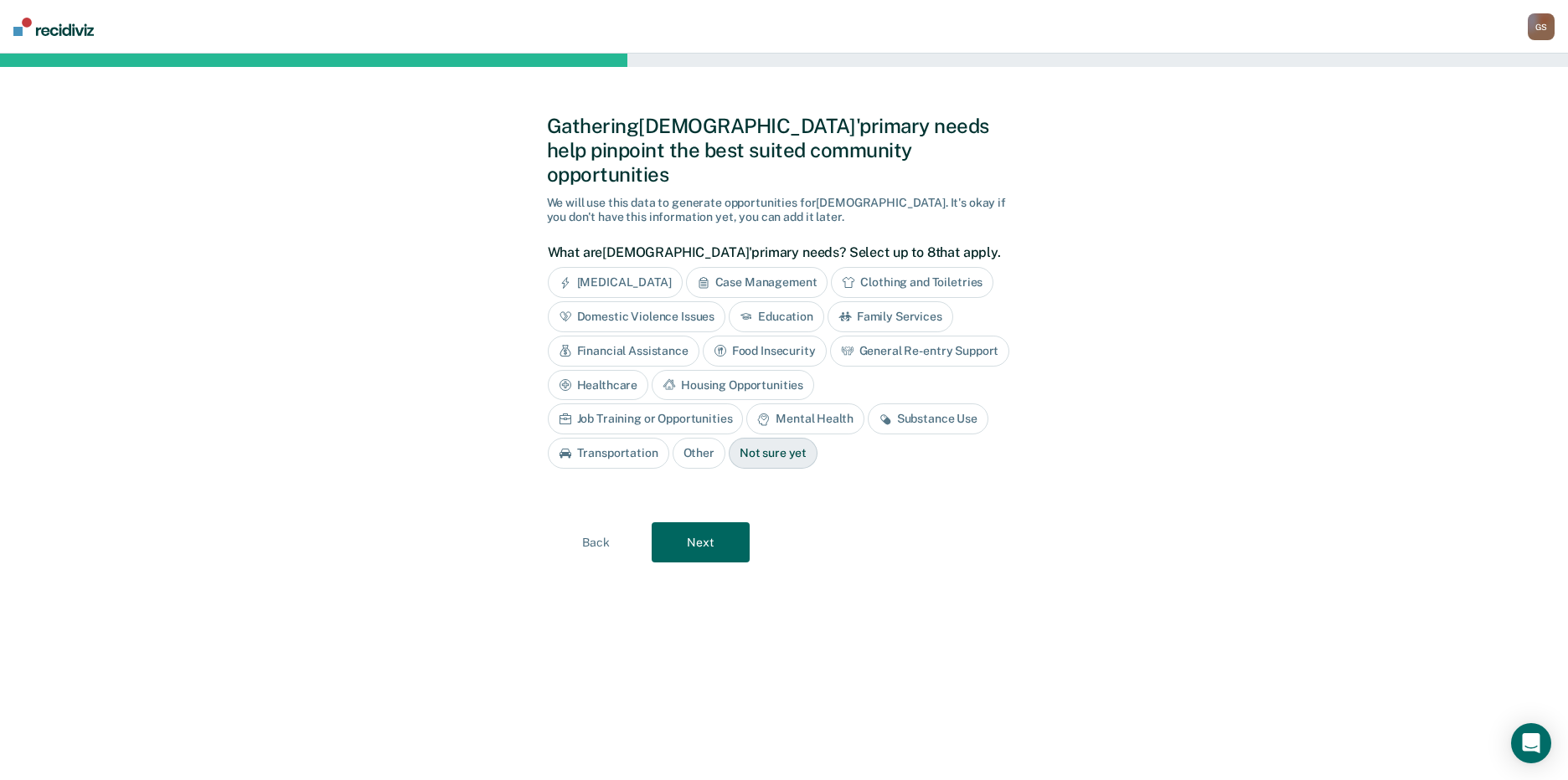
click at [725, 438] on div "Other" at bounding box center [699, 453] width 53 height 31
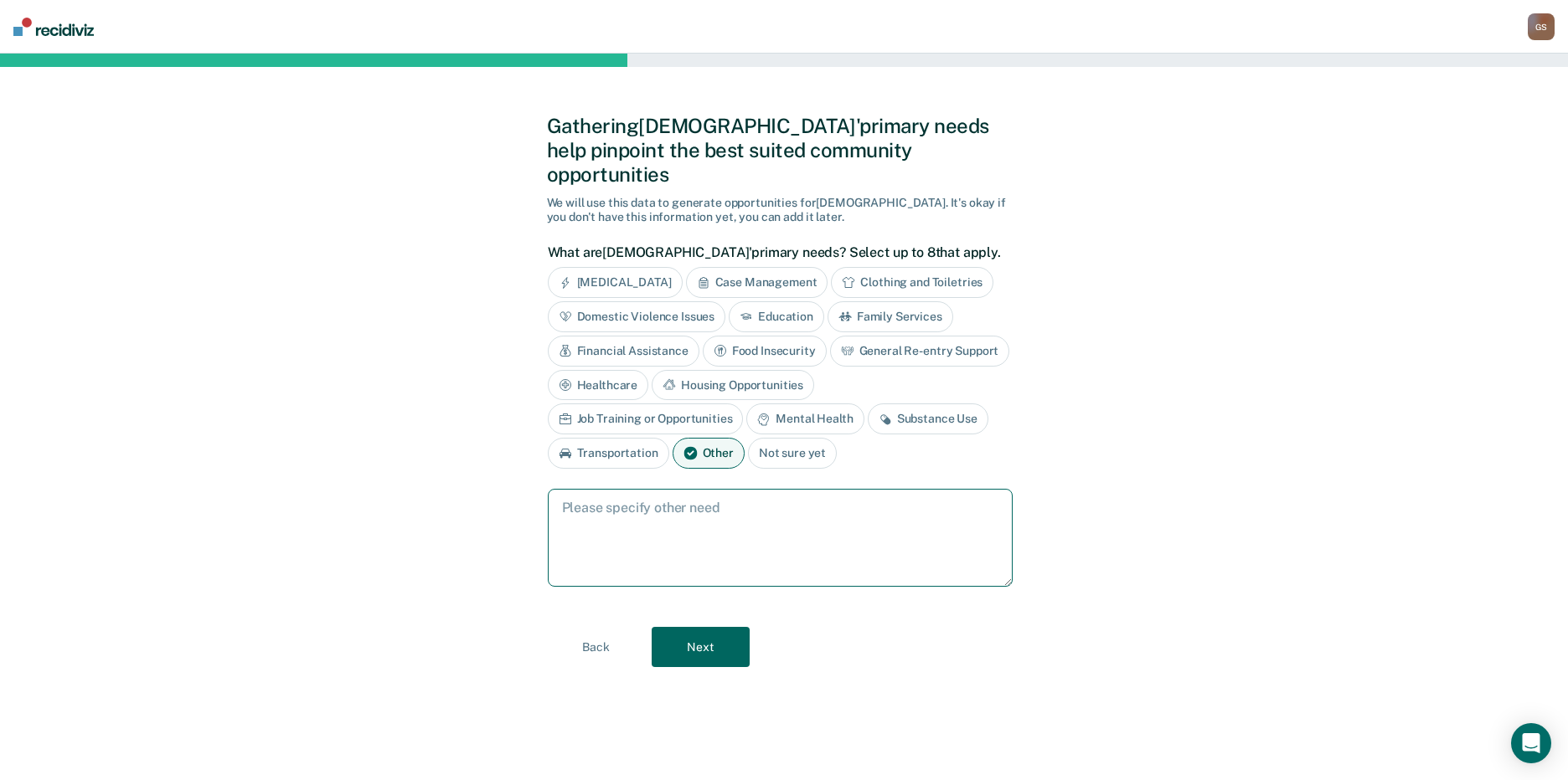
click at [707, 527] on textarea at bounding box center [780, 538] width 465 height 98
type textarea "Sex Offender Treatment"
click at [729, 633] on button "Next" at bounding box center [701, 647] width 98 height 40
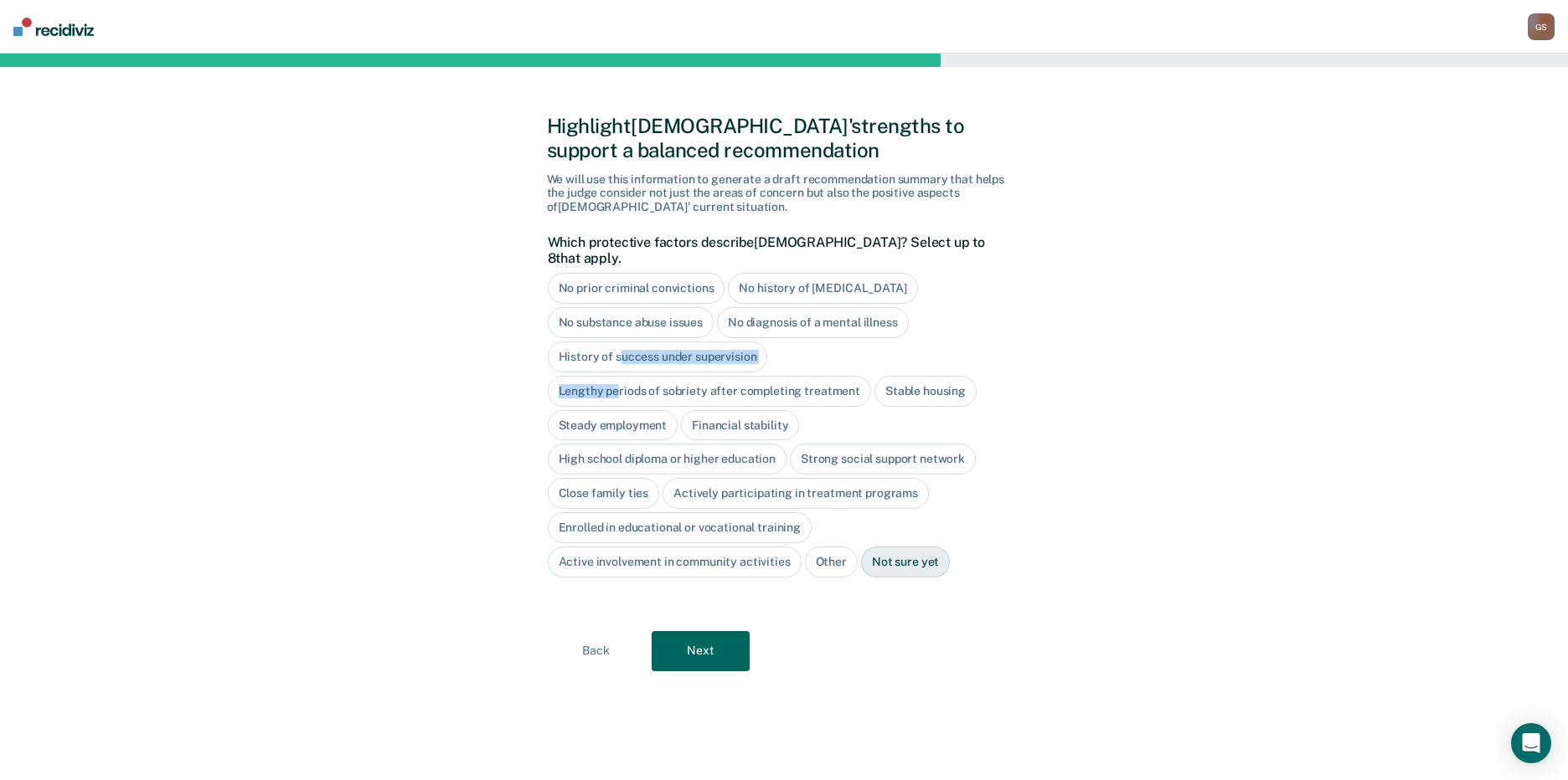
click at [615, 358] on div "No prior criminal convictions No history of [MEDICAL_DATA] No substance abuse i…" at bounding box center [780, 424] width 465 height 304
click at [852, 352] on div "No prior criminal convictions No history of [MEDICAL_DATA] No substance abuse i…" at bounding box center [780, 424] width 465 height 304
click at [924, 380] on div "Stable housing" at bounding box center [926, 391] width 103 height 31
click at [651, 410] on div "Steady employment" at bounding box center [613, 425] width 131 height 31
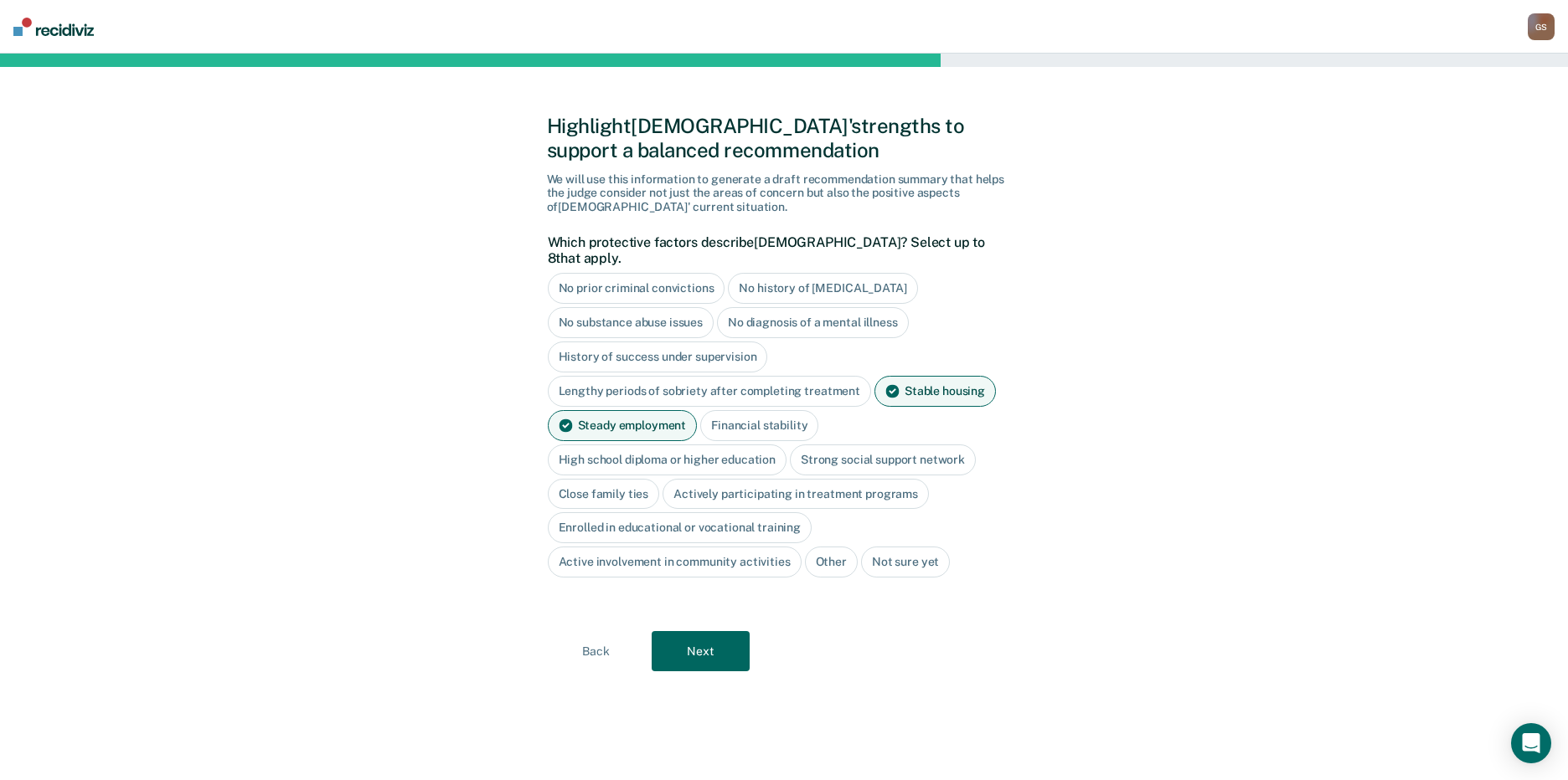
click at [740, 446] on div "High school diploma or higher education" at bounding box center [668, 460] width 240 height 31
click at [604, 486] on div "Close family ties" at bounding box center [604, 494] width 113 height 31
click at [636, 411] on div "Steady employment" at bounding box center [622, 425] width 150 height 31
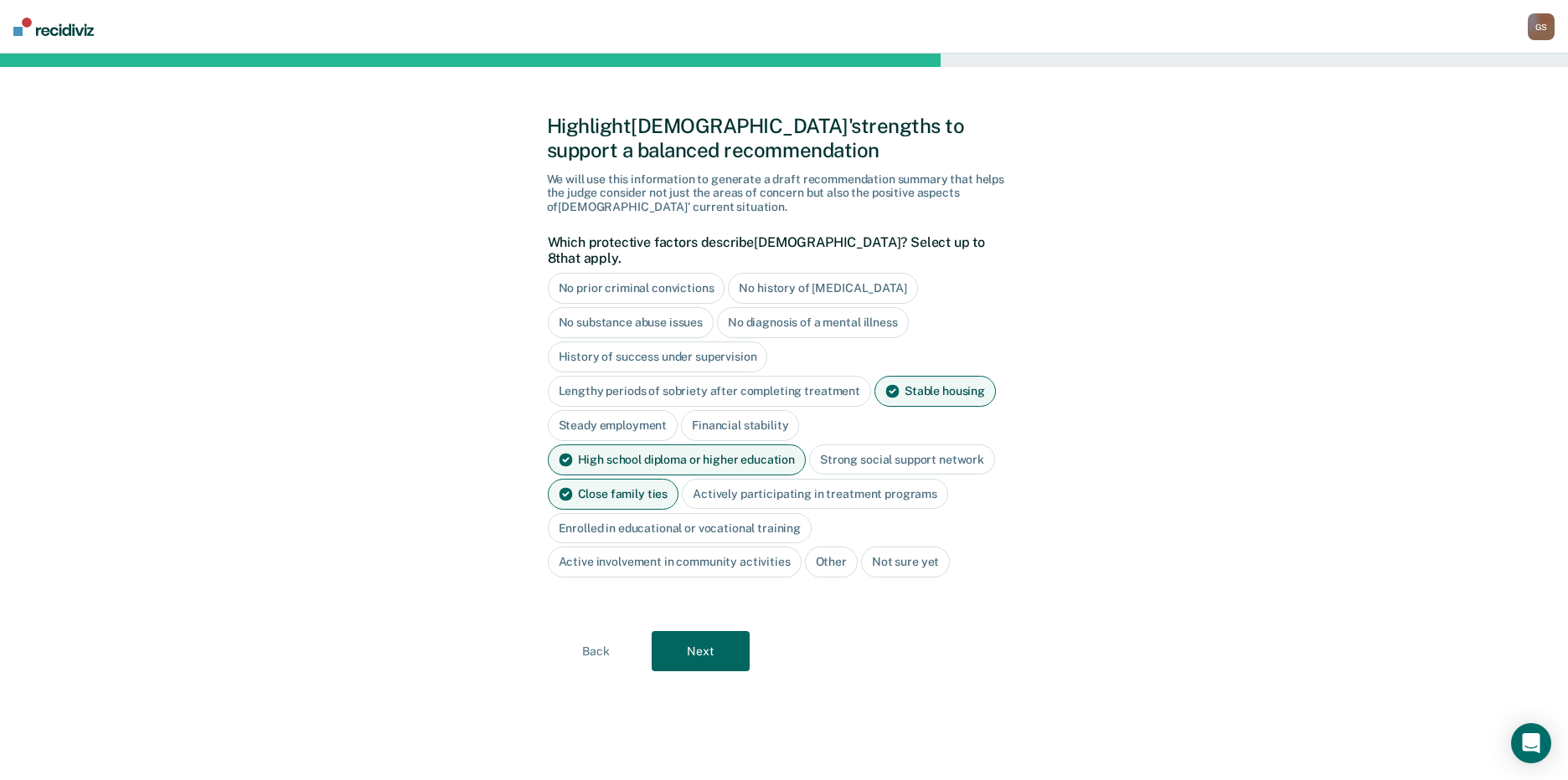
click at [734, 640] on button "Next" at bounding box center [701, 651] width 98 height 40
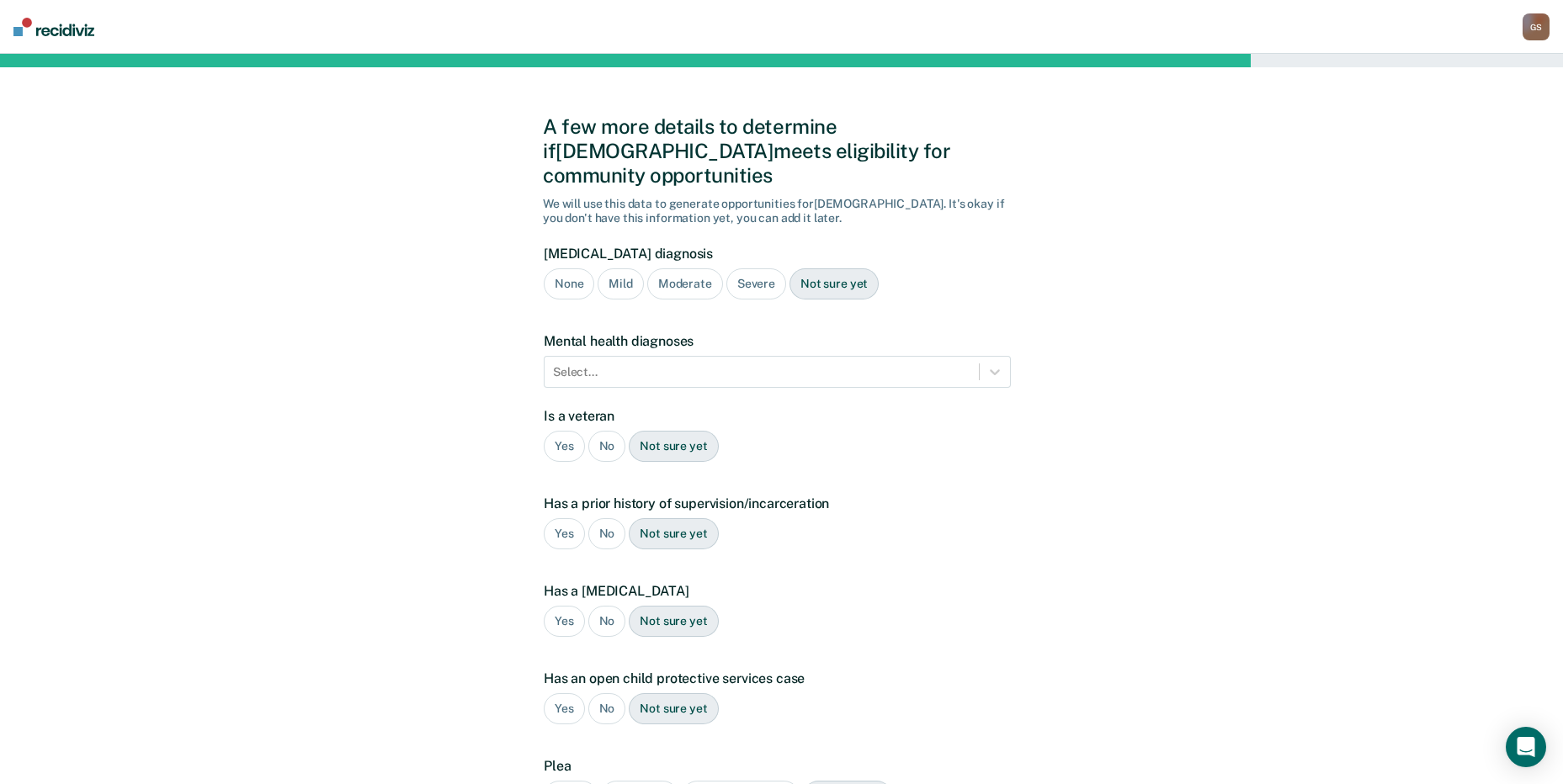
drag, startPoint x: 860, startPoint y: 263, endPoint x: 854, endPoint y: 275, distance: 13.4
click at [859, 268] on div "Not sure yet" at bounding box center [834, 284] width 89 height 31
click at [792, 356] on div "Select..." at bounding box center [777, 371] width 467 height 32
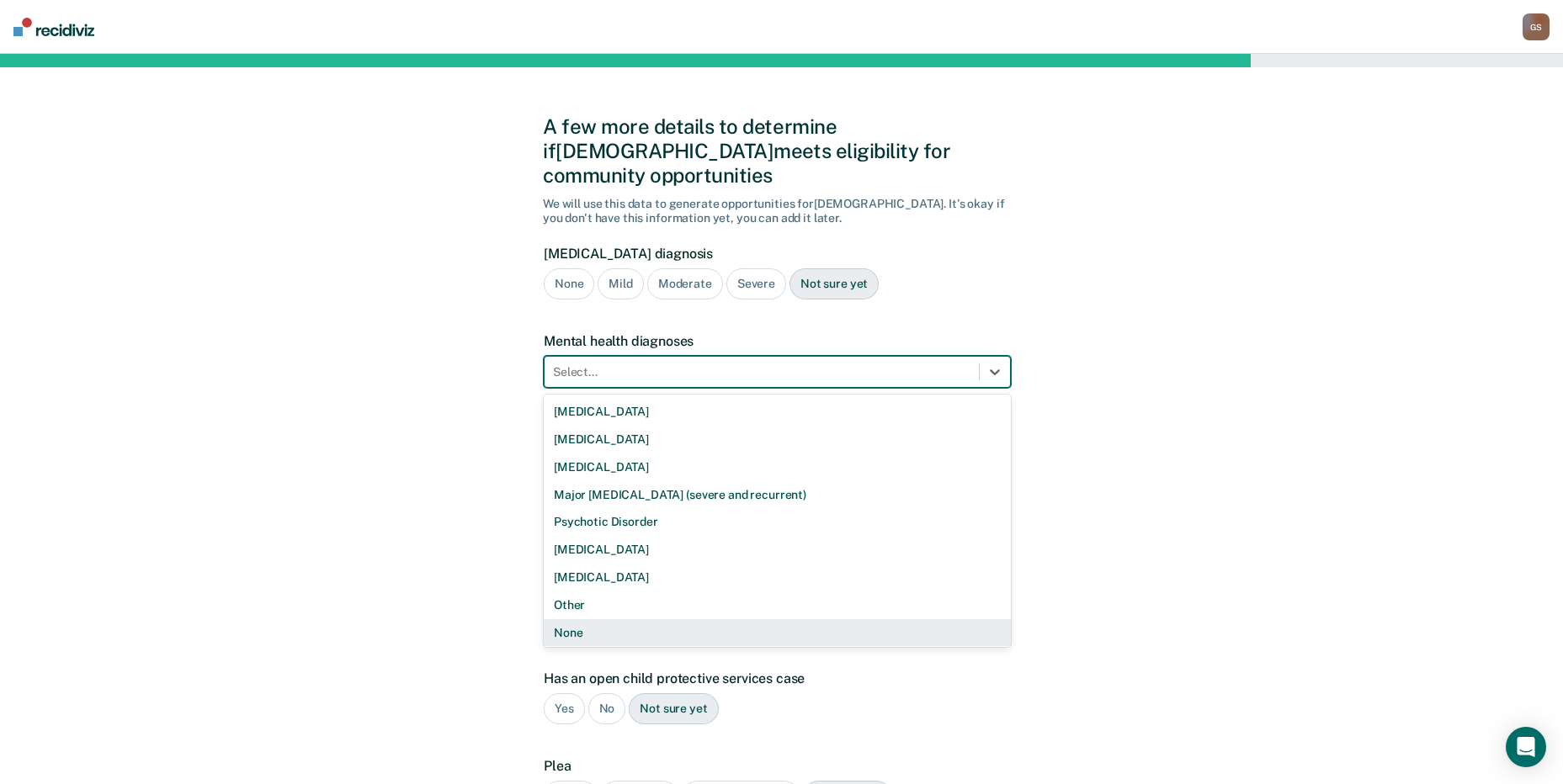
click at [593, 619] on div "None" at bounding box center [777, 633] width 467 height 27
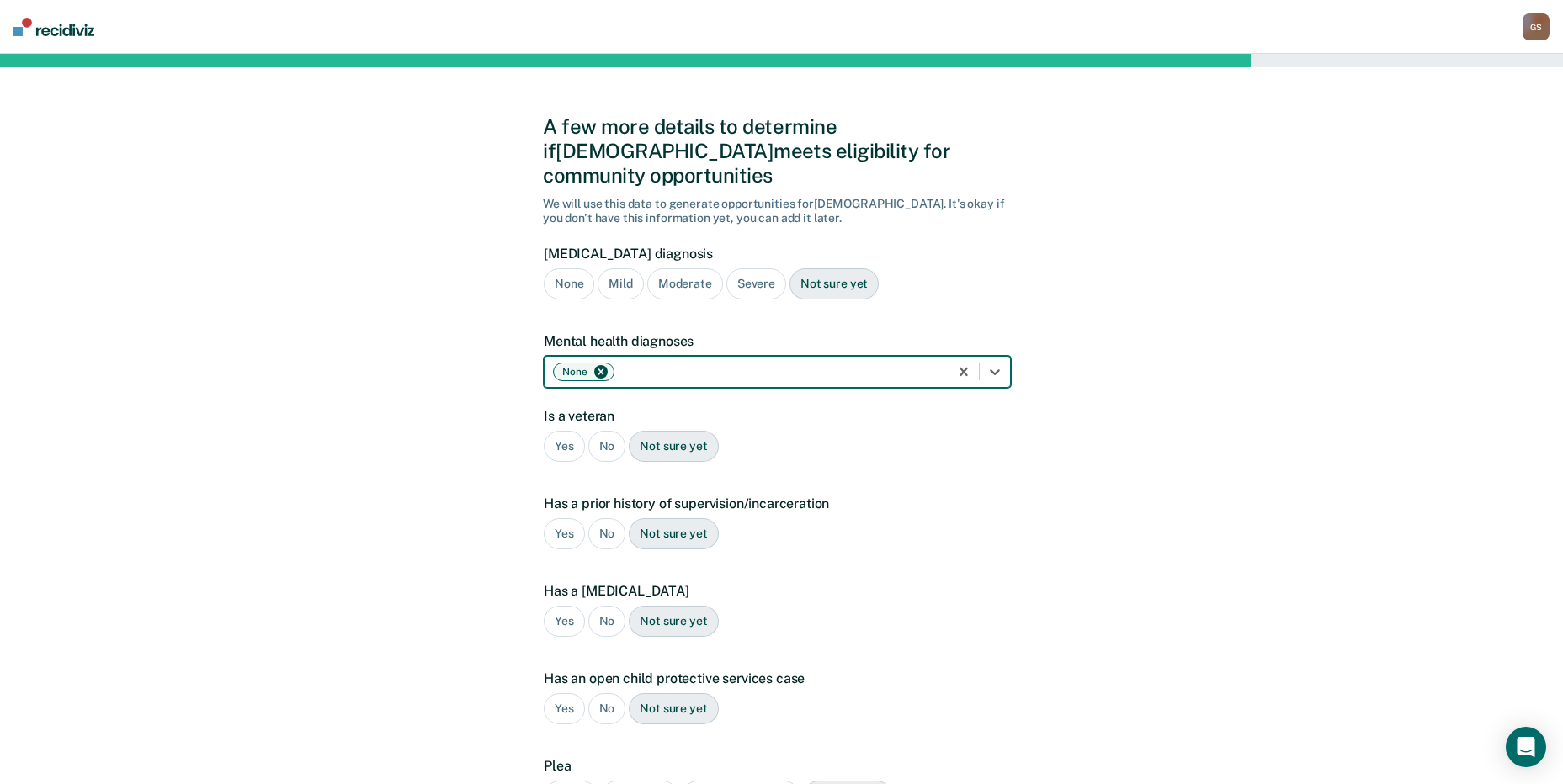
click at [606, 431] on div "No" at bounding box center [607, 447] width 38 height 31
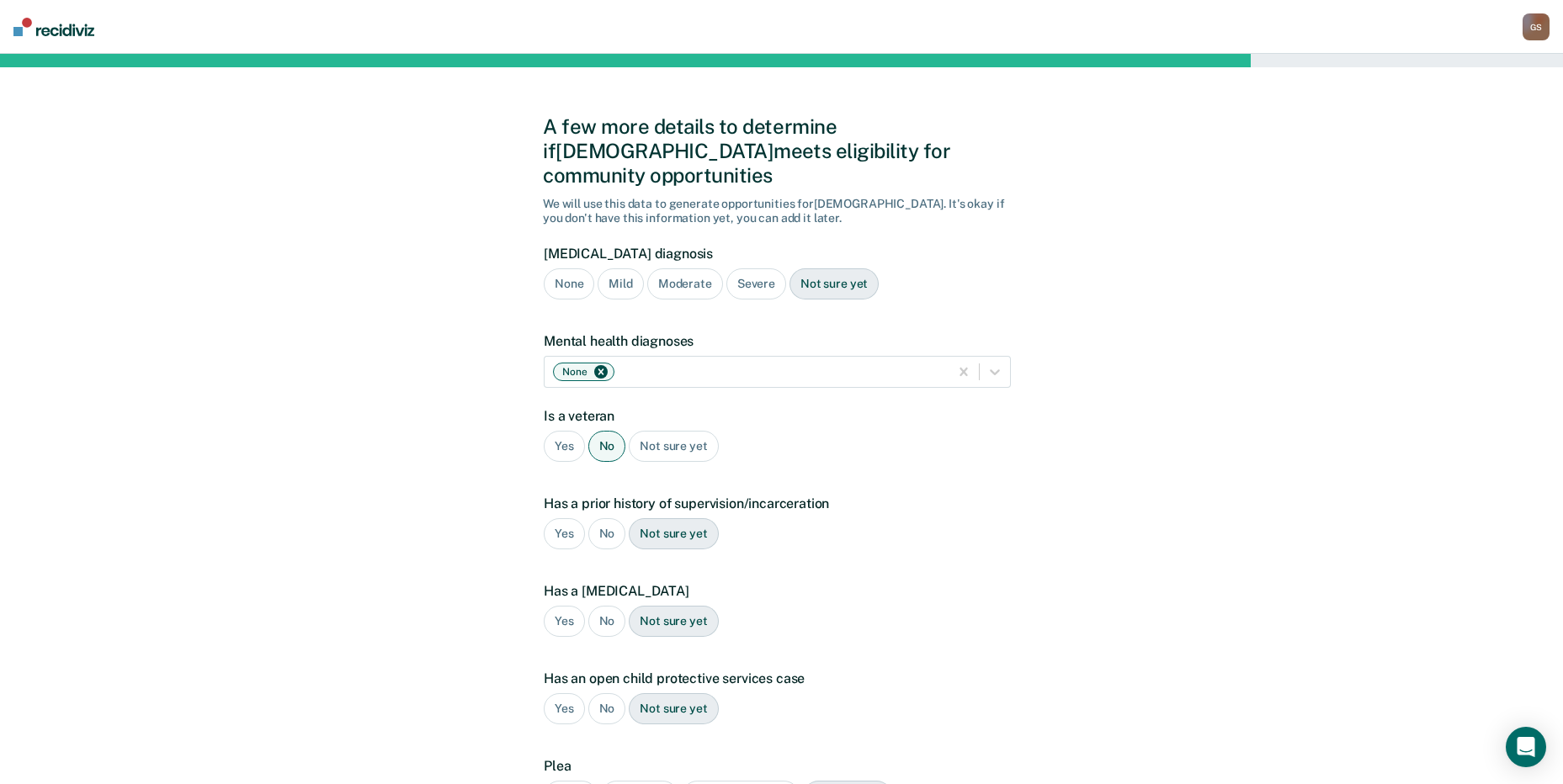
click at [566, 519] on div "Yes" at bounding box center [564, 534] width 41 height 31
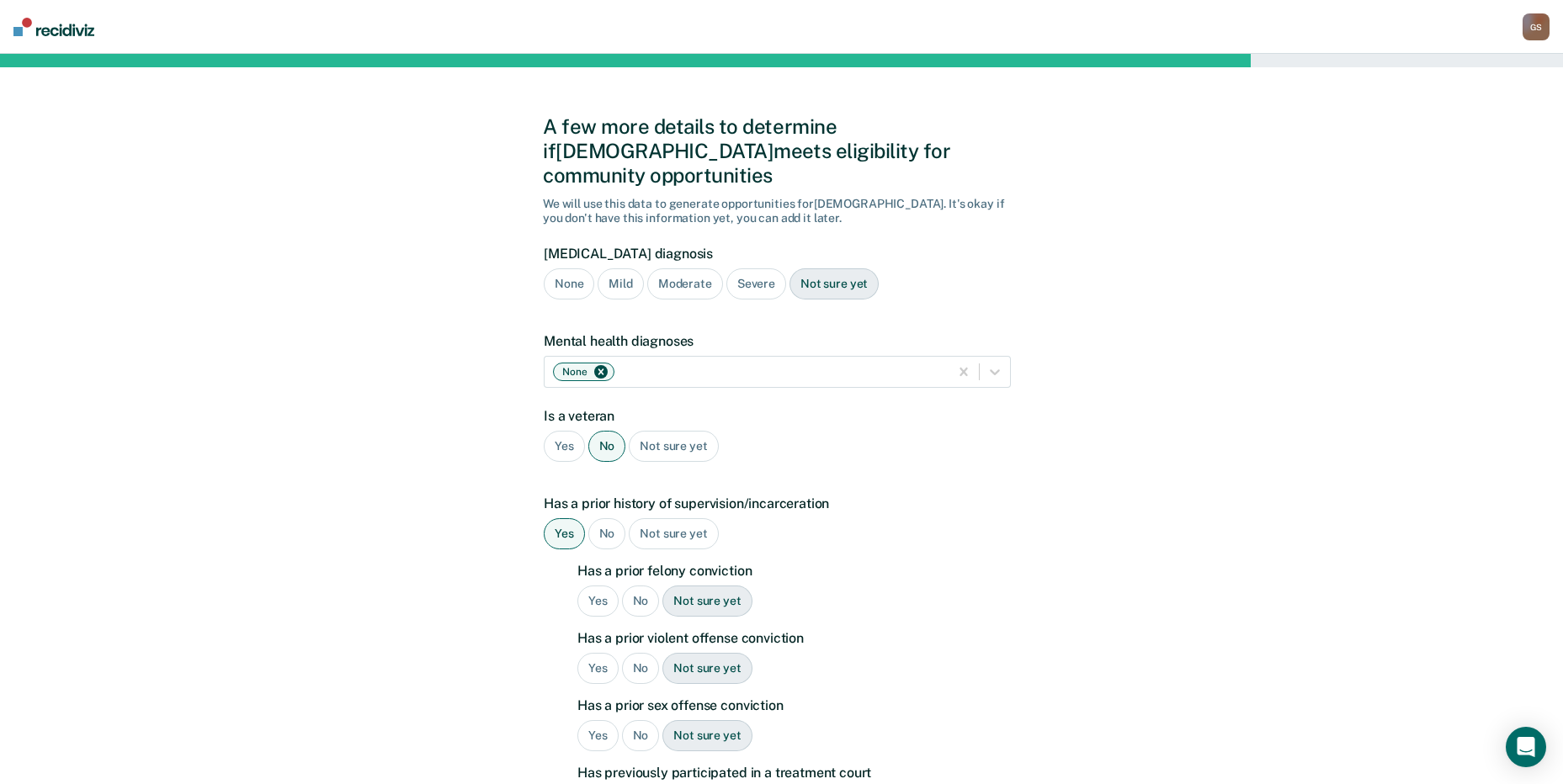
click at [606, 585] on div "Yes" at bounding box center [597, 601] width 41 height 31
drag, startPoint x: 634, startPoint y: 639, endPoint x: 633, endPoint y: 679, distance: 40.0
click at [633, 653] on div "No" at bounding box center [641, 668] width 38 height 31
click at [639, 720] on div "No" at bounding box center [641, 736] width 38 height 31
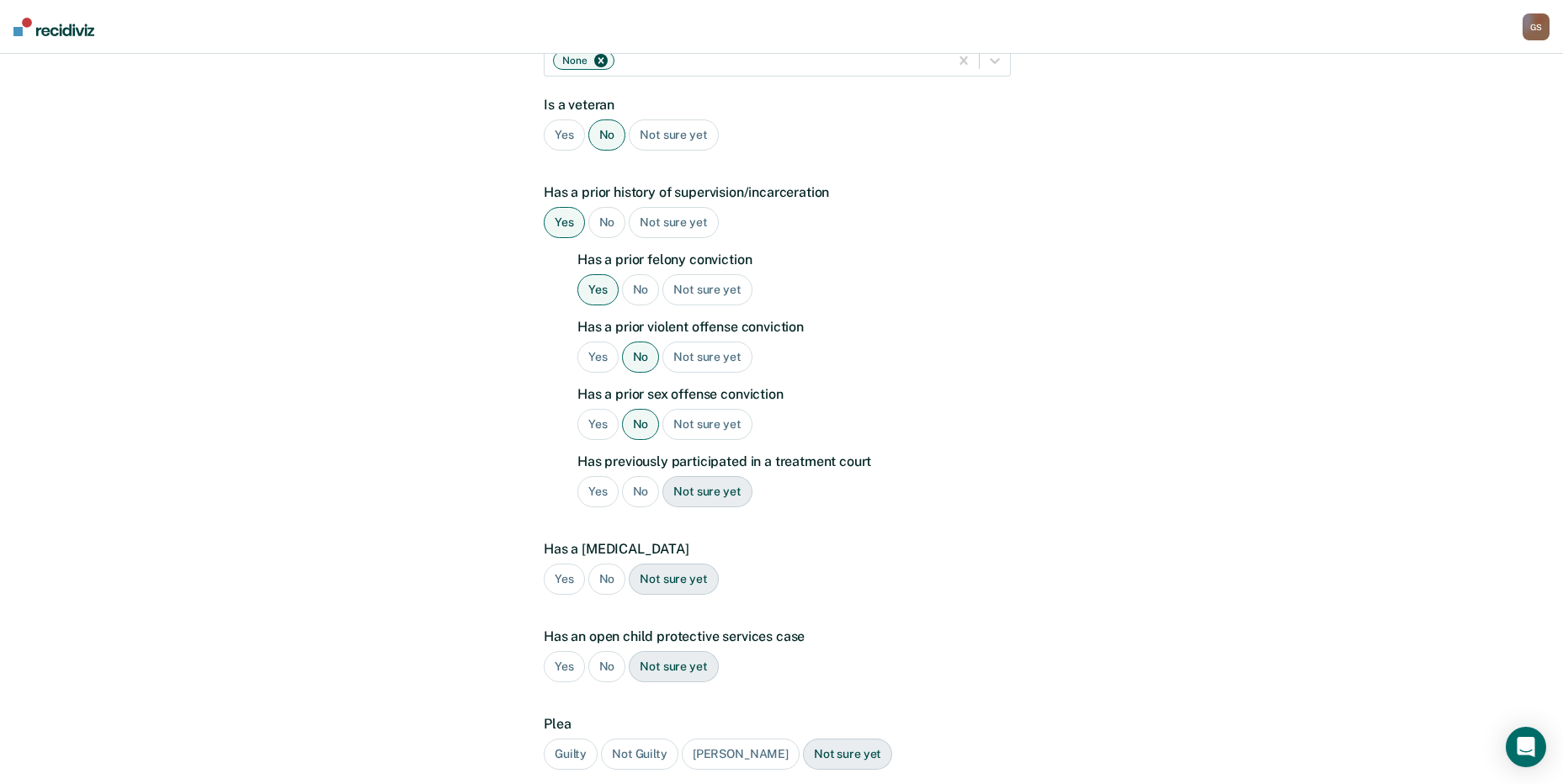
scroll to position [336, 0]
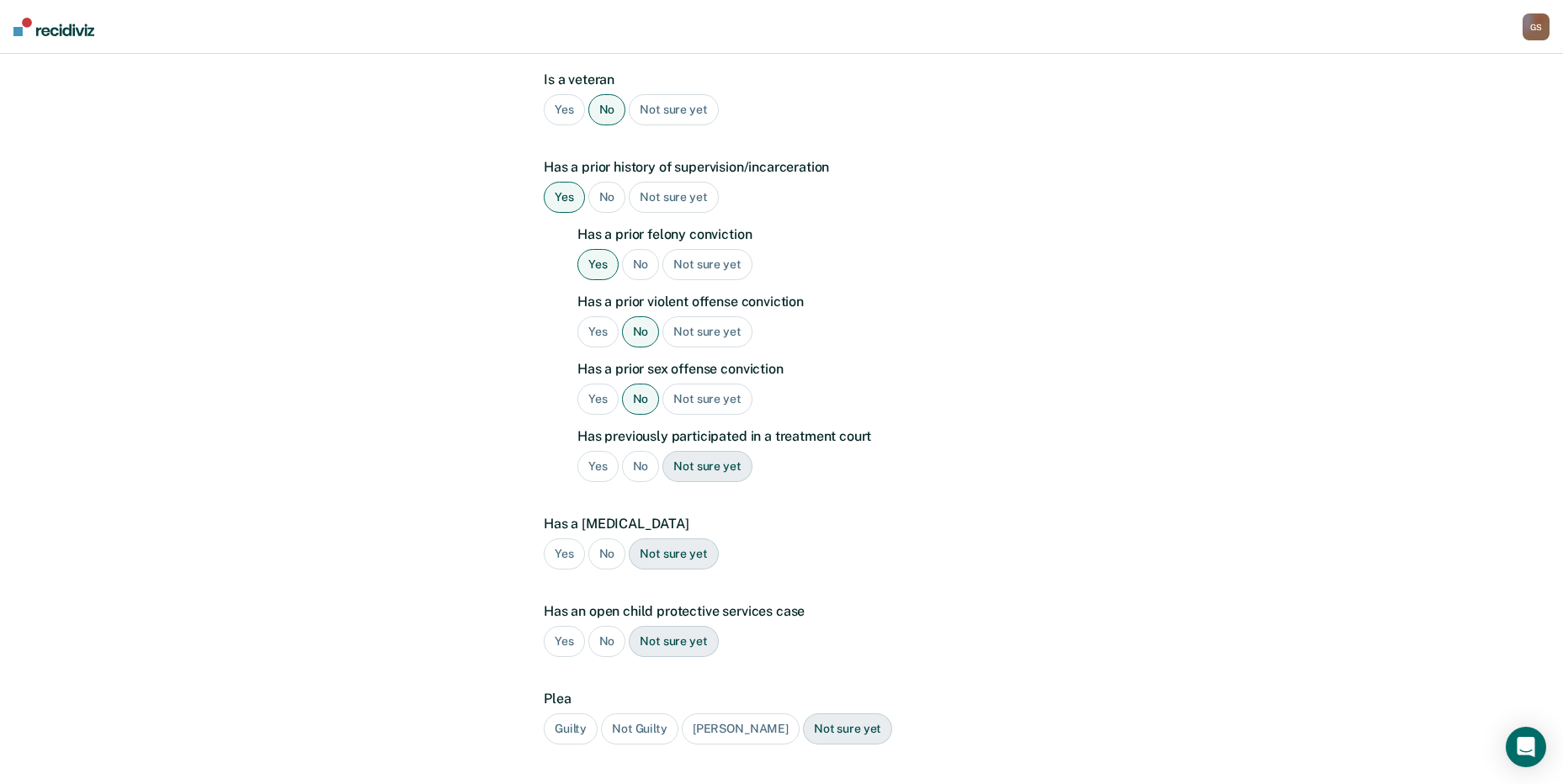
click at [646, 451] on div "No" at bounding box center [641, 467] width 38 height 31
click at [600, 539] on div "No" at bounding box center [607, 554] width 38 height 31
click at [608, 626] on div "No" at bounding box center [607, 642] width 38 height 31
click at [589, 714] on div "Guilty" at bounding box center [570, 729] width 54 height 31
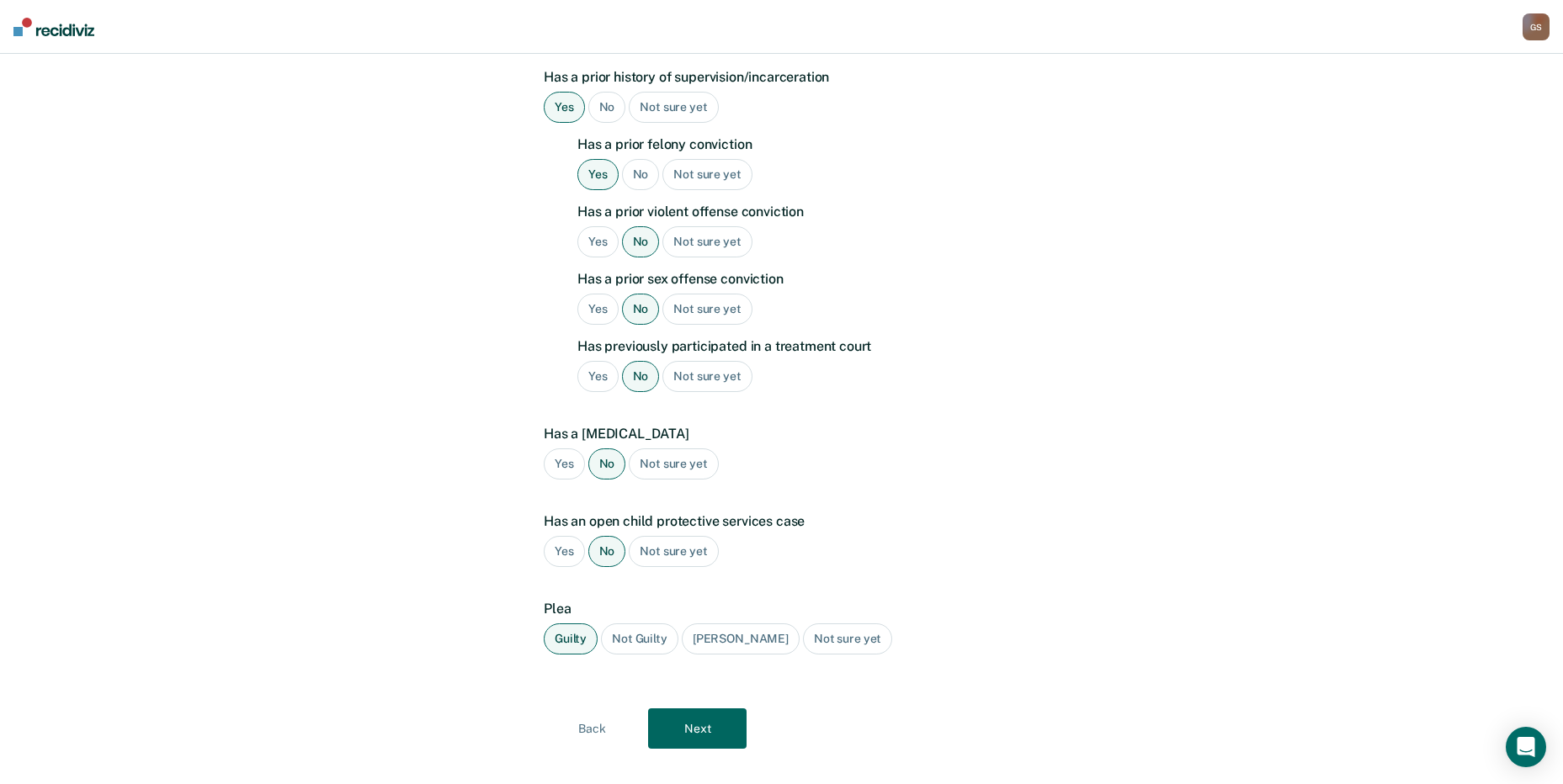
scroll to position [428, 0]
click at [694, 707] on button "Next" at bounding box center [698, 727] width 98 height 40
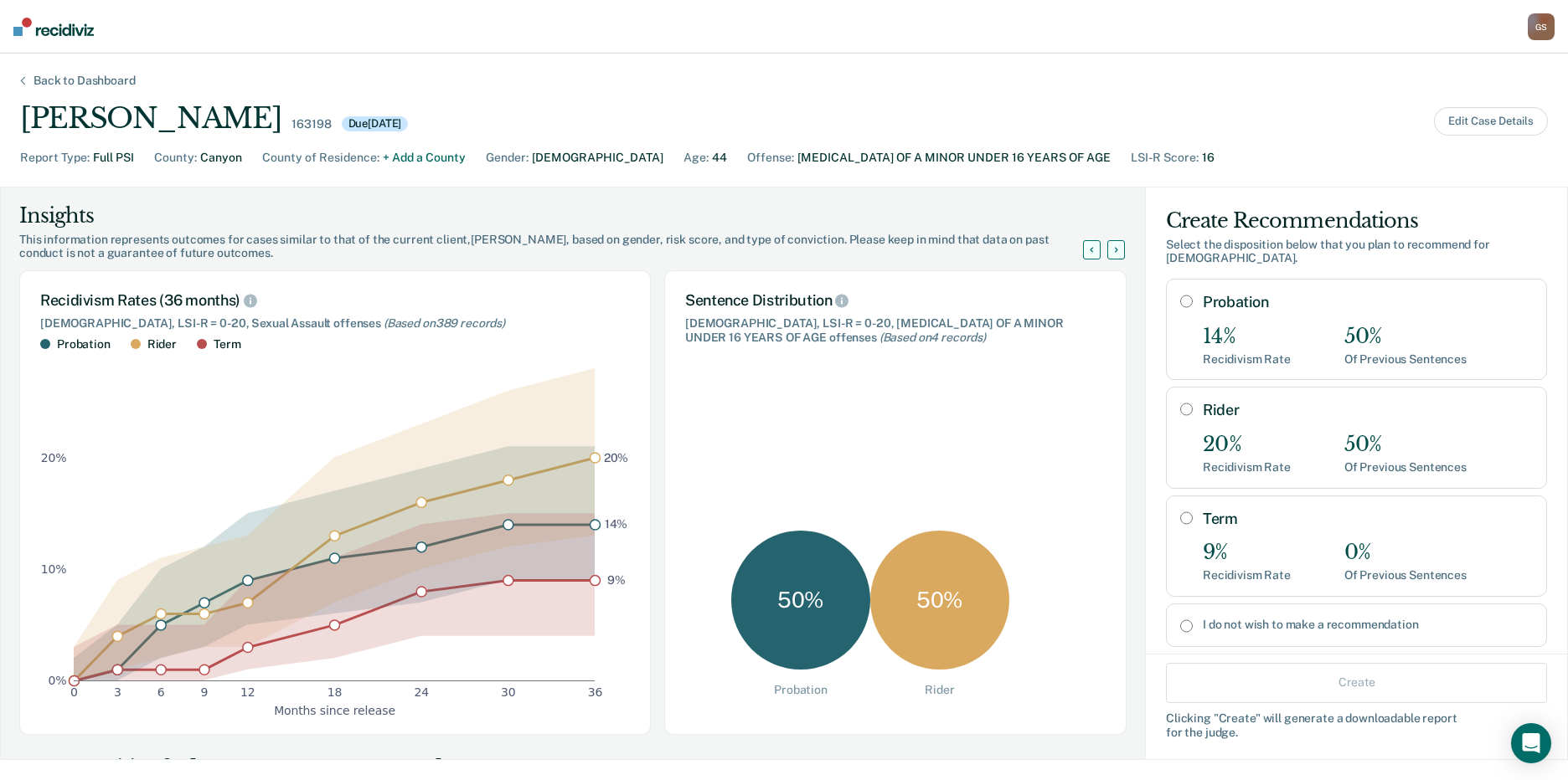
click at [1202, 515] on div "Term 9% Recidivism Rate 0% Of Previous Sentences" at bounding box center [1367, 546] width 330 height 73
radio input "true"
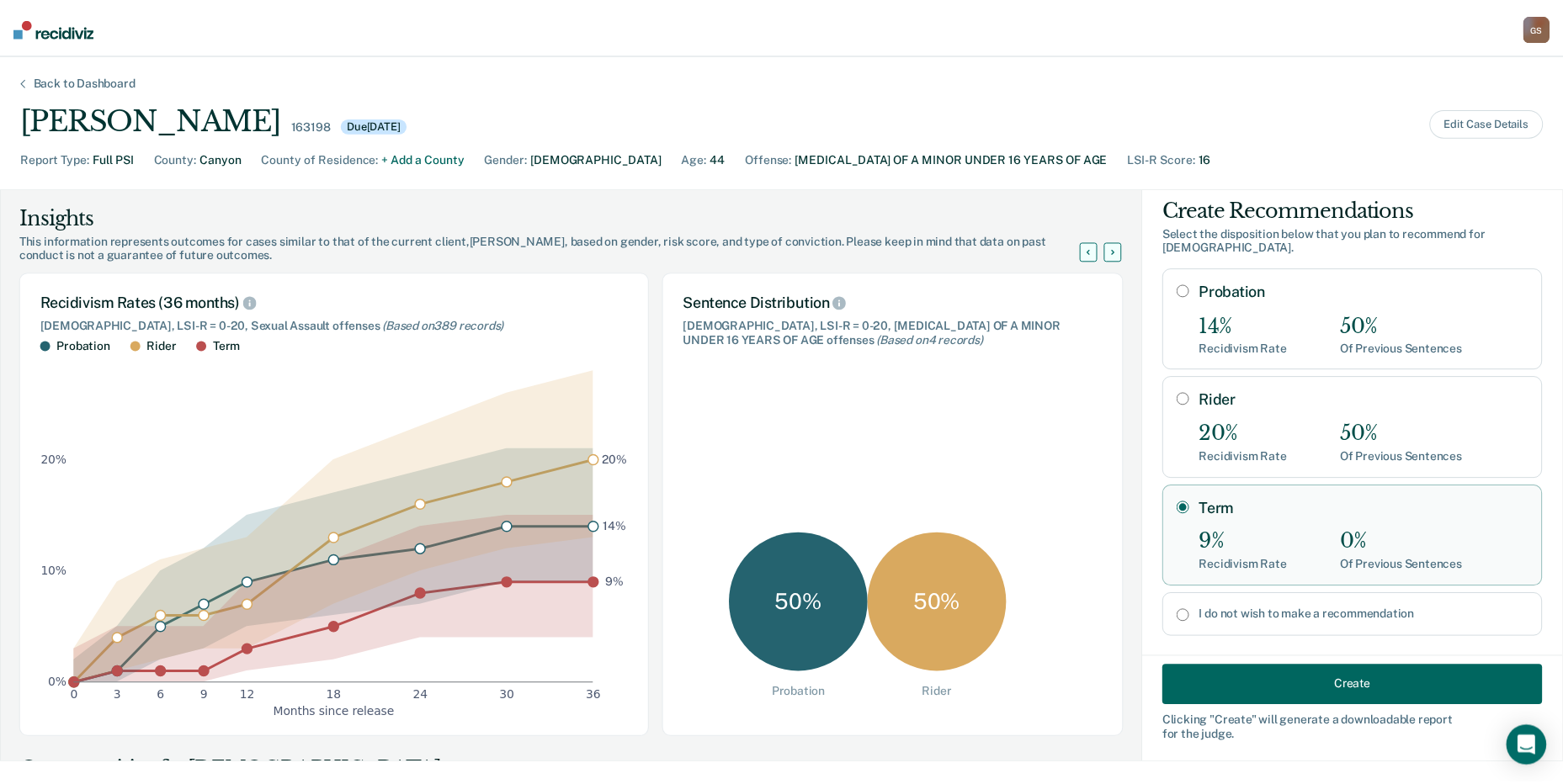
scroll to position [22, 0]
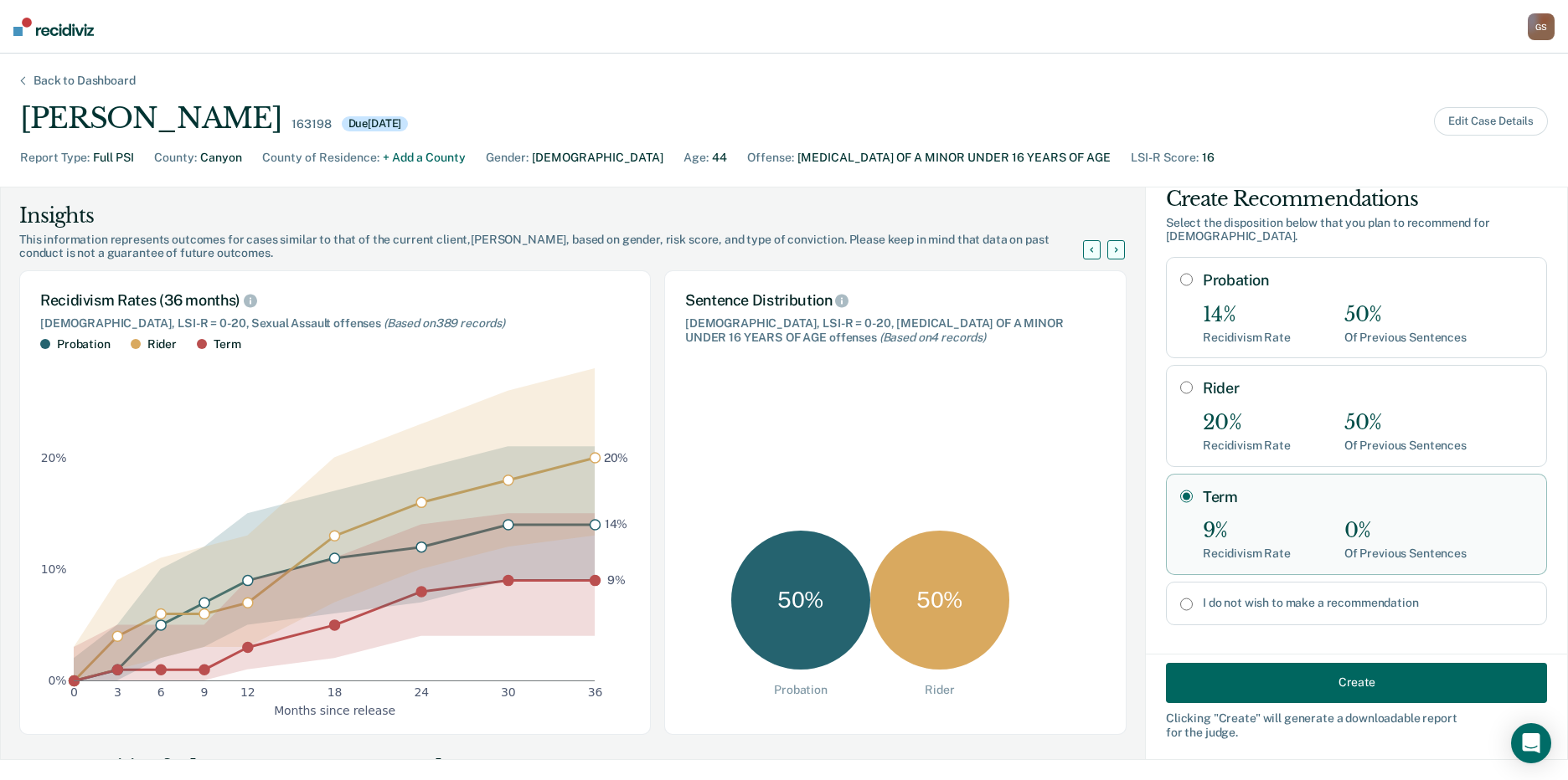
click at [1278, 678] on button "Create" at bounding box center [1357, 682] width 381 height 40
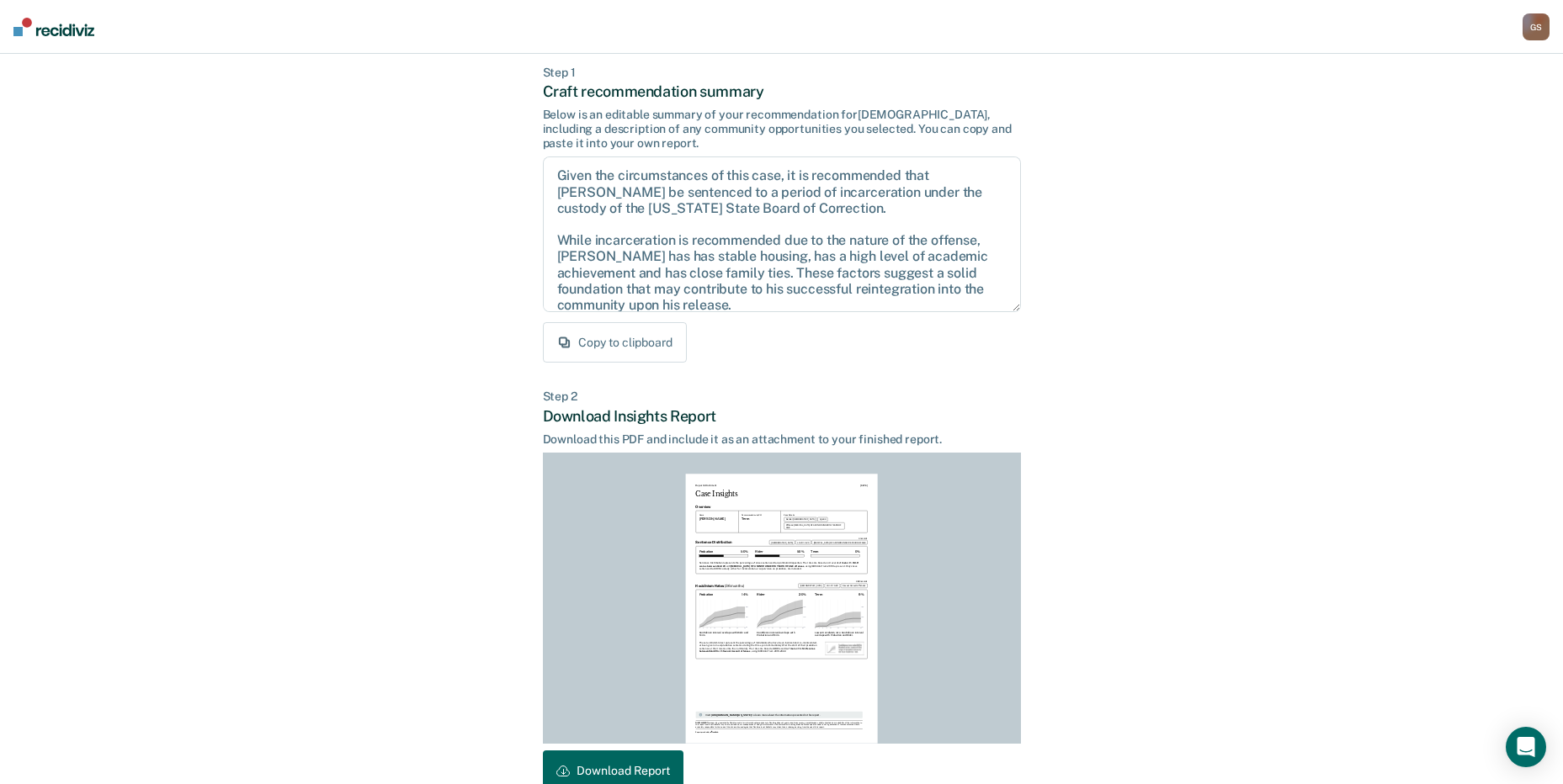
scroll to position [175, 0]
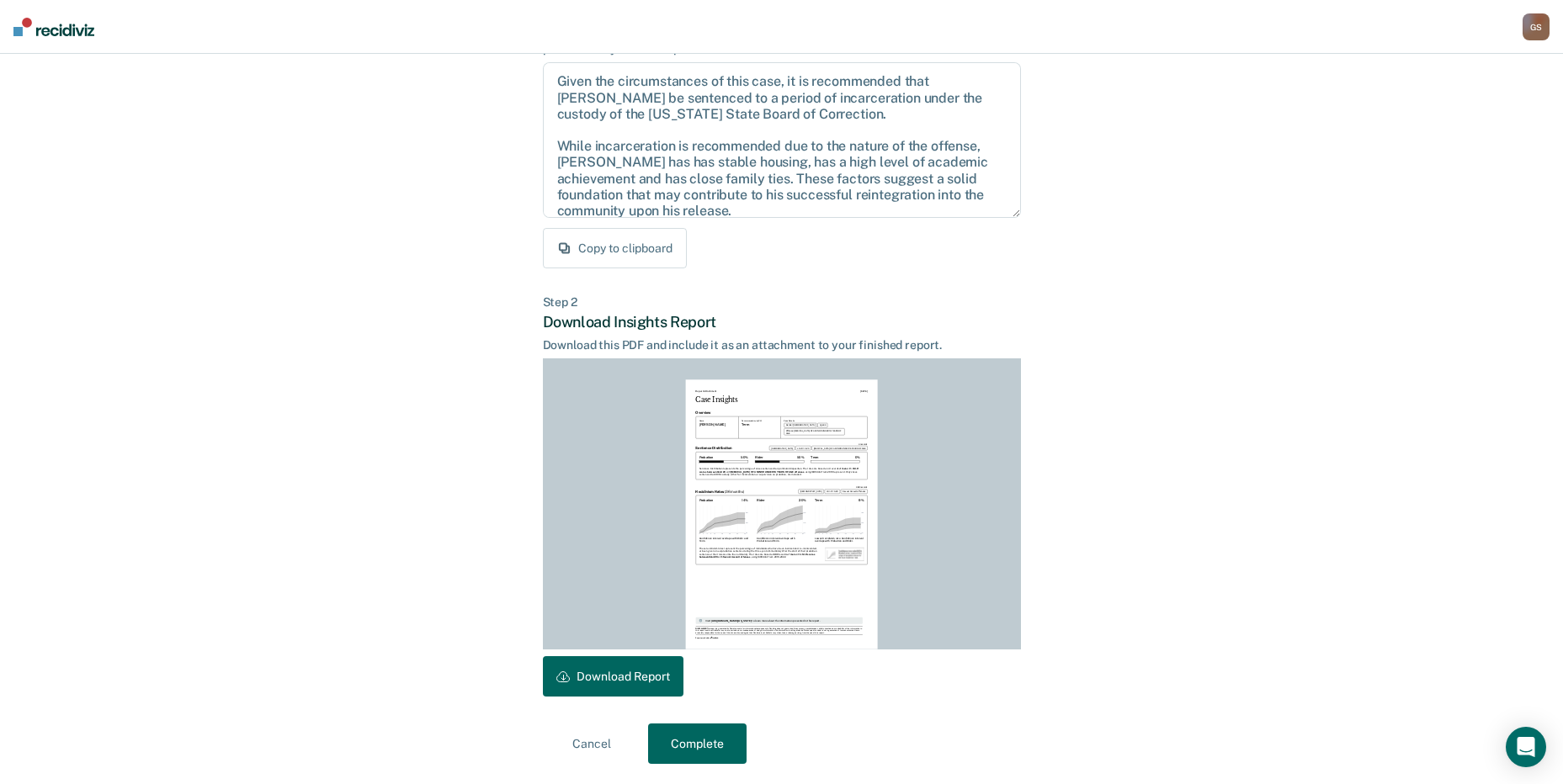
click at [567, 682] on icon at bounding box center [563, 676] width 14 height 14
click at [595, 681] on button "Download Report" at bounding box center [613, 676] width 140 height 40
click at [635, 665] on button "Download Report" at bounding box center [613, 676] width 140 height 40
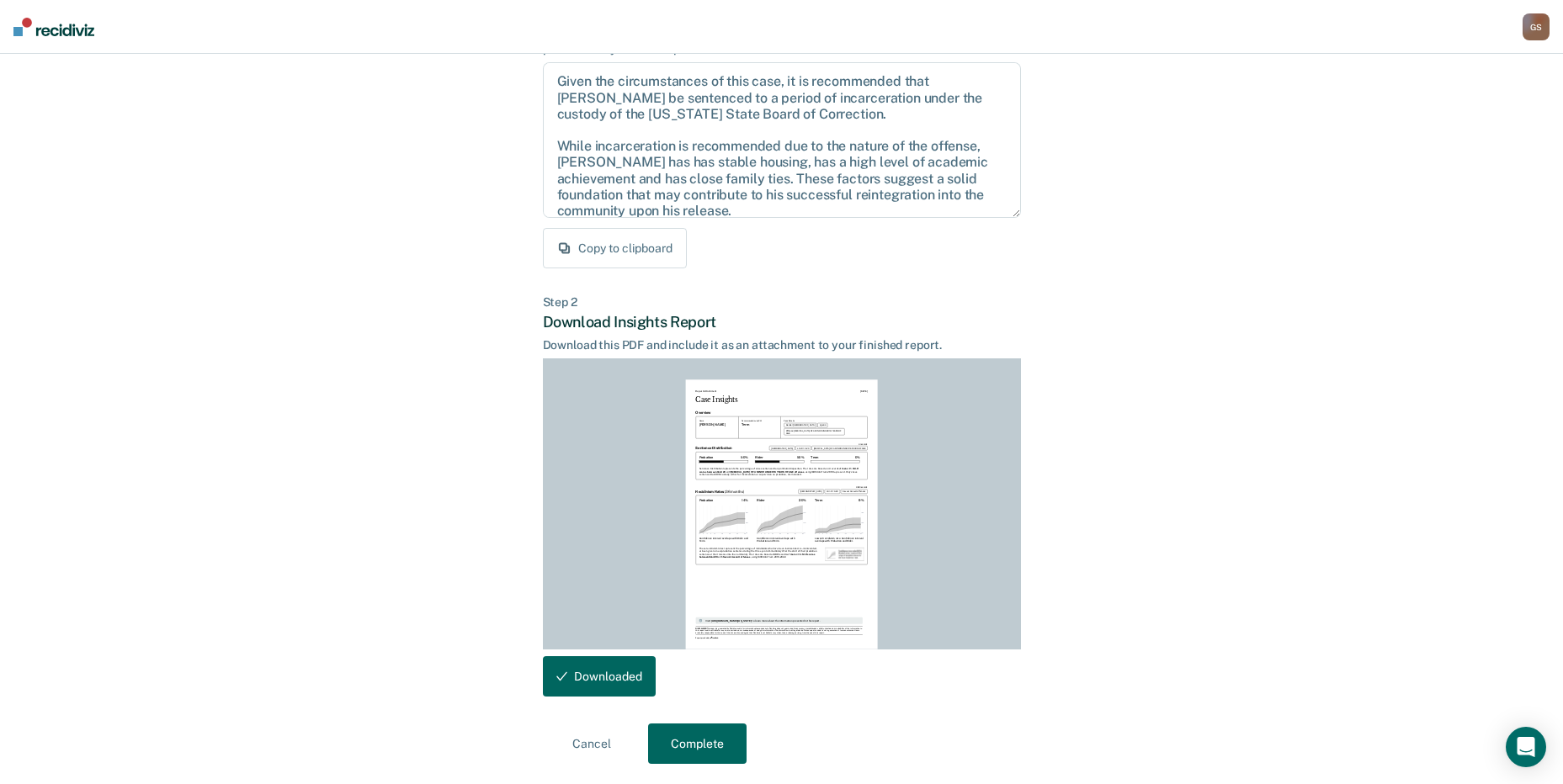
click at [625, 682] on button "Downloaded" at bounding box center [599, 676] width 113 height 40
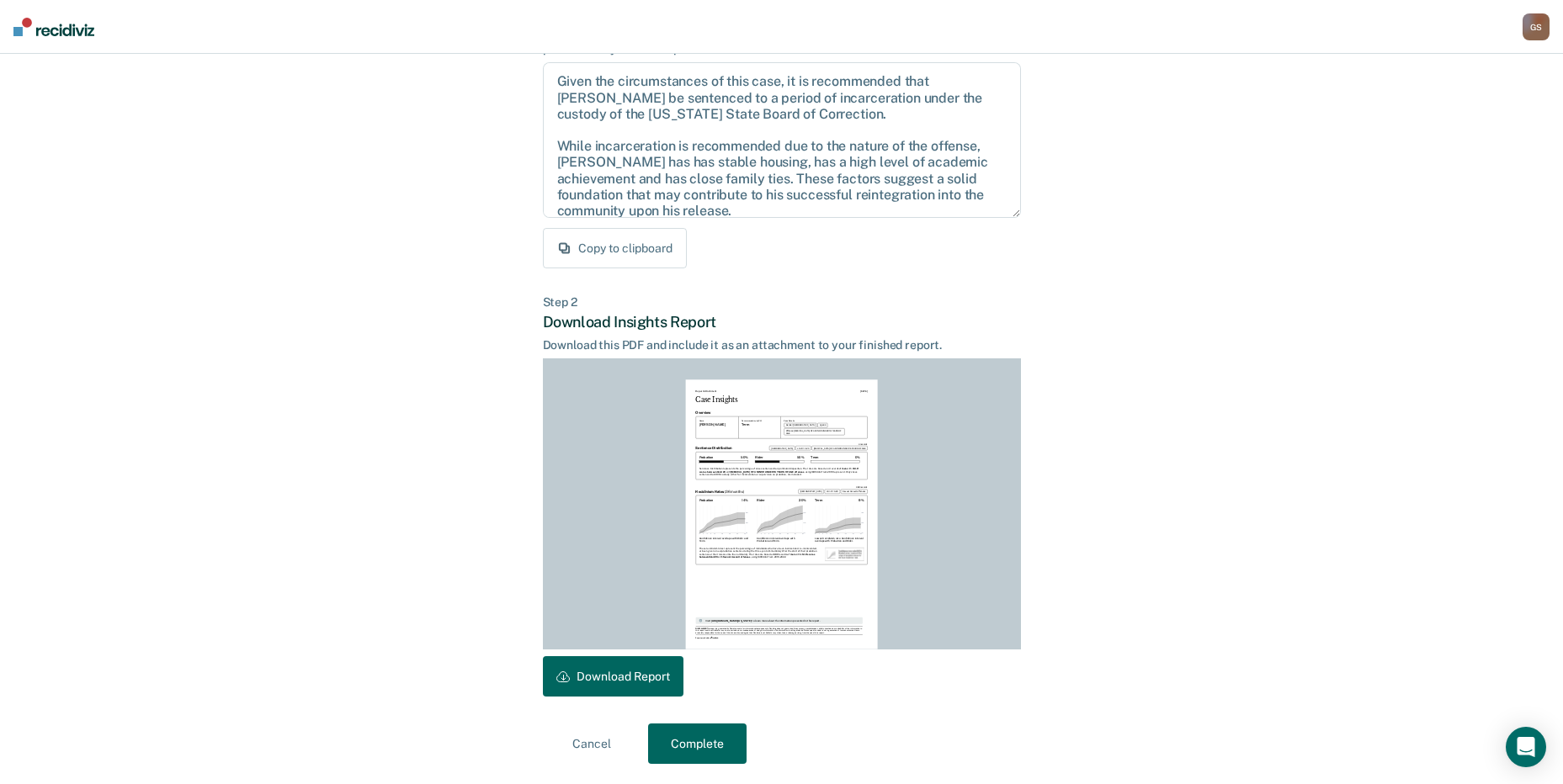
click at [604, 677] on button "Download Report" at bounding box center [613, 676] width 140 height 40
click at [556, 674] on icon at bounding box center [562, 676] width 11 height 10
click at [566, 672] on icon at bounding box center [562, 676] width 11 height 10
click at [823, 504] on div "Term 9 % :where(.plot-d6a7b5) { --plot-background: white; display: block; heigh…" at bounding box center [839, 521] width 49 height 44
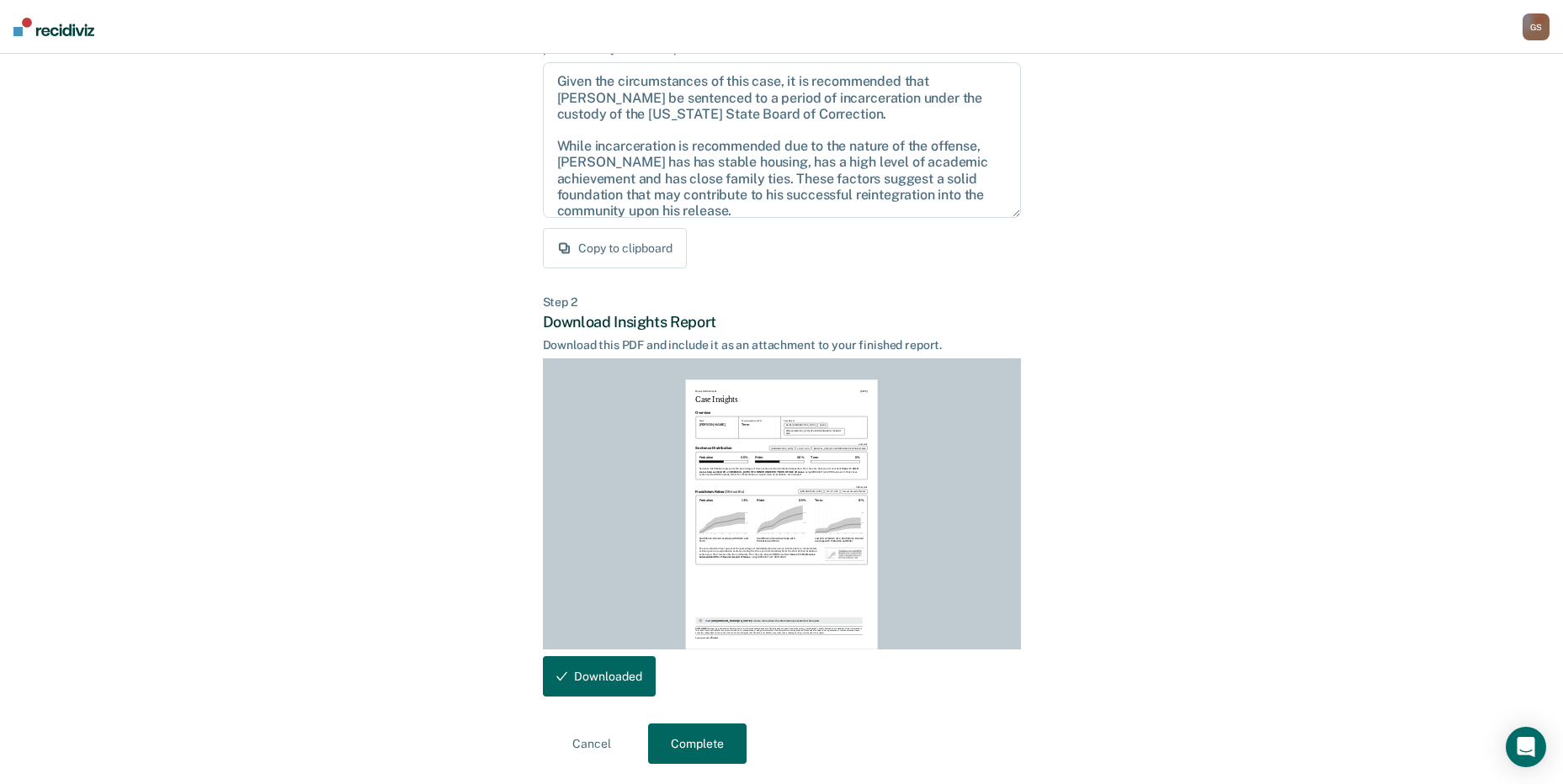
click at [856, 503] on div "Term 9 %" at bounding box center [839, 500] width 49 height 5
click at [874, 497] on div "Report Attachment [DATE] Case Insights Overview Name [DEMOGRAPHIC_DATA][PERSON_…" at bounding box center [782, 513] width 191 height 269
click at [606, 680] on button "Download Report" at bounding box center [613, 676] width 140 height 40
click at [683, 753] on button "Complete" at bounding box center [698, 744] width 98 height 40
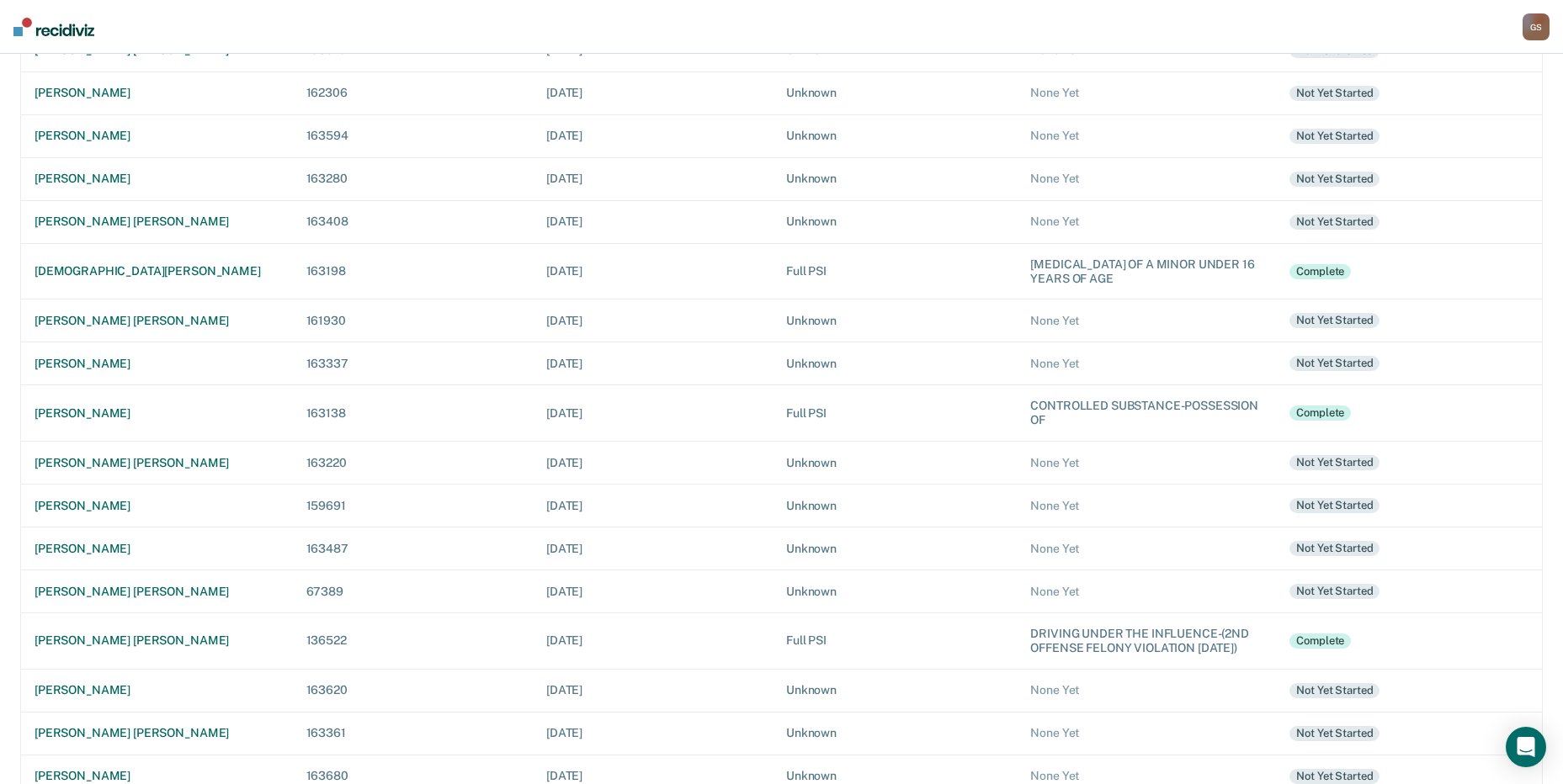
scroll to position [471, 0]
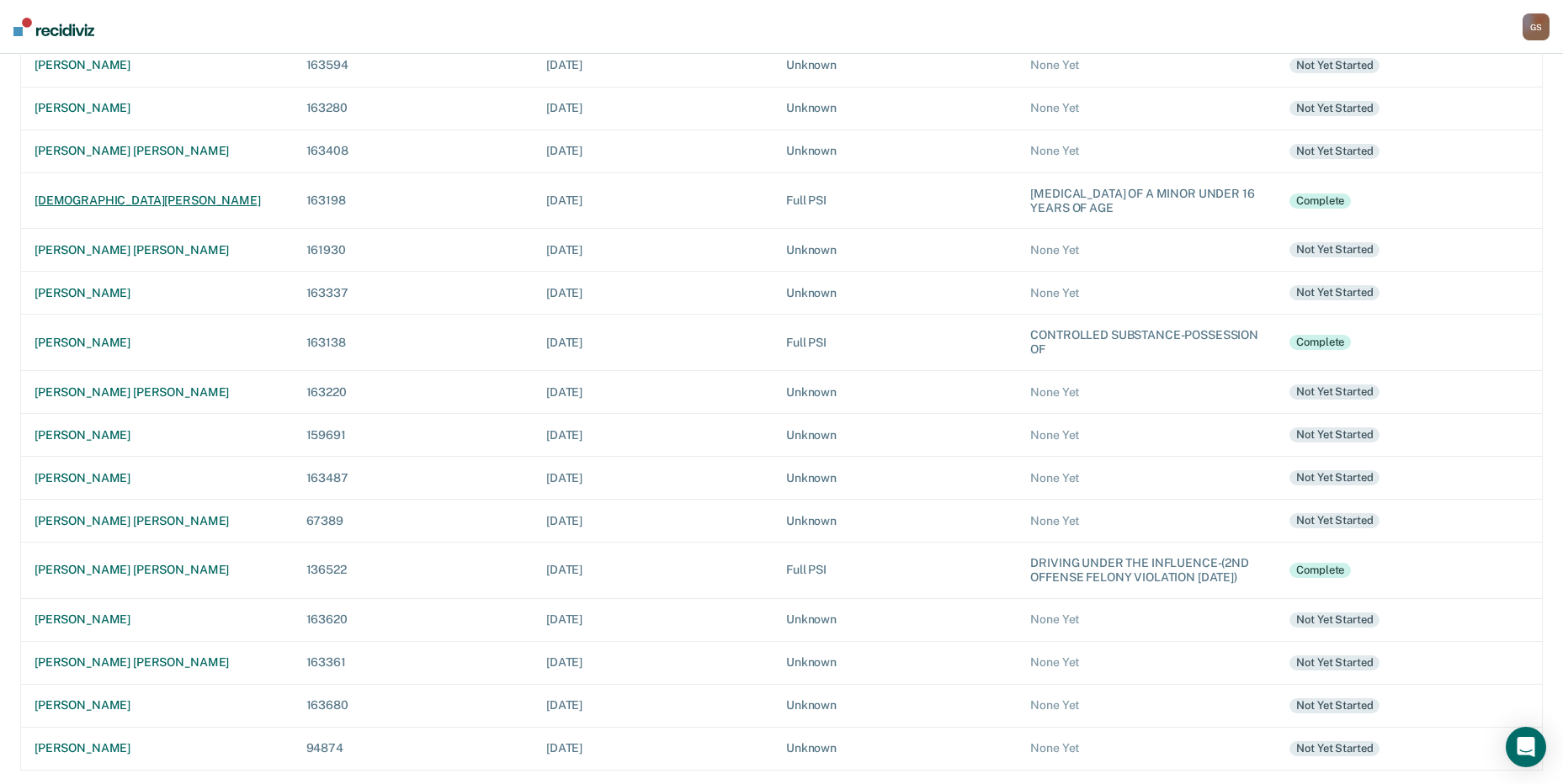
click at [84, 179] on td "[DEMOGRAPHIC_DATA][PERSON_NAME]" at bounding box center [157, 201] width 272 height 57
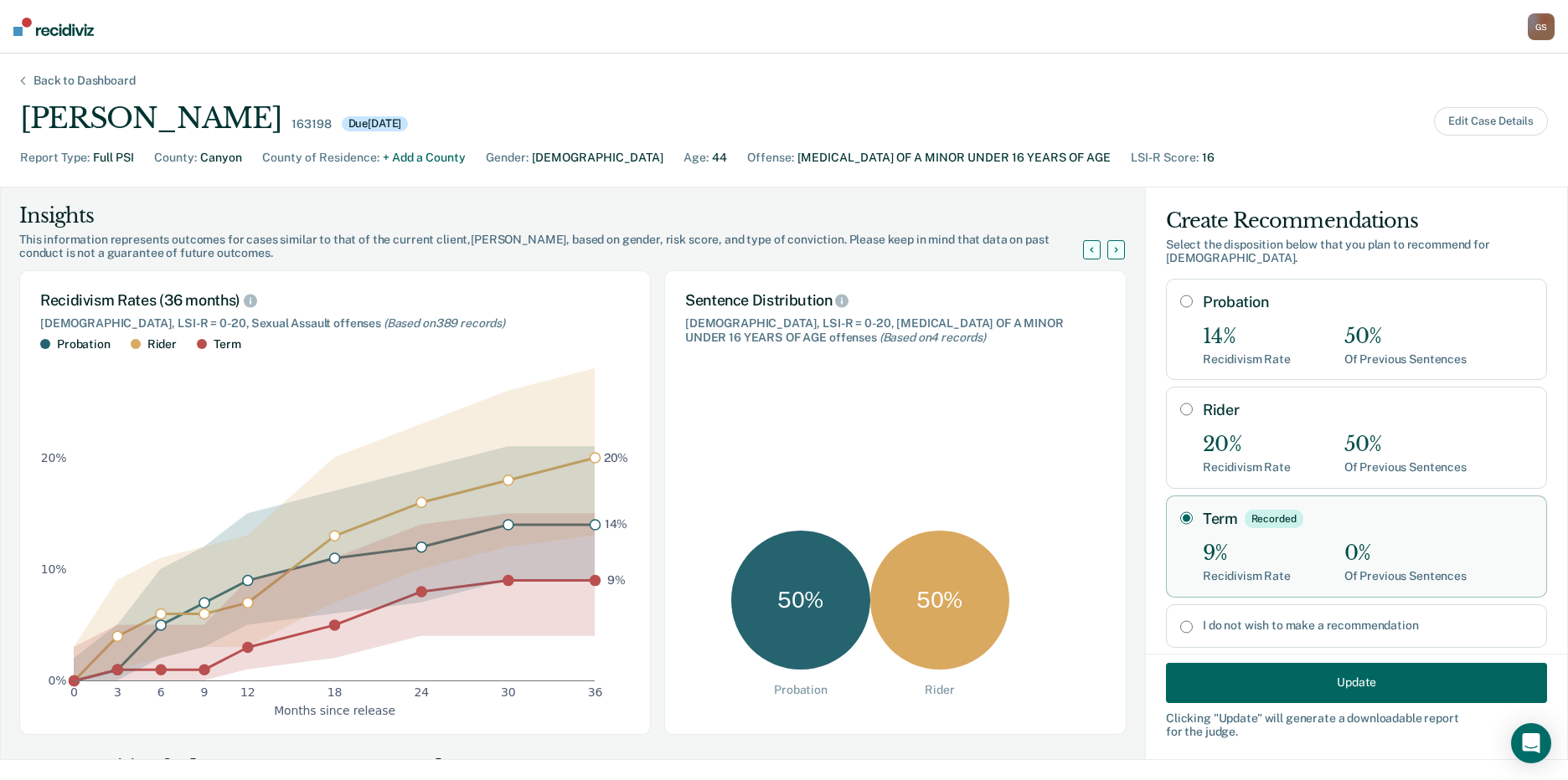
click at [1351, 679] on button "Update" at bounding box center [1357, 682] width 381 height 40
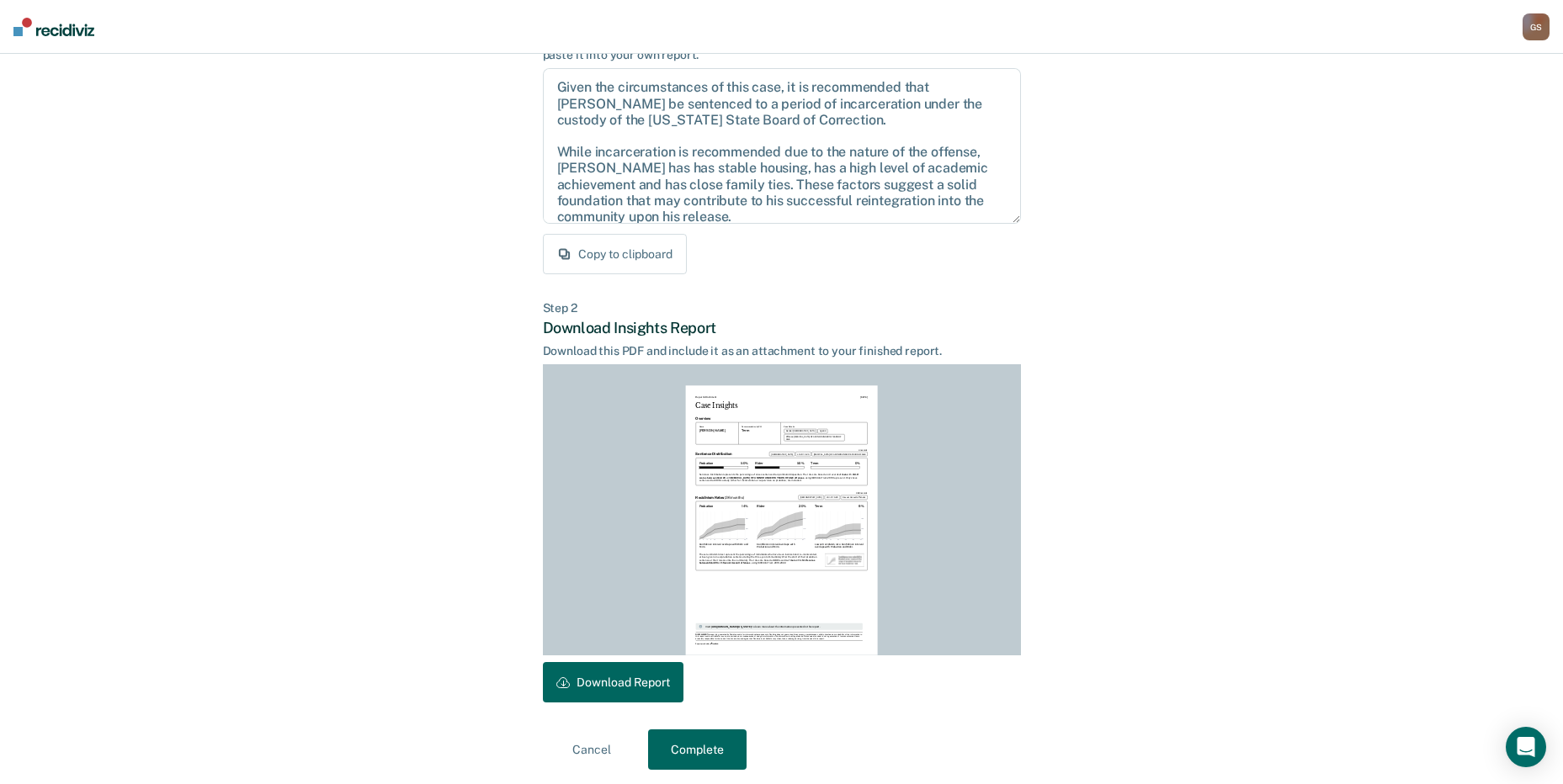
scroll to position [175, 0]
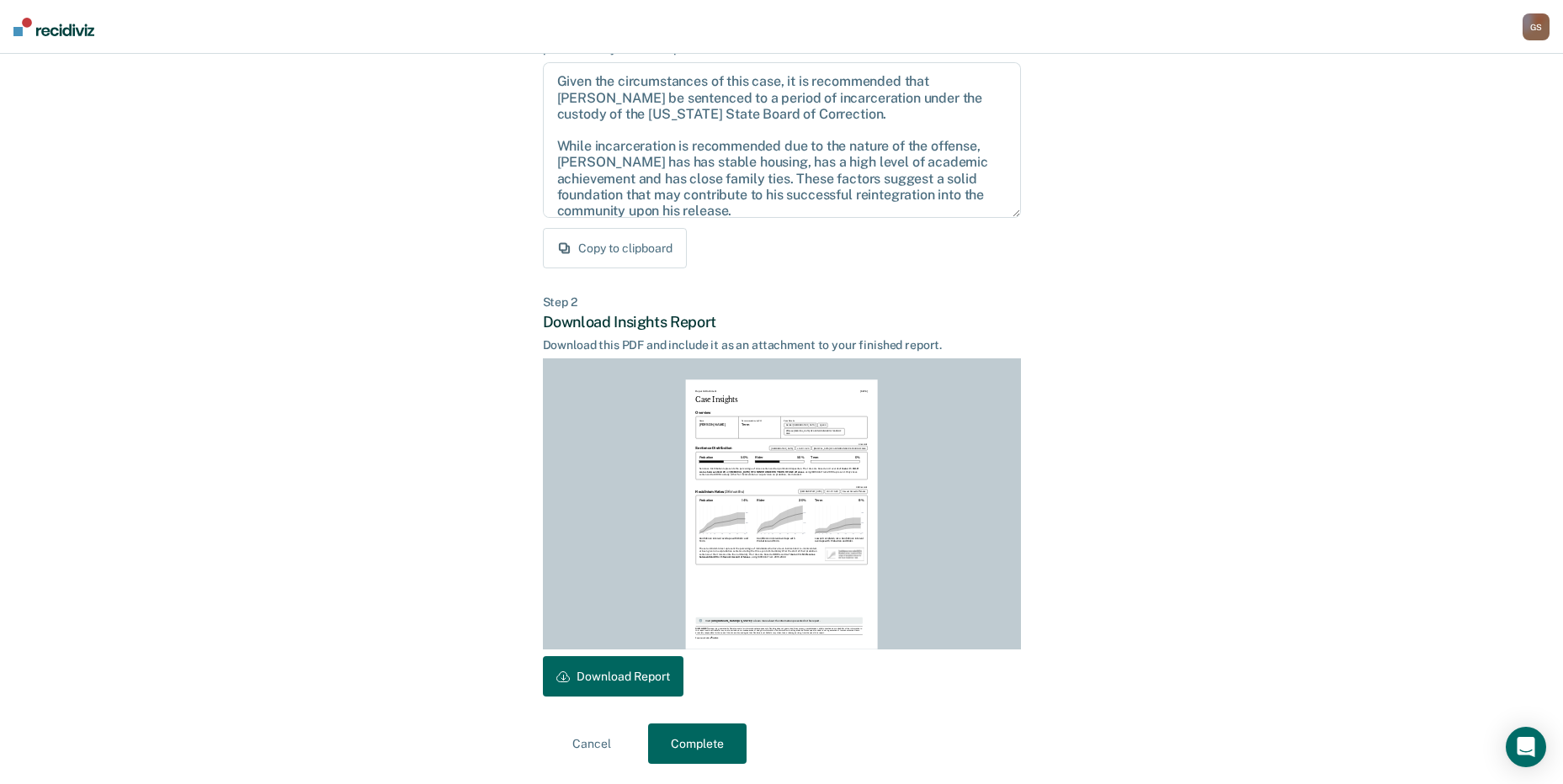
click at [622, 682] on button "Download Report" at bounding box center [613, 676] width 140 height 40
drag, startPoint x: 595, startPoint y: 688, endPoint x: 598, endPoint y: 726, distance: 38.1
click at [596, 688] on button "Download Report" at bounding box center [613, 676] width 140 height 40
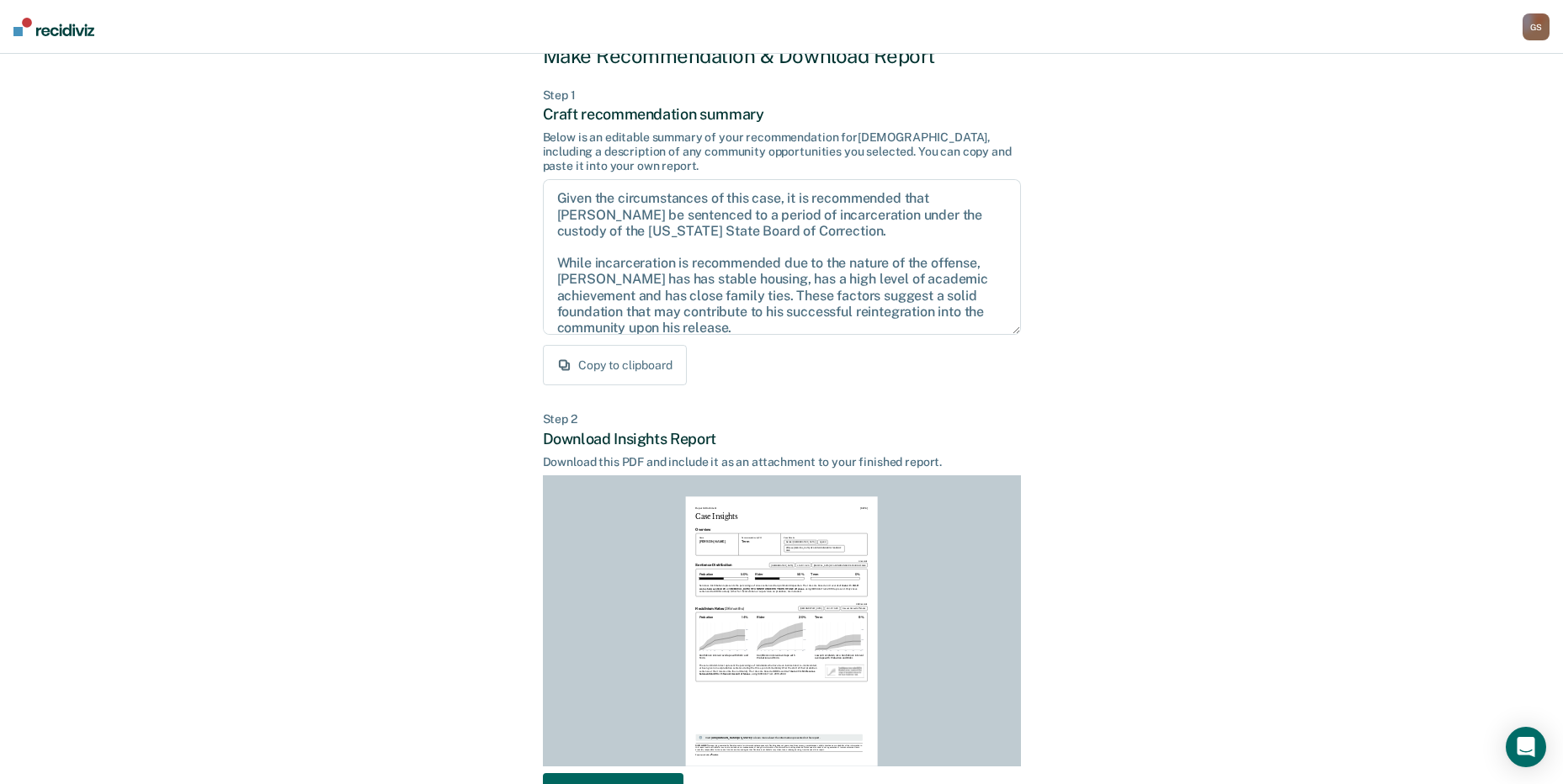
scroll to position [84, 0]
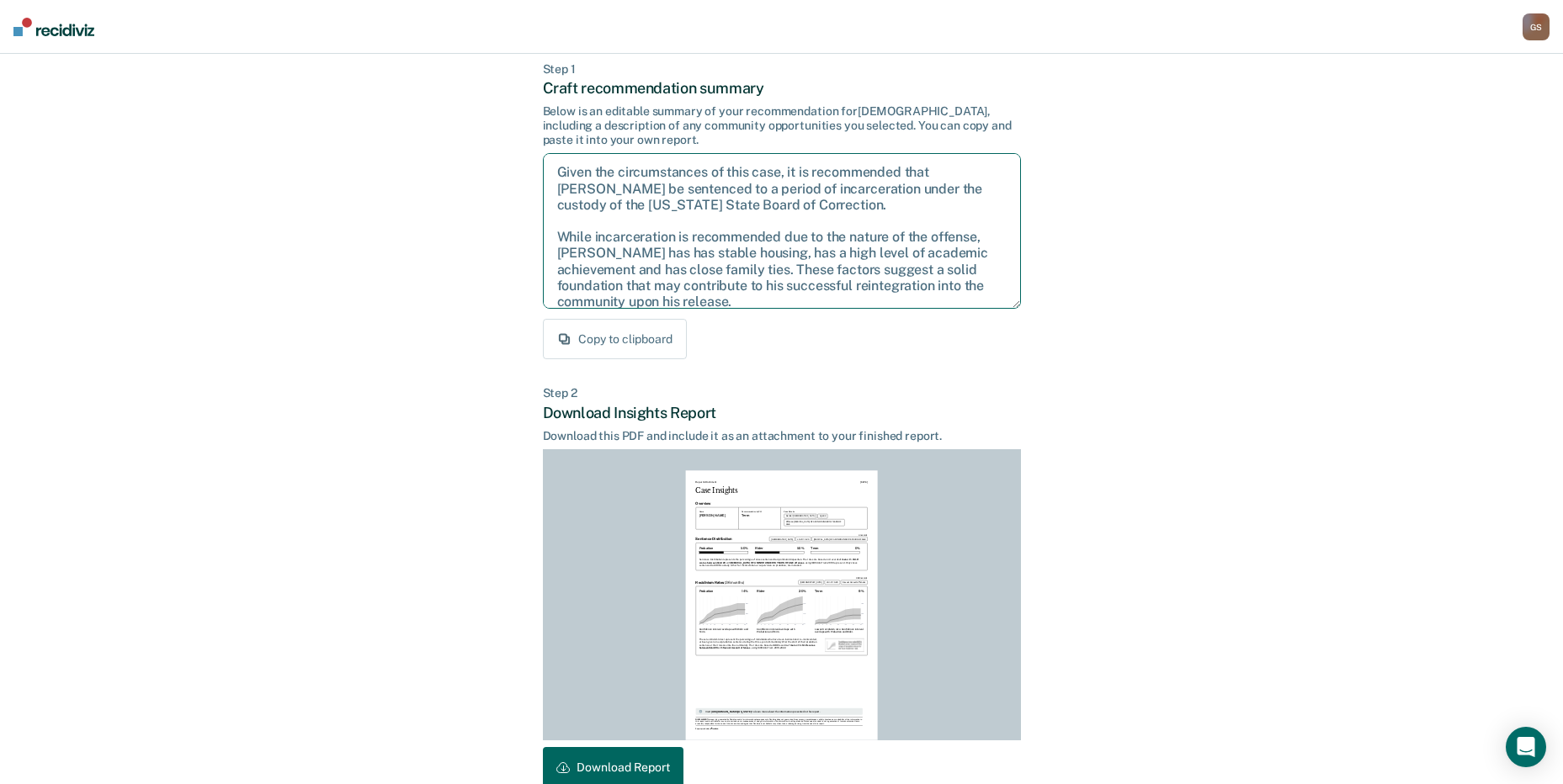
click at [840, 237] on textarea "Given the circumstances of this case, it is recommended that Mr. Huerta be sent…" at bounding box center [782, 231] width 478 height 156
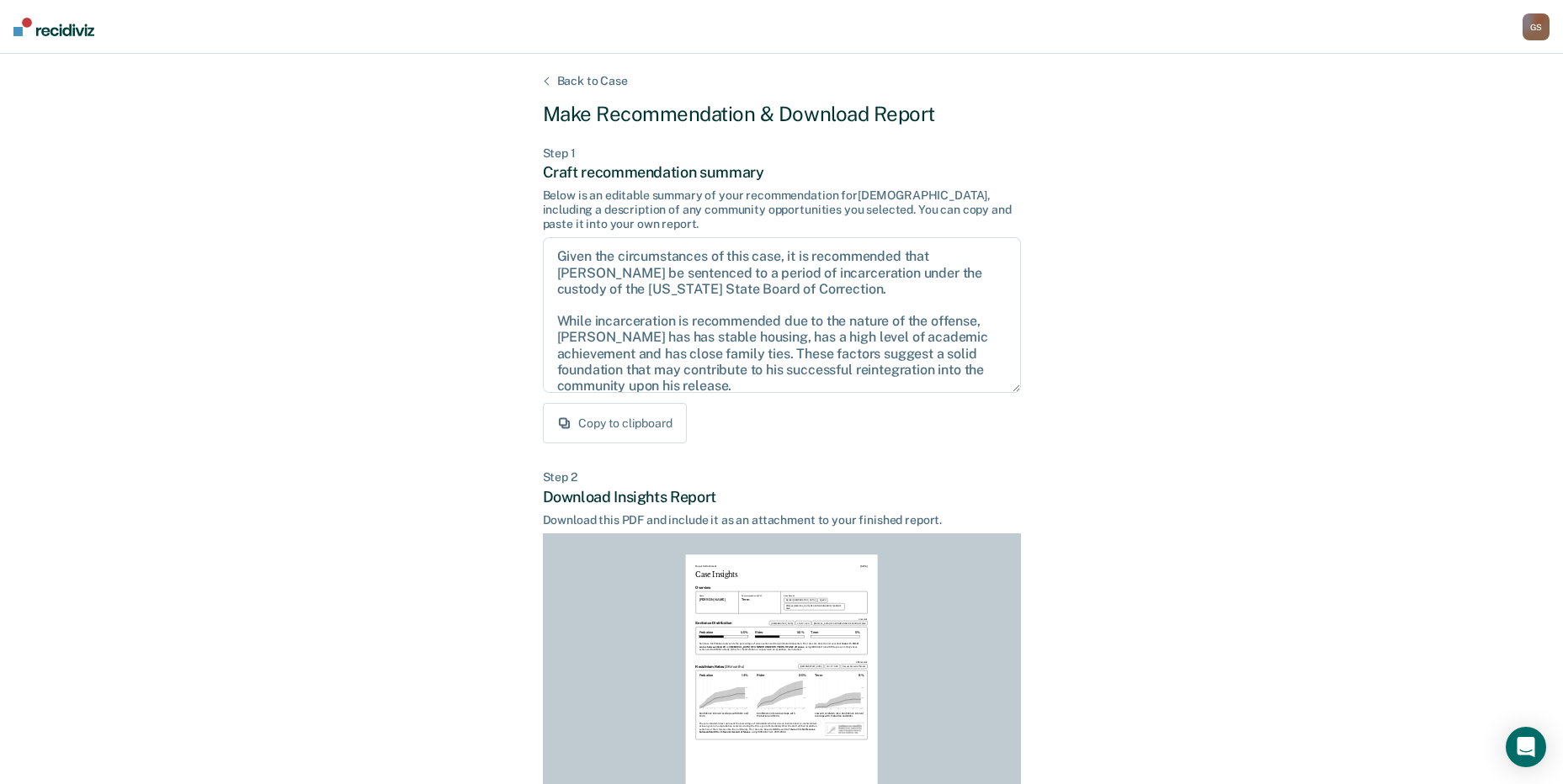
click at [574, 87] on div "Back to Case Make Recommendation & Download Report Step 1 Craft recommendation …" at bounding box center [782, 506] width 478 height 865
click at [585, 77] on div "Back to Case Make Recommendation & Download Report Step 1 Craft recommendation …" at bounding box center [782, 506] width 1563 height 905
click at [591, 84] on div "Back to Case" at bounding box center [593, 81] width 111 height 15
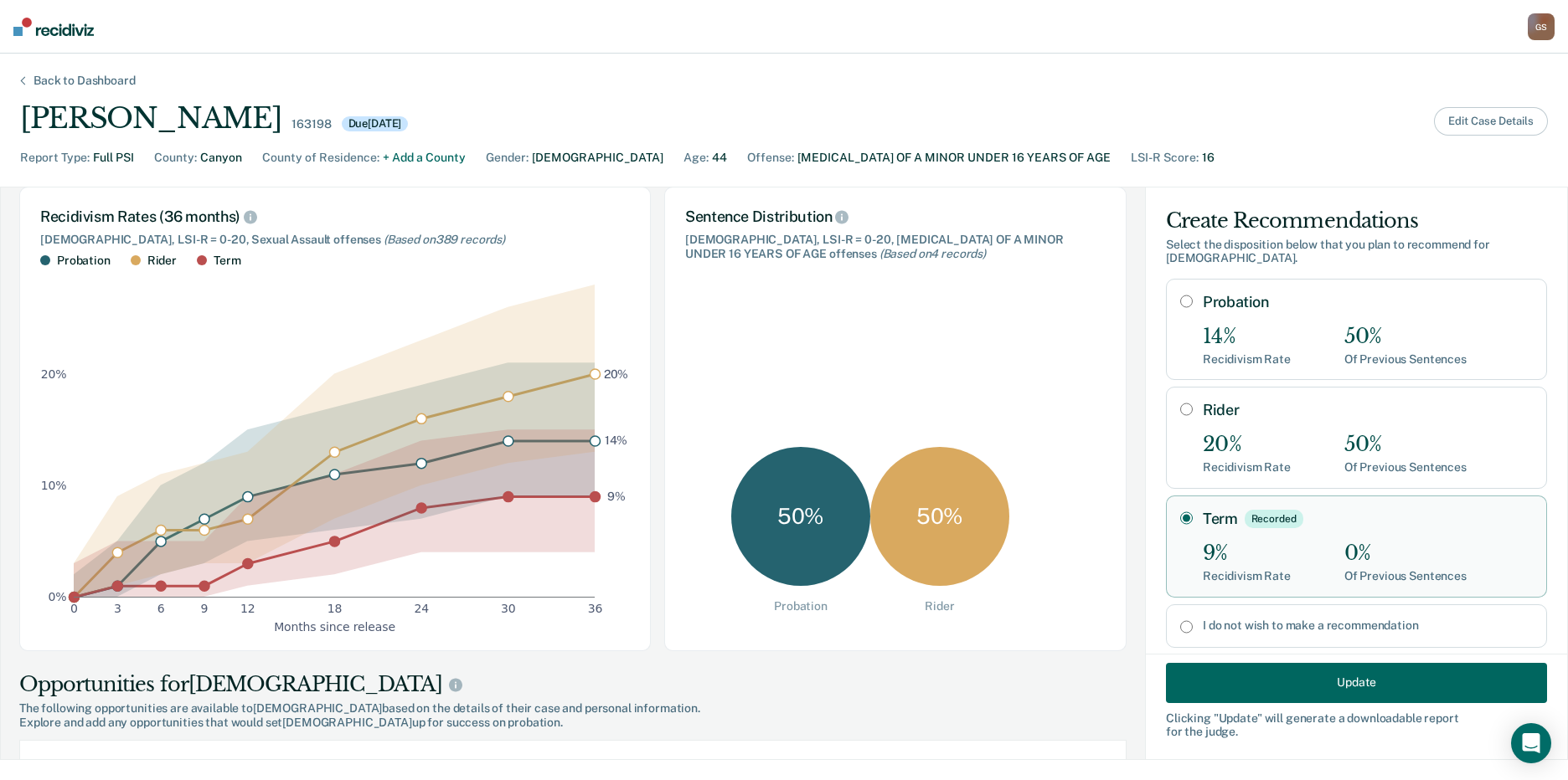
click at [1449, 131] on button "Edit Case Details" at bounding box center [1491, 121] width 114 height 28
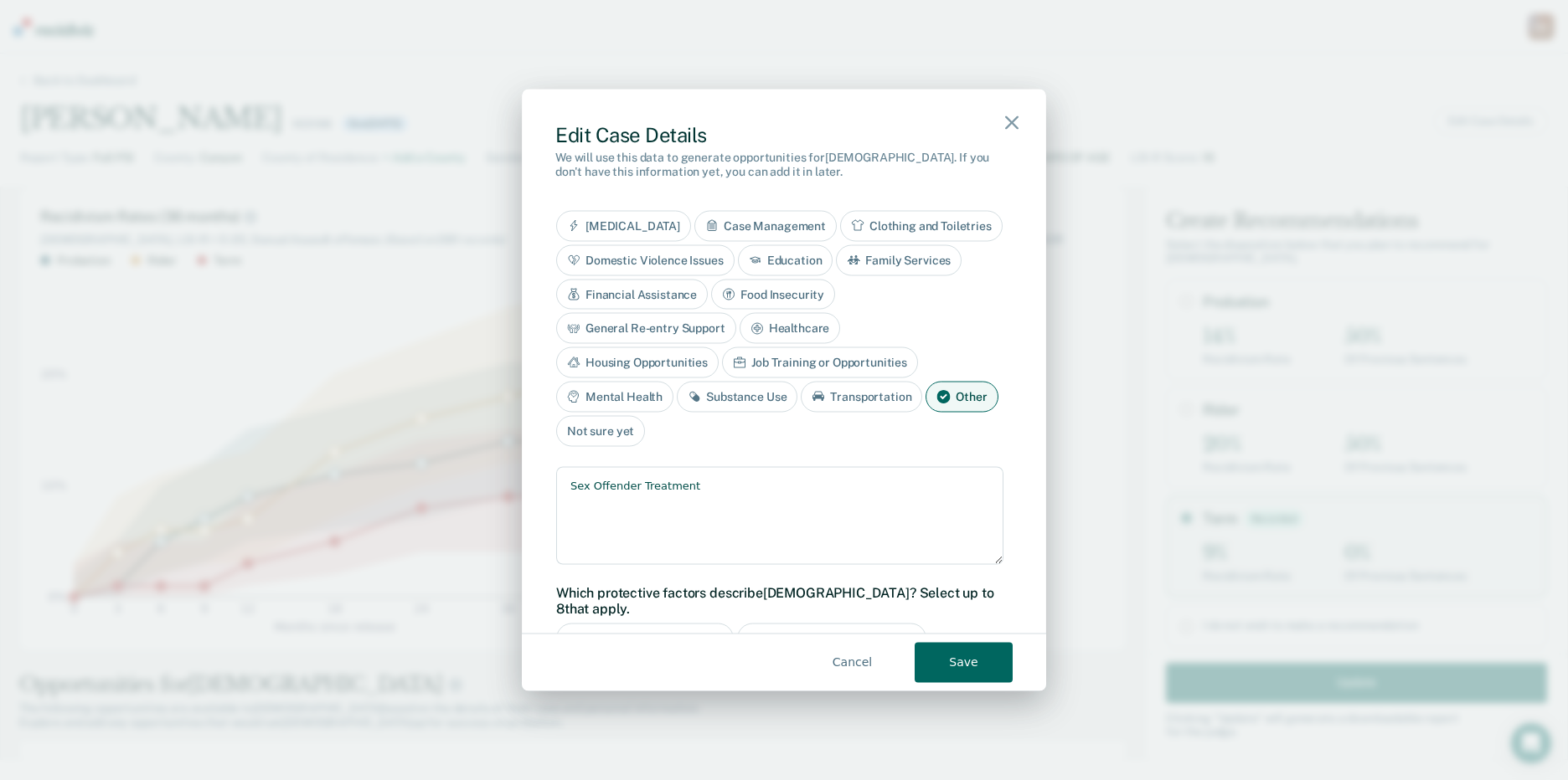
scroll to position [586, 0]
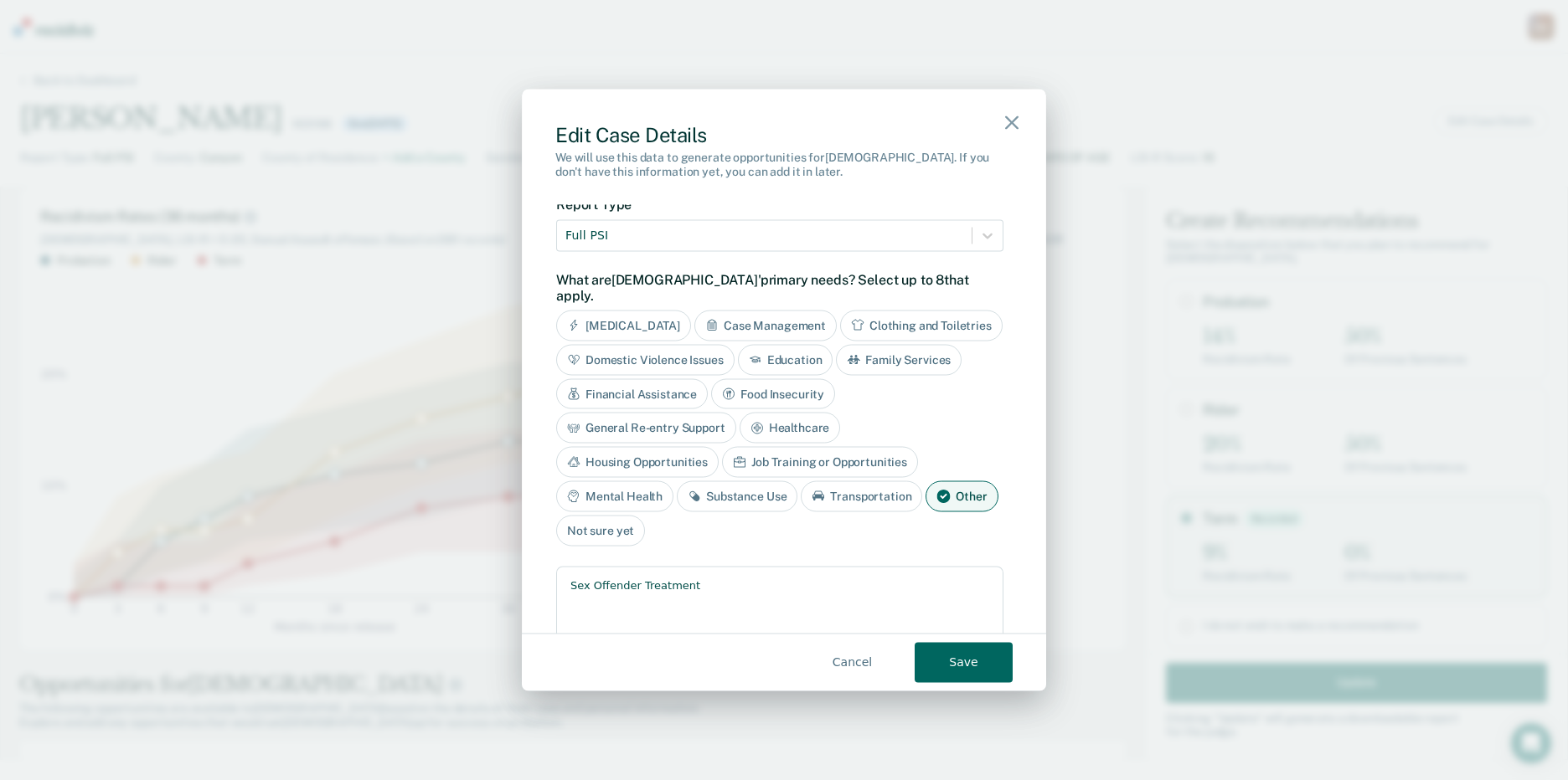
click at [738, 375] on div "Education" at bounding box center [785, 359] width 95 height 31
click at [981, 677] on button "Save" at bounding box center [964, 662] width 98 height 40
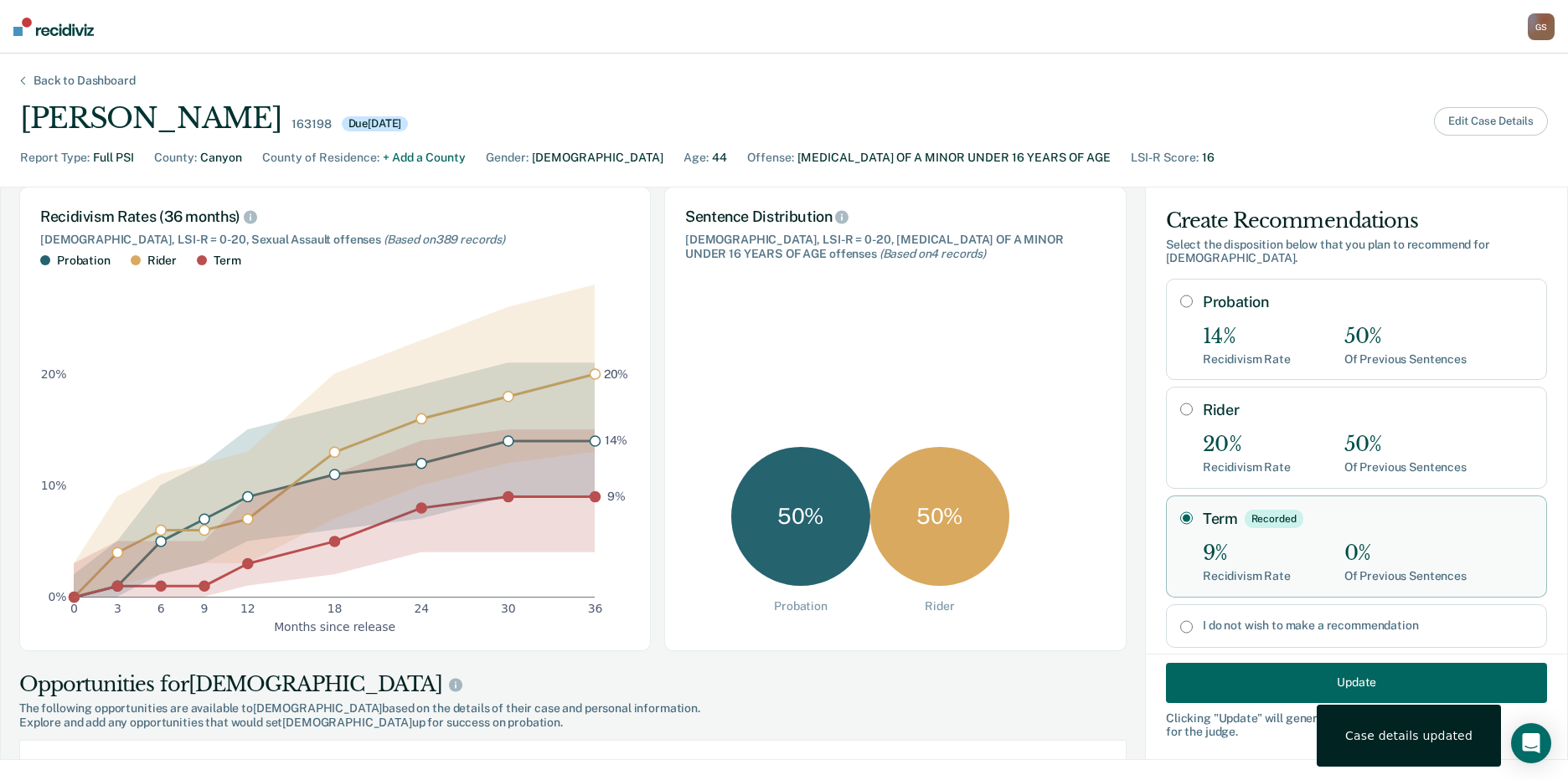
click at [1473, 112] on button "Edit Case Details" at bounding box center [1491, 121] width 114 height 28
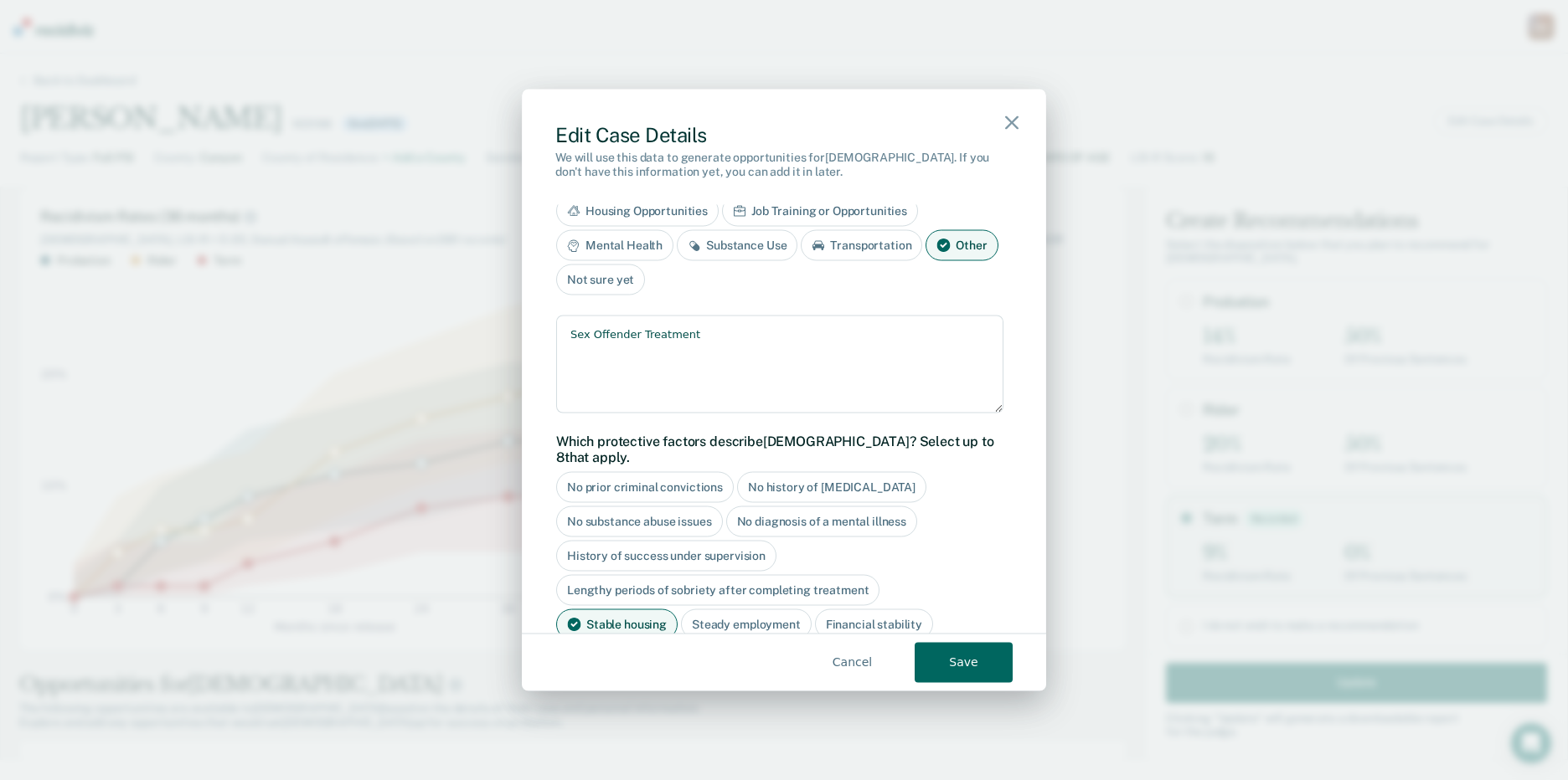
scroll to position [921, 0]
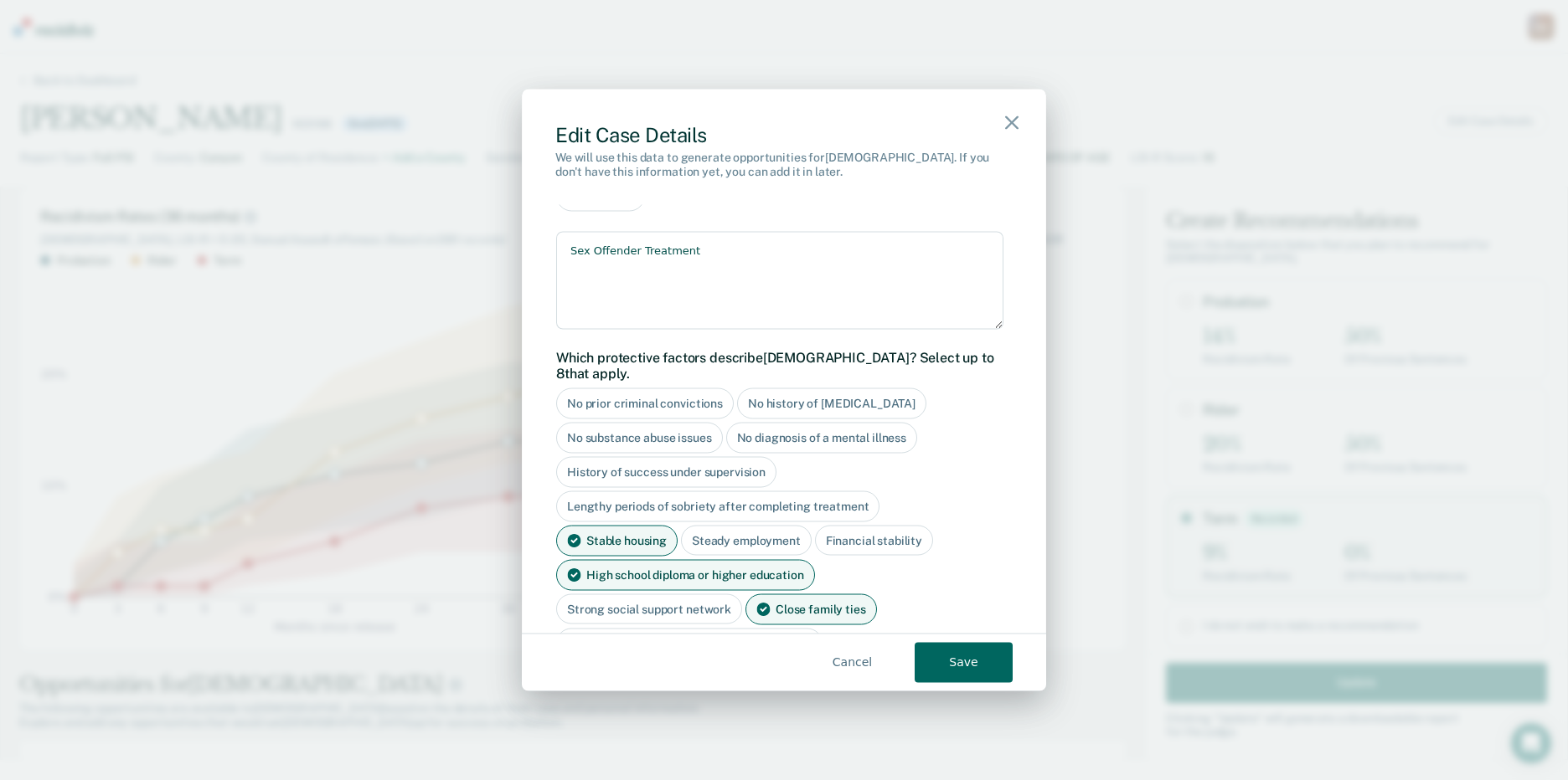
click at [867, 423] on div "No diagnosis of a mental illness" at bounding box center [821, 438] width 191 height 31
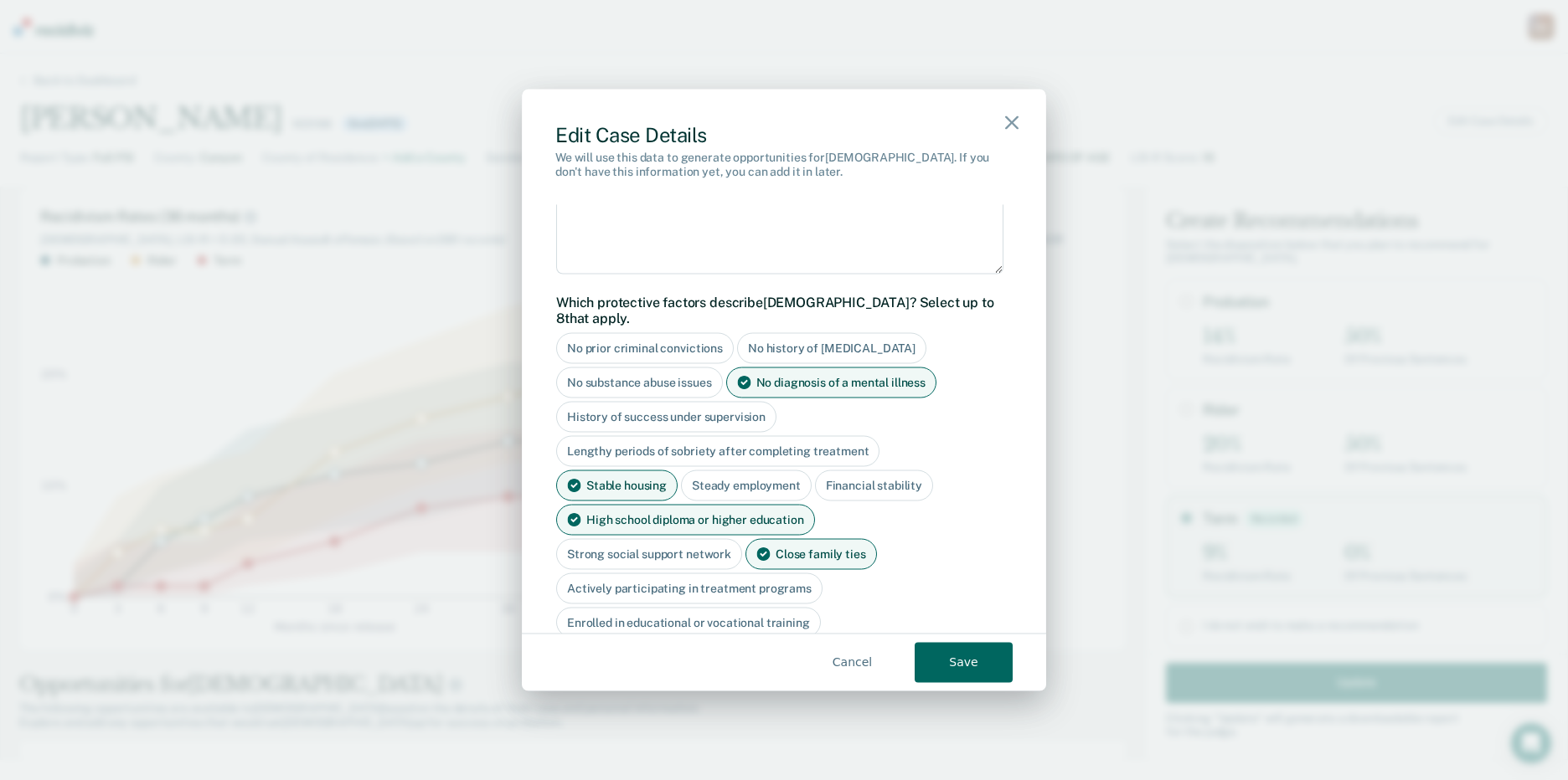
scroll to position [1005, 0]
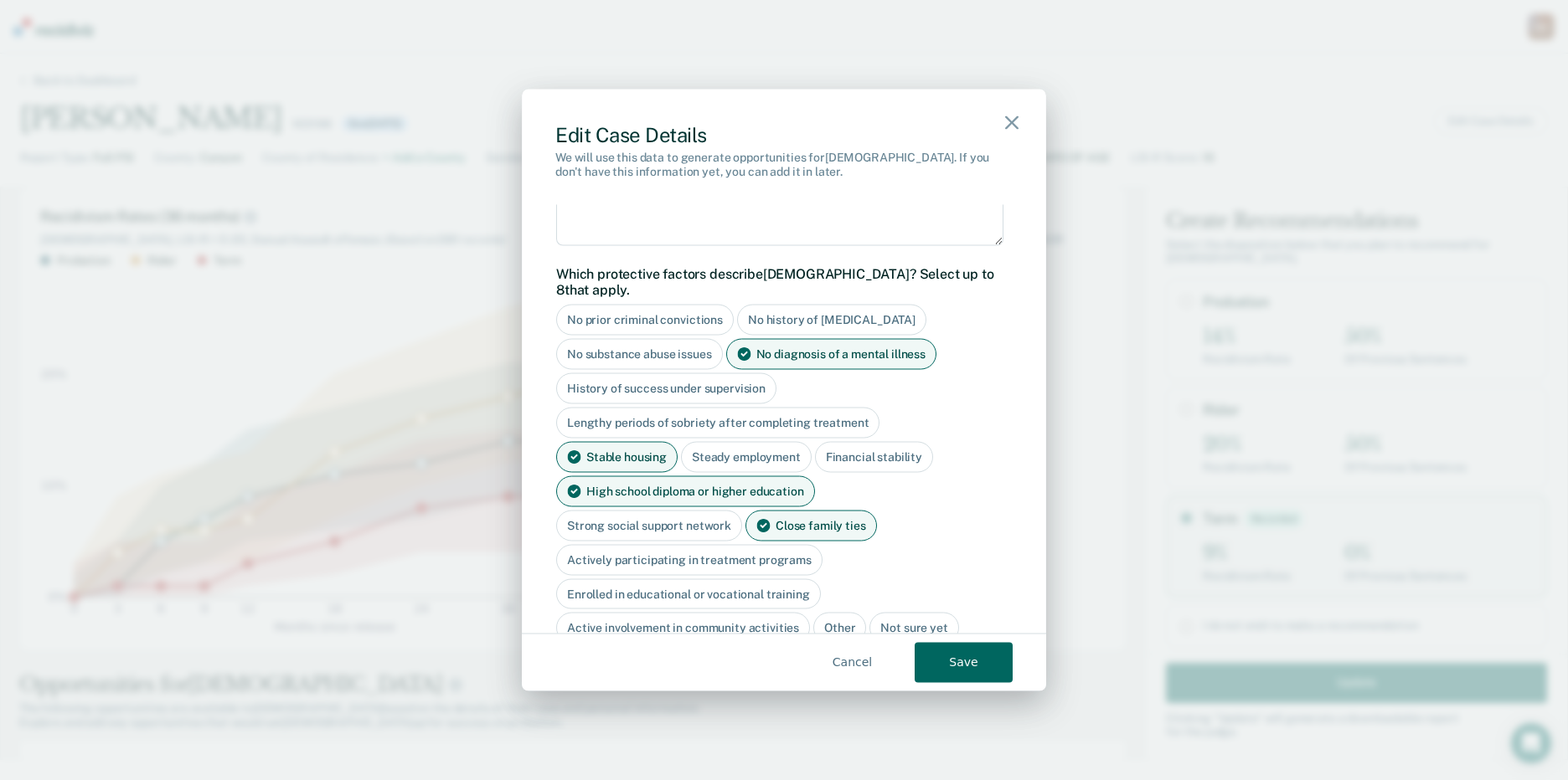
click at [705, 475] on div "High school diploma or higher education" at bounding box center [685, 491] width 259 height 31
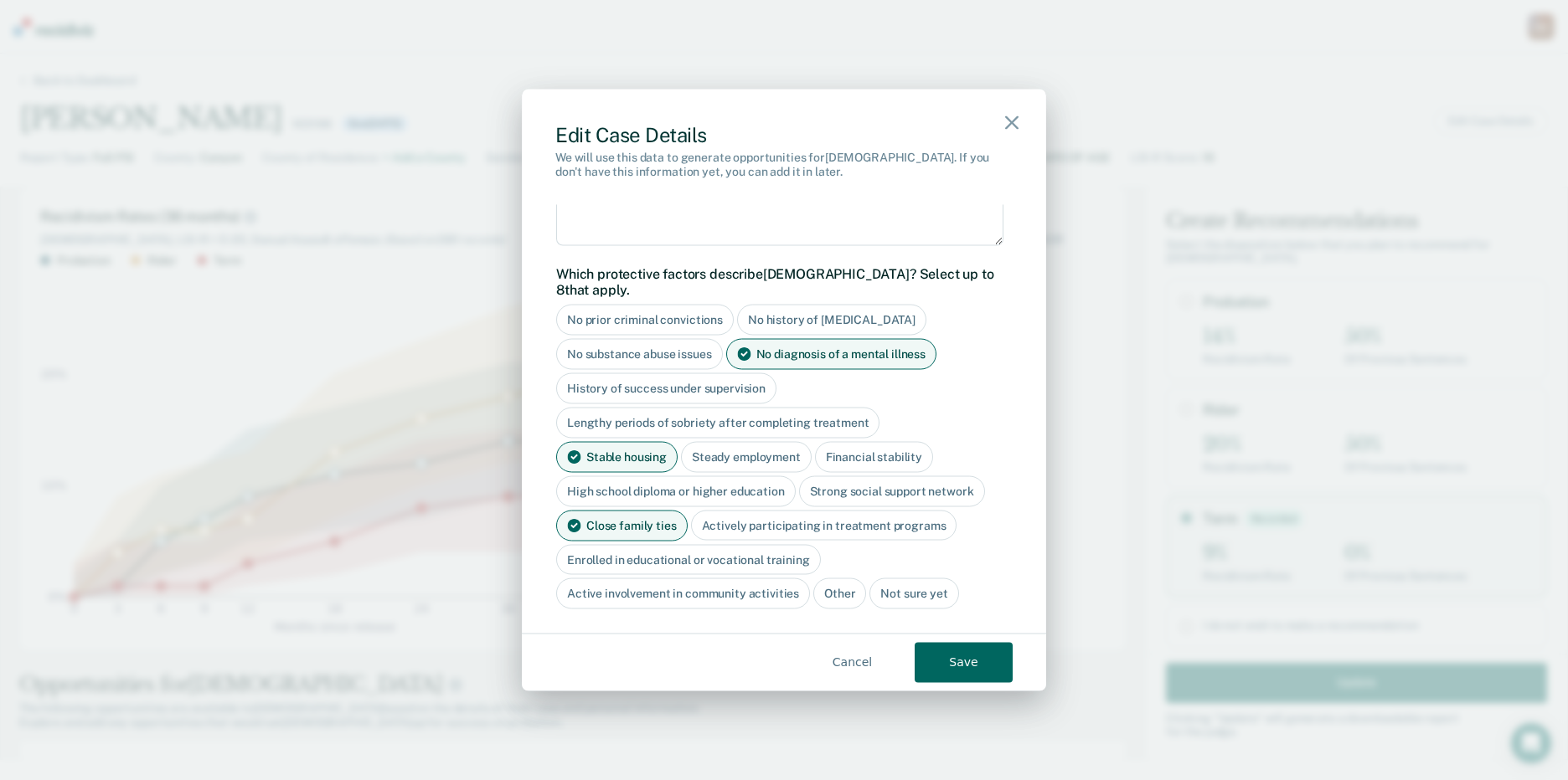
click at [591, 510] on div "Close family ties" at bounding box center [622, 525] width 132 height 31
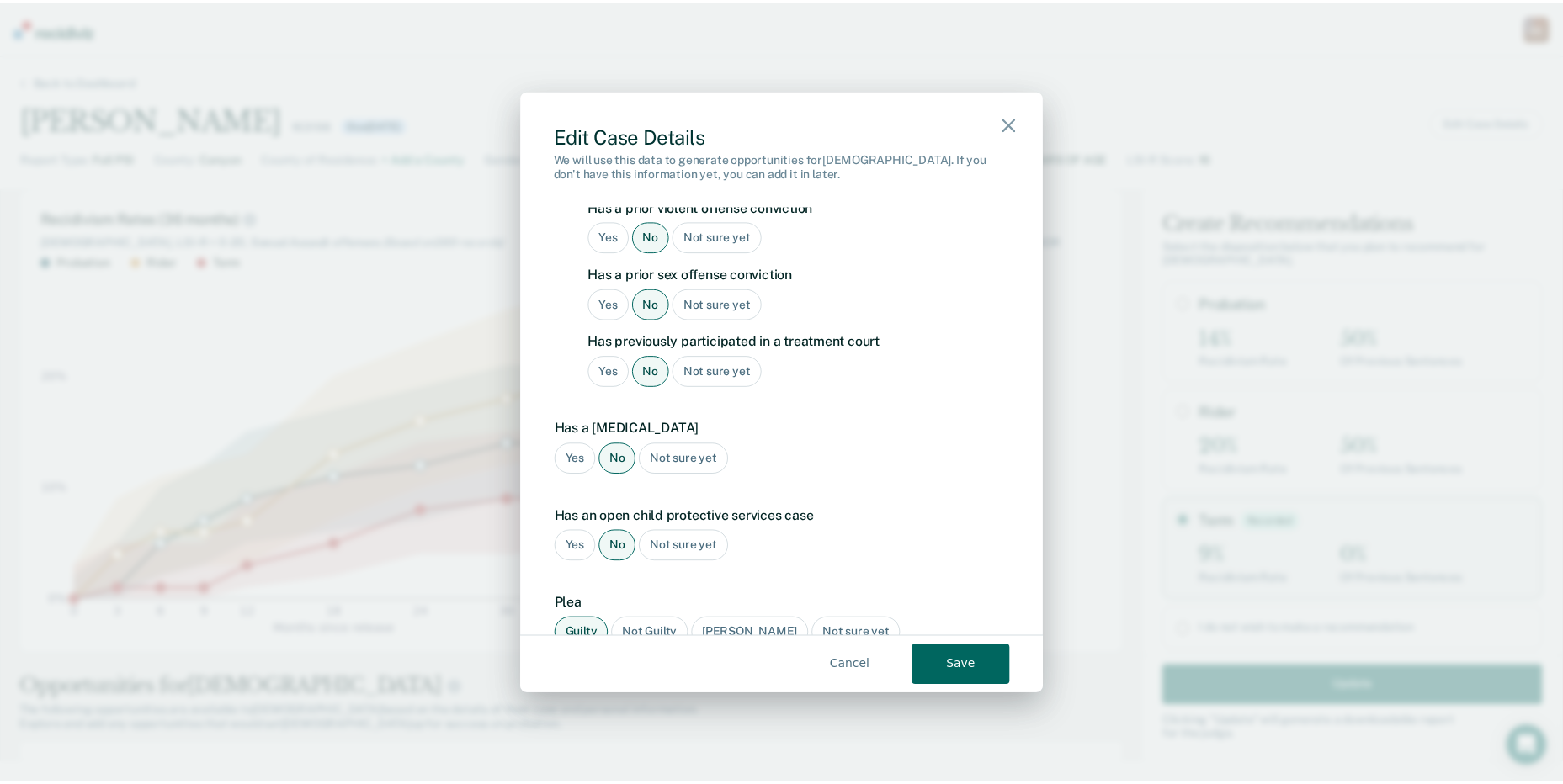
scroll to position [1854, 0]
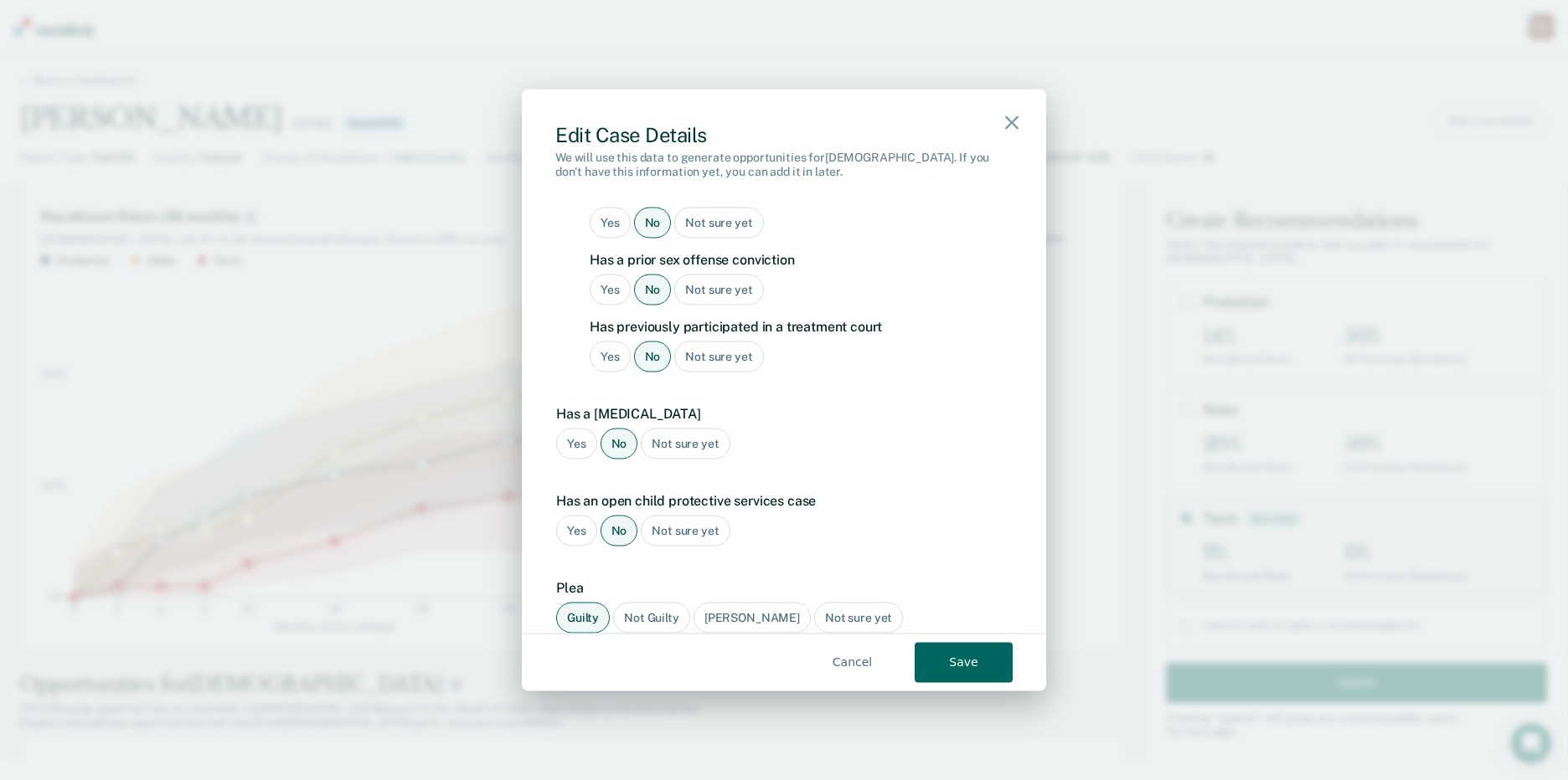
click at [963, 658] on button "Save" at bounding box center [964, 662] width 98 height 40
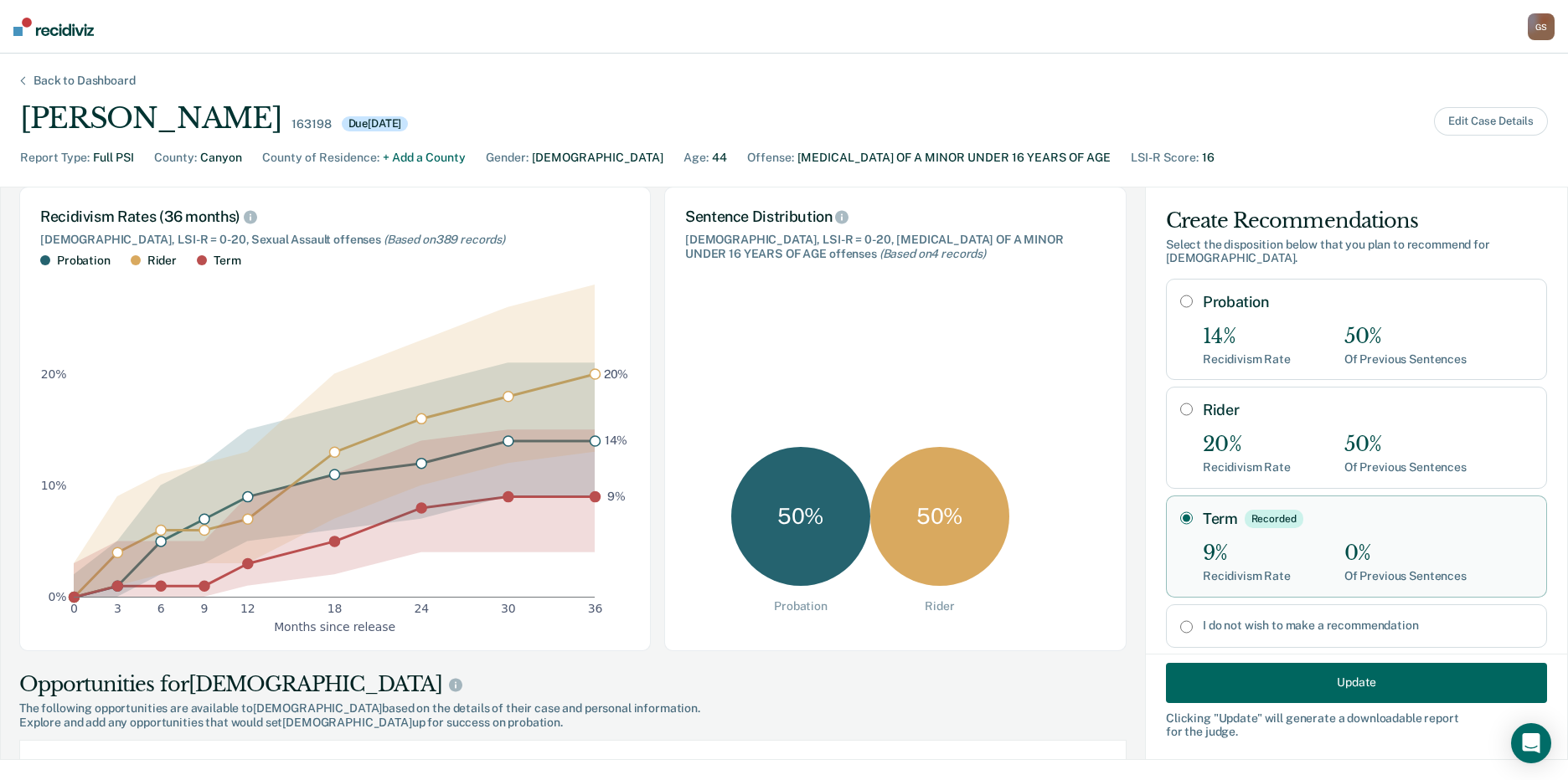
click at [1250, 673] on button "Update" at bounding box center [1357, 682] width 381 height 40
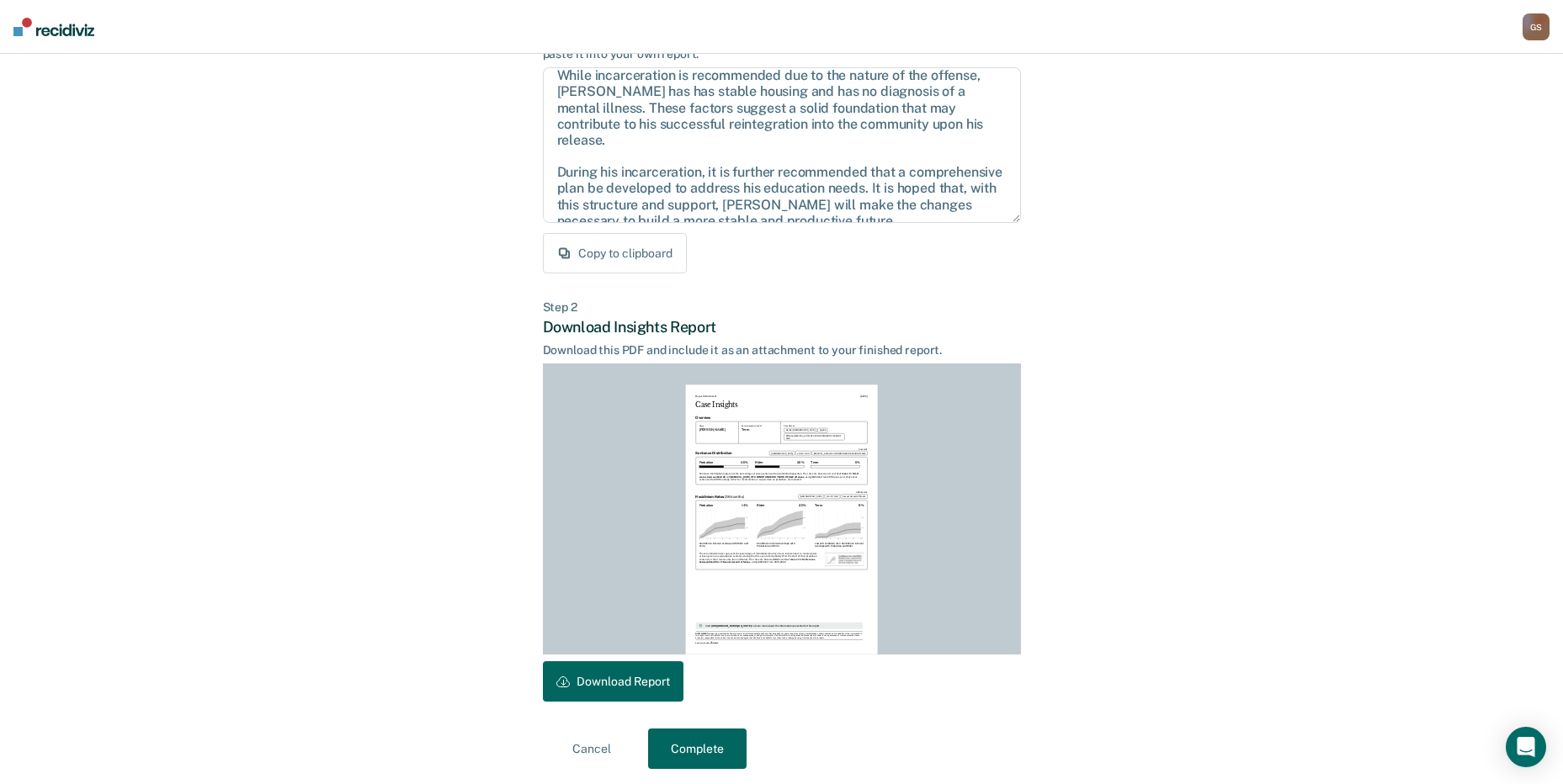
scroll to position [175, 0]
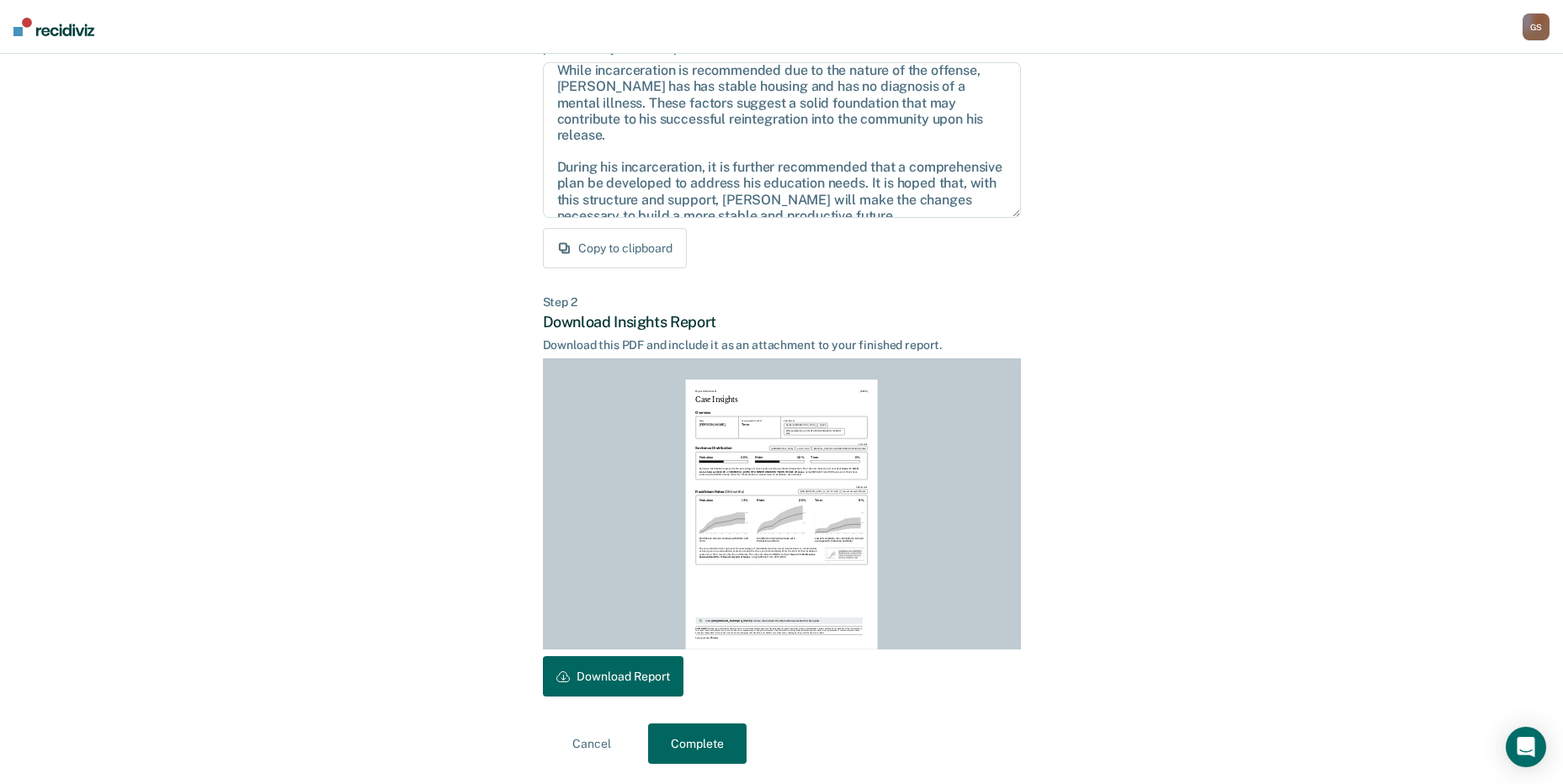
click at [578, 682] on button "Download Report" at bounding box center [613, 676] width 140 height 40
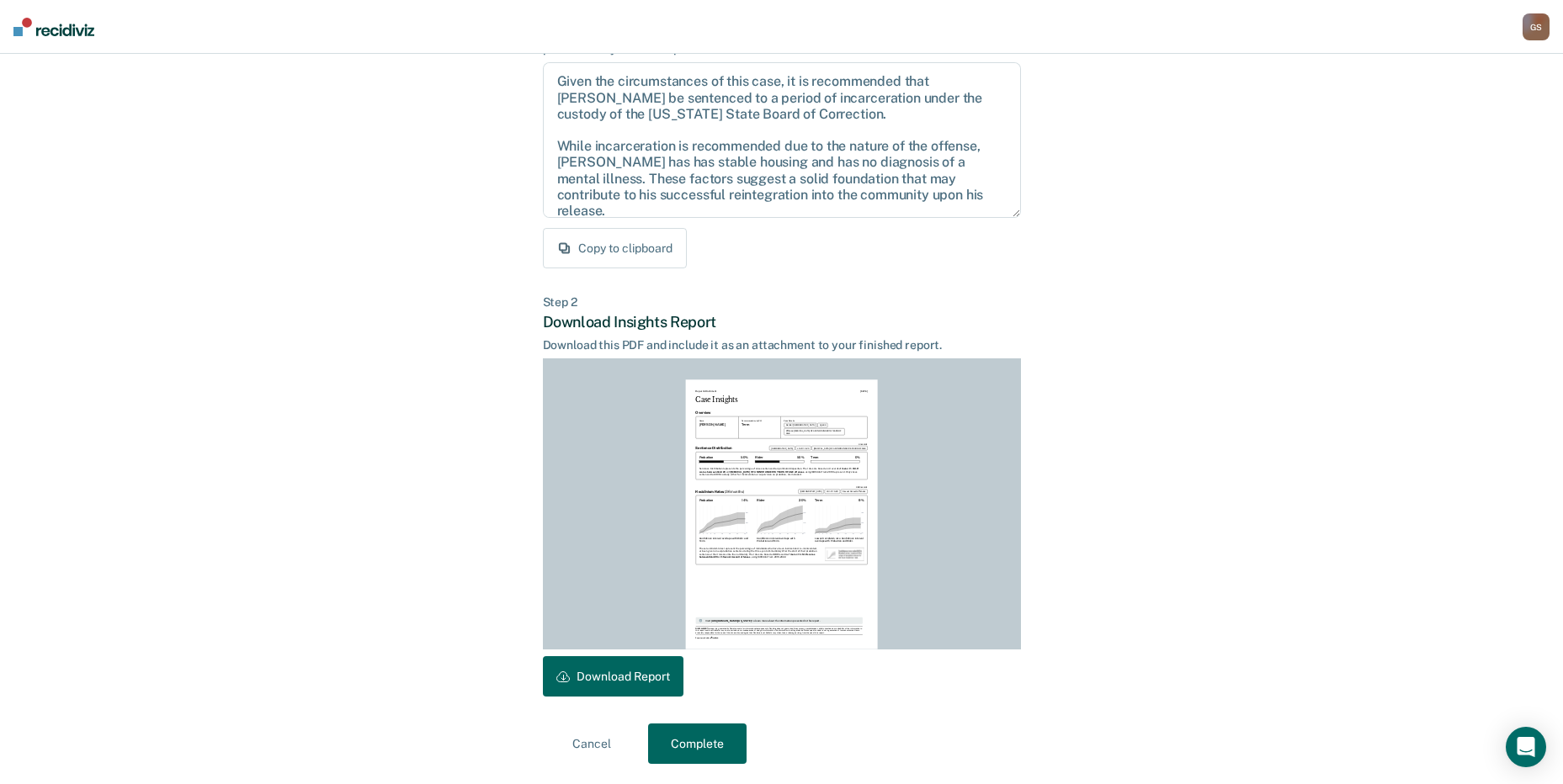
scroll to position [76, 0]
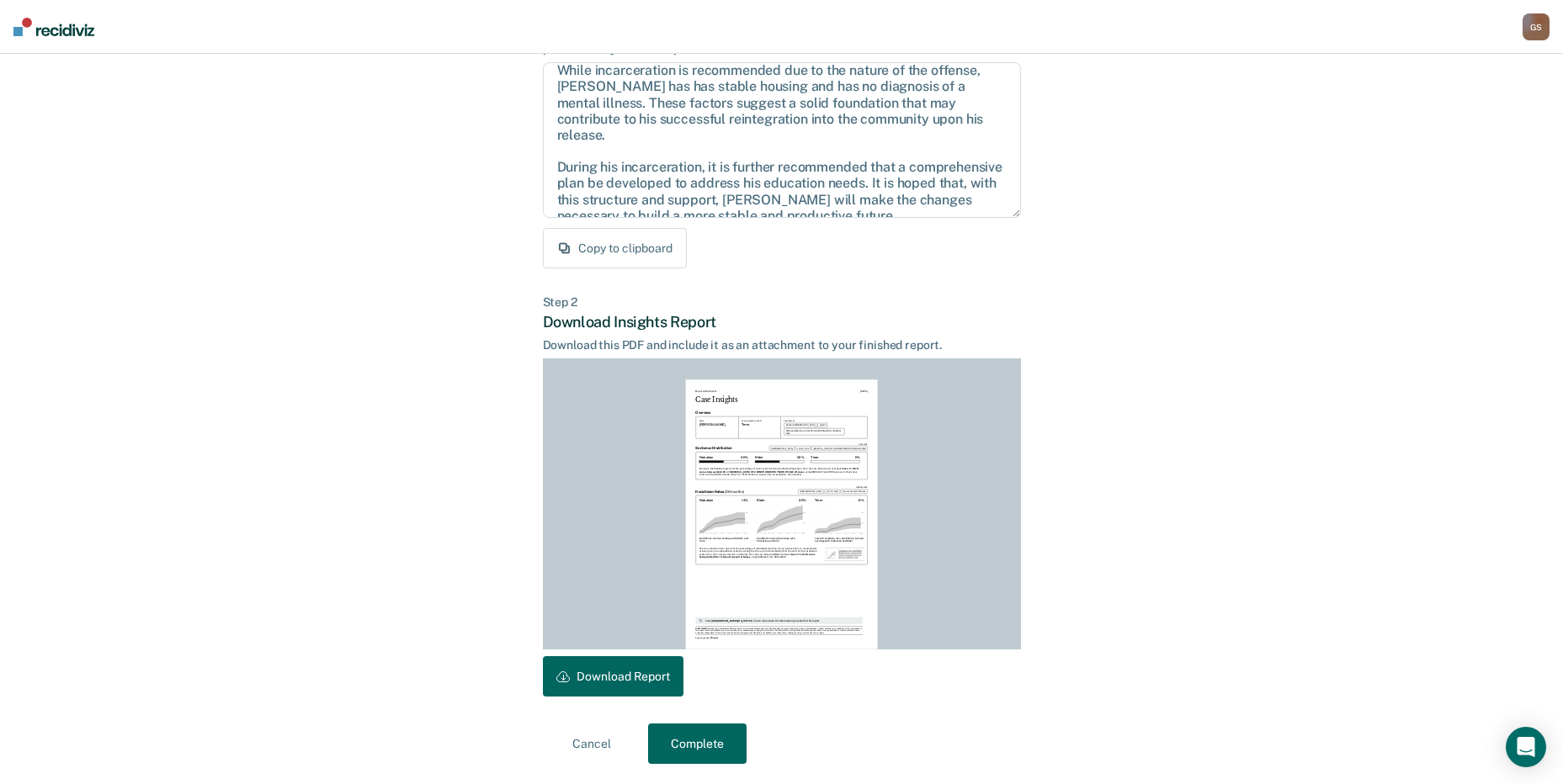
click at [705, 753] on button "Complete" at bounding box center [698, 744] width 98 height 40
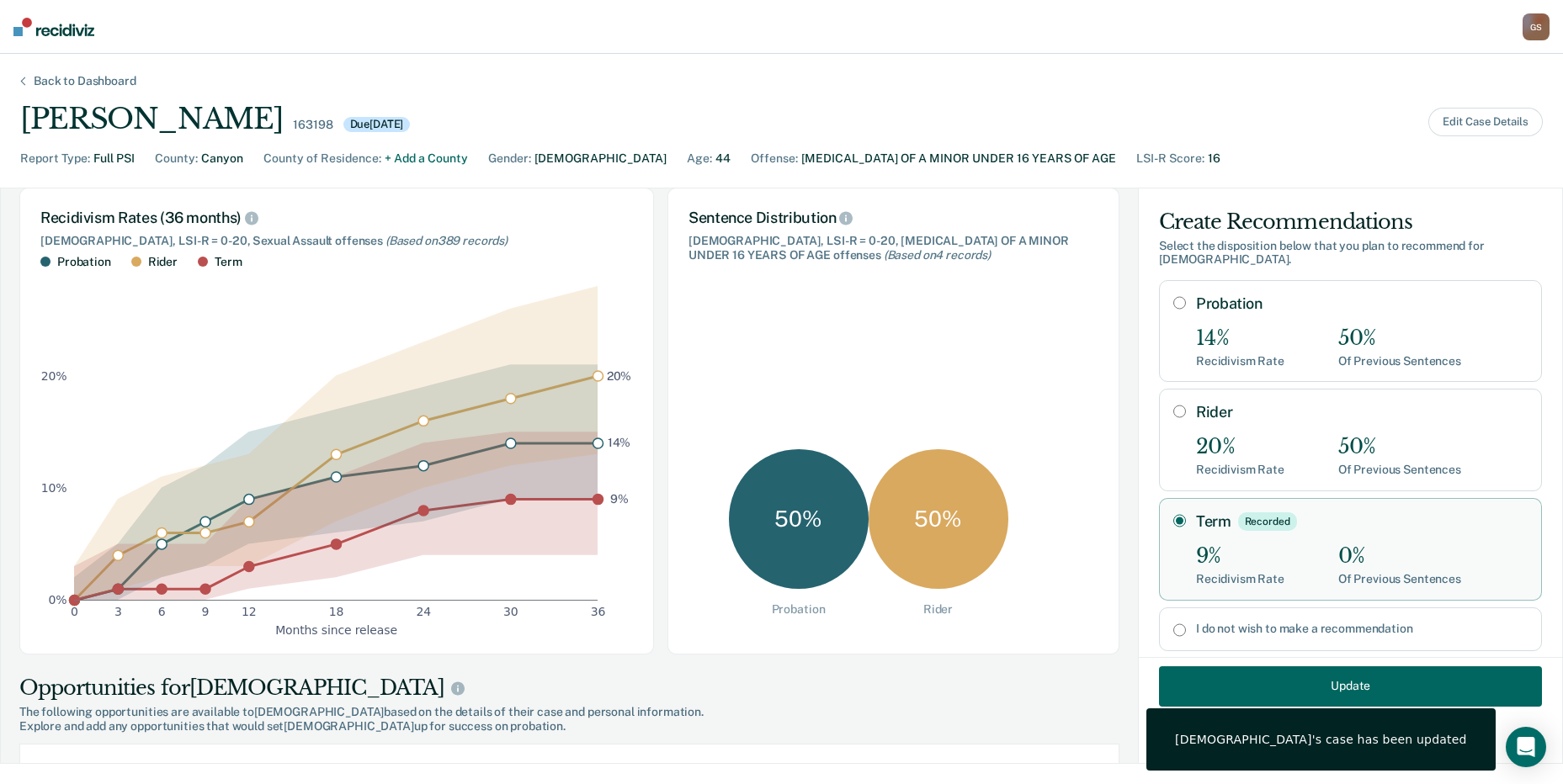
scroll to position [0, 0]
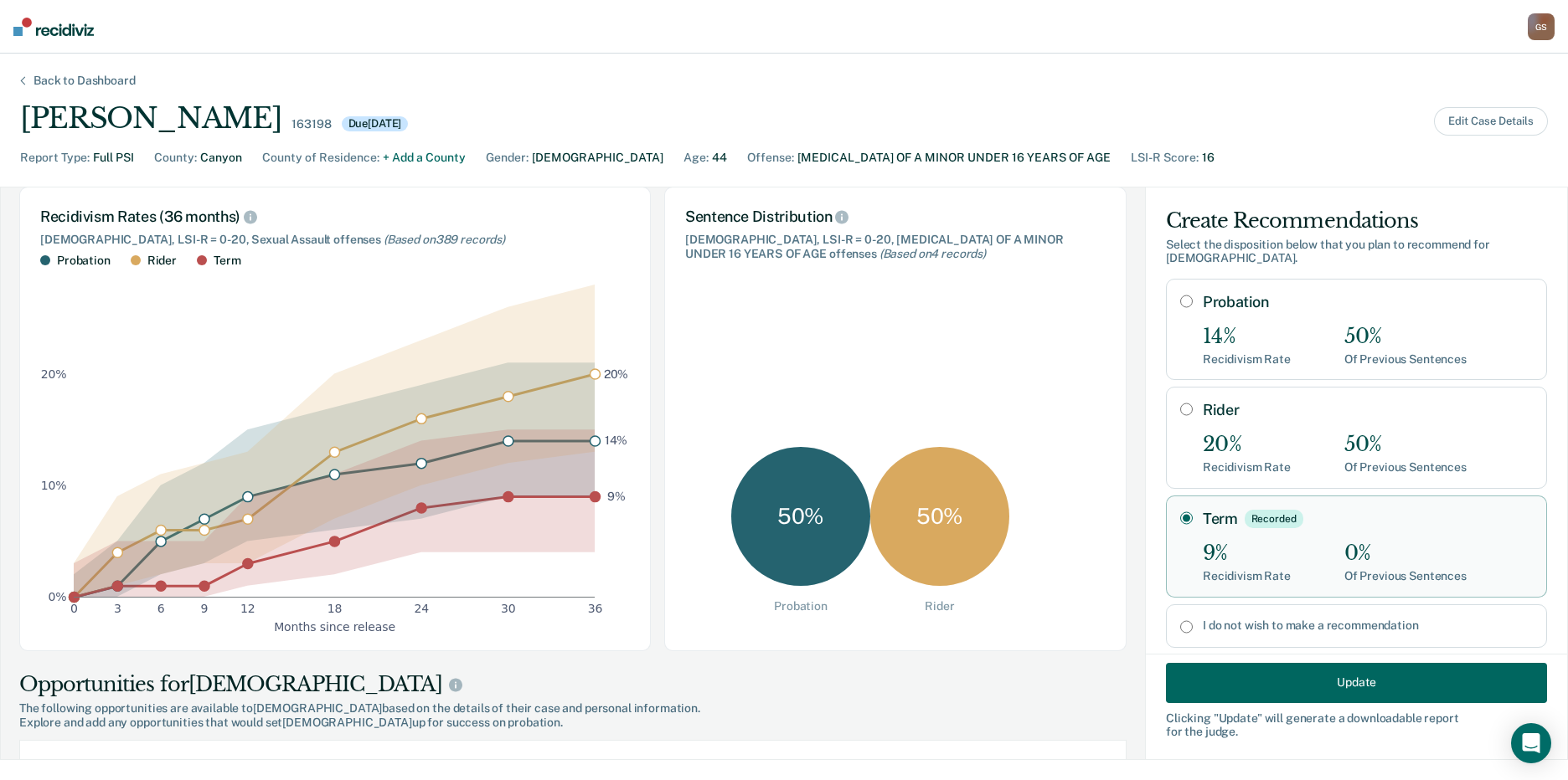
click at [109, 63] on div "Back to Dashboard Jesus Vizcarra Huerta 163198 Due 09/11/2025 Edit Case Details…" at bounding box center [784, 416] width 1568 height 726
click at [103, 79] on div "Back to Dashboard" at bounding box center [84, 81] width 142 height 15
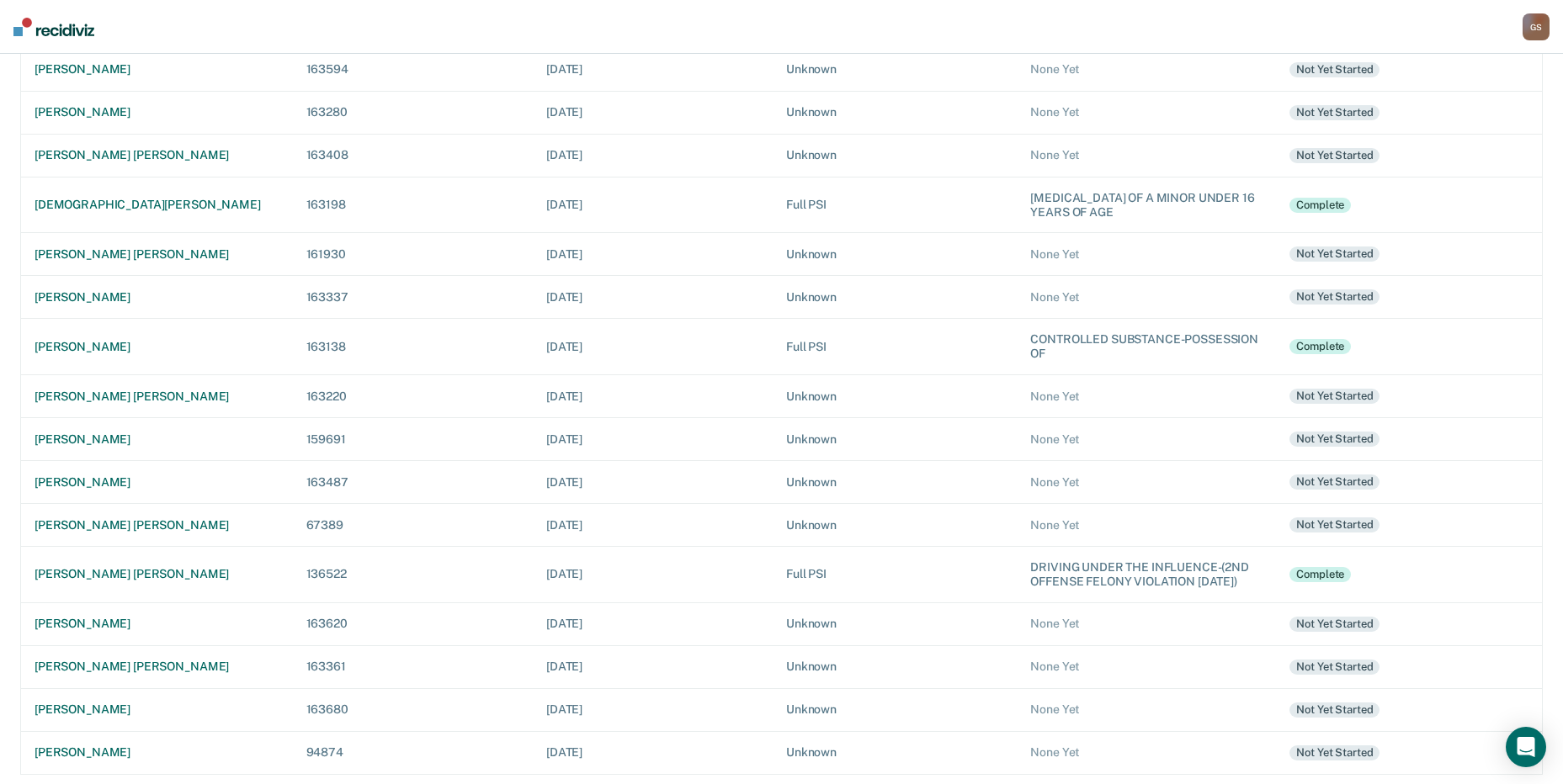
scroll to position [471, 0]
